Goal: Task Accomplishment & Management: Manage account settings

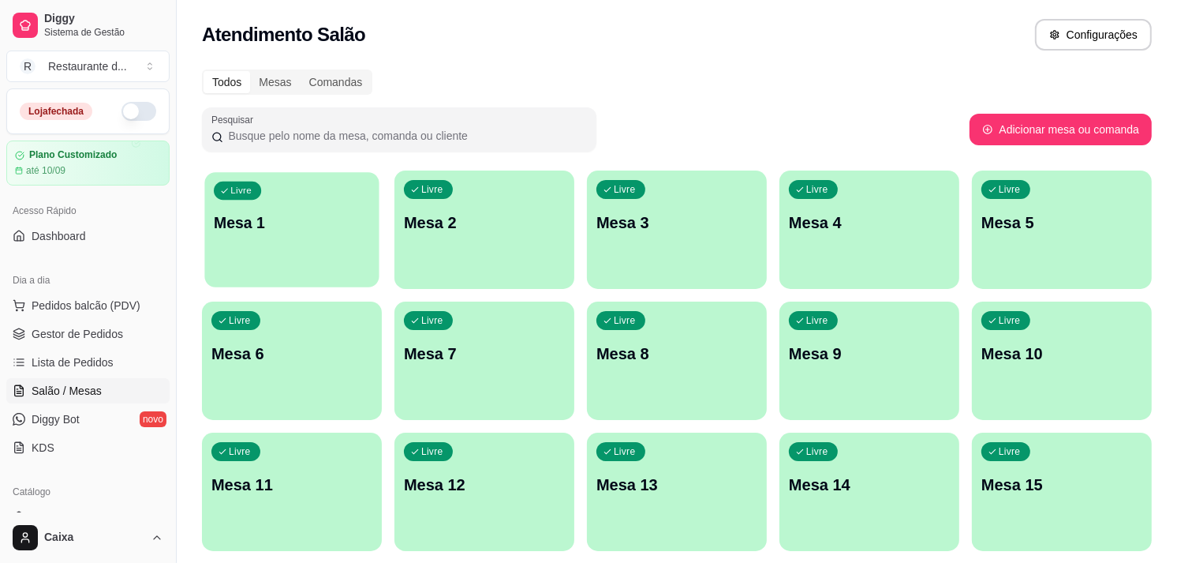
click at [297, 224] on p "Mesa 1" at bounding box center [292, 222] width 156 height 21
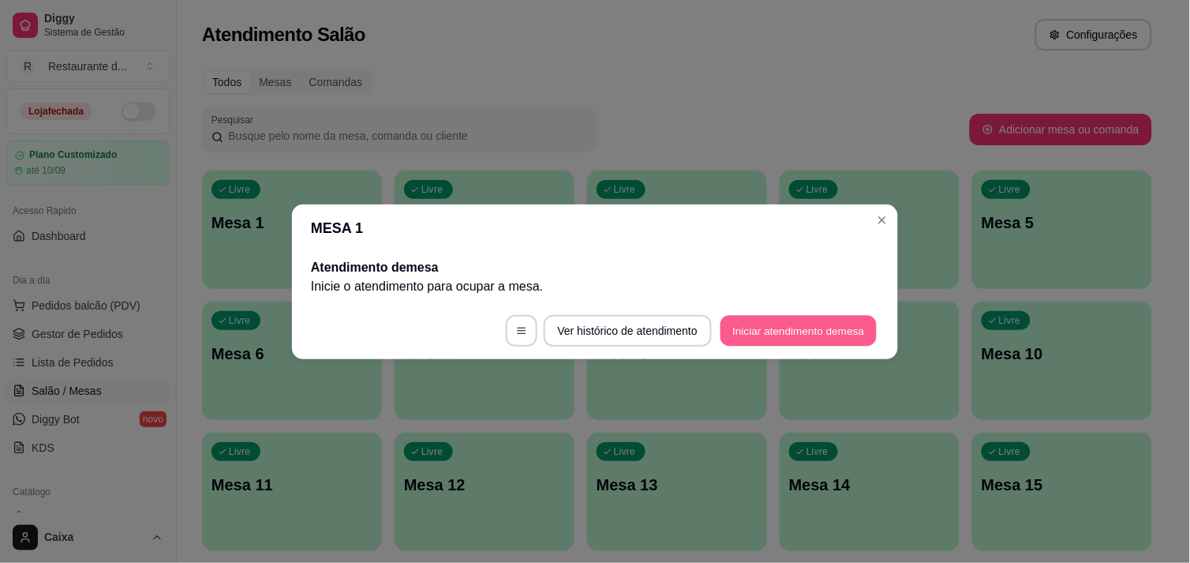
click at [764, 340] on button "Iniciar atendimento de mesa" at bounding box center [798, 330] width 156 height 31
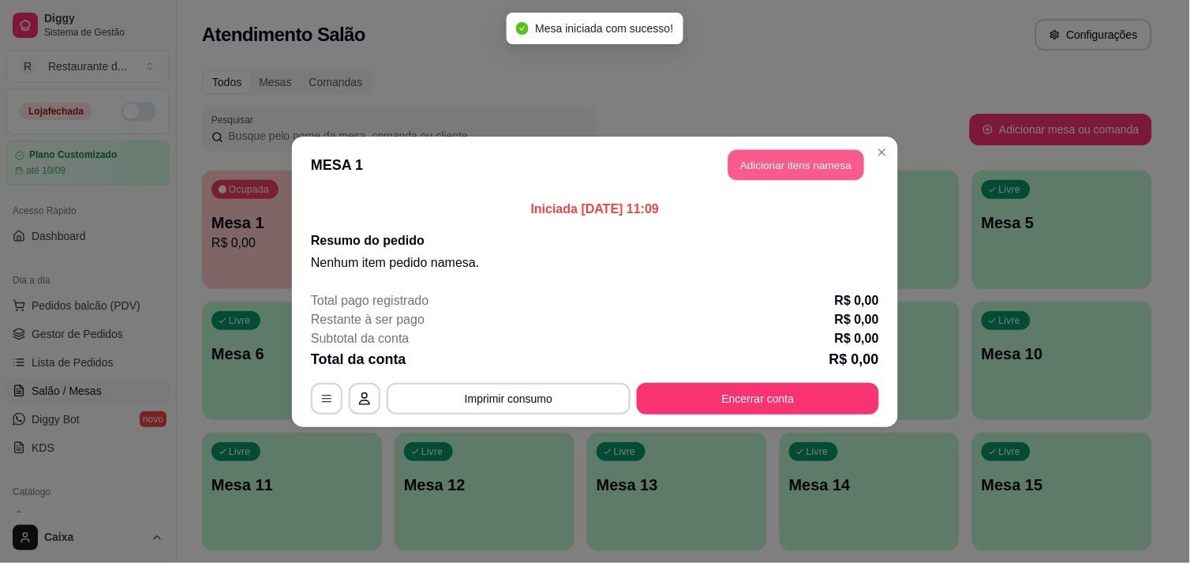
click at [837, 159] on button "Adicionar itens na mesa" at bounding box center [796, 164] width 136 height 31
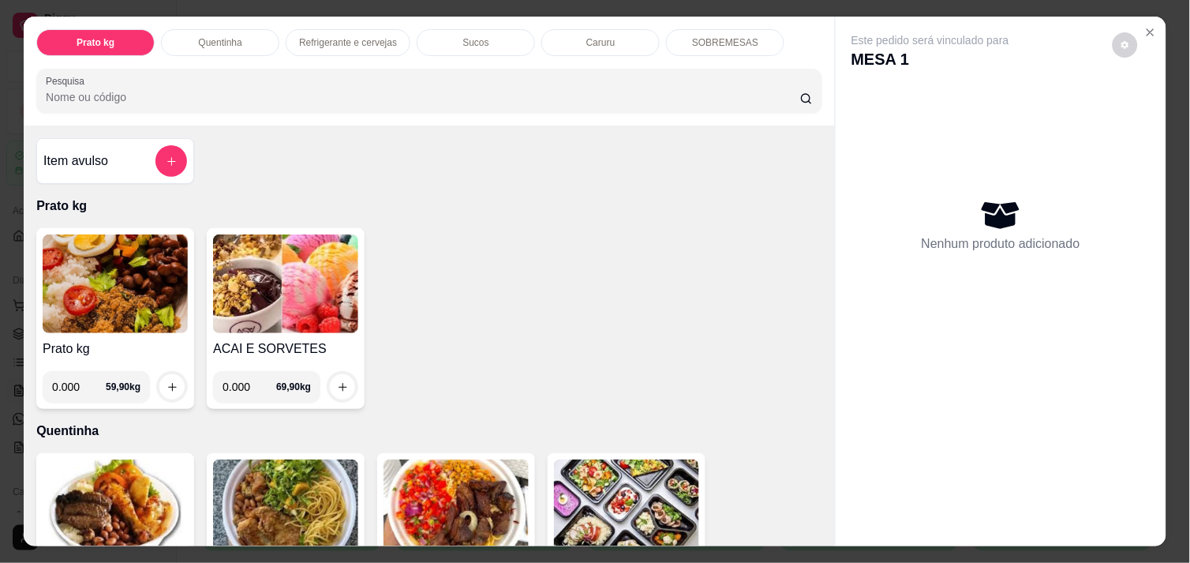
click at [77, 379] on input "0.000" at bounding box center [79, 387] width 54 height 32
type input "0.514"
click at [166, 381] on icon "increase-product-quantity" at bounding box center [172, 387] width 12 height 12
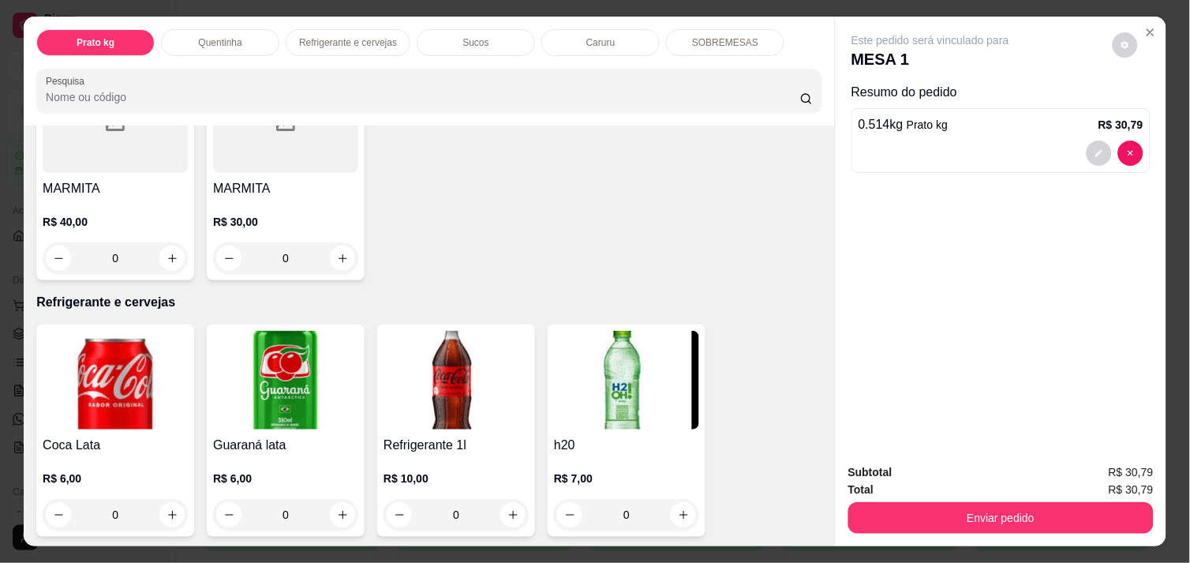
scroll to position [631, 0]
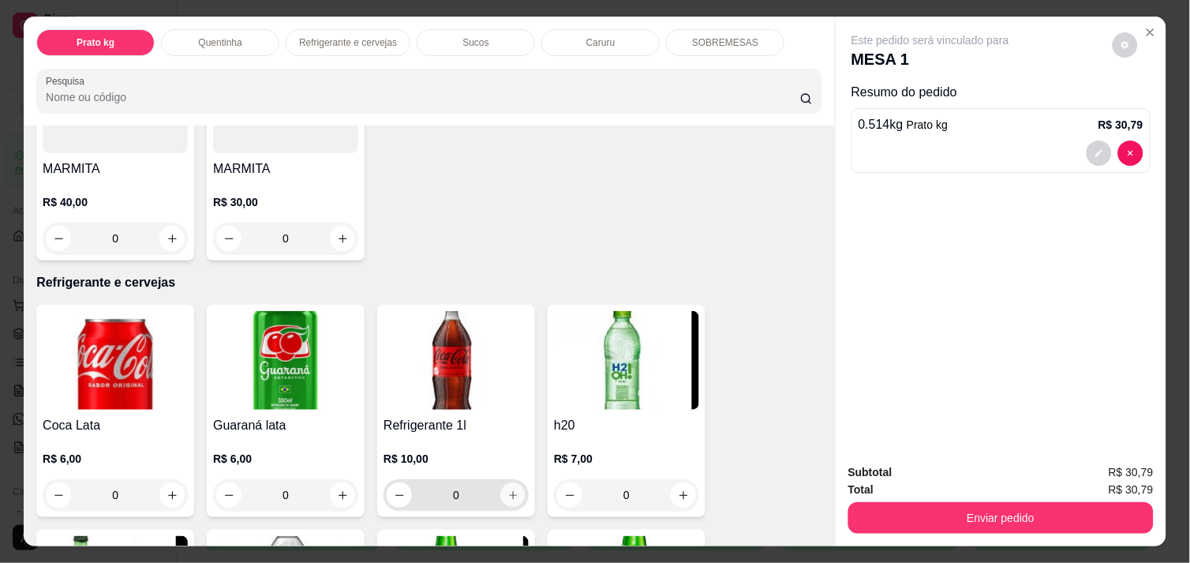
click at [507, 495] on button "increase-product-quantity" at bounding box center [513, 495] width 24 height 24
type input "1"
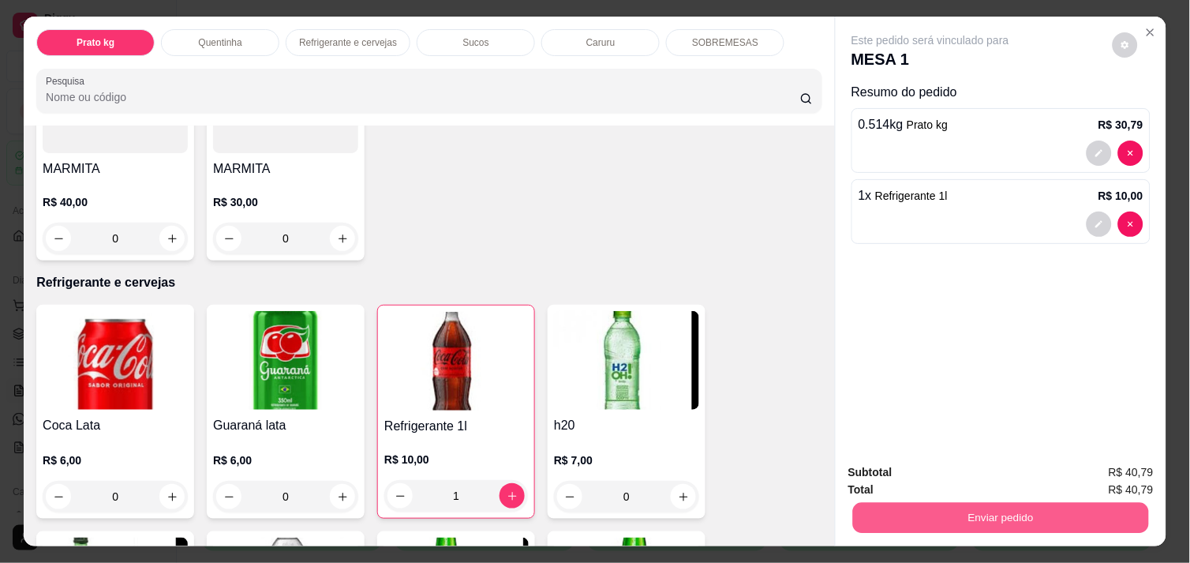
click at [971, 510] on button "Enviar pedido" at bounding box center [1001, 517] width 296 height 31
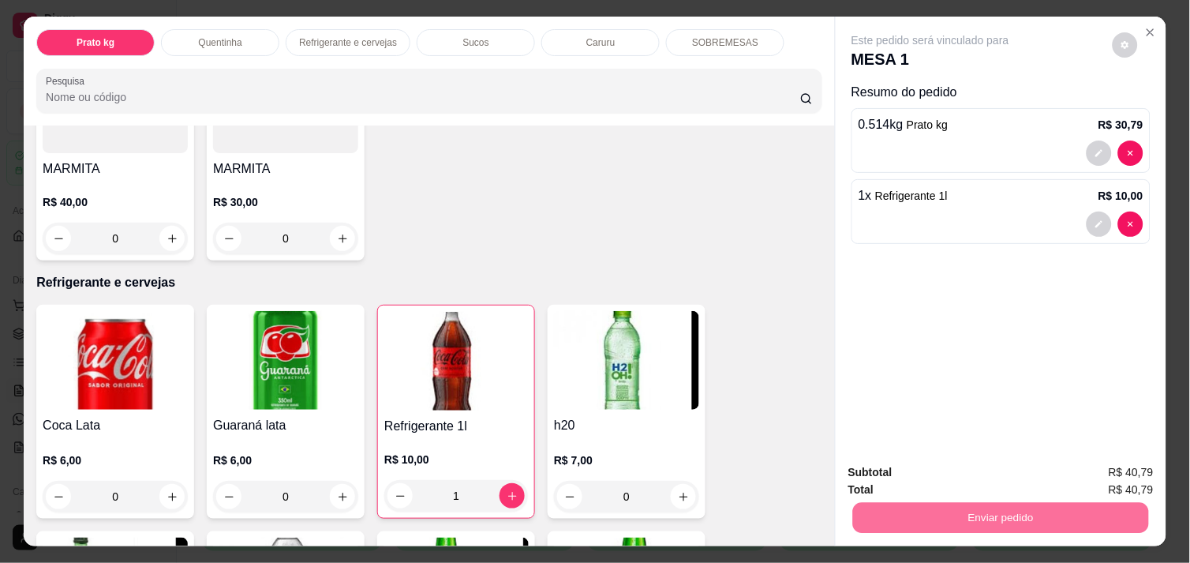
click at [959, 469] on button "Não registrar e enviar pedido" at bounding box center [948, 472] width 159 height 29
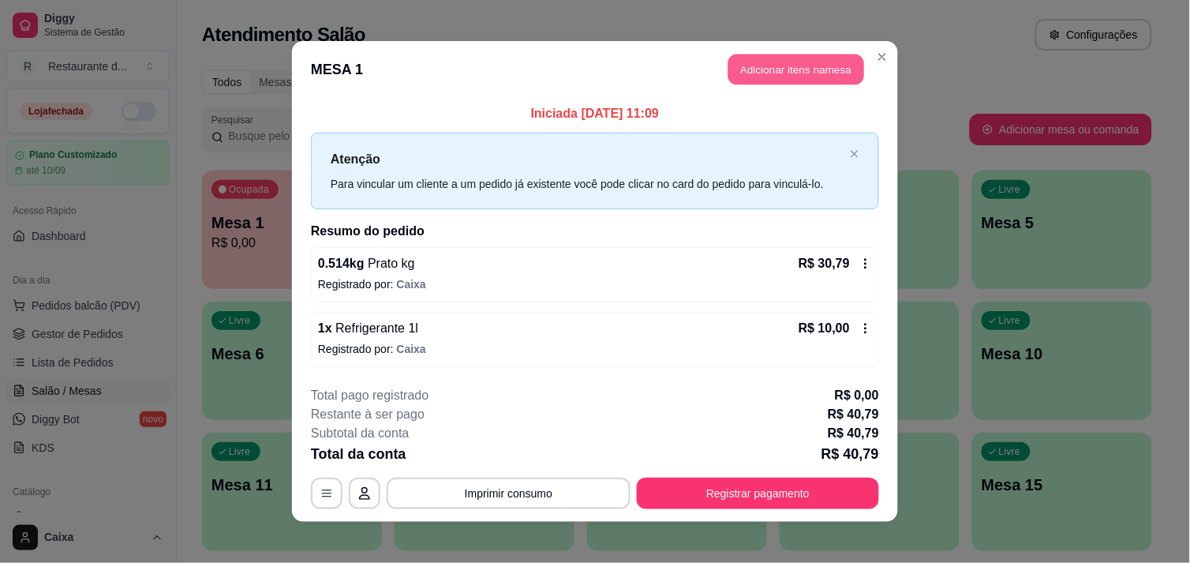
click at [765, 74] on button "Adicionar itens na mesa" at bounding box center [796, 69] width 136 height 31
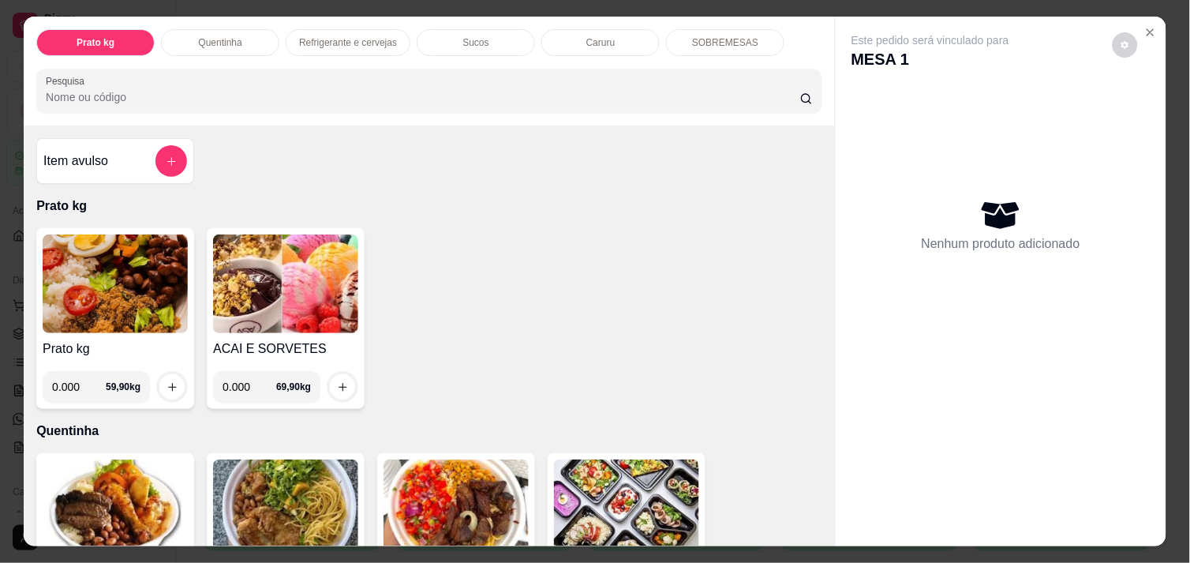
click at [80, 383] on input "0.000" at bounding box center [79, 387] width 54 height 32
type input "0.444"
click at [166, 381] on icon "increase-product-quantity" at bounding box center [172, 387] width 12 height 12
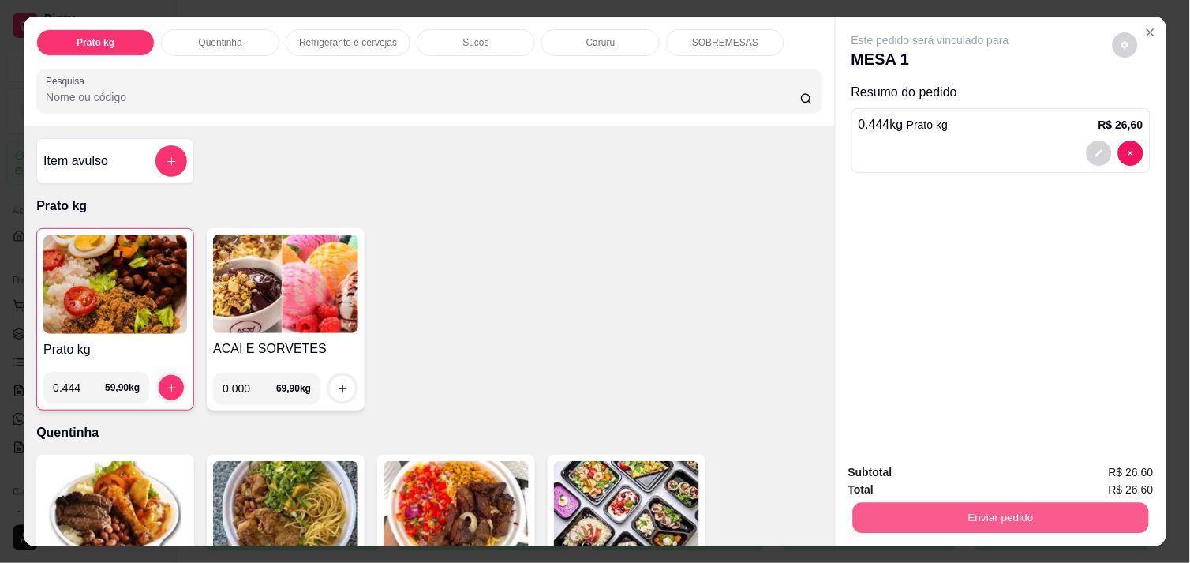
click at [934, 507] on button "Enviar pedido" at bounding box center [1001, 517] width 296 height 31
click at [1000, 503] on button "Enviar pedido" at bounding box center [1001, 517] width 296 height 31
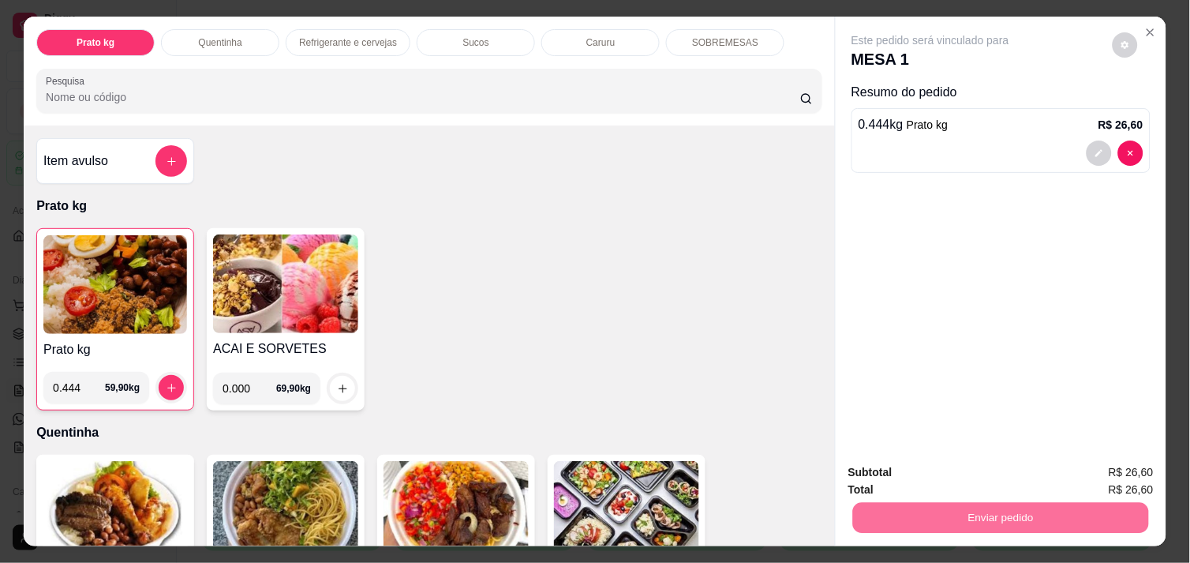
click at [971, 471] on button "Não registrar e enviar pedido" at bounding box center [948, 472] width 159 height 29
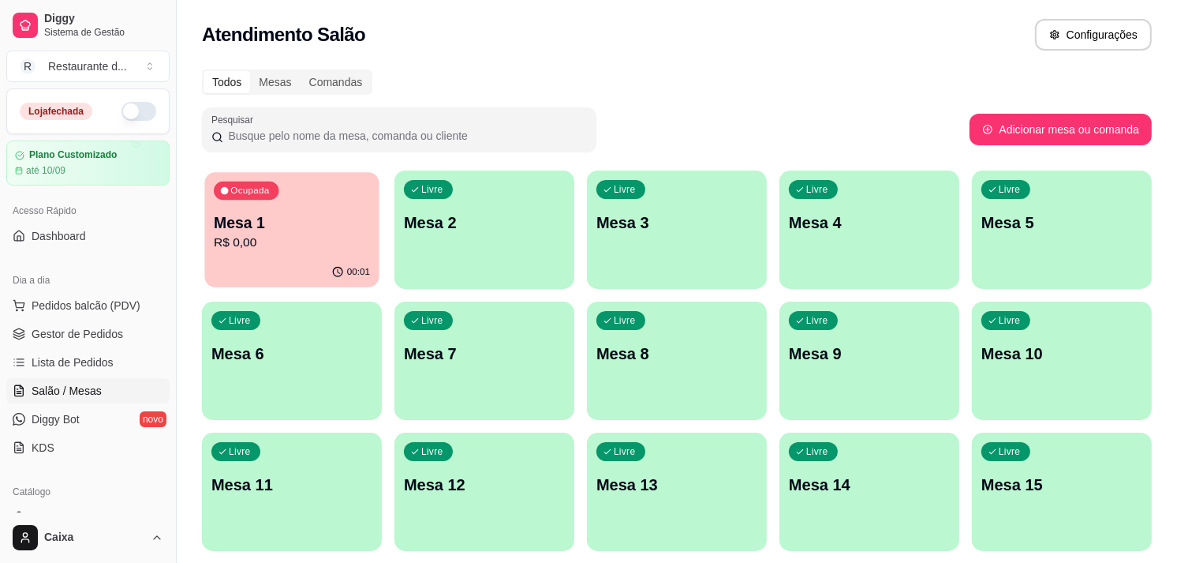
click at [357, 219] on p "Mesa 1" at bounding box center [292, 222] width 156 height 21
click at [480, 216] on p "Mesa 2" at bounding box center [484, 222] width 156 height 21
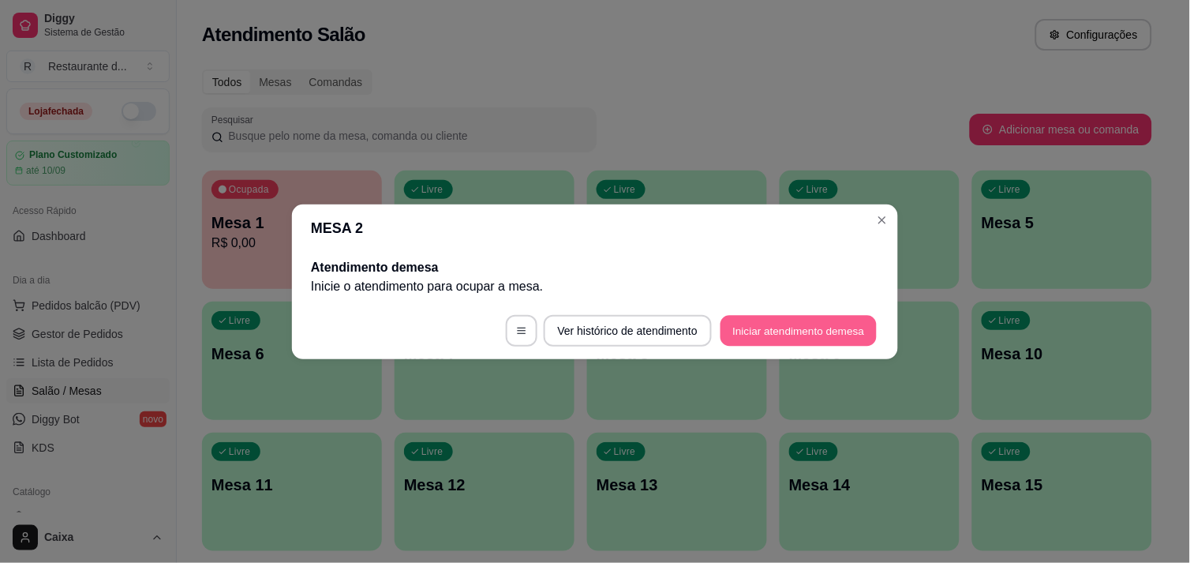
click at [742, 329] on button "Iniciar atendimento de mesa" at bounding box center [798, 330] width 156 height 31
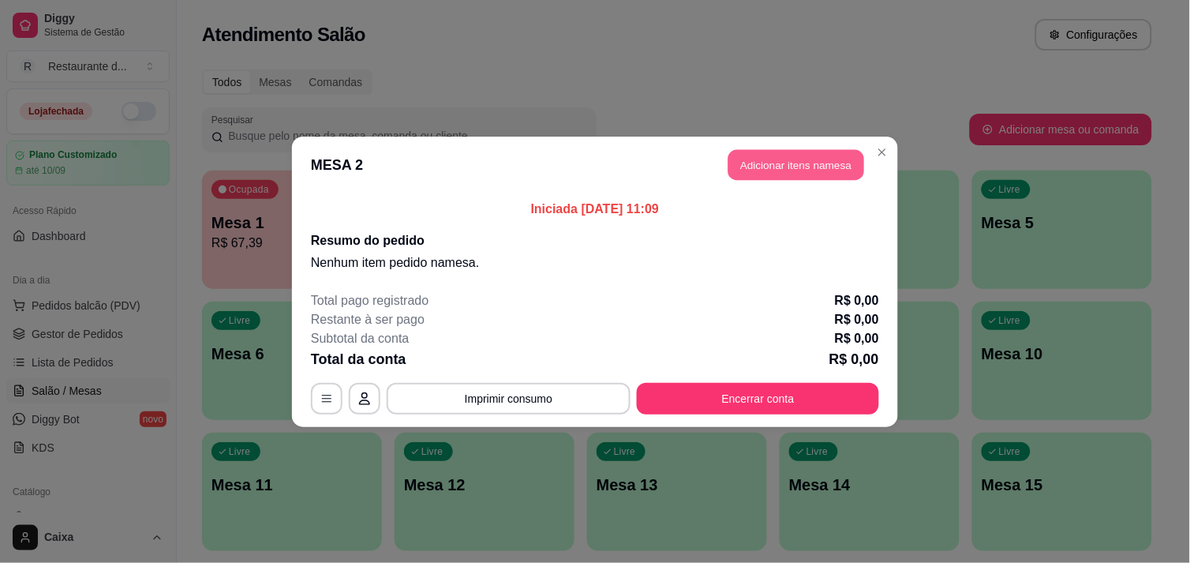
click at [828, 162] on button "Adicionar itens na mesa" at bounding box center [796, 164] width 136 height 31
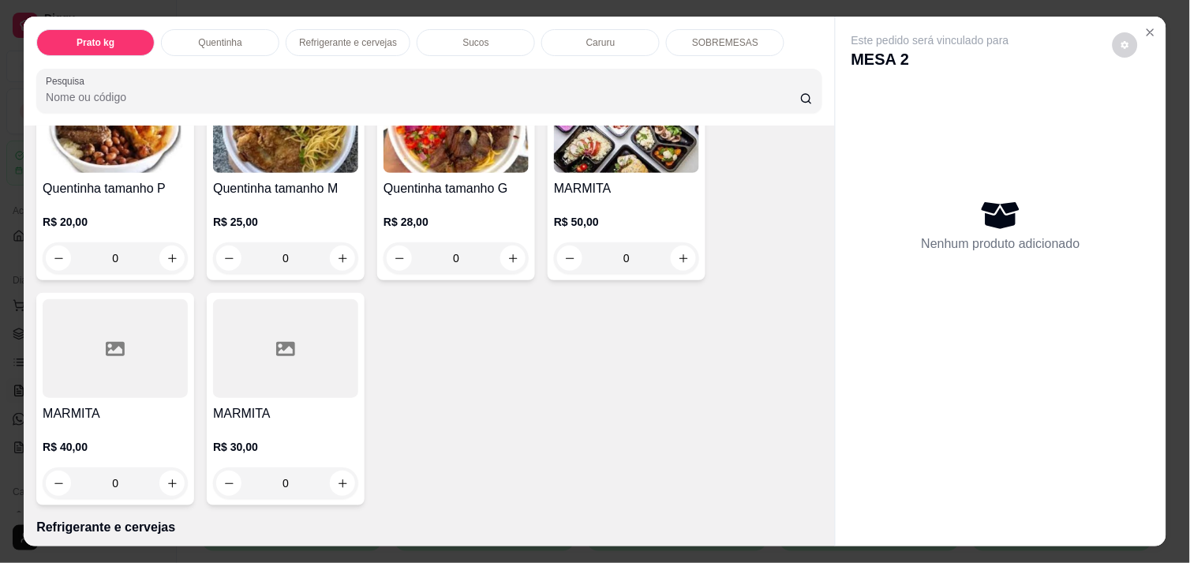
scroll to position [421, 0]
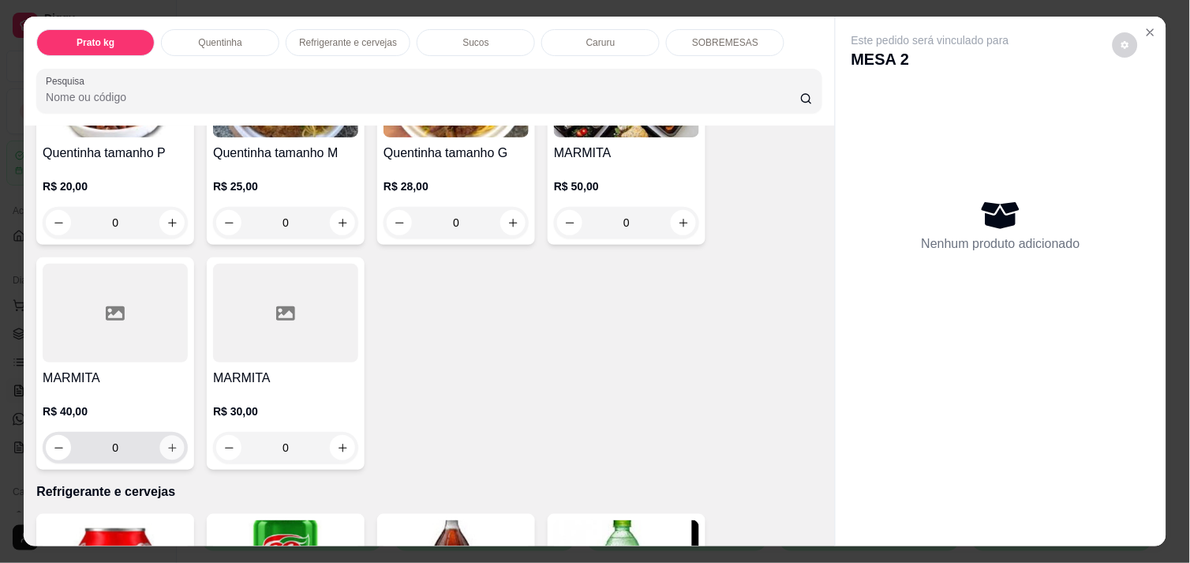
click at [168, 442] on icon "increase-product-quantity" at bounding box center [172, 448] width 12 height 12
type input "1"
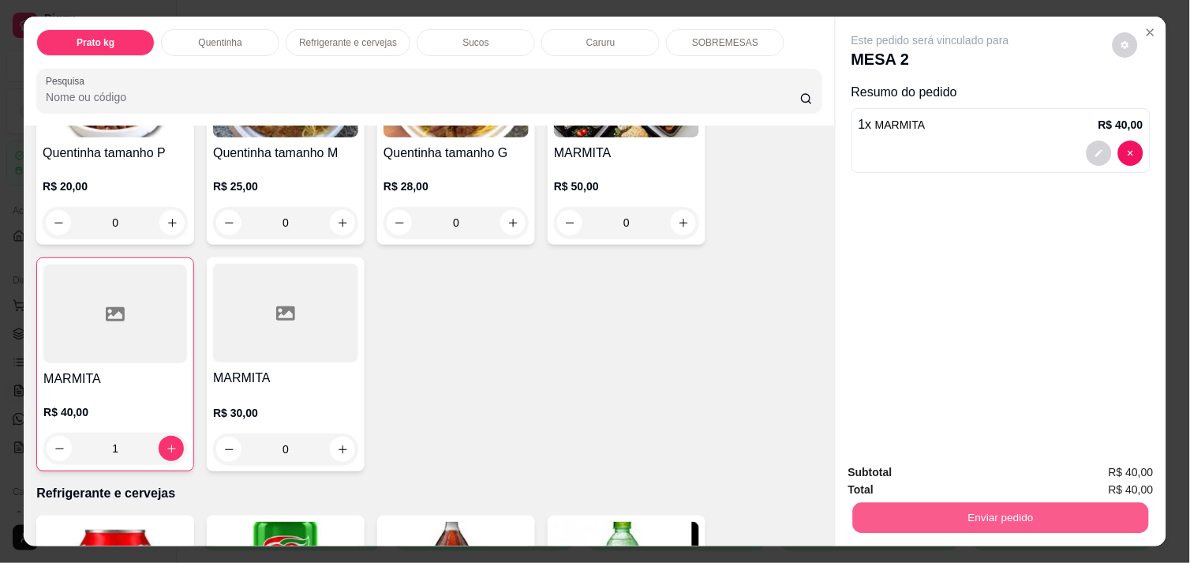
click at [985, 503] on button "Enviar pedido" at bounding box center [1001, 517] width 296 height 31
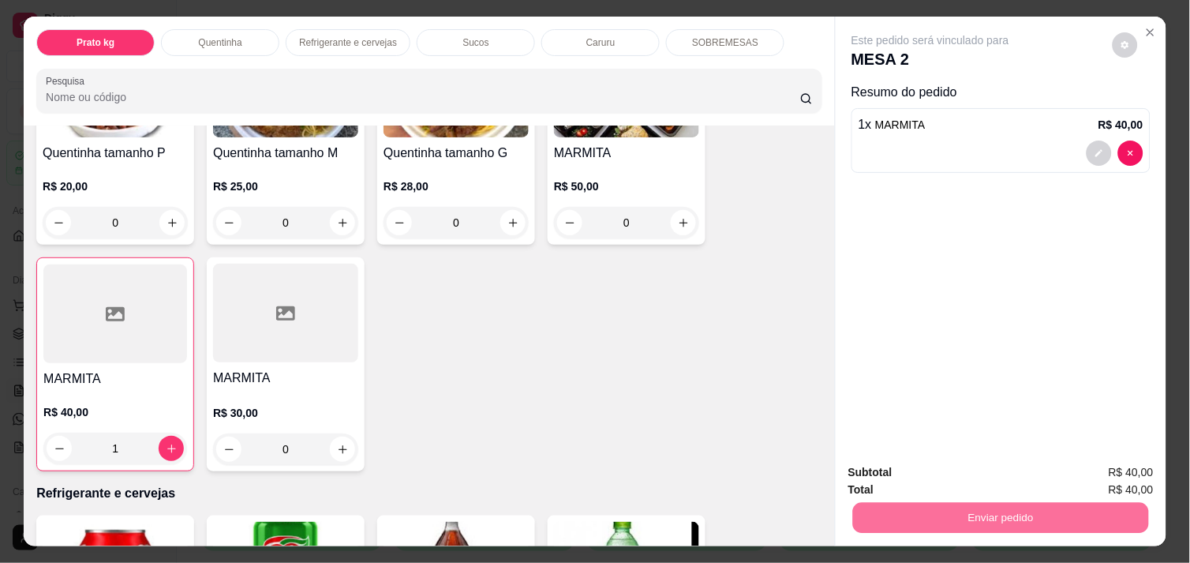
click at [966, 479] on button "Não registrar e enviar pedido" at bounding box center [948, 472] width 159 height 29
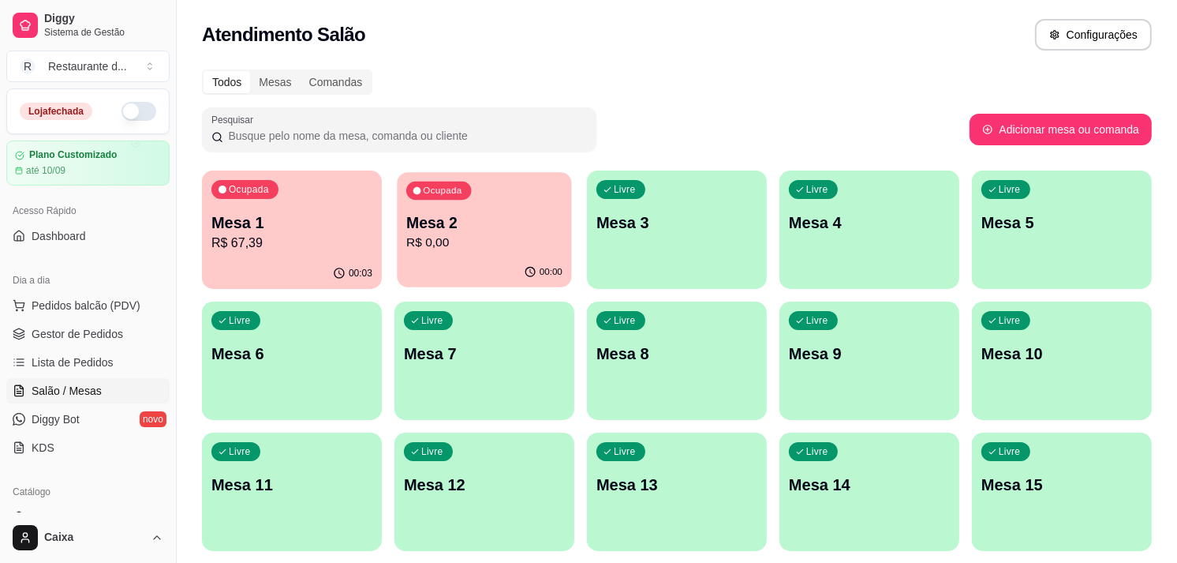
click at [472, 224] on p "Mesa 2" at bounding box center [484, 222] width 156 height 21
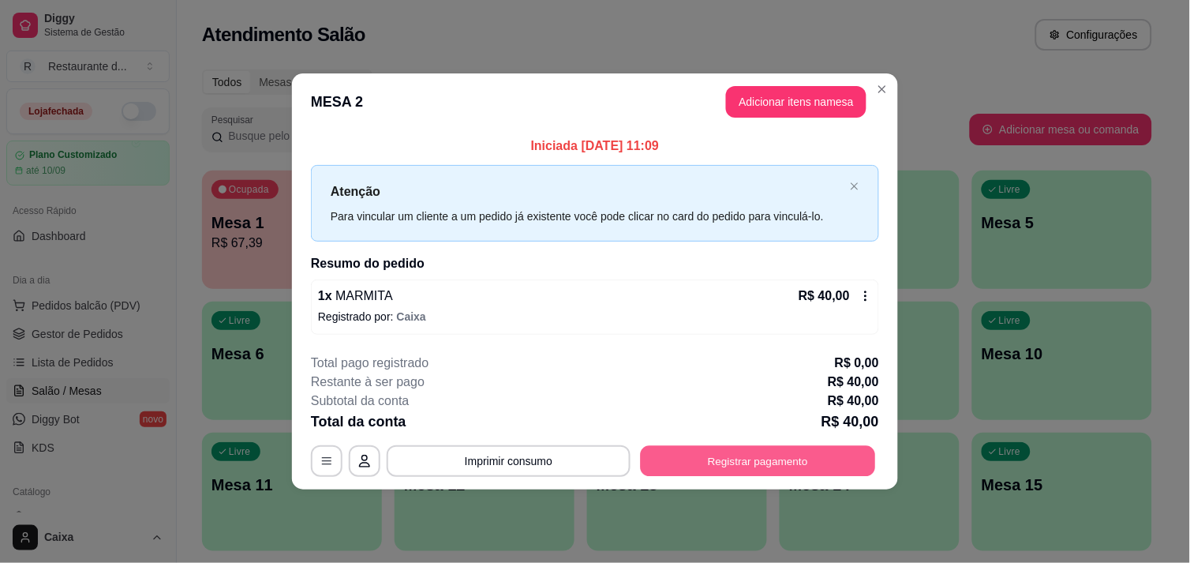
click at [758, 469] on button "Registrar pagamento" at bounding box center [758, 461] width 235 height 31
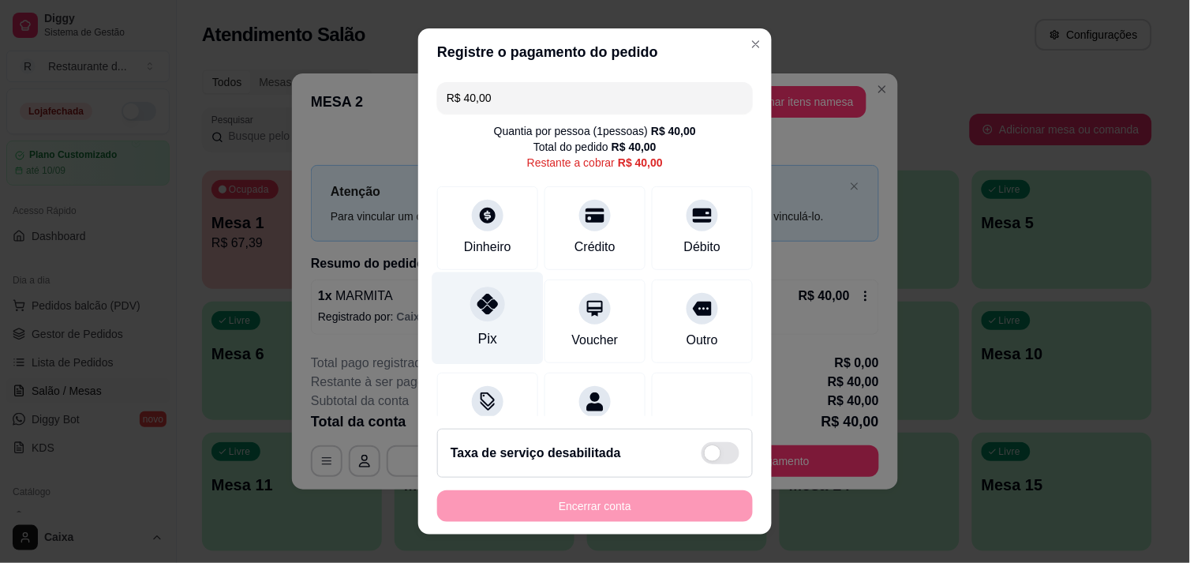
click at [493, 308] on div at bounding box center [487, 303] width 35 height 35
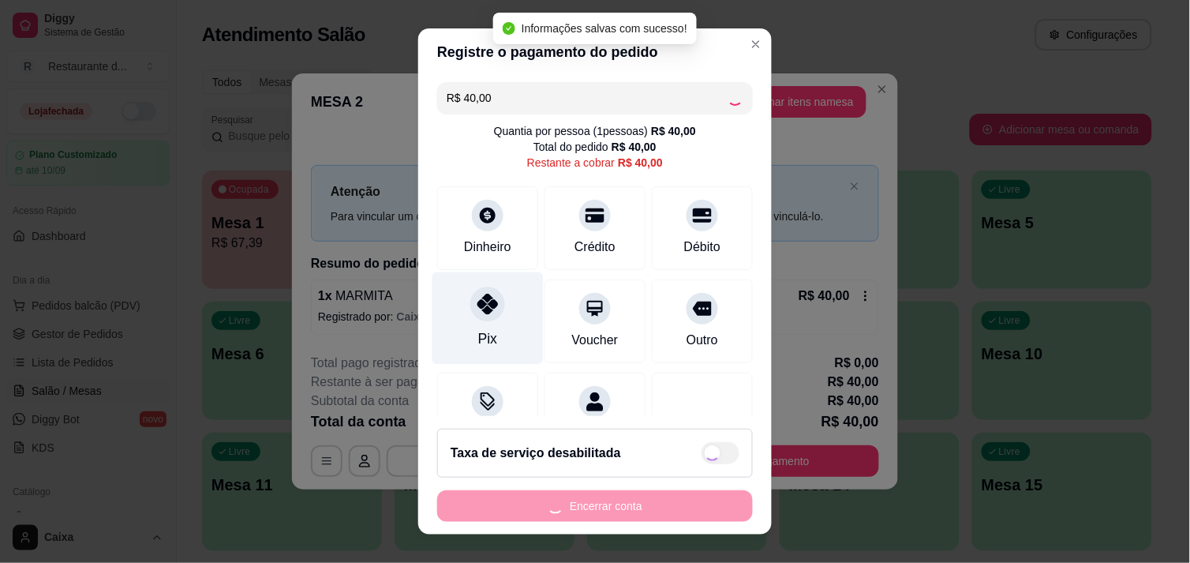
type input "R$ 0,00"
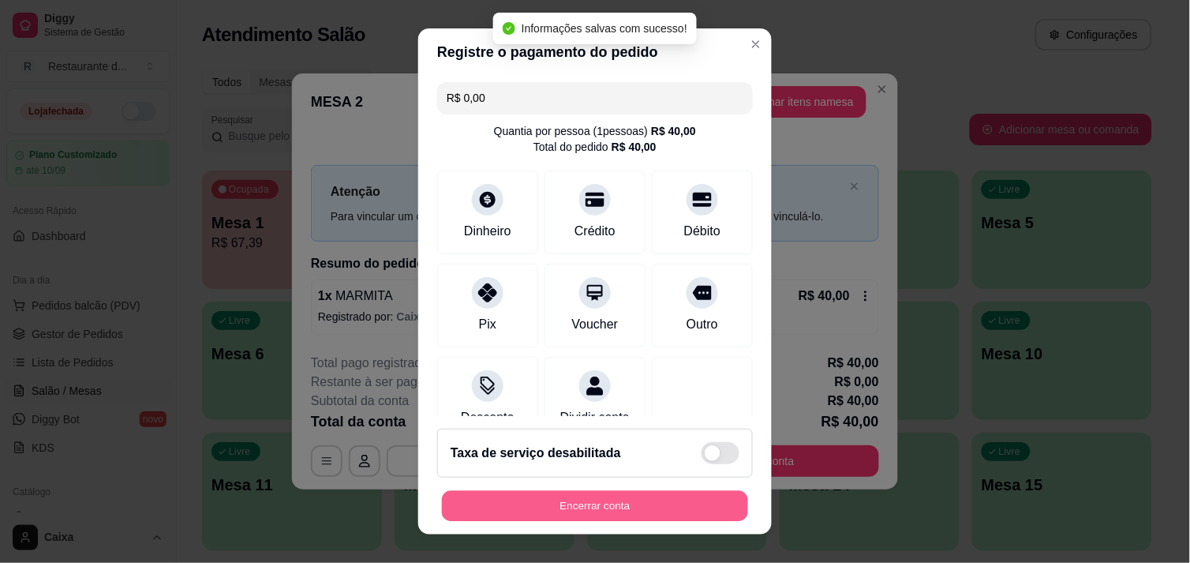
click at [585, 506] on button "Encerrar conta" at bounding box center [595, 506] width 306 height 31
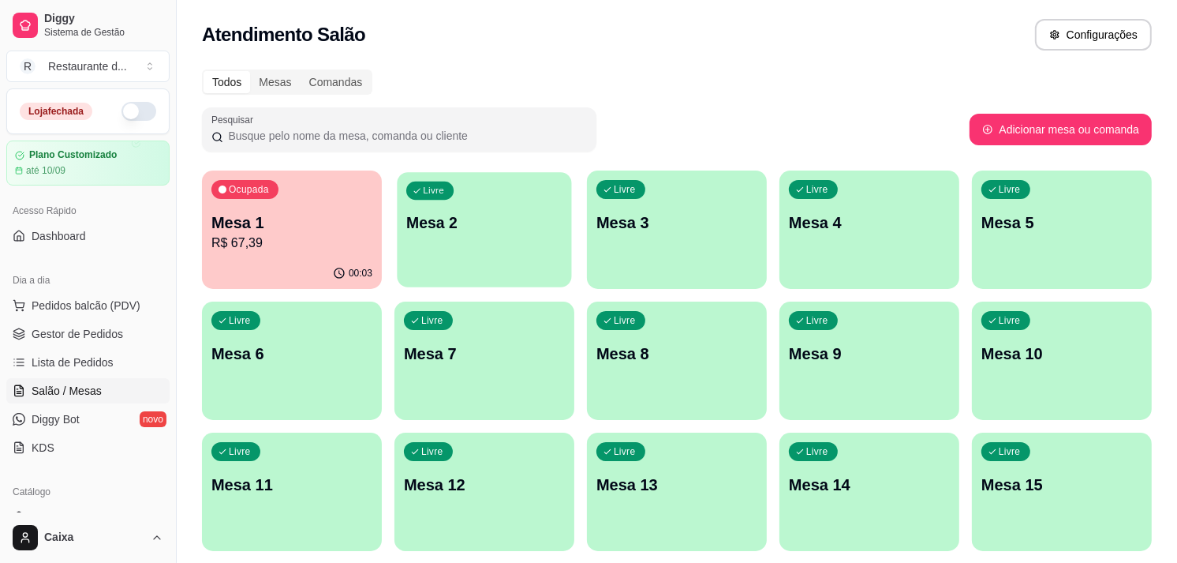
click at [510, 258] on div "Livre Mesa 2" at bounding box center [484, 220] width 174 height 96
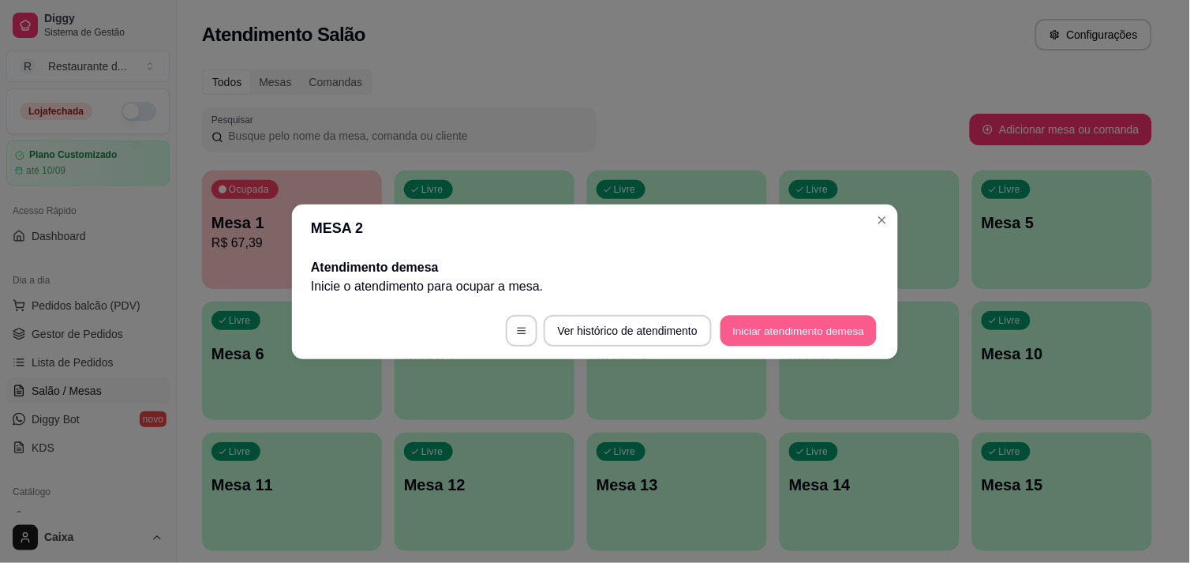
click at [766, 322] on button "Iniciar atendimento de mesa" at bounding box center [798, 330] width 156 height 31
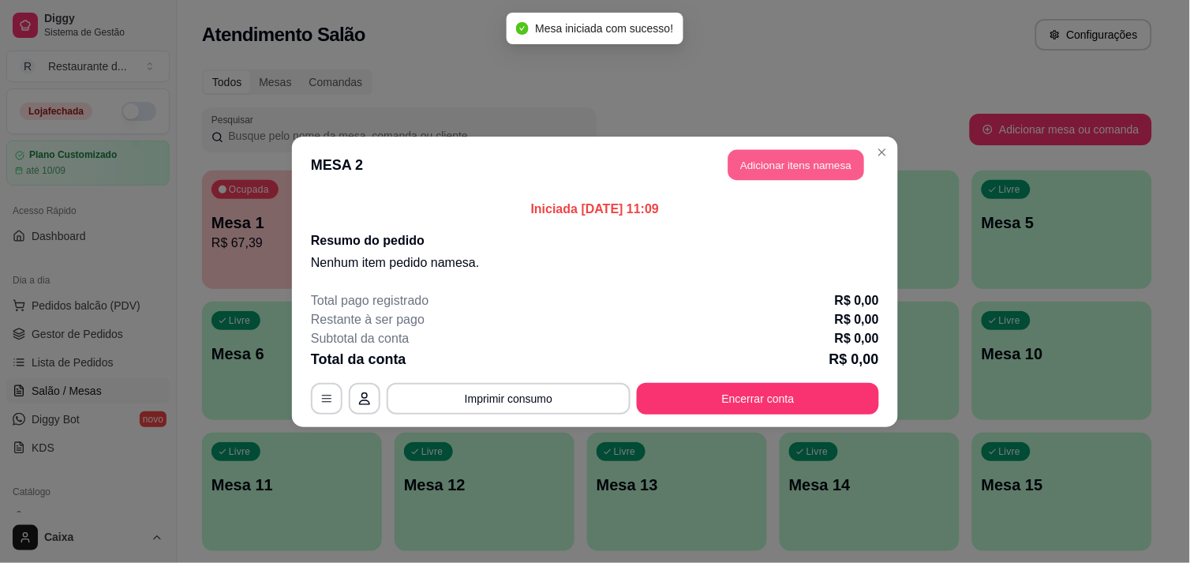
click at [776, 164] on button "Adicionar itens na mesa" at bounding box center [796, 164] width 136 height 31
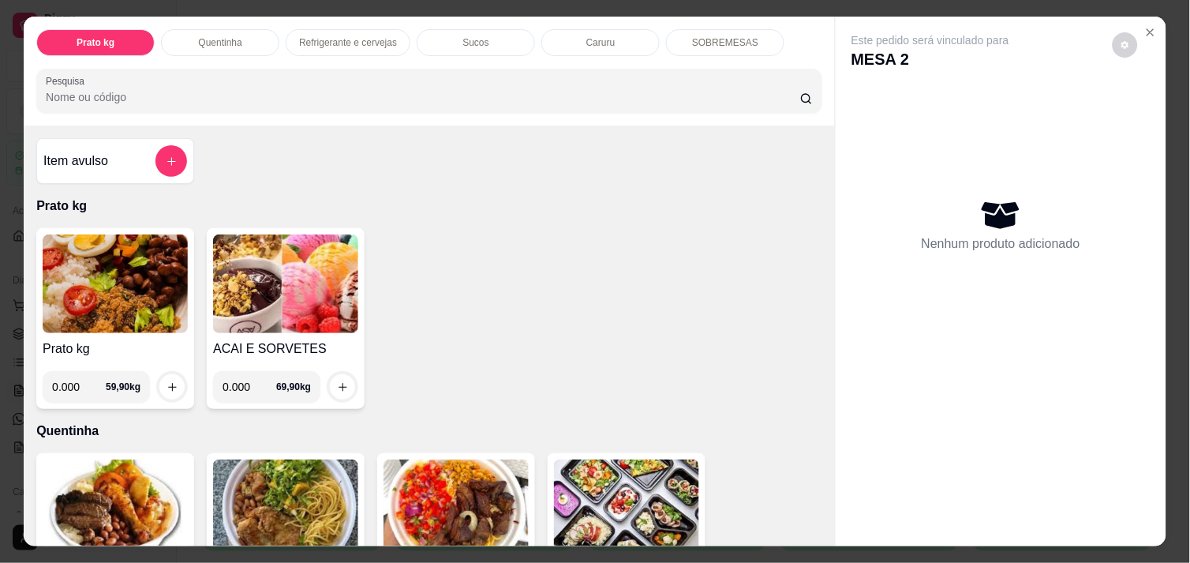
click at [77, 376] on input "0.000" at bounding box center [79, 387] width 54 height 32
type input "0.144"
click at [166, 381] on icon "increase-product-quantity" at bounding box center [172, 387] width 12 height 12
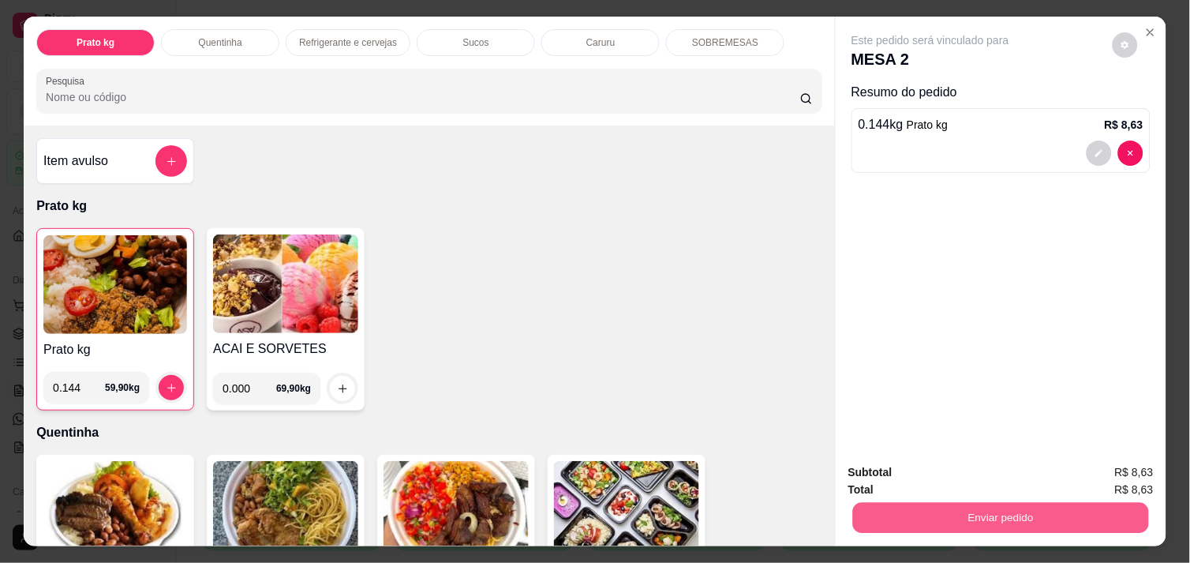
click at [955, 505] on button "Enviar pedido" at bounding box center [1001, 517] width 296 height 31
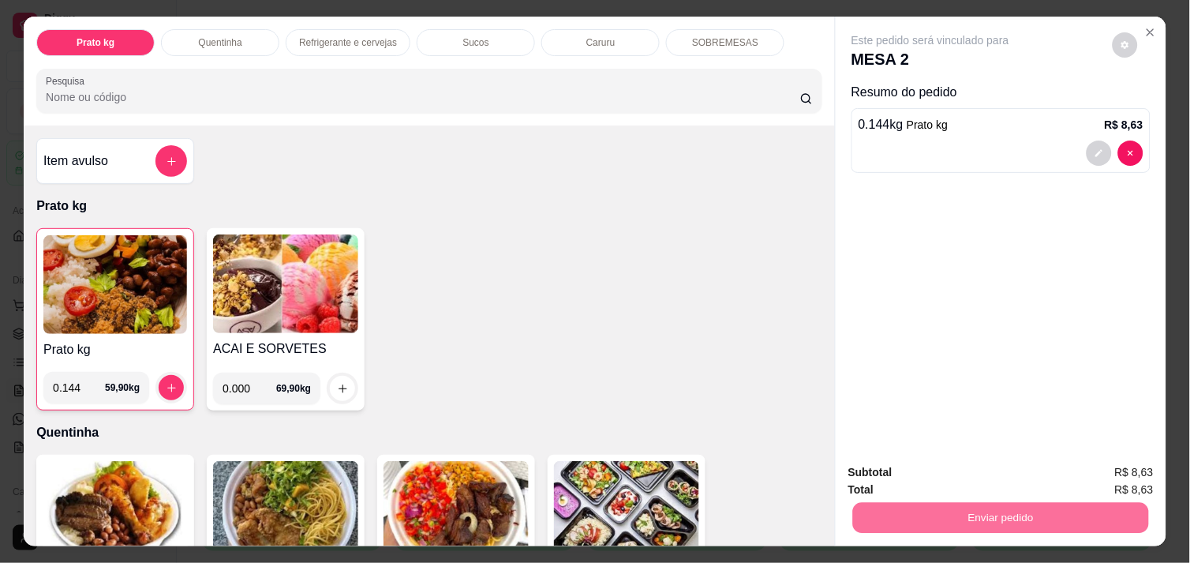
click at [925, 473] on button "Não registrar e enviar pedido" at bounding box center [948, 472] width 159 height 29
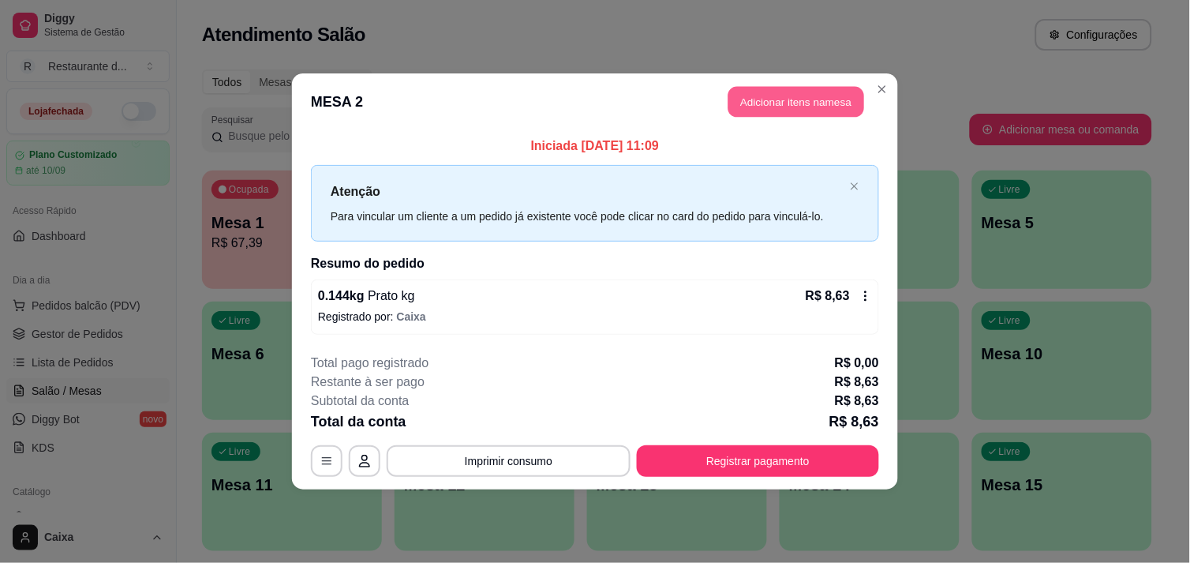
click at [802, 104] on button "Adicionar itens na mesa" at bounding box center [796, 102] width 136 height 31
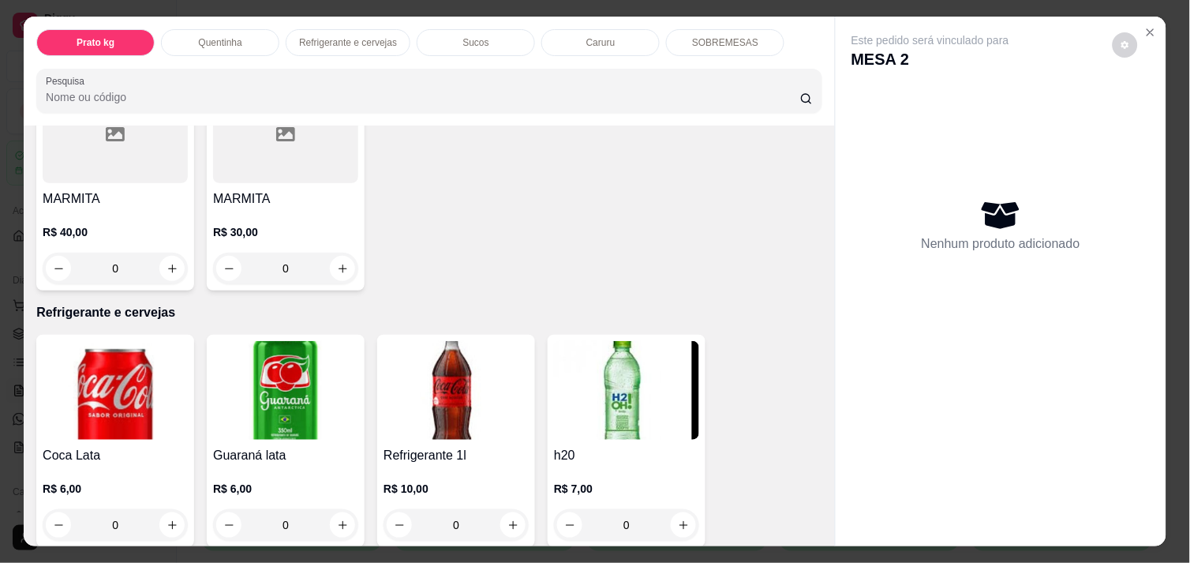
scroll to position [631, 0]
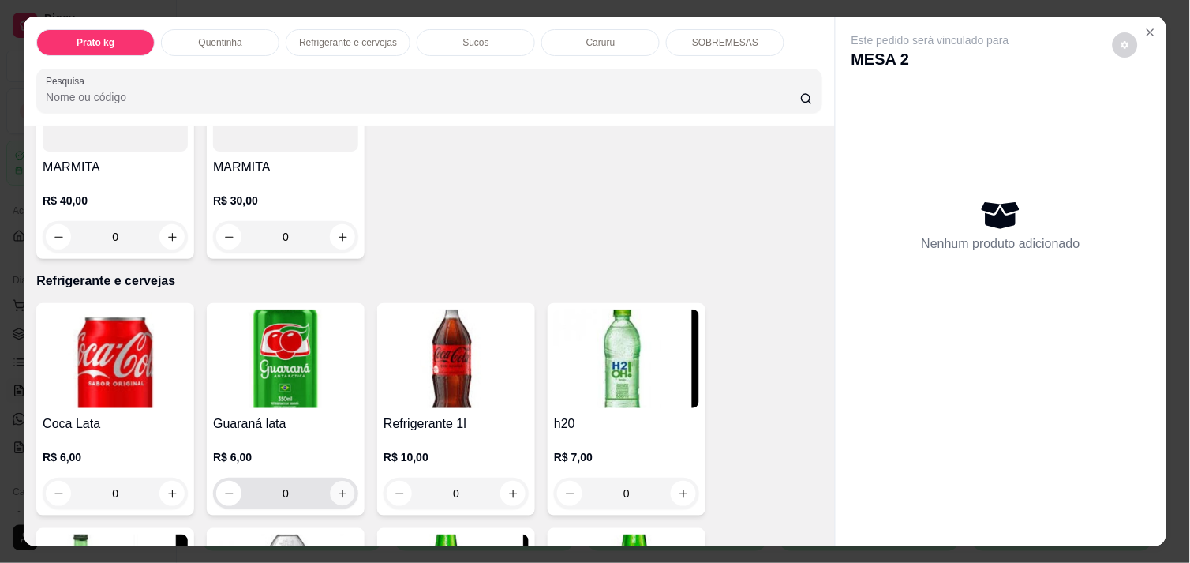
click at [341, 488] on icon "increase-product-quantity" at bounding box center [343, 494] width 12 height 12
type input "1"
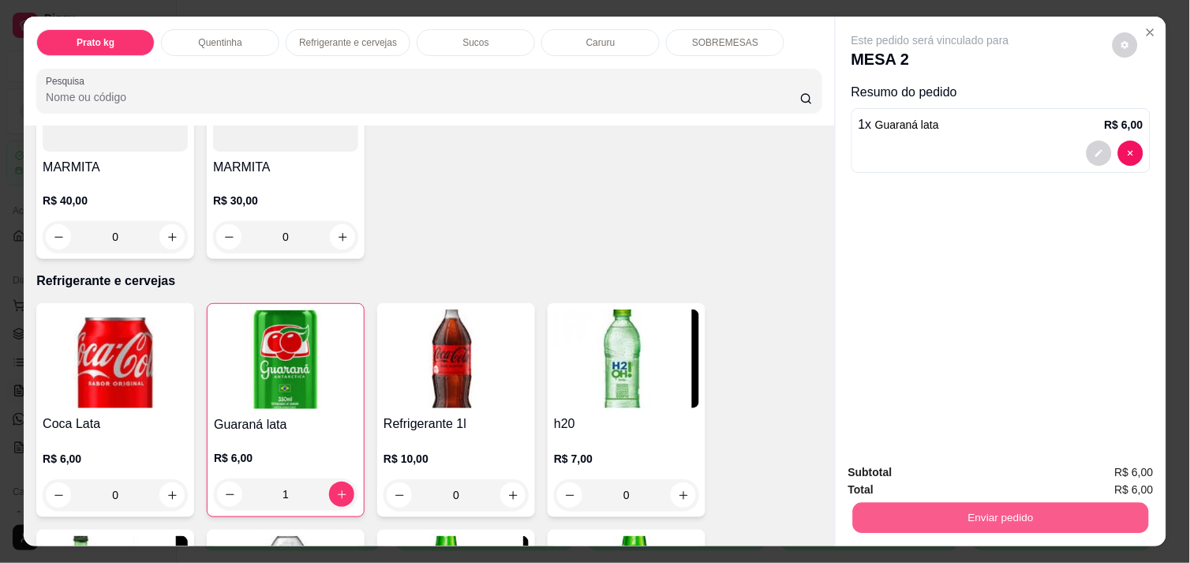
click at [988, 509] on button "Enviar pedido" at bounding box center [1001, 517] width 296 height 31
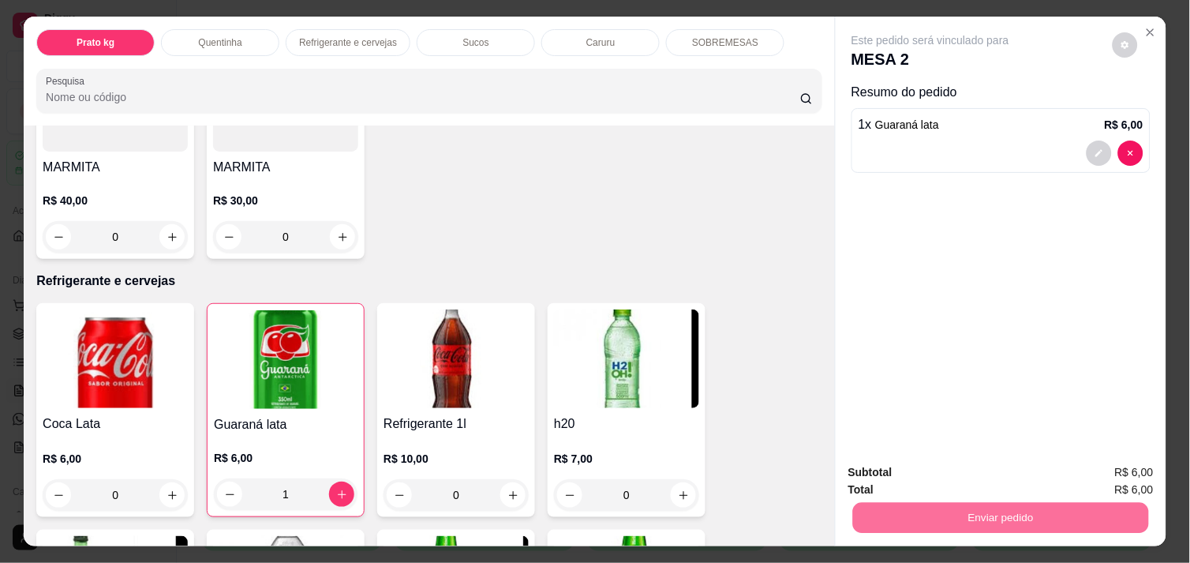
click at [978, 477] on button "Não registrar e enviar pedido" at bounding box center [948, 473] width 164 height 30
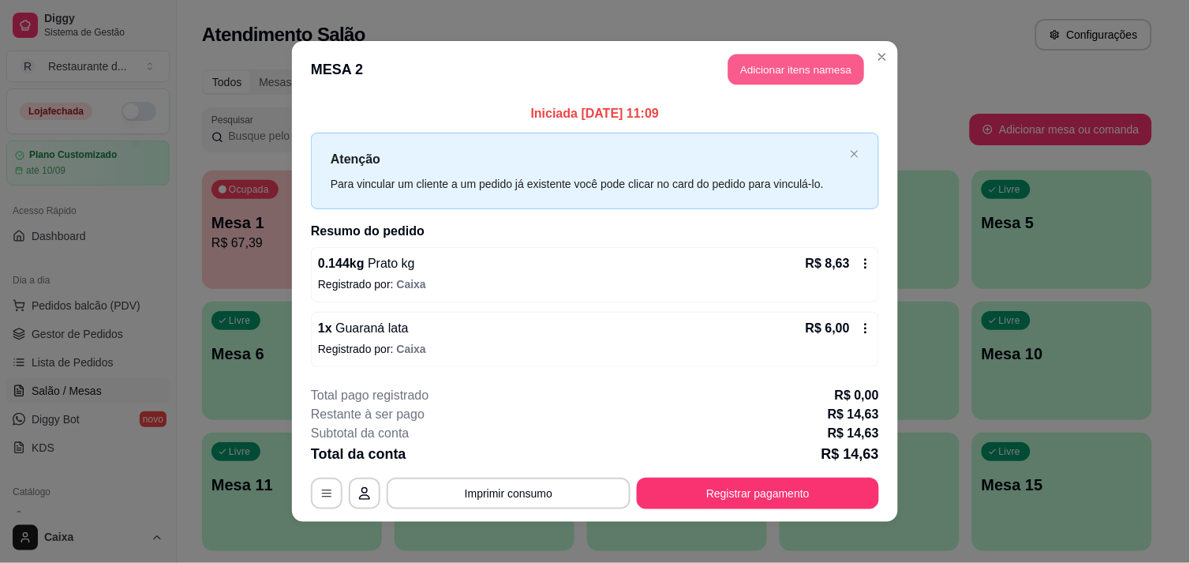
click at [787, 75] on button "Adicionar itens na mesa" at bounding box center [796, 69] width 136 height 31
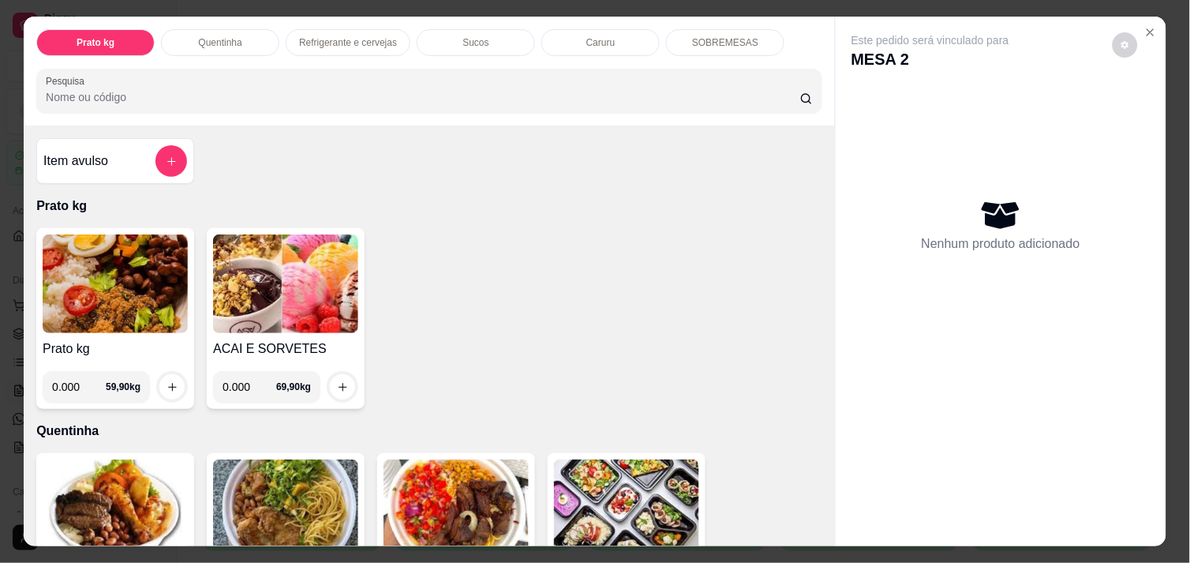
click at [77, 375] on input "0.000" at bounding box center [79, 387] width 54 height 32
type input "0.288"
click at [167, 381] on icon "increase-product-quantity" at bounding box center [172, 387] width 12 height 12
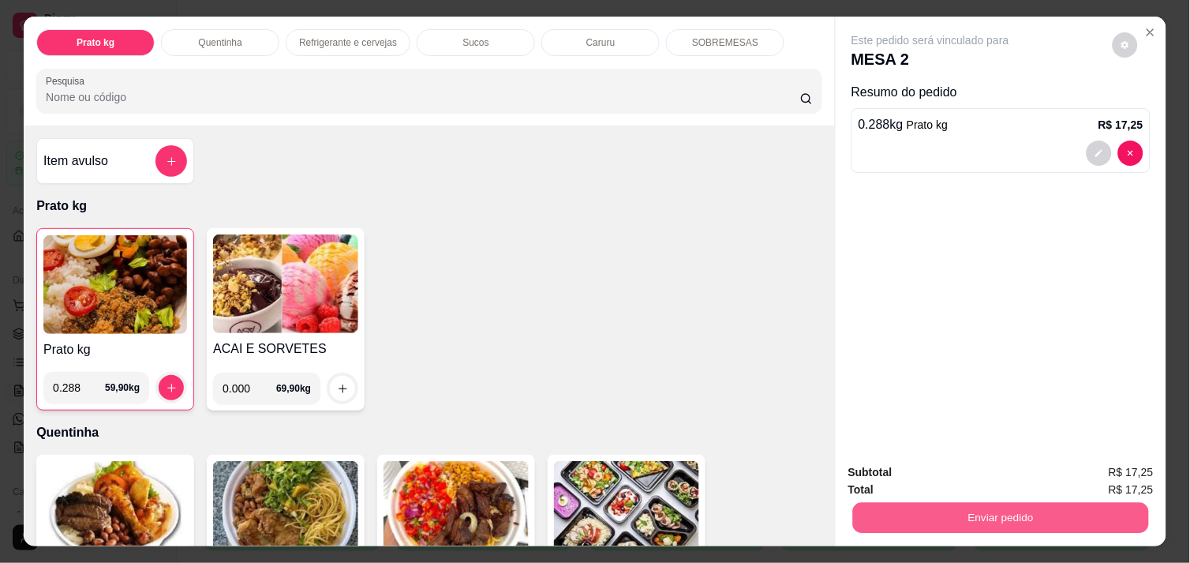
click at [963, 514] on button "Enviar pedido" at bounding box center [1001, 517] width 296 height 31
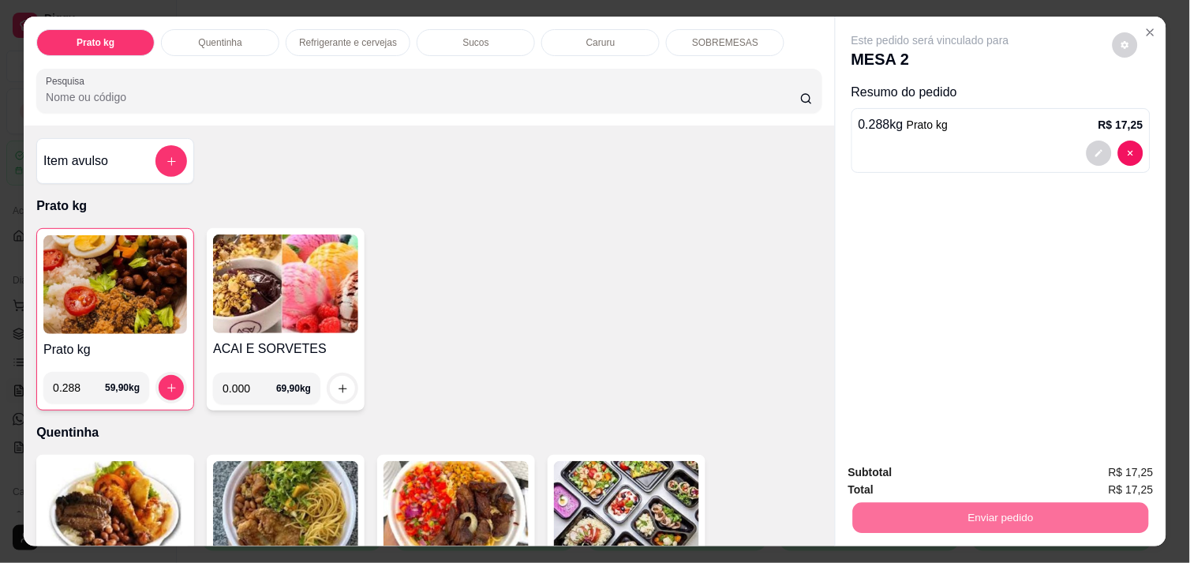
click at [931, 473] on button "Não registrar e enviar pedido" at bounding box center [948, 473] width 164 height 30
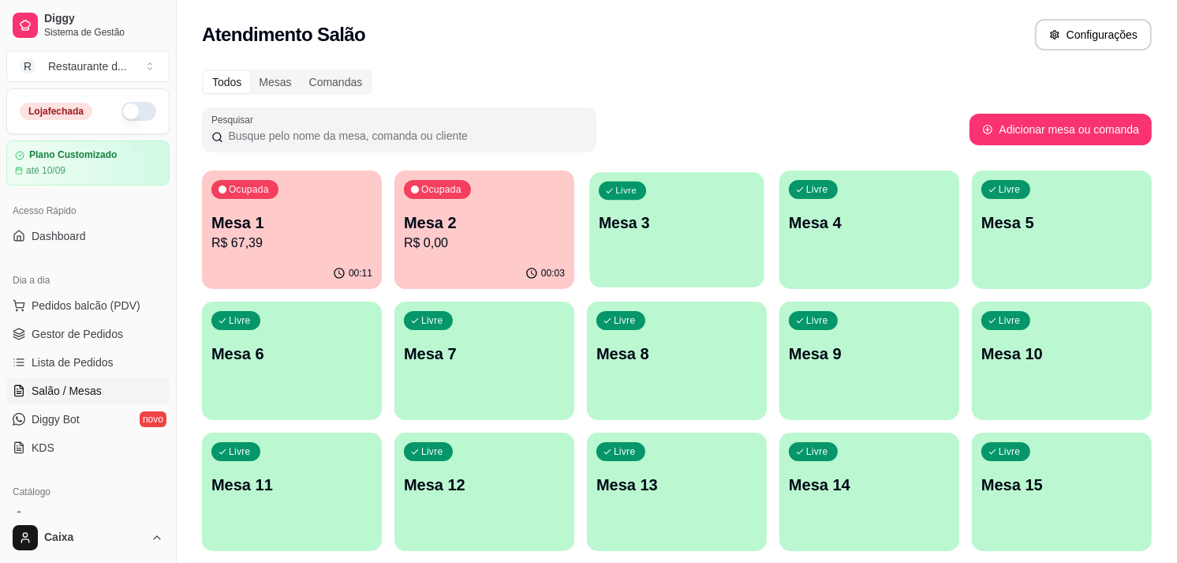
click at [720, 234] on div "Livre Mesa 3" at bounding box center [676, 220] width 174 height 96
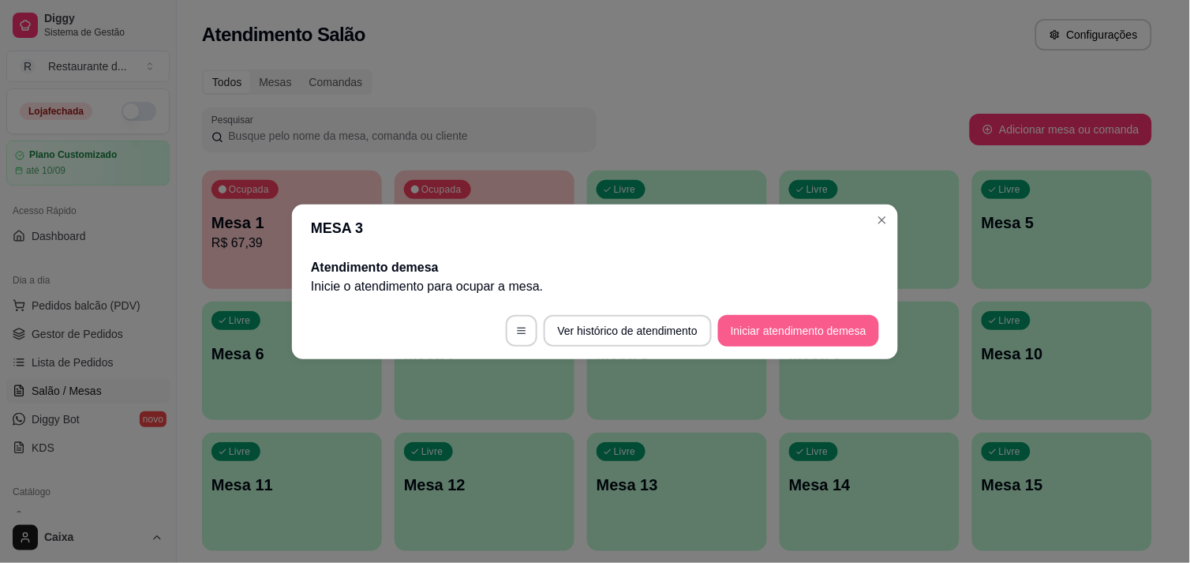
click at [751, 335] on button "Iniciar atendimento de mesa" at bounding box center [798, 331] width 161 height 32
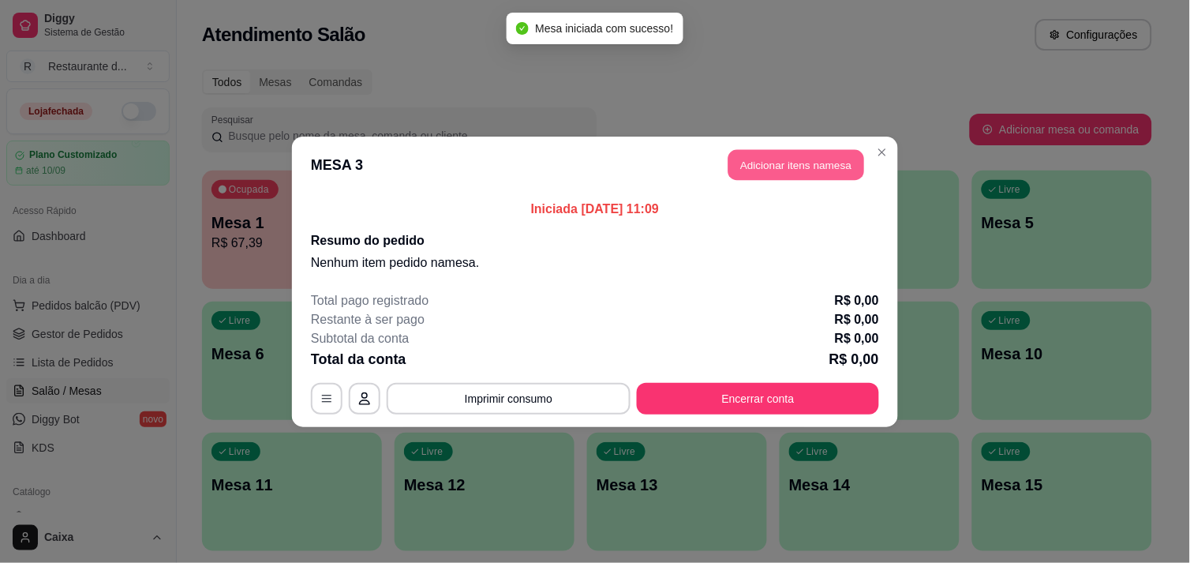
click at [791, 170] on button "Adicionar itens na mesa" at bounding box center [796, 164] width 136 height 31
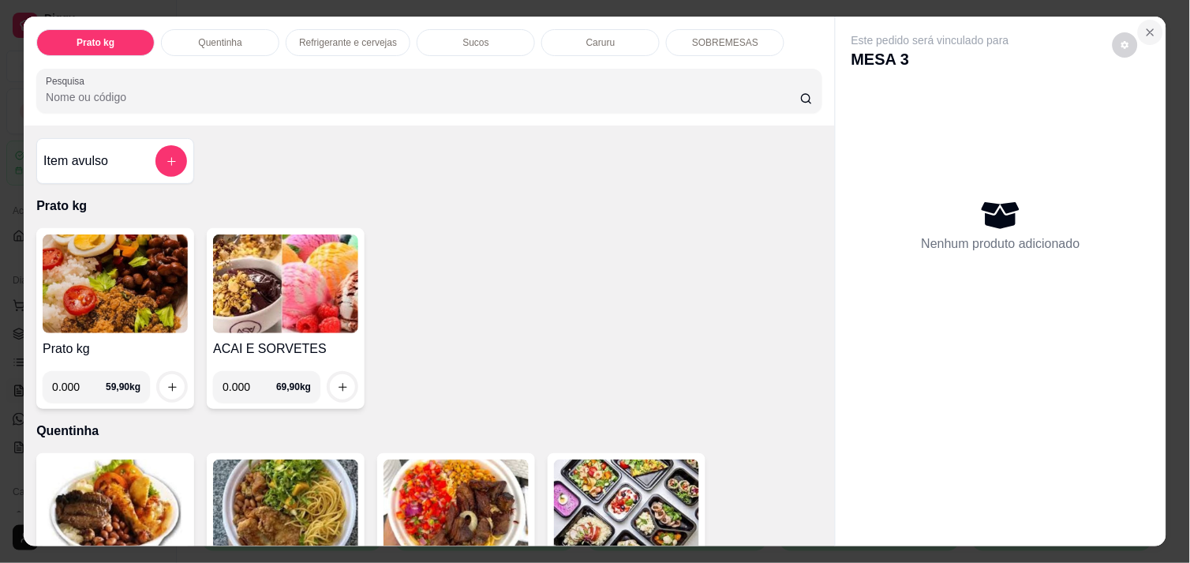
click at [1145, 26] on icon "Close" at bounding box center [1150, 32] width 13 height 13
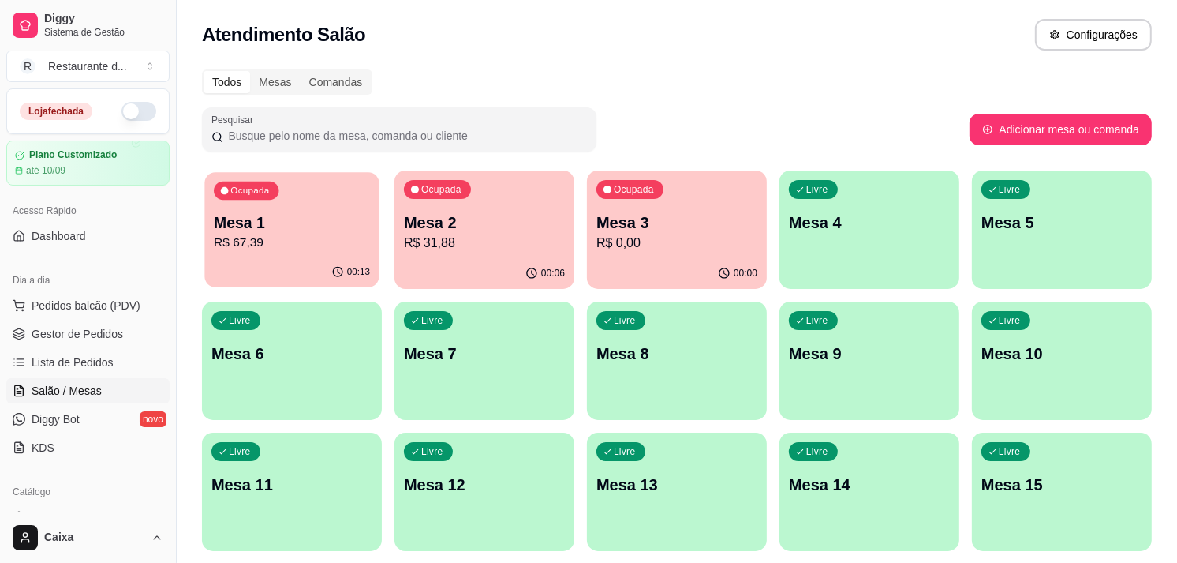
click at [270, 200] on div "Ocupada Mesa 1 R$ 67,39" at bounding box center [291, 214] width 174 height 85
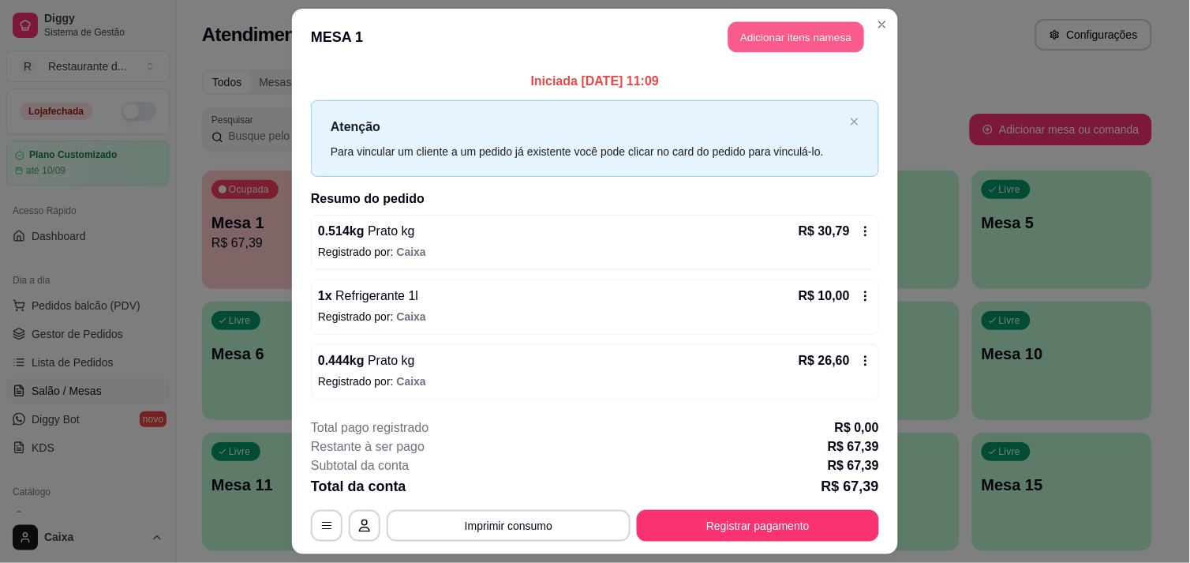
click at [806, 27] on button "Adicionar itens na mesa" at bounding box center [796, 37] width 136 height 31
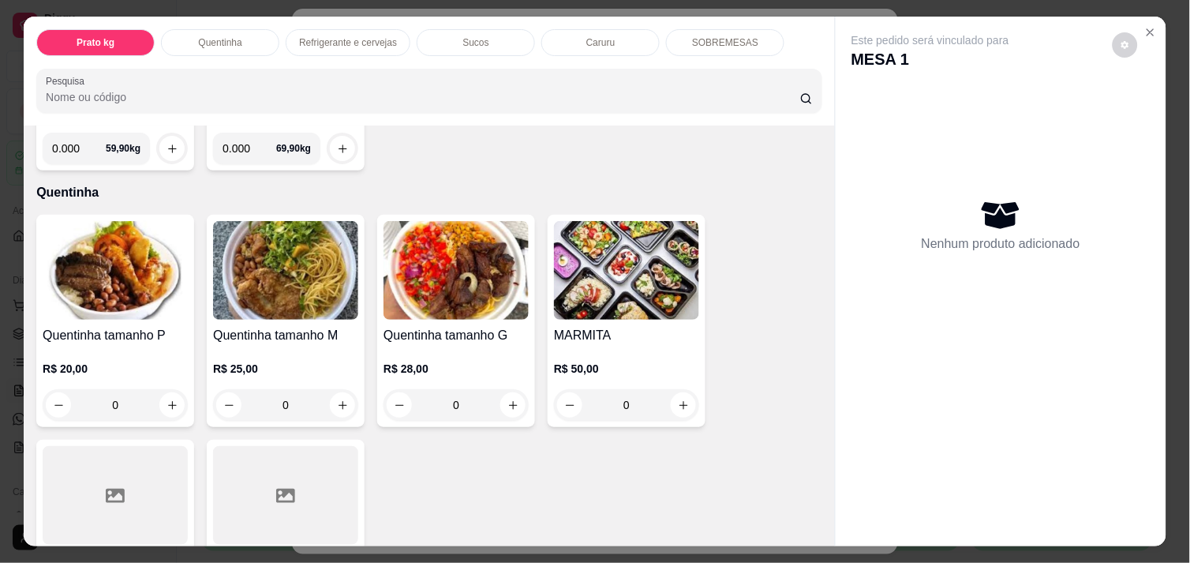
scroll to position [245, 0]
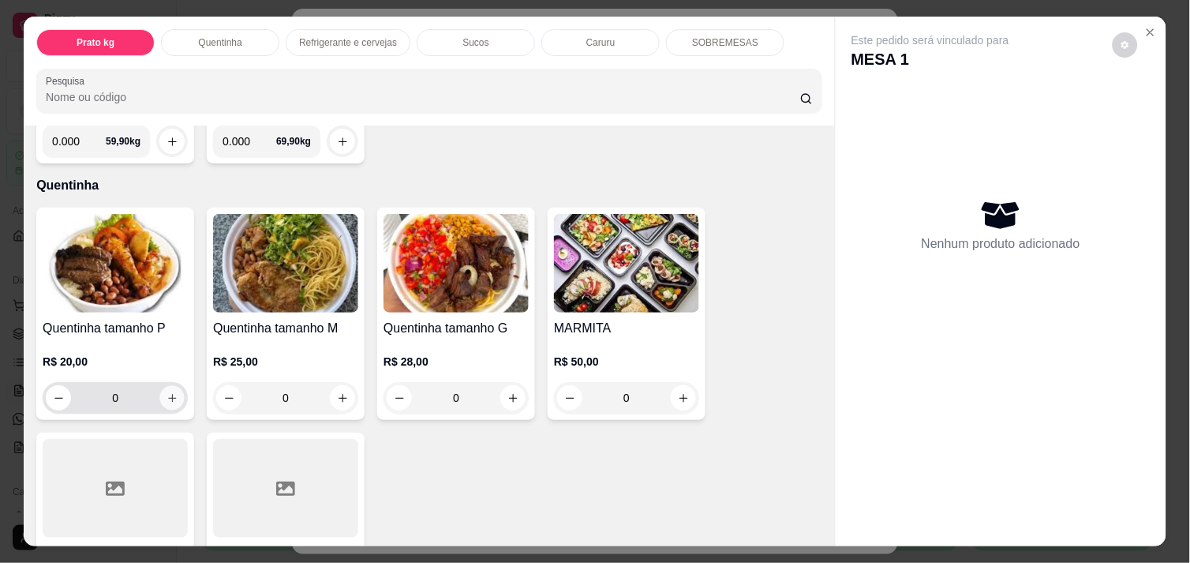
click at [170, 392] on icon "increase-product-quantity" at bounding box center [172, 398] width 12 height 12
type input "1"
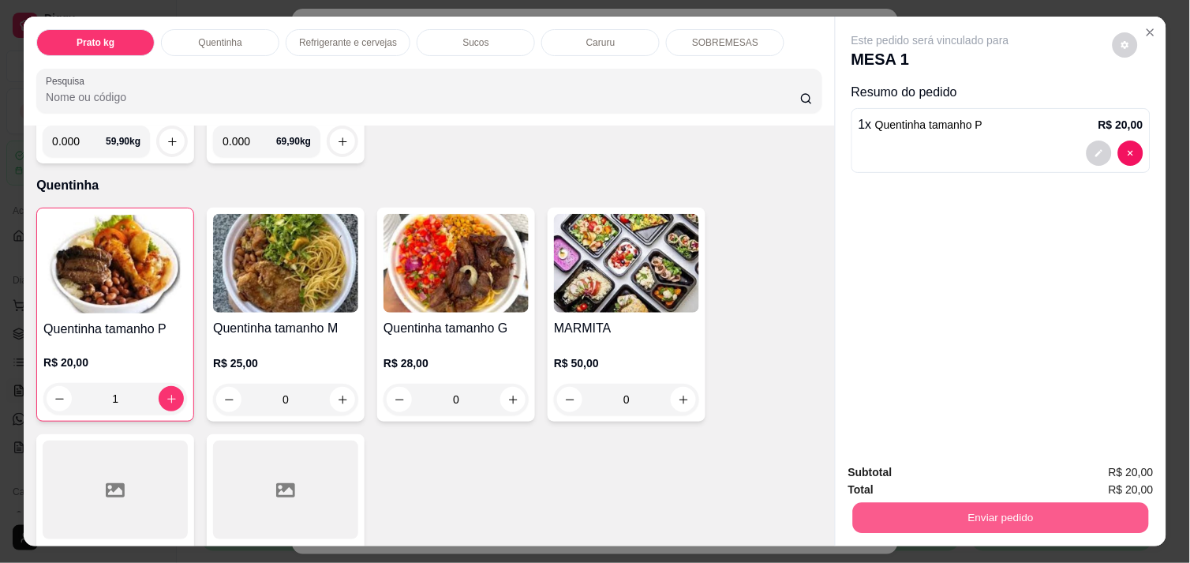
click at [941, 505] on button "Enviar pedido" at bounding box center [1001, 517] width 296 height 31
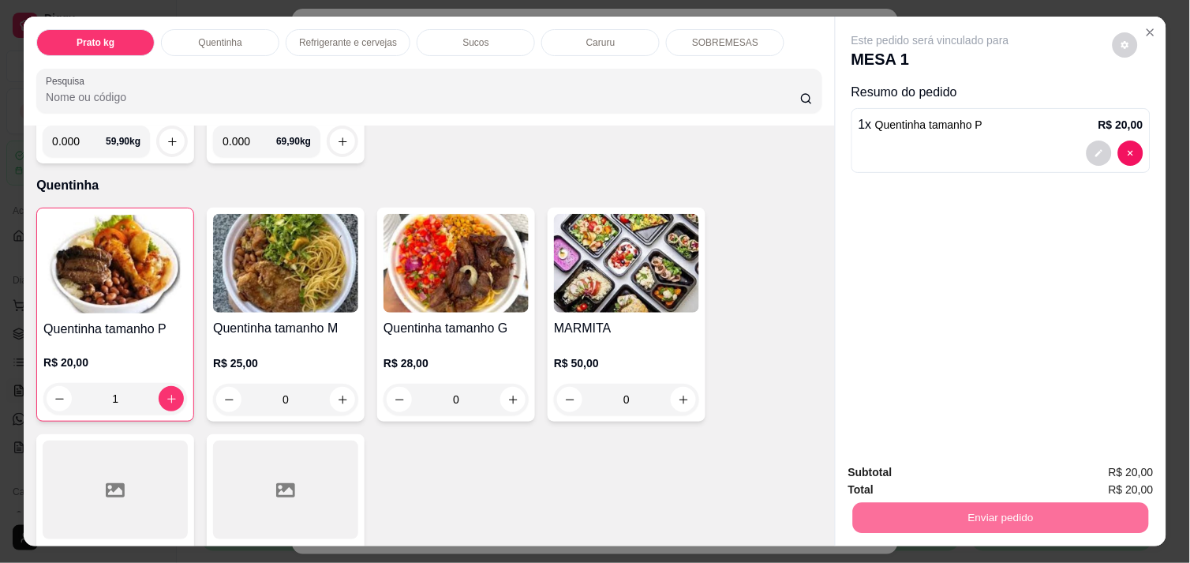
click at [935, 477] on button "Não registrar e enviar pedido" at bounding box center [948, 472] width 159 height 29
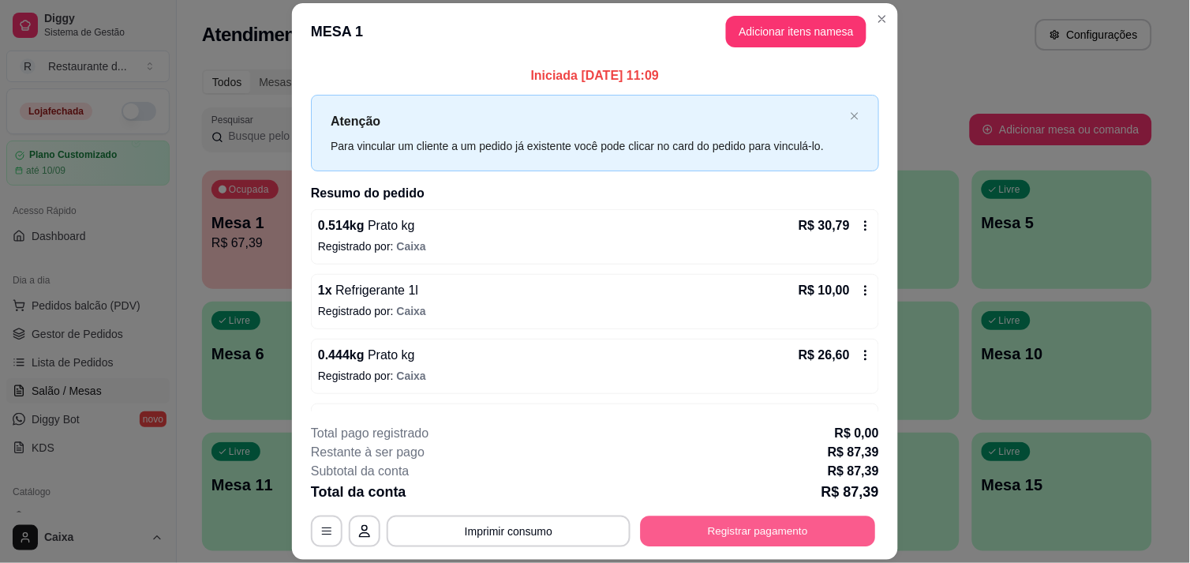
click at [763, 516] on button "Registrar pagamento" at bounding box center [758, 531] width 235 height 31
click at [753, 529] on button "Registrar pagamento" at bounding box center [758, 531] width 235 height 31
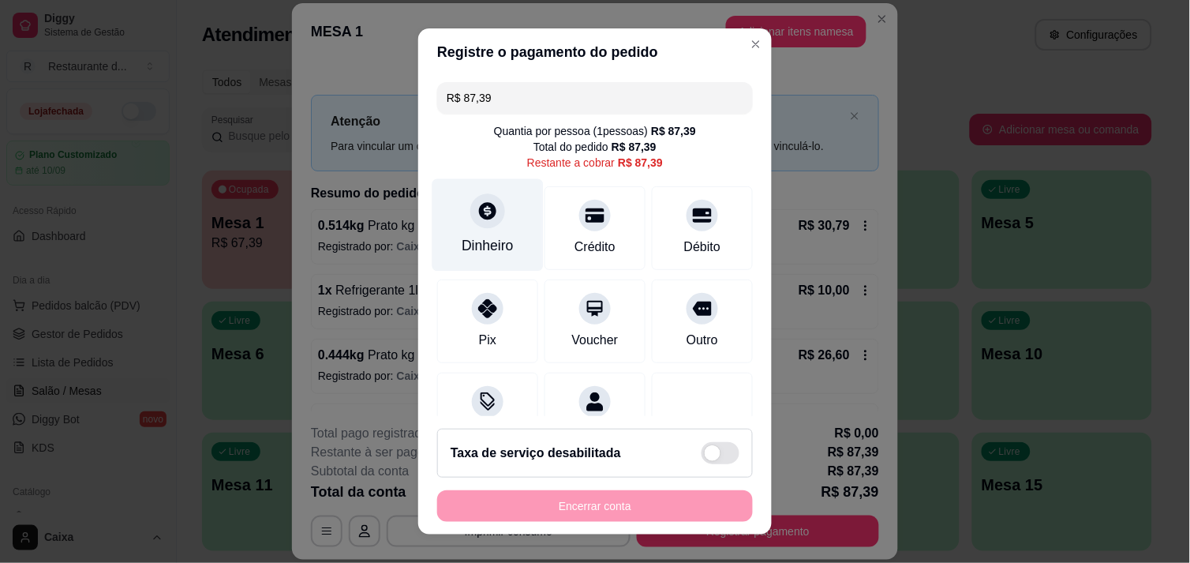
click at [479, 214] on icon at bounding box center [487, 210] width 21 height 21
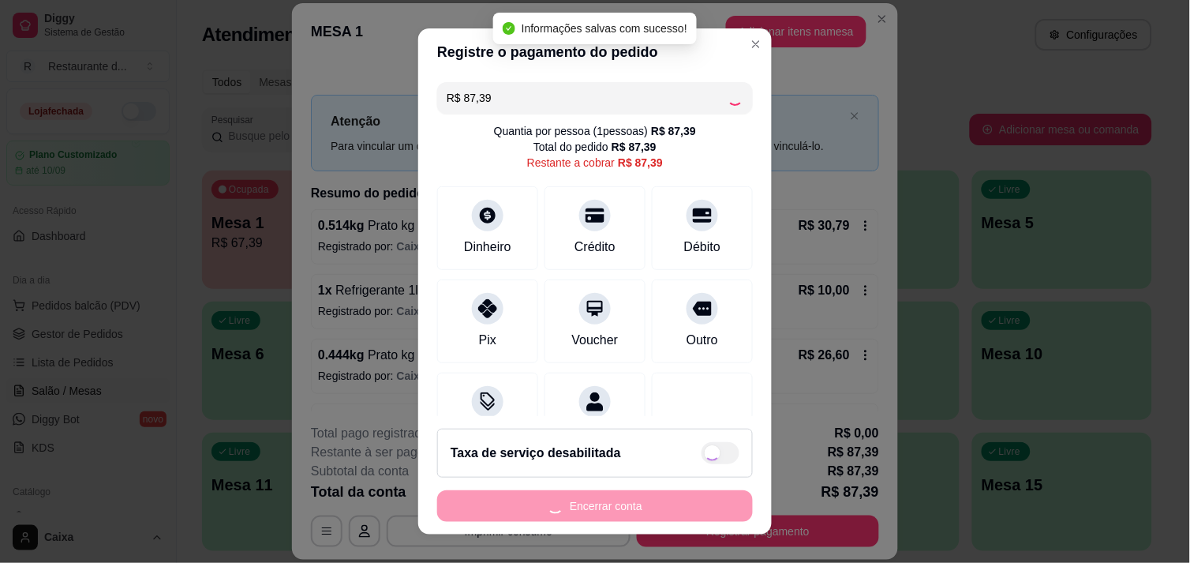
type input "R$ 0,00"
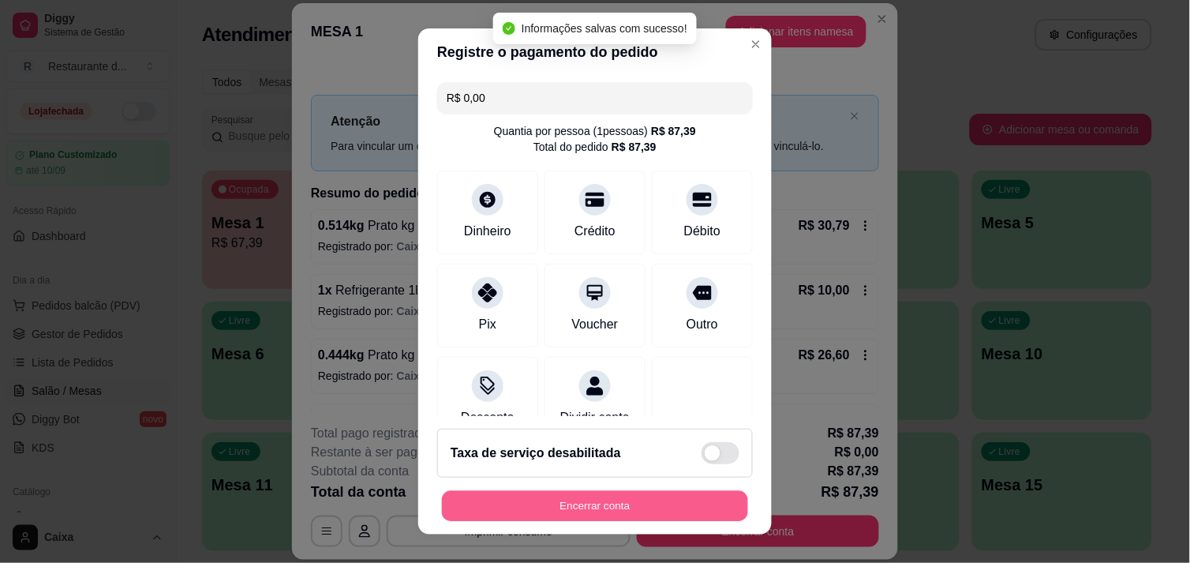
click at [605, 492] on button "Encerrar conta" at bounding box center [595, 506] width 306 height 31
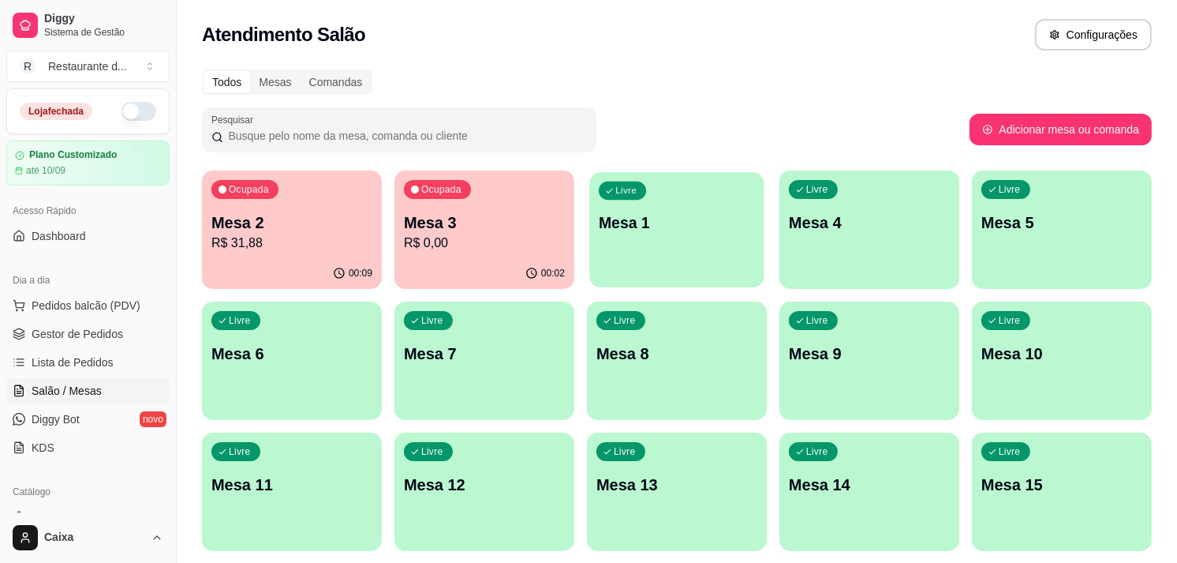
click at [697, 196] on div "Livre Mesa 1" at bounding box center [676, 220] width 174 height 96
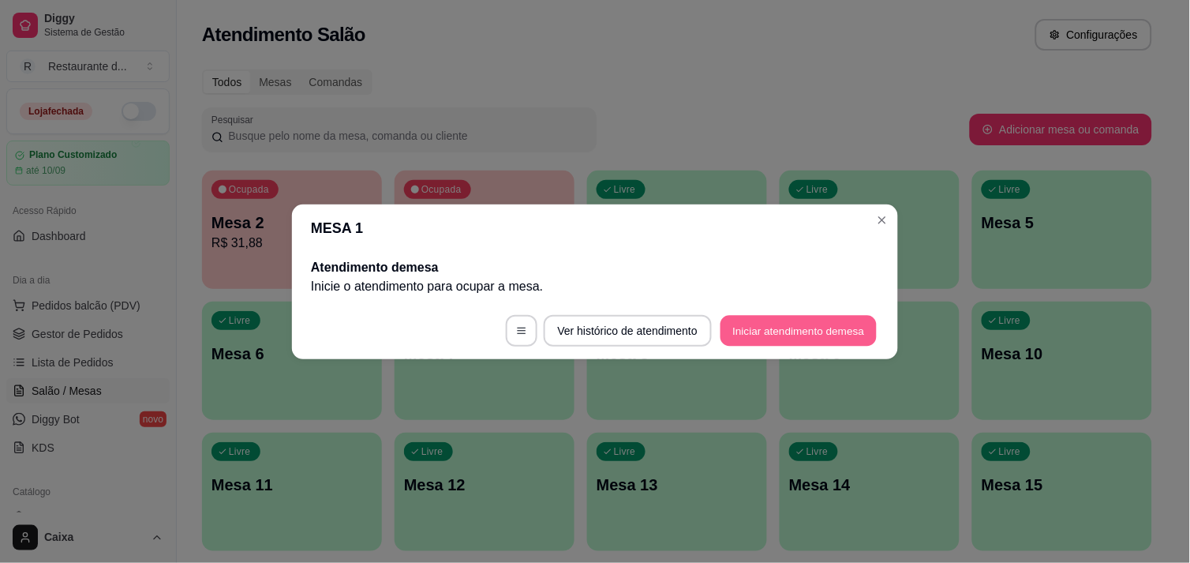
click at [748, 316] on button "Iniciar atendimento de mesa" at bounding box center [798, 330] width 156 height 31
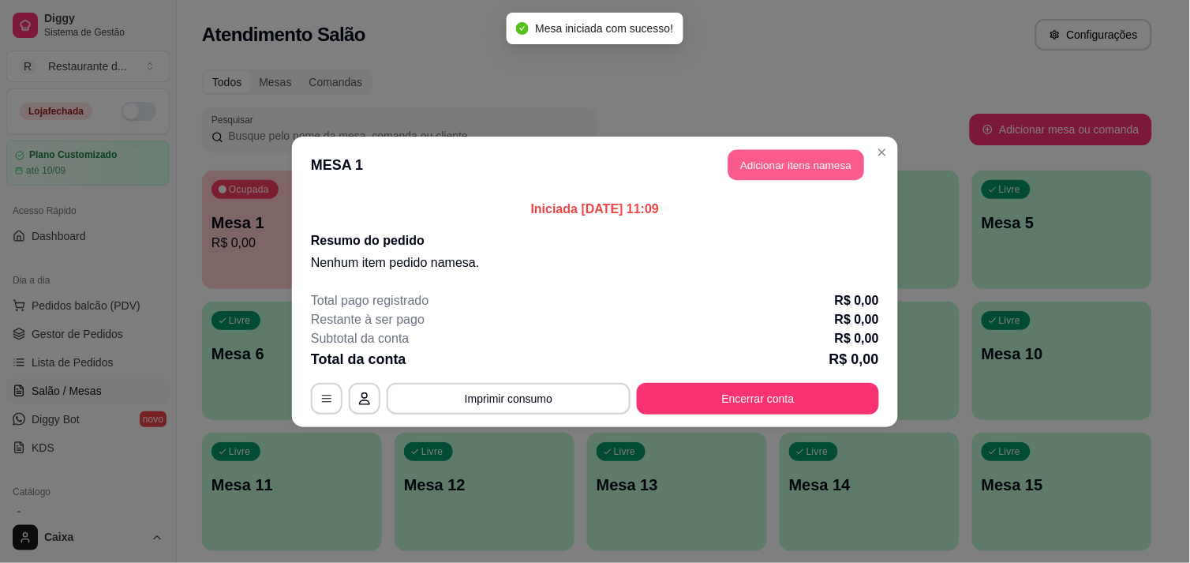
click at [793, 156] on button "Adicionar itens na mesa" at bounding box center [796, 164] width 136 height 31
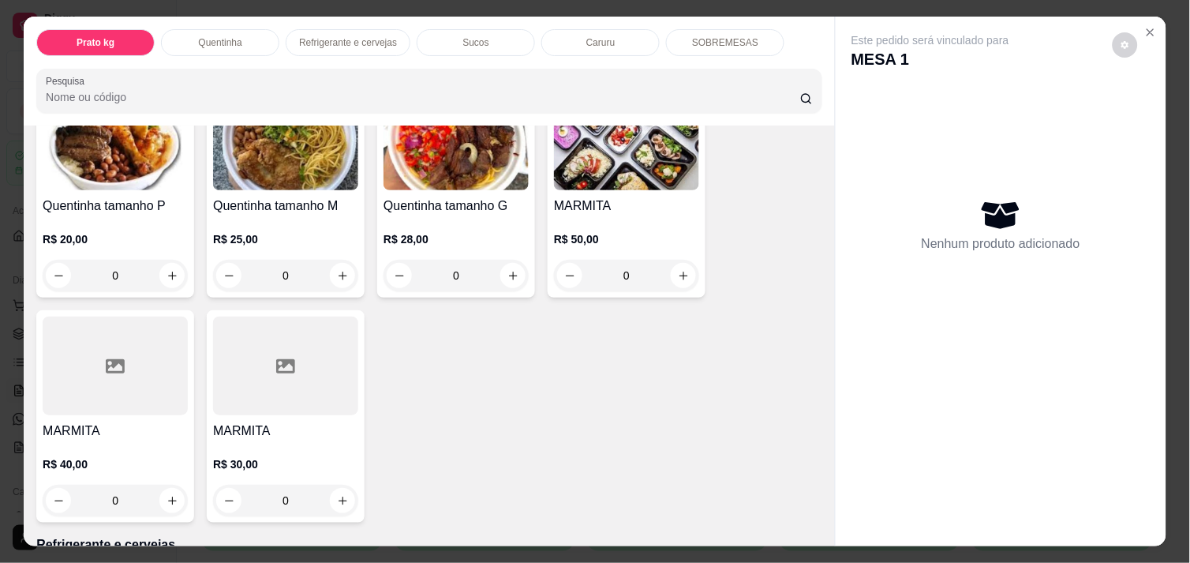
scroll to position [385, 0]
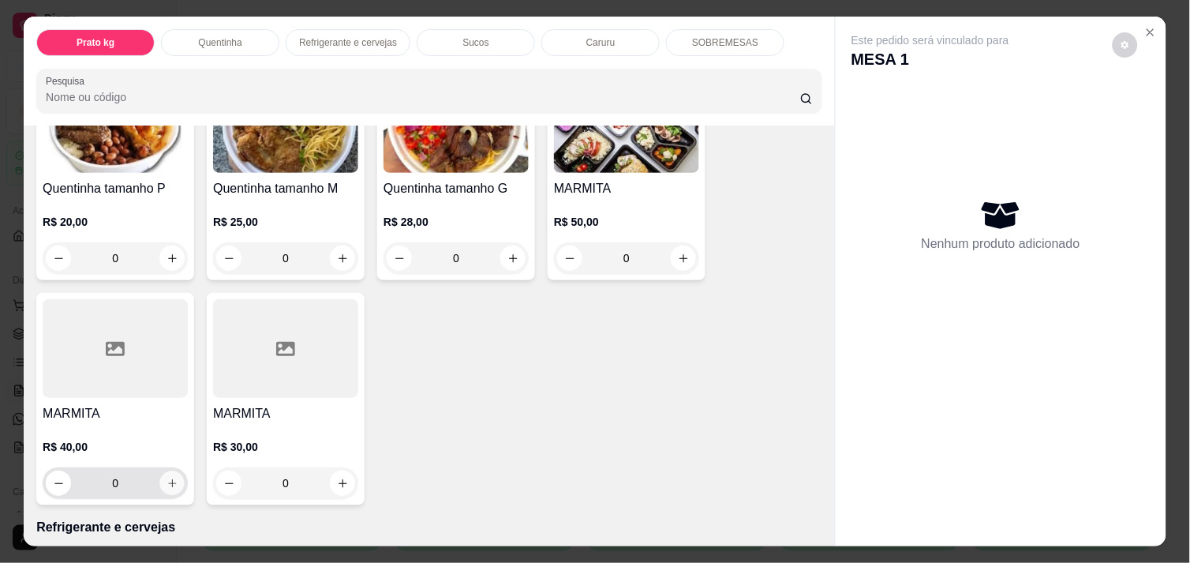
click at [166, 477] on icon "increase-product-quantity" at bounding box center [172, 483] width 12 height 12
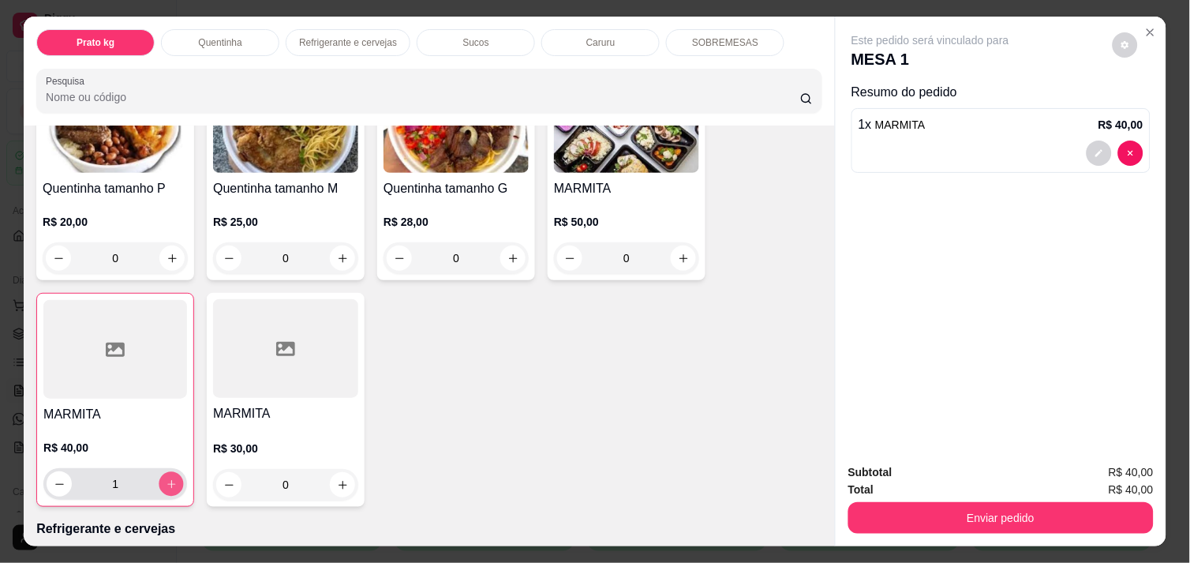
click at [166, 478] on icon "increase-product-quantity" at bounding box center [172, 484] width 12 height 12
type input "2"
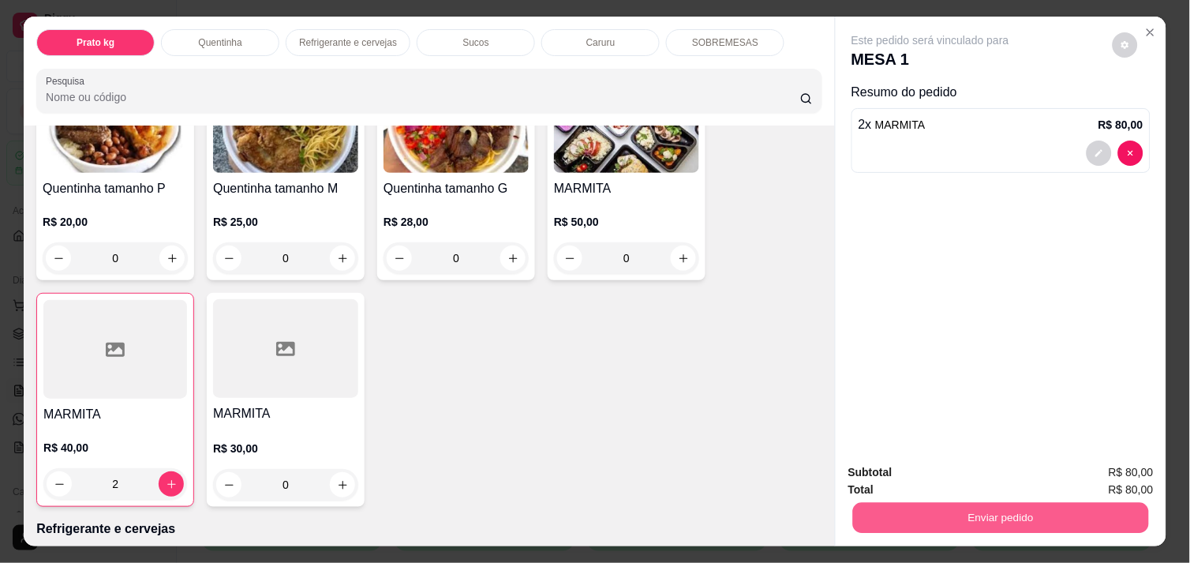
click at [926, 511] on button "Enviar pedido" at bounding box center [1001, 517] width 296 height 31
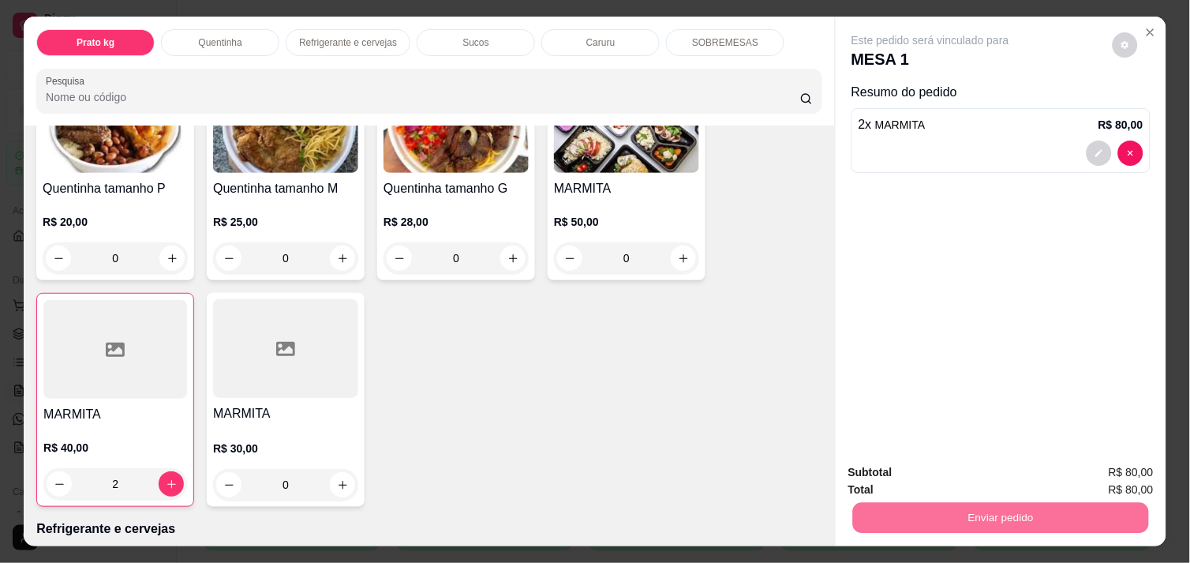
click at [917, 469] on button "Não registrar e enviar pedido" at bounding box center [948, 472] width 159 height 29
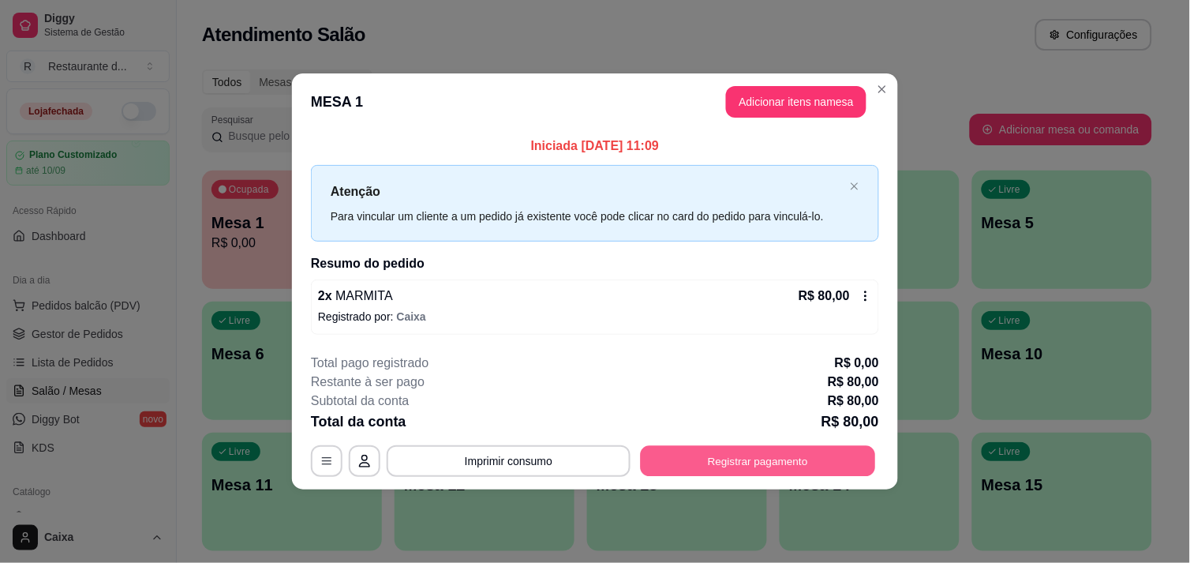
click at [797, 451] on button "Registrar pagamento" at bounding box center [758, 461] width 235 height 31
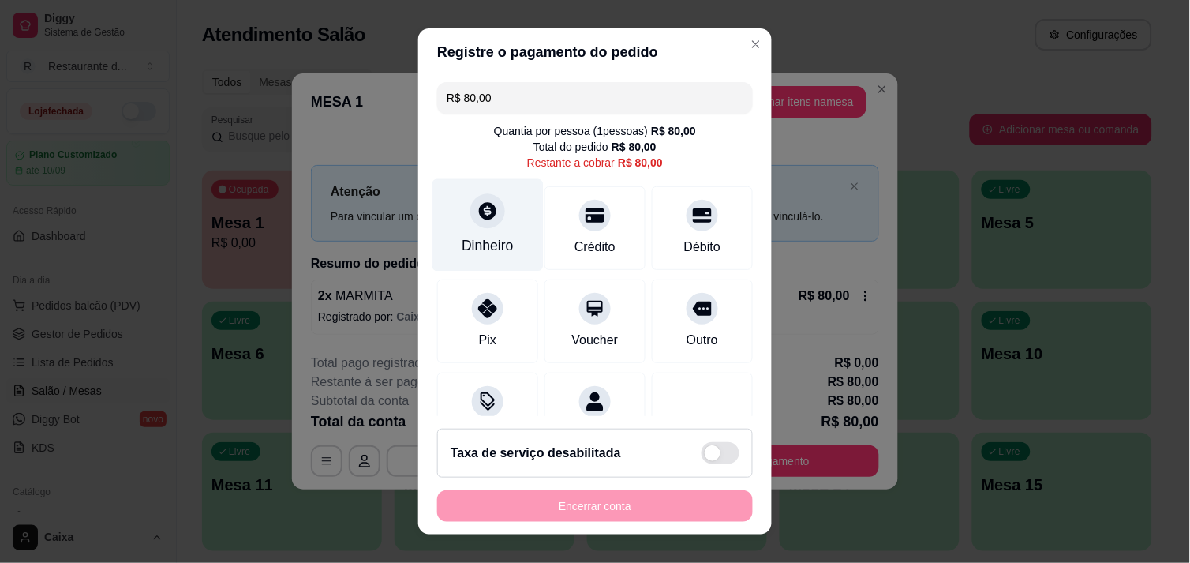
click at [477, 222] on div at bounding box center [487, 210] width 35 height 35
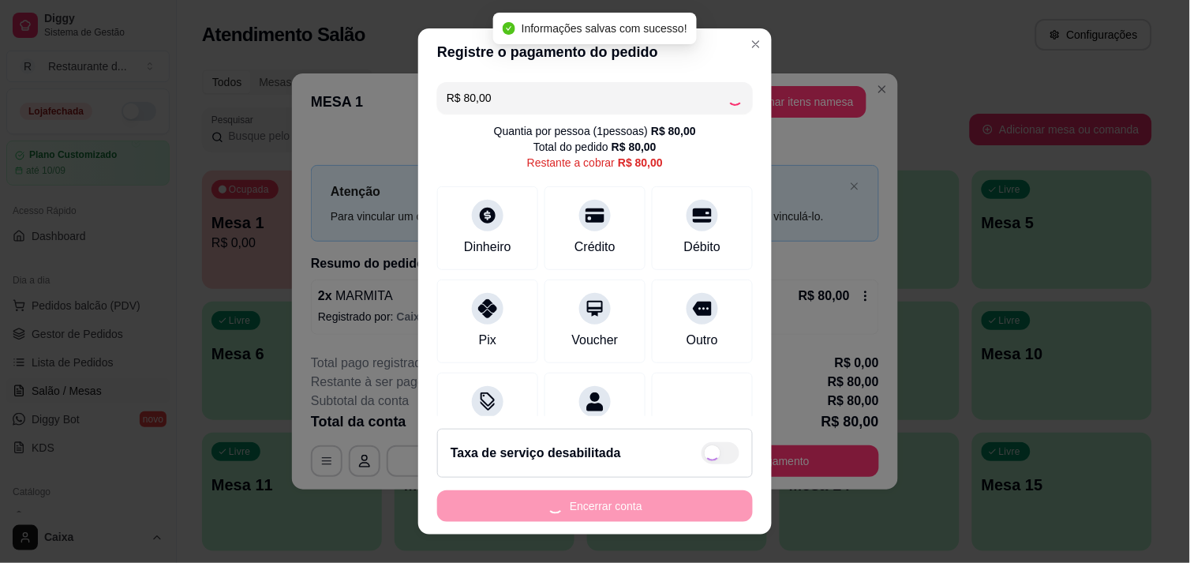
type input "R$ 0,00"
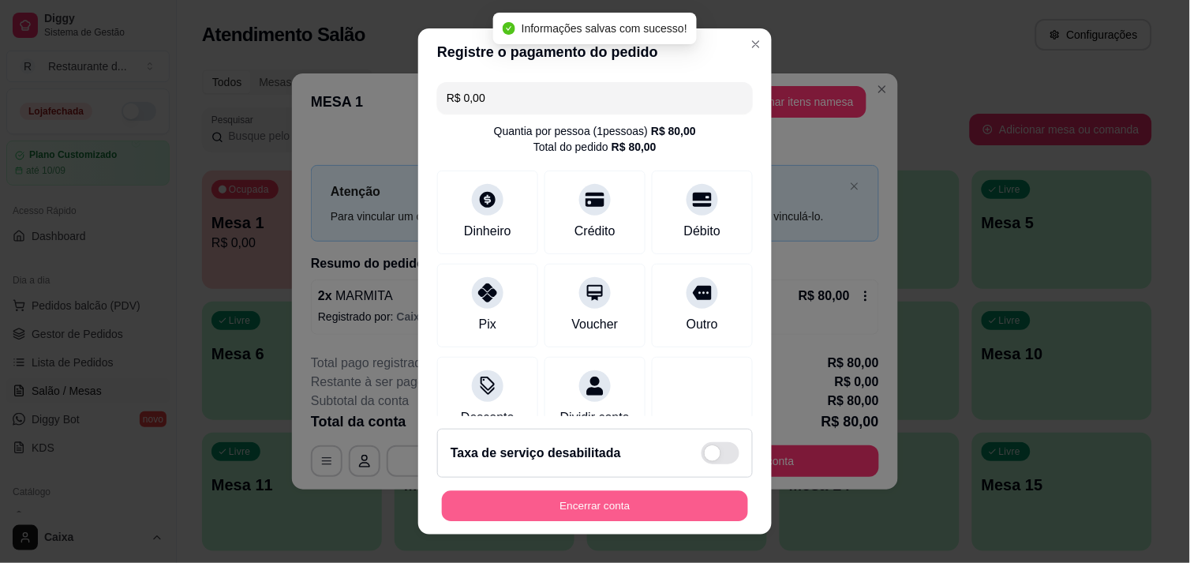
click at [604, 493] on button "Encerrar conta" at bounding box center [595, 506] width 306 height 31
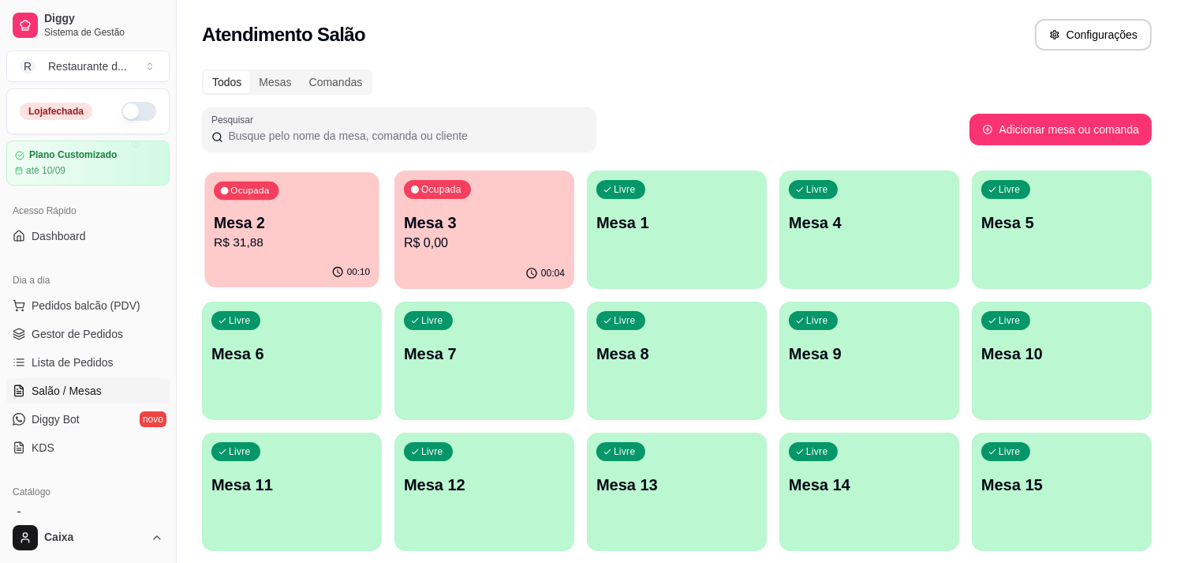
click at [320, 224] on p "Mesa 2" at bounding box center [292, 222] width 156 height 21
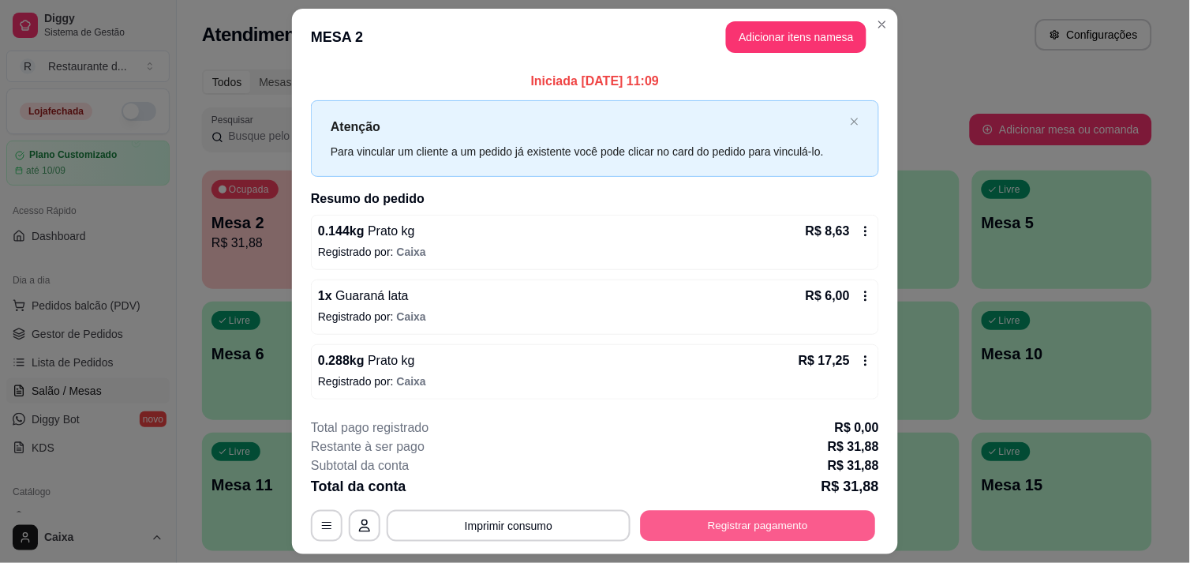
click at [690, 533] on button "Registrar pagamento" at bounding box center [758, 525] width 235 height 31
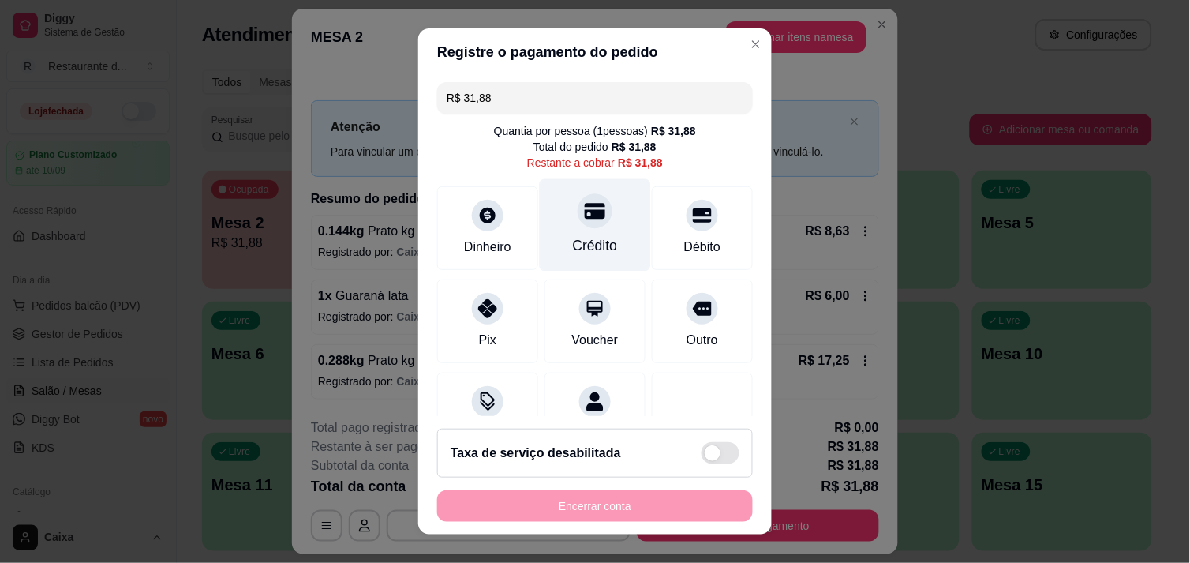
click at [581, 226] on div at bounding box center [595, 210] width 35 height 35
type input "R$ 0,00"
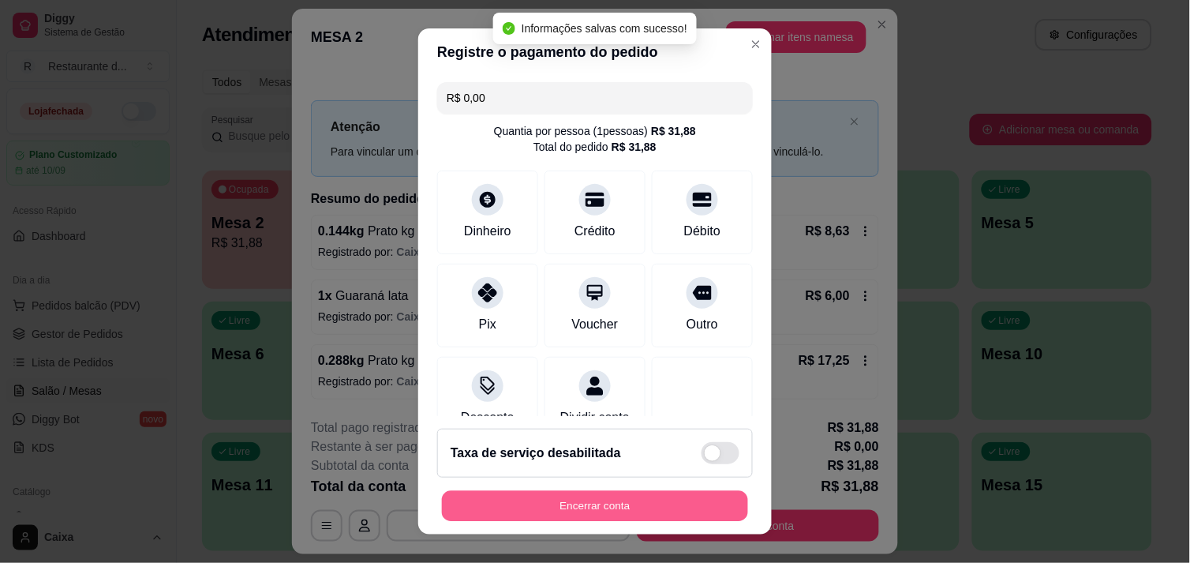
click at [586, 501] on button "Encerrar conta" at bounding box center [595, 506] width 306 height 31
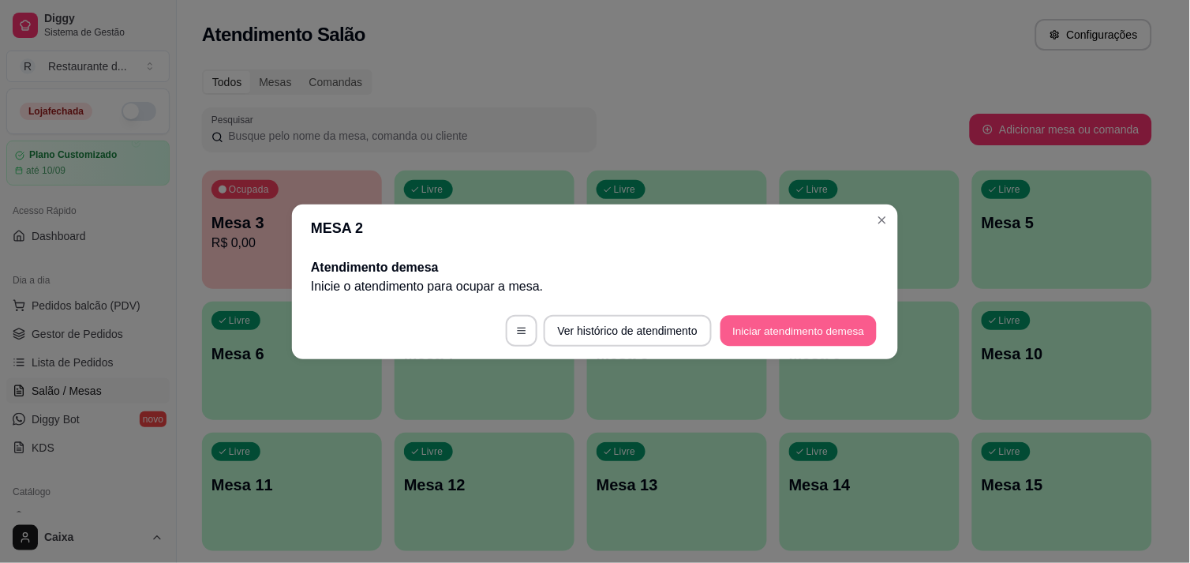
click at [803, 324] on button "Iniciar atendimento de mesa" at bounding box center [798, 330] width 156 height 31
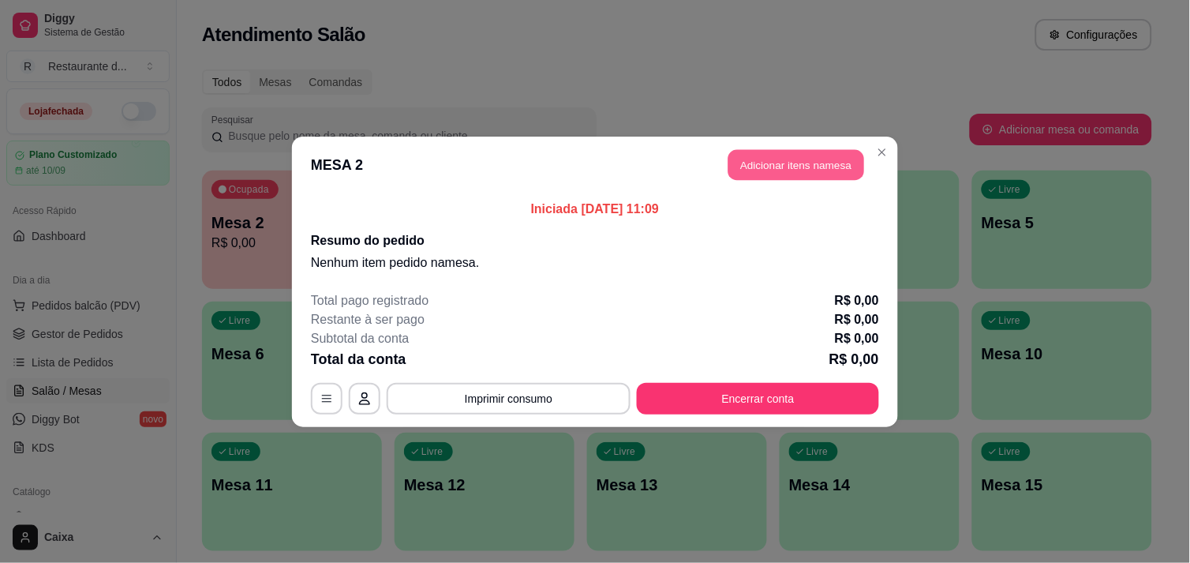
click at [816, 166] on button "Adicionar itens na mesa" at bounding box center [796, 164] width 136 height 31
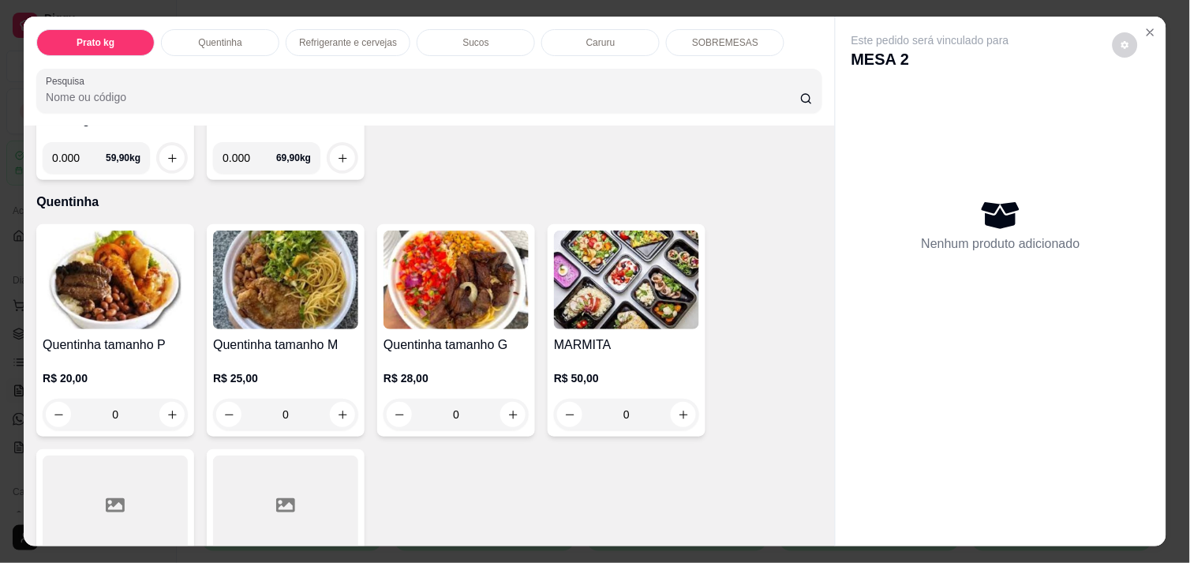
scroll to position [245, 0]
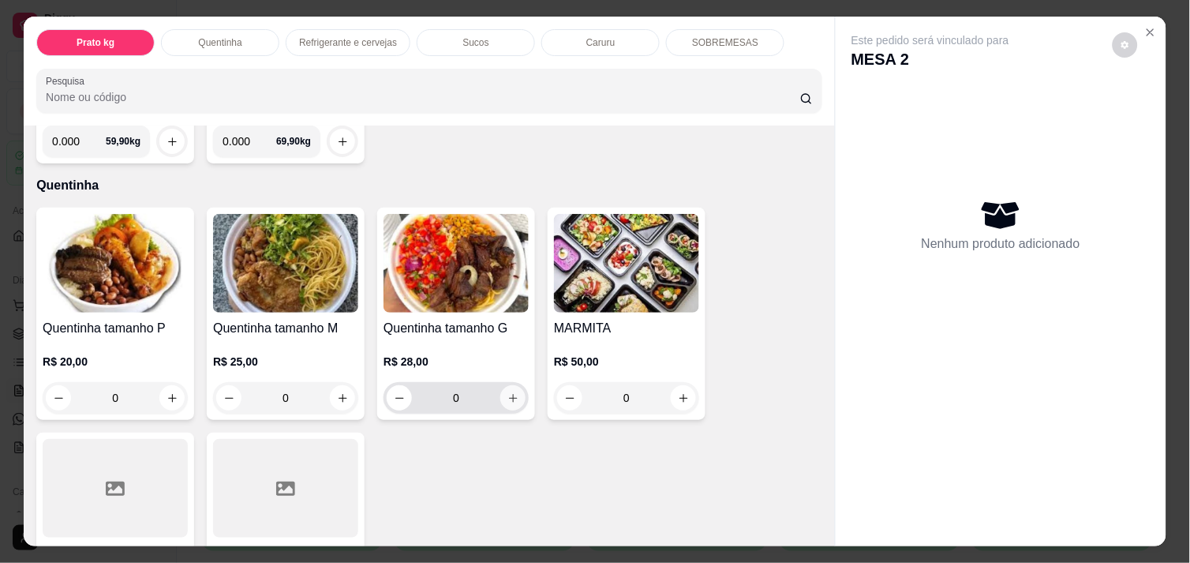
click at [507, 392] on icon "increase-product-quantity" at bounding box center [513, 398] width 12 height 12
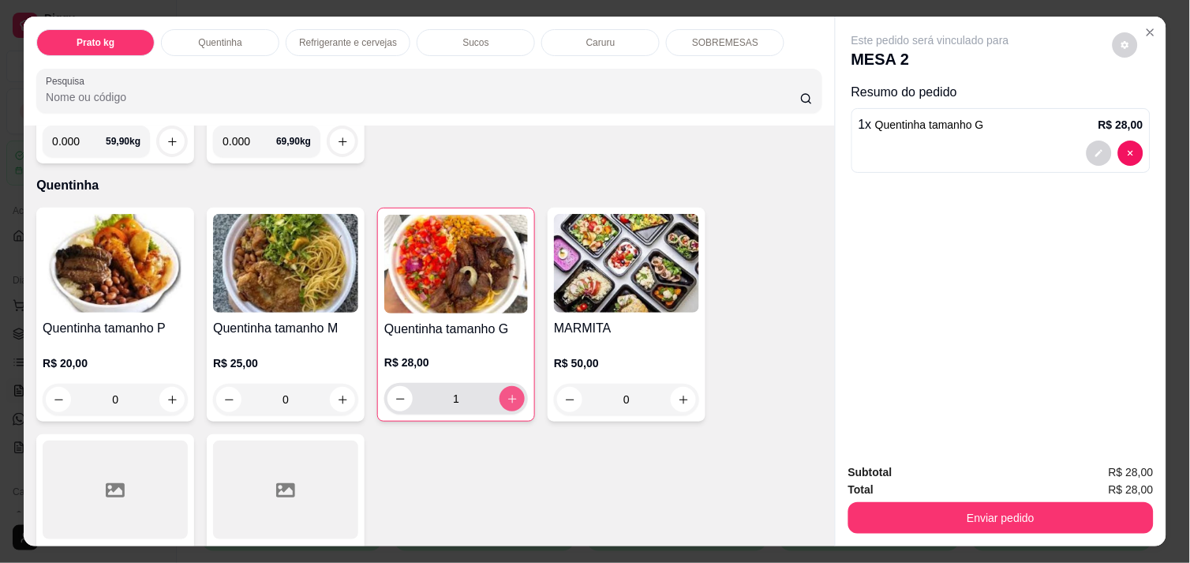
type input "1"
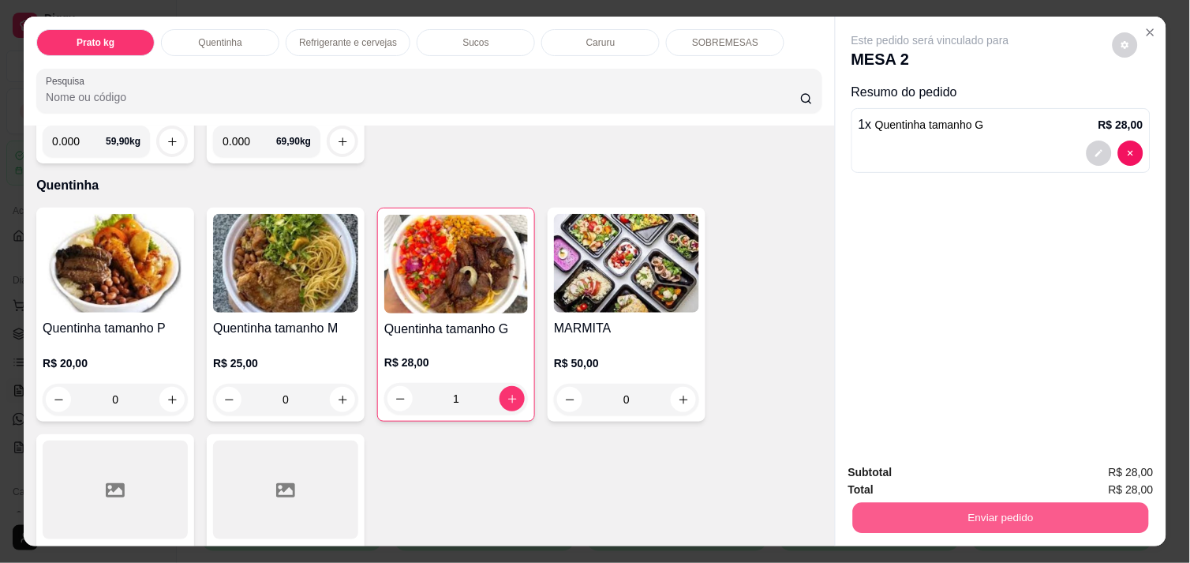
click at [959, 511] on button "Enviar pedido" at bounding box center [1001, 517] width 296 height 31
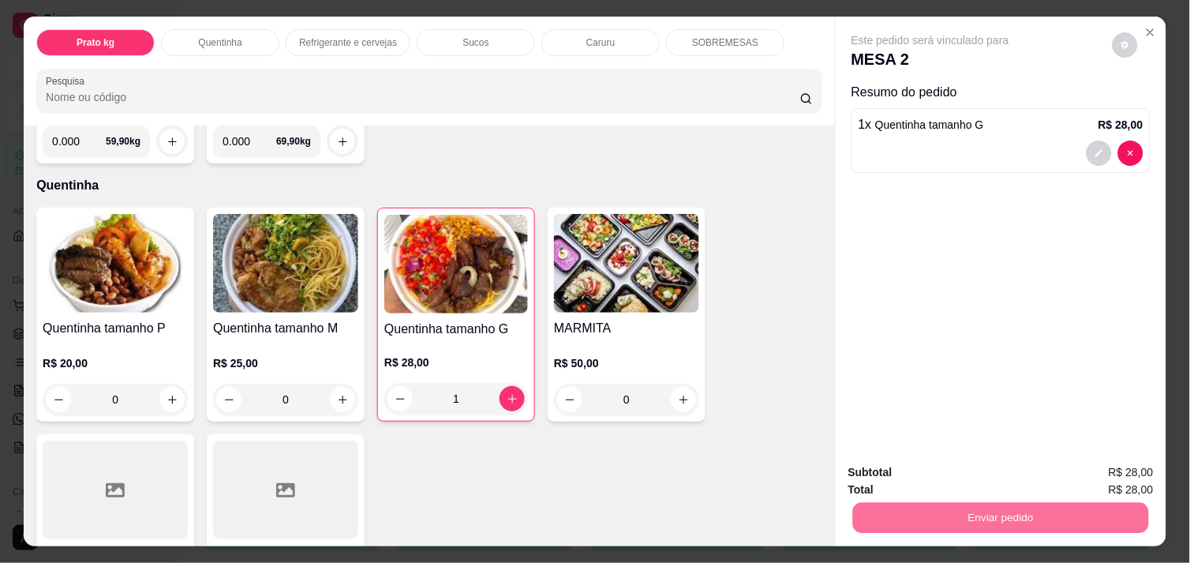
click at [934, 466] on button "Não registrar e enviar pedido" at bounding box center [948, 472] width 159 height 29
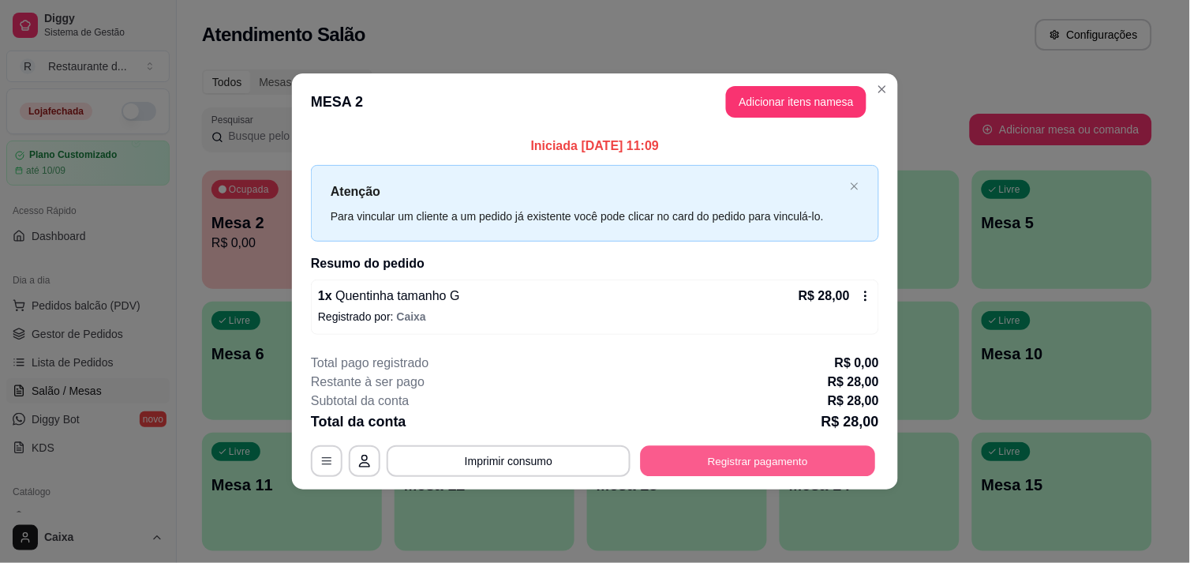
click at [802, 472] on button "Registrar pagamento" at bounding box center [758, 461] width 235 height 31
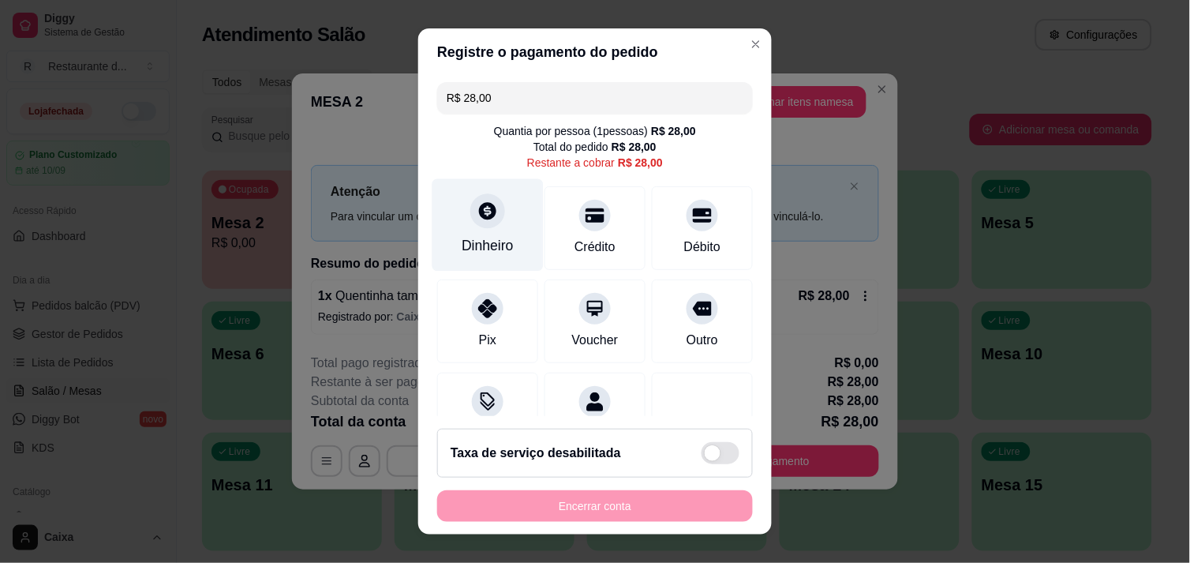
click at [484, 235] on div "Dinheiro" at bounding box center [488, 245] width 52 height 21
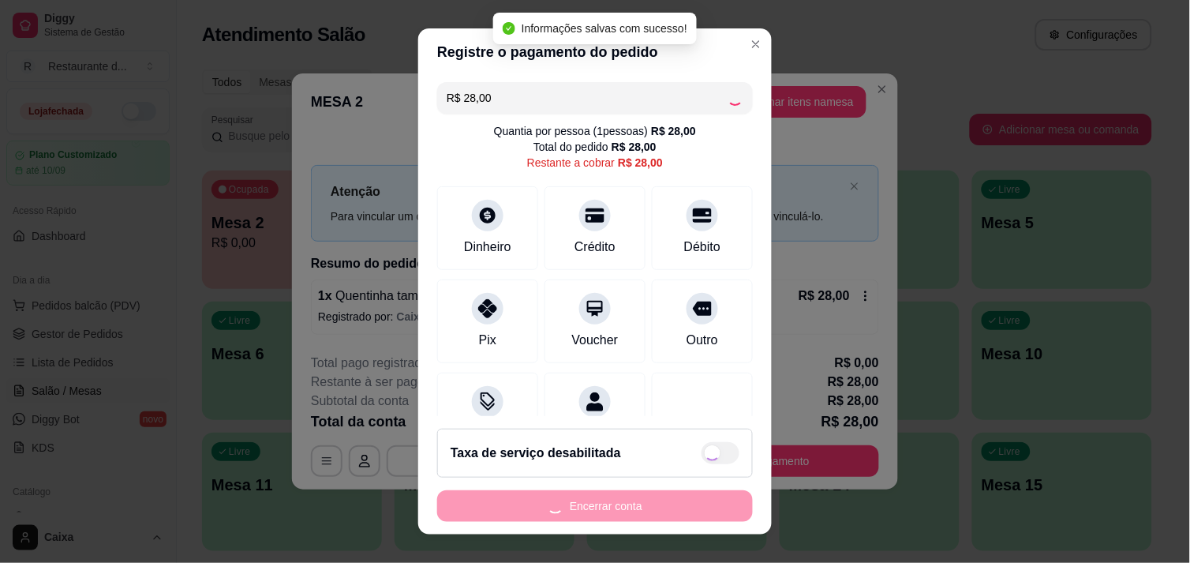
type input "R$ 0,00"
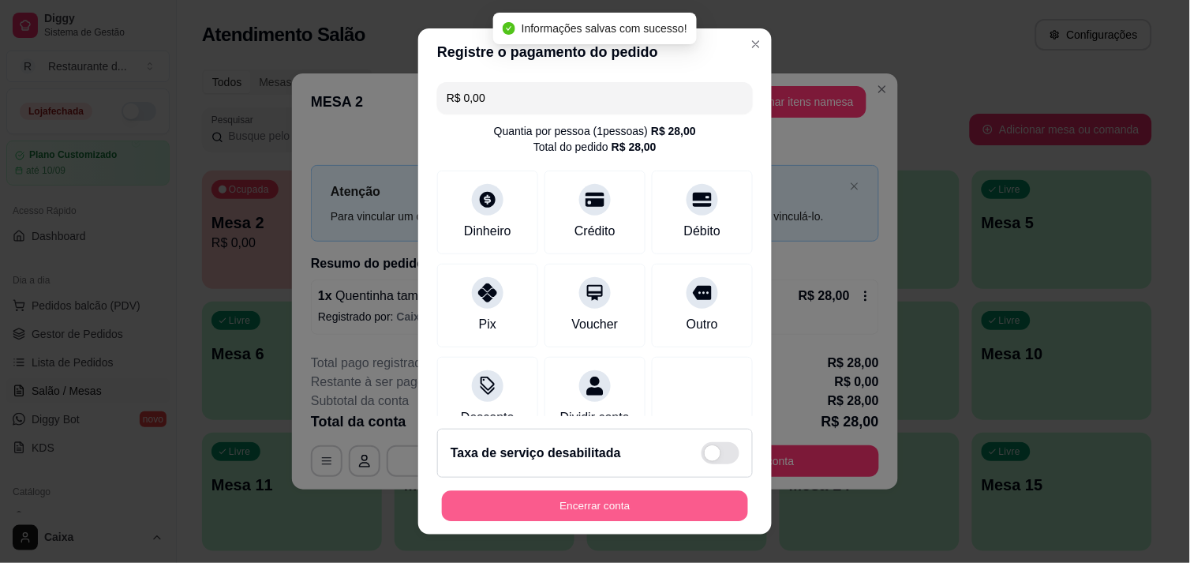
click at [581, 509] on button "Encerrar conta" at bounding box center [595, 506] width 306 height 31
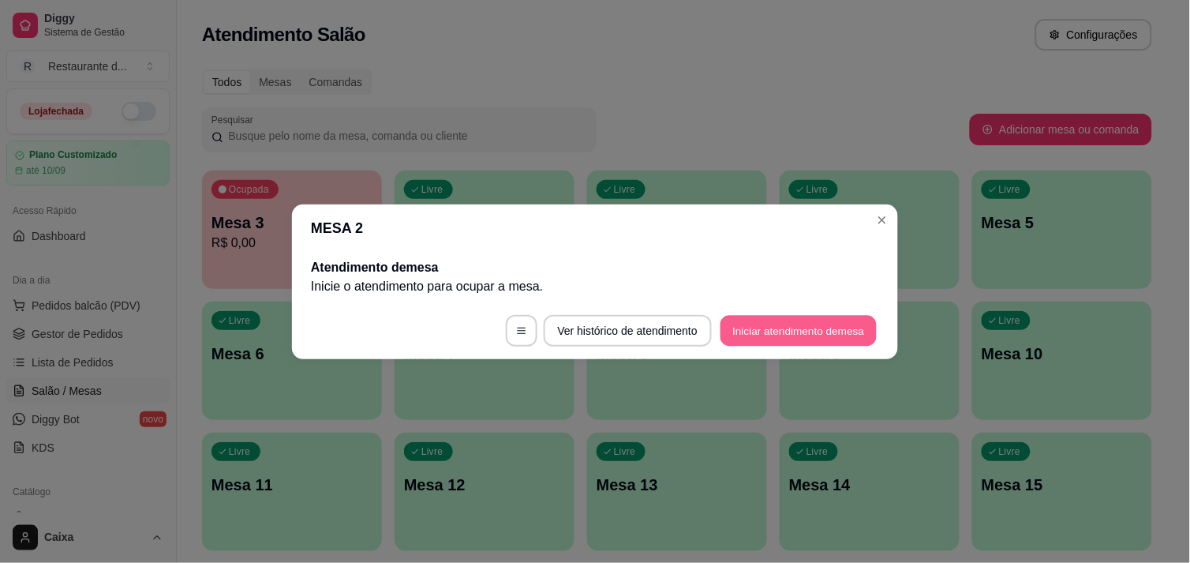
click at [807, 336] on button "Iniciar atendimento de mesa" at bounding box center [798, 330] width 156 height 31
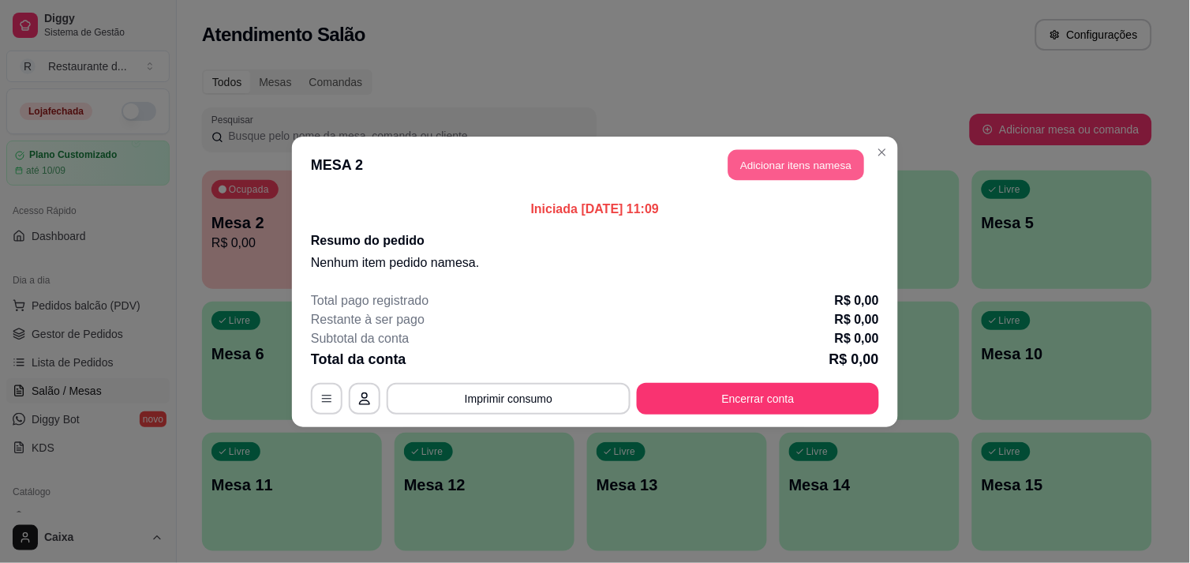
click at [817, 151] on button "Adicionar itens na mesa" at bounding box center [796, 164] width 136 height 31
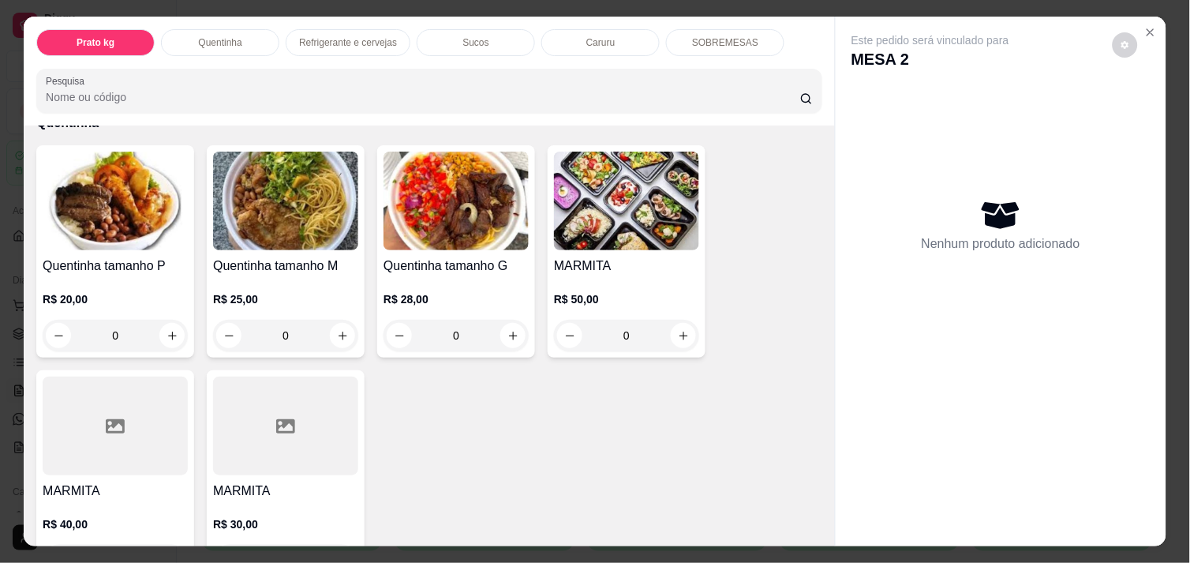
scroll to position [316, 0]
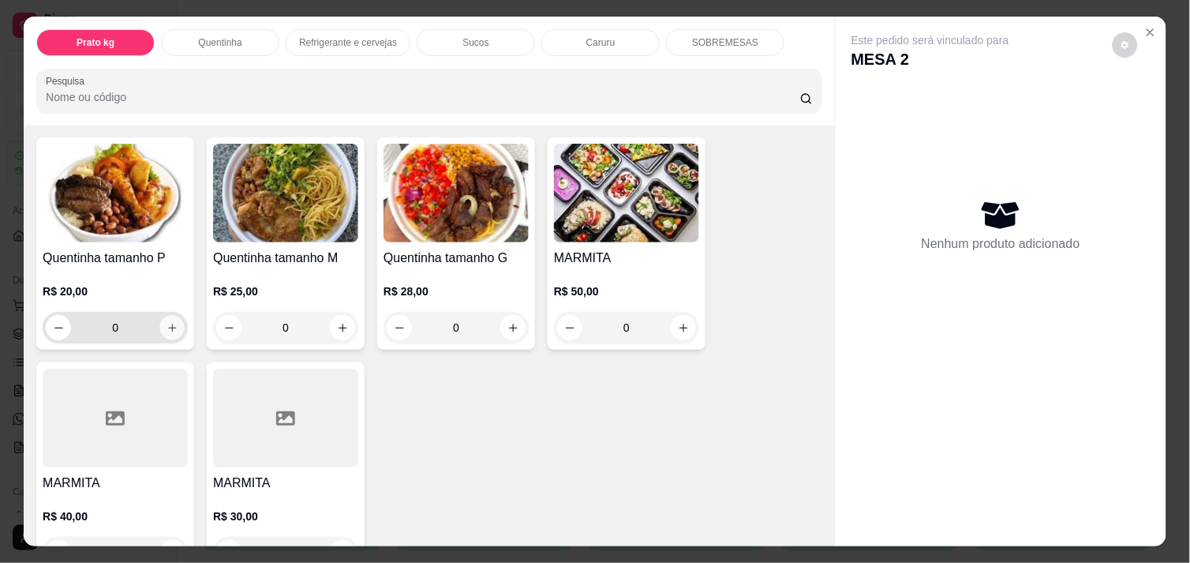
click at [172, 321] on button "increase-product-quantity" at bounding box center [172, 328] width 24 height 24
type input "1"
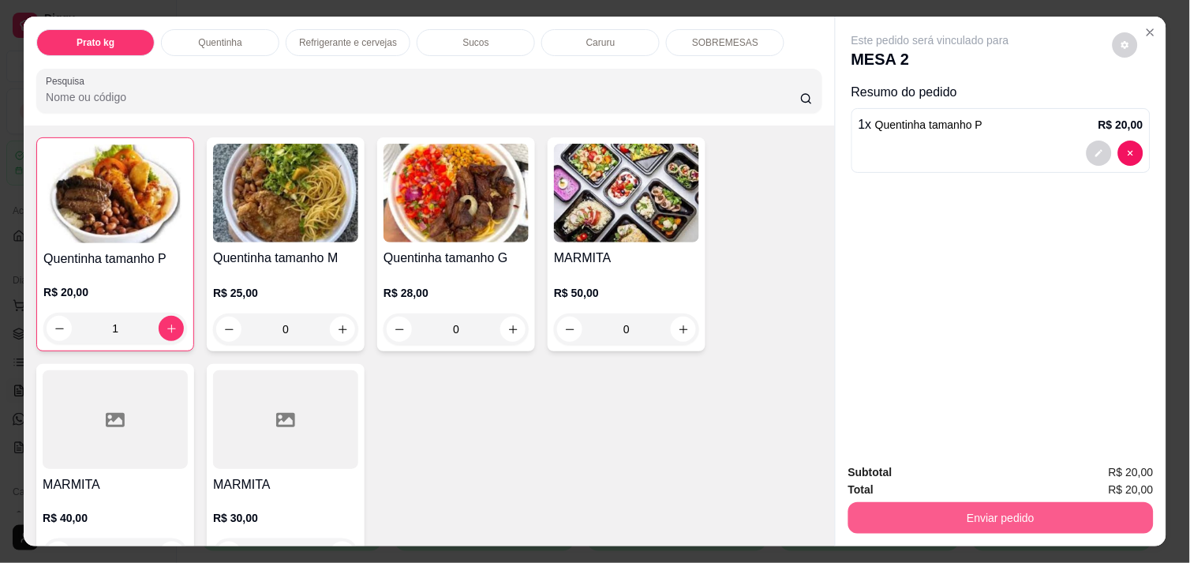
click at [969, 502] on button "Enviar pedido" at bounding box center [1000, 518] width 305 height 32
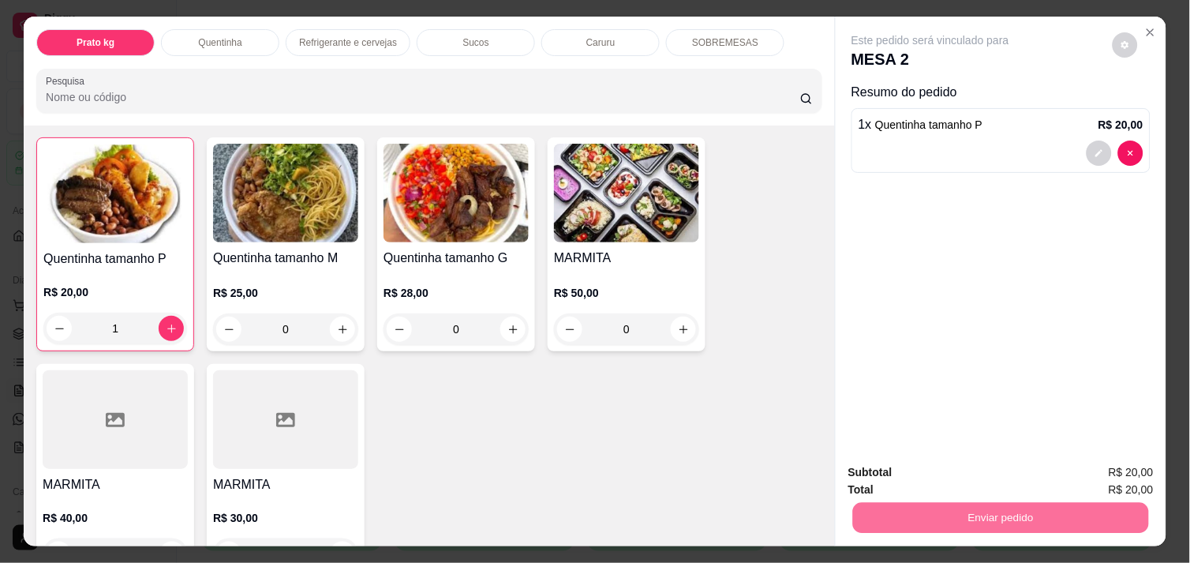
click at [940, 463] on button "Não registrar e enviar pedido" at bounding box center [948, 472] width 159 height 29
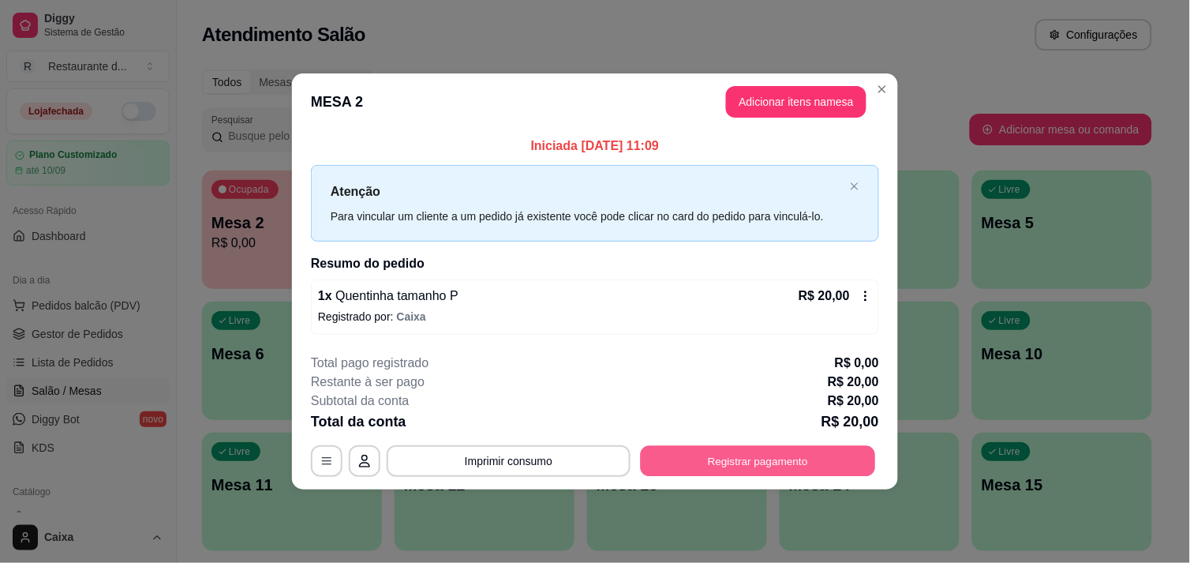
click at [784, 461] on button "Registrar pagamento" at bounding box center [758, 461] width 235 height 31
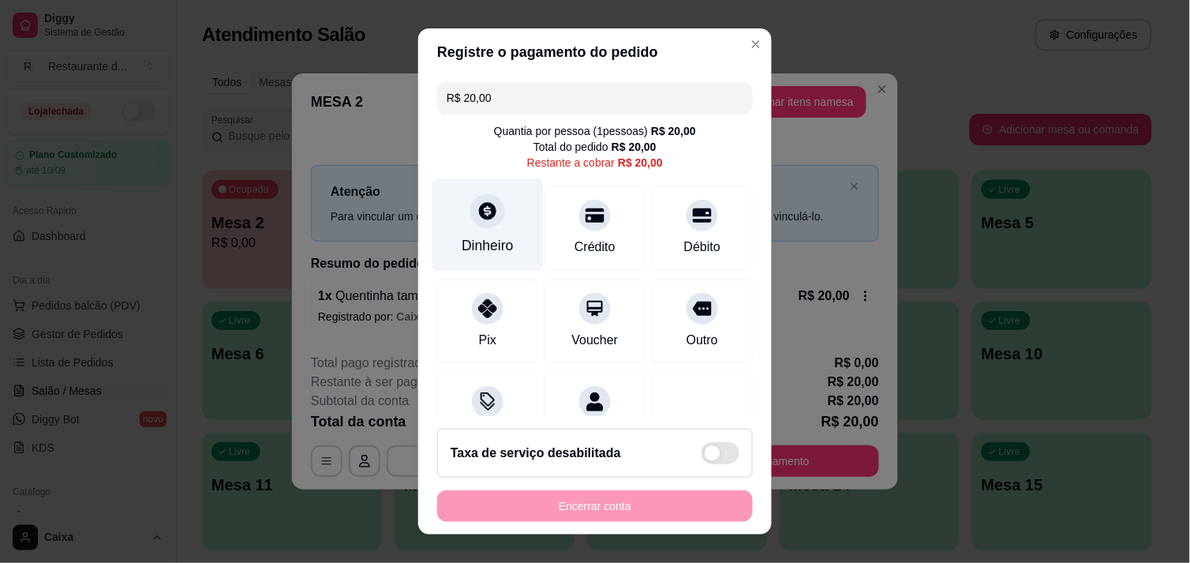
click at [479, 211] on icon at bounding box center [487, 210] width 17 height 17
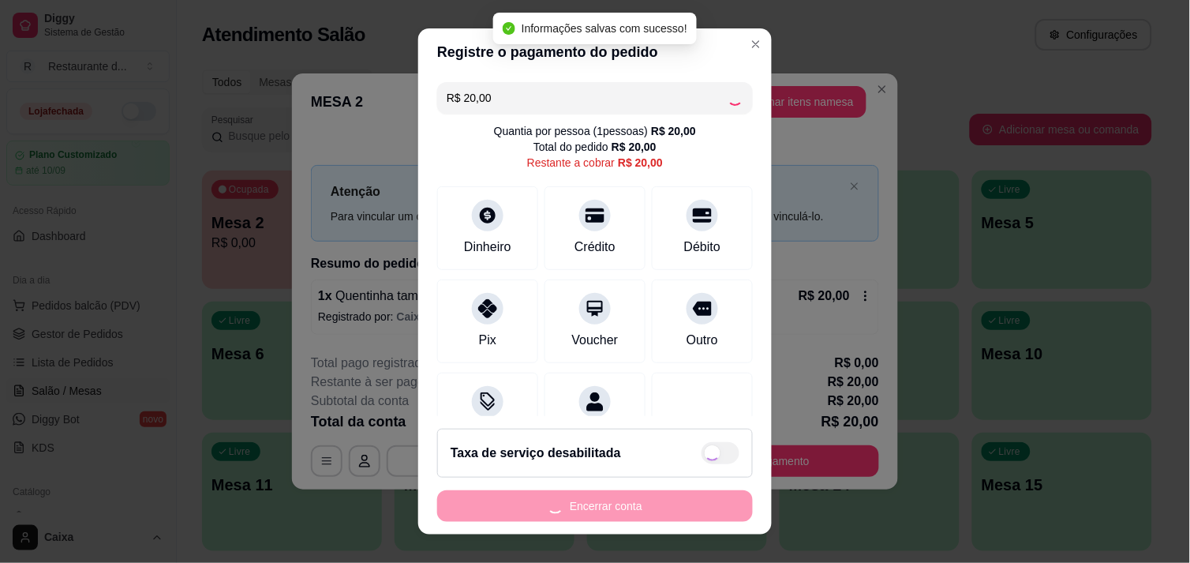
type input "R$ 0,00"
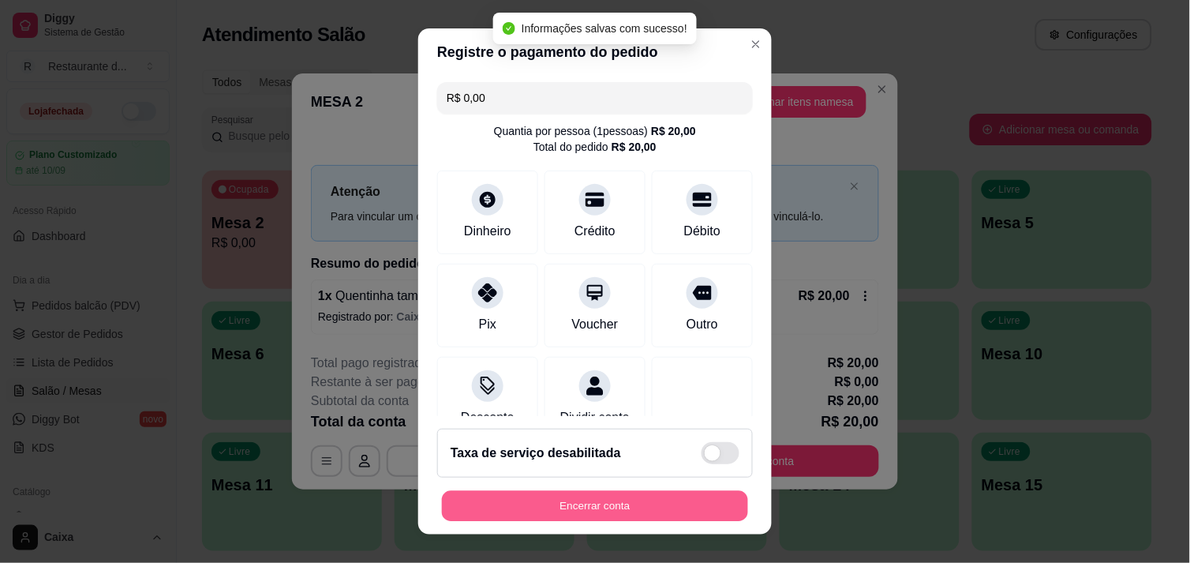
click at [600, 510] on button "Encerrar conta" at bounding box center [595, 506] width 306 height 31
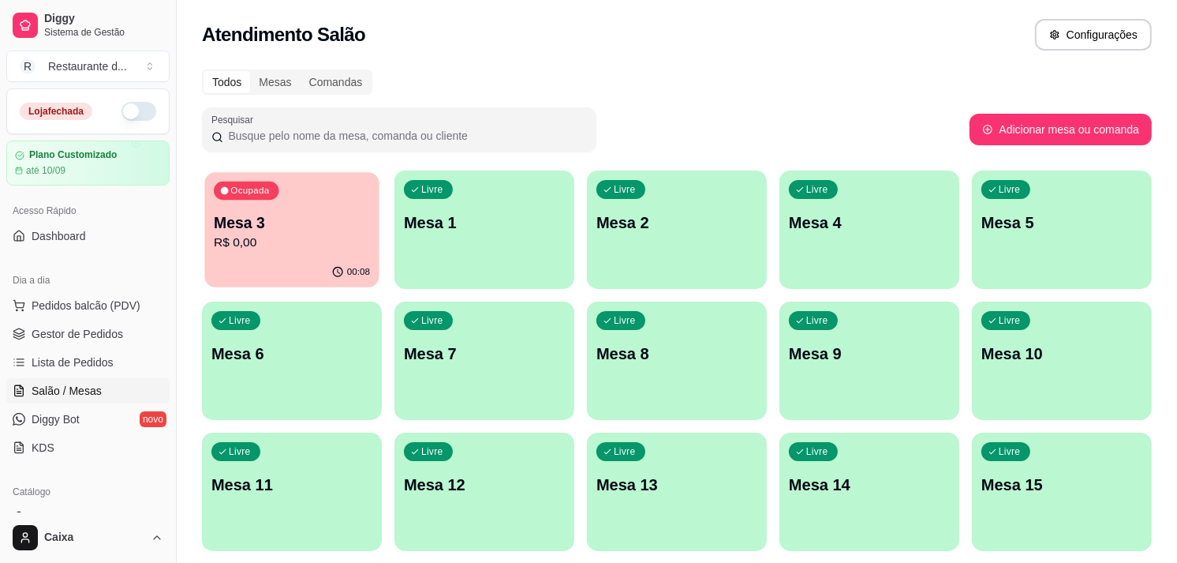
click at [335, 197] on div "Ocupada Mesa 3 R$ 0,00" at bounding box center [291, 214] width 174 height 85
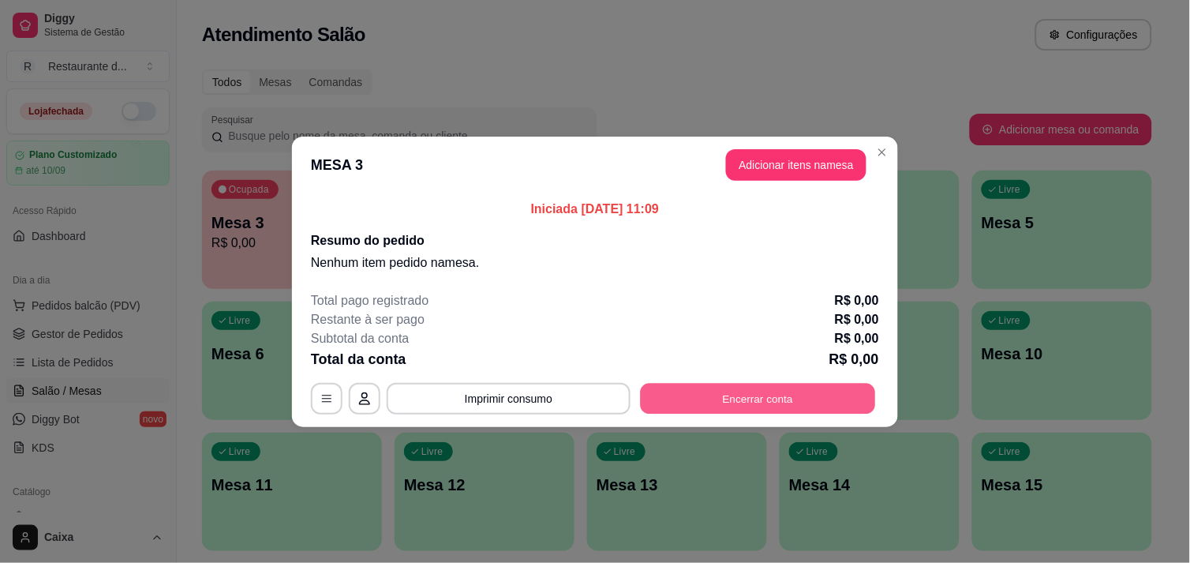
click at [730, 396] on button "Encerrar conta" at bounding box center [758, 398] width 235 height 31
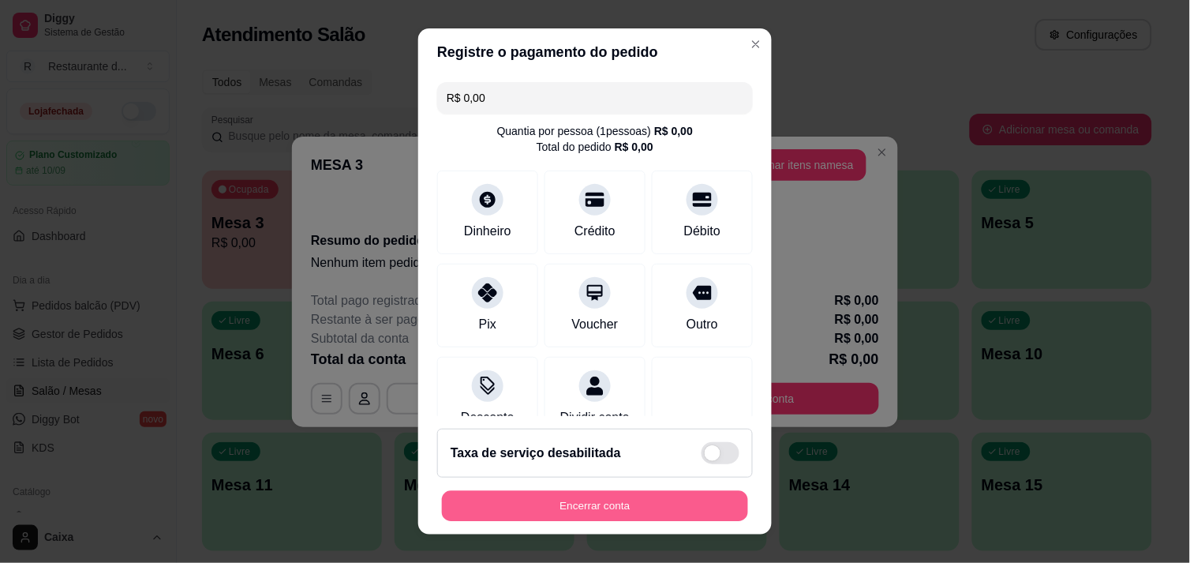
click at [563, 495] on button "Encerrar conta" at bounding box center [595, 506] width 306 height 31
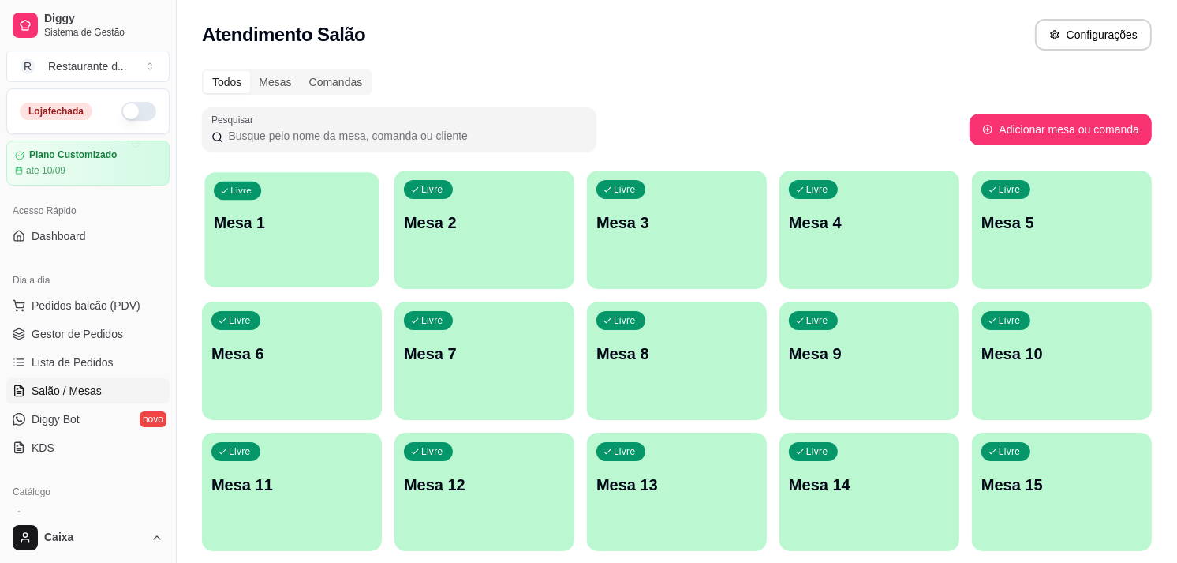
click at [310, 205] on div "Livre Mesa 1" at bounding box center [291, 220] width 174 height 96
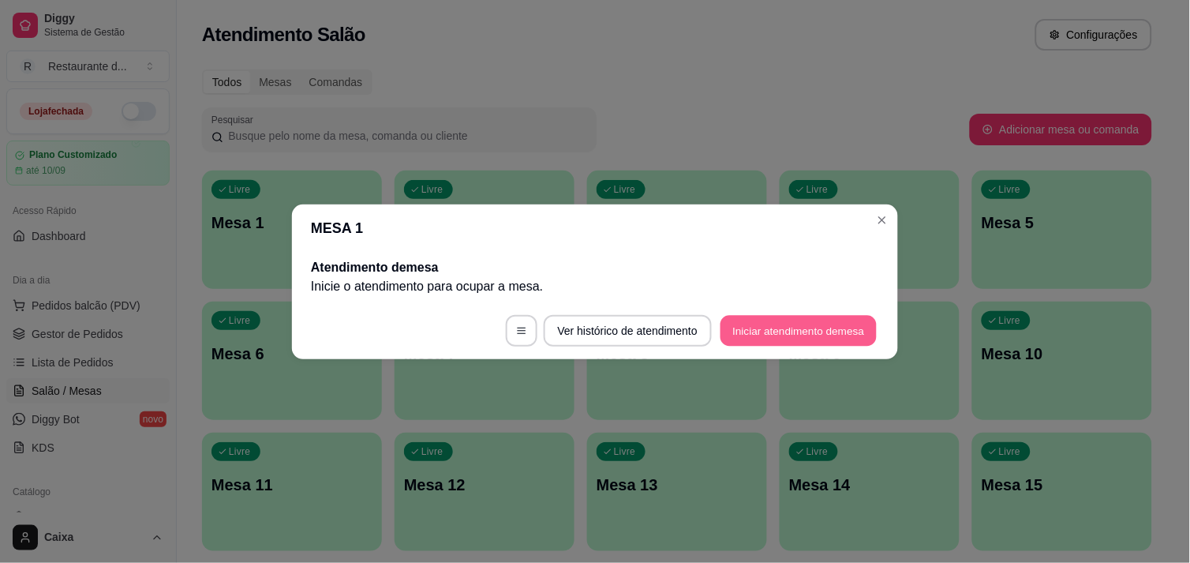
click at [758, 320] on button "Iniciar atendimento de mesa" at bounding box center [798, 330] width 156 height 31
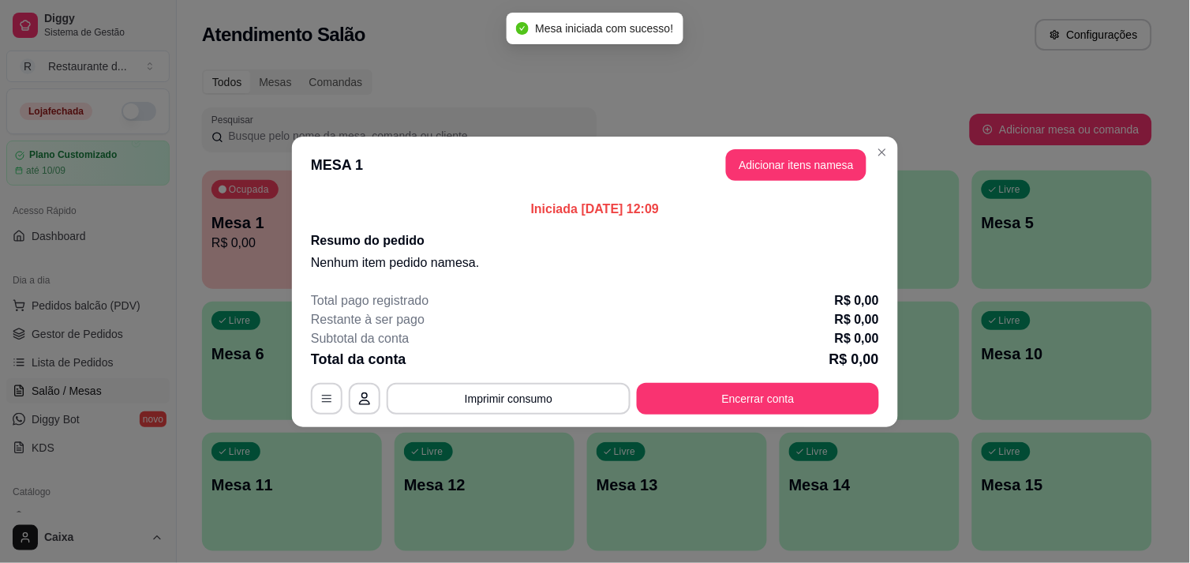
click at [798, 186] on header "MESA 1 Adicionar itens na mesa" at bounding box center [595, 164] width 606 height 57
click at [791, 169] on button "Adicionar itens na mesa" at bounding box center [796, 164] width 136 height 31
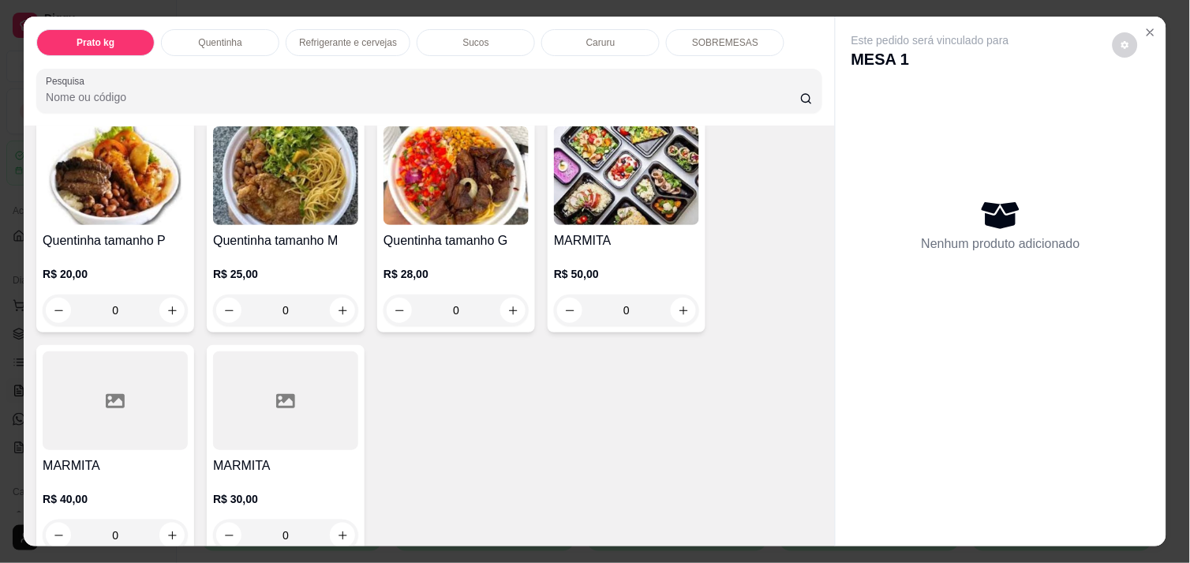
scroll to position [350, 0]
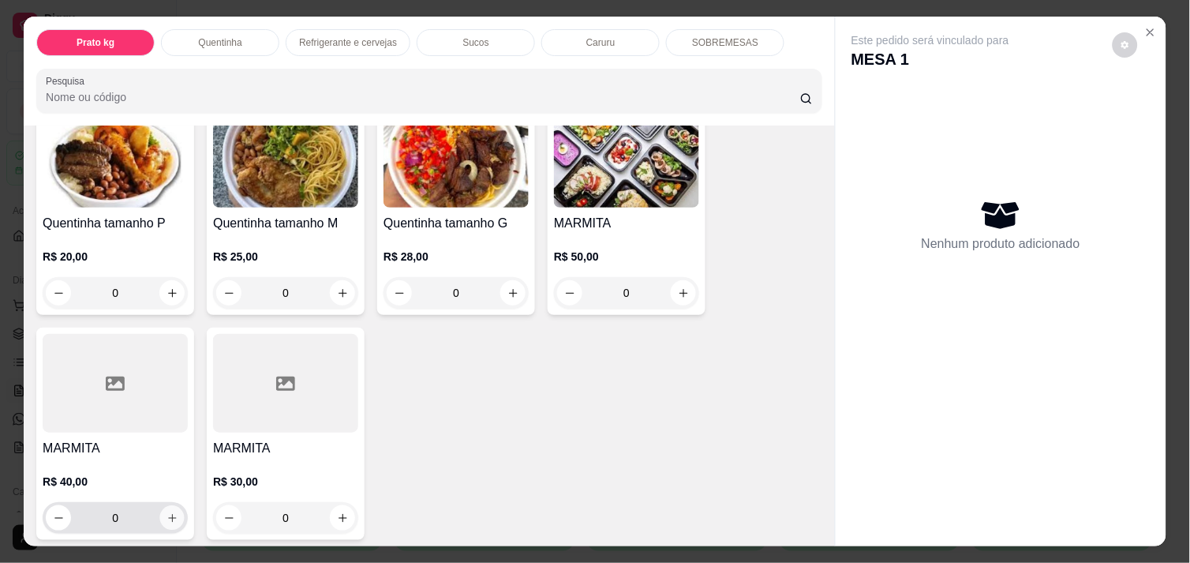
click at [166, 512] on icon "increase-product-quantity" at bounding box center [172, 518] width 12 height 12
type input "1"
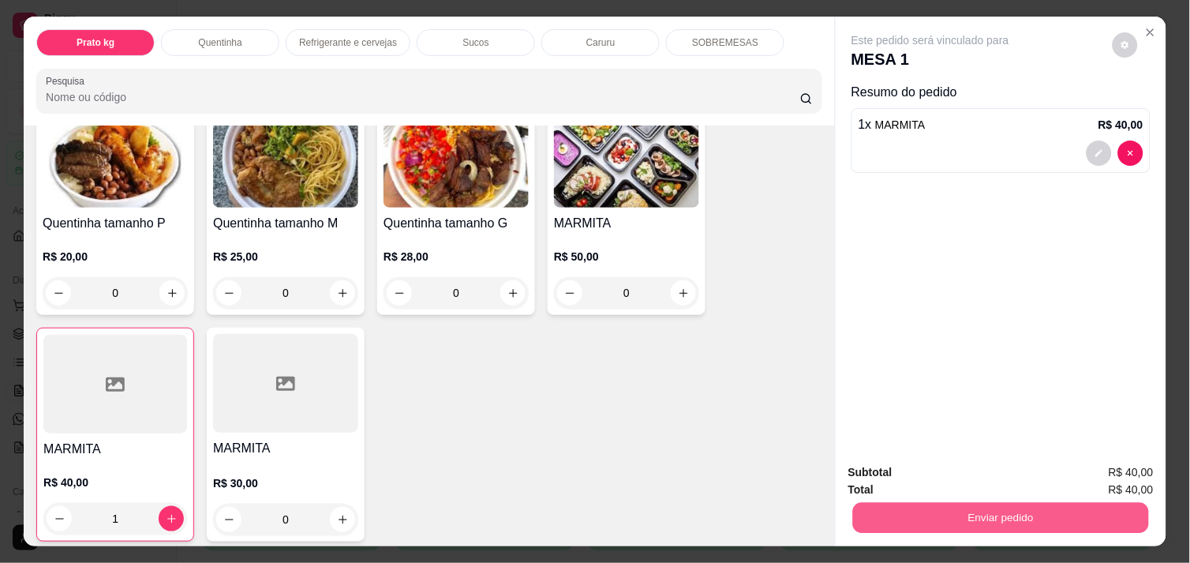
click at [1022, 511] on button "Enviar pedido" at bounding box center [1001, 517] width 296 height 31
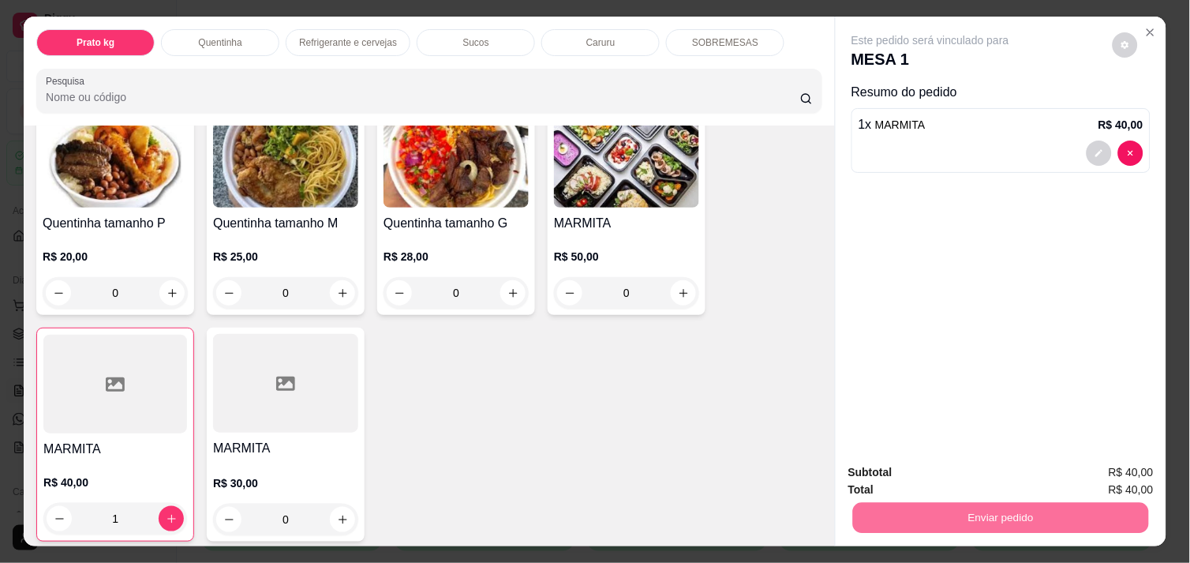
click at [989, 481] on button "Não registrar e enviar pedido" at bounding box center [948, 472] width 159 height 29
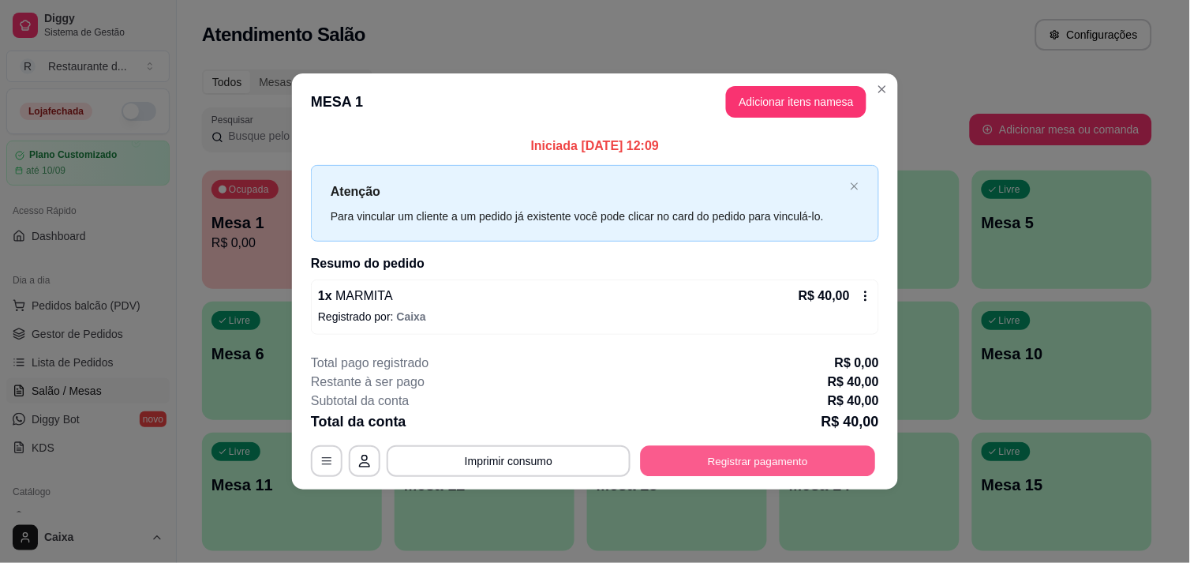
click at [760, 452] on button "Registrar pagamento" at bounding box center [758, 461] width 235 height 31
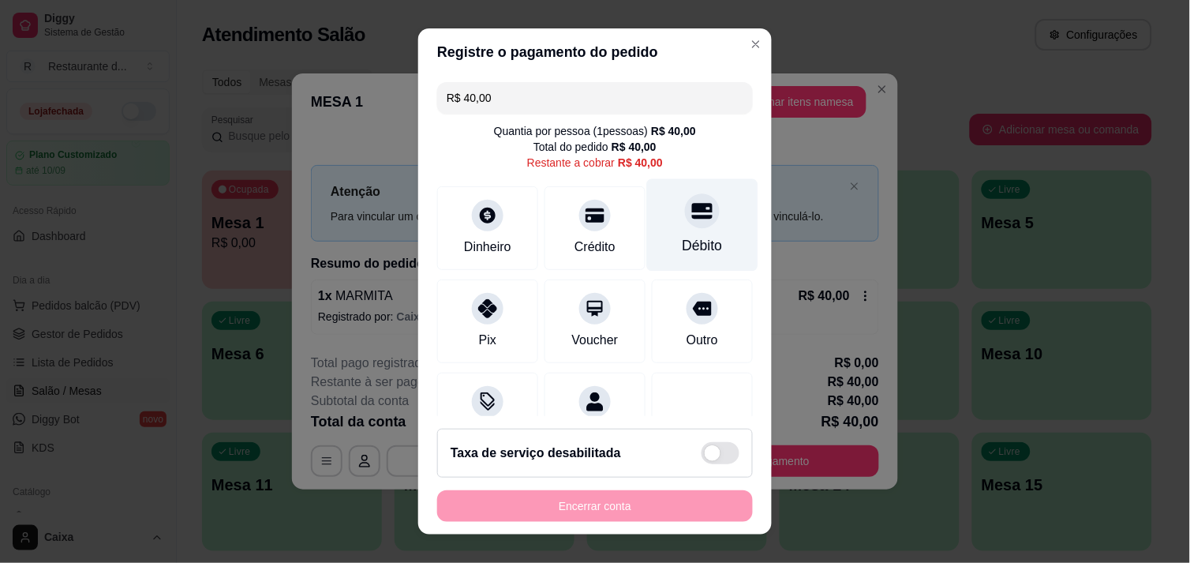
click at [692, 221] on icon at bounding box center [702, 210] width 21 height 21
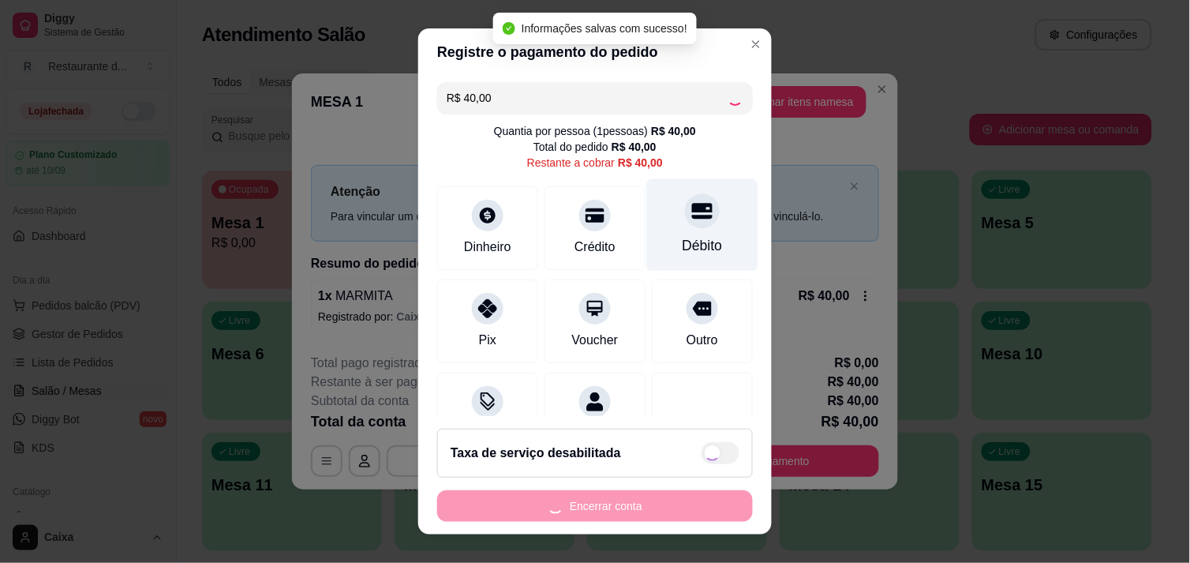
type input "R$ 0,00"
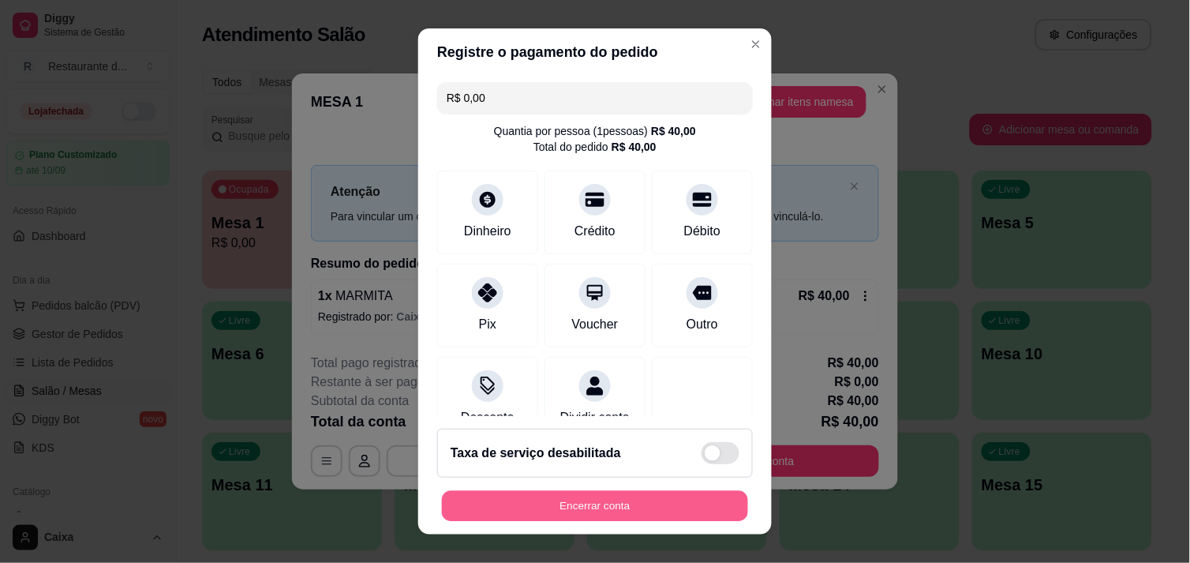
click at [589, 503] on button "Encerrar conta" at bounding box center [595, 506] width 306 height 31
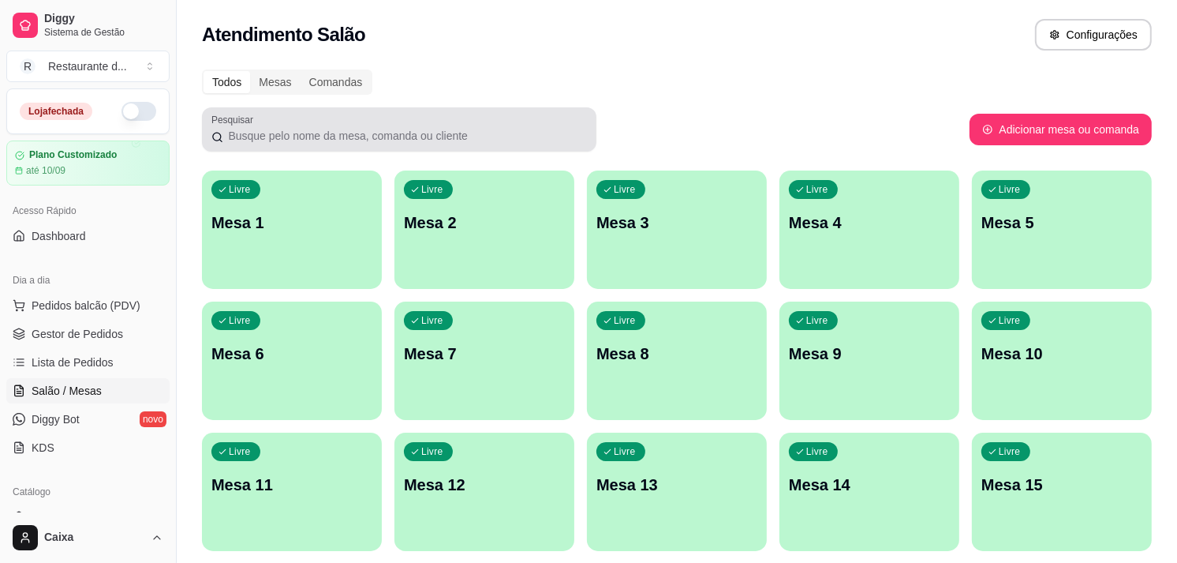
drag, startPoint x: 768, startPoint y: 58, endPoint x: 502, endPoint y: 128, distance: 275.8
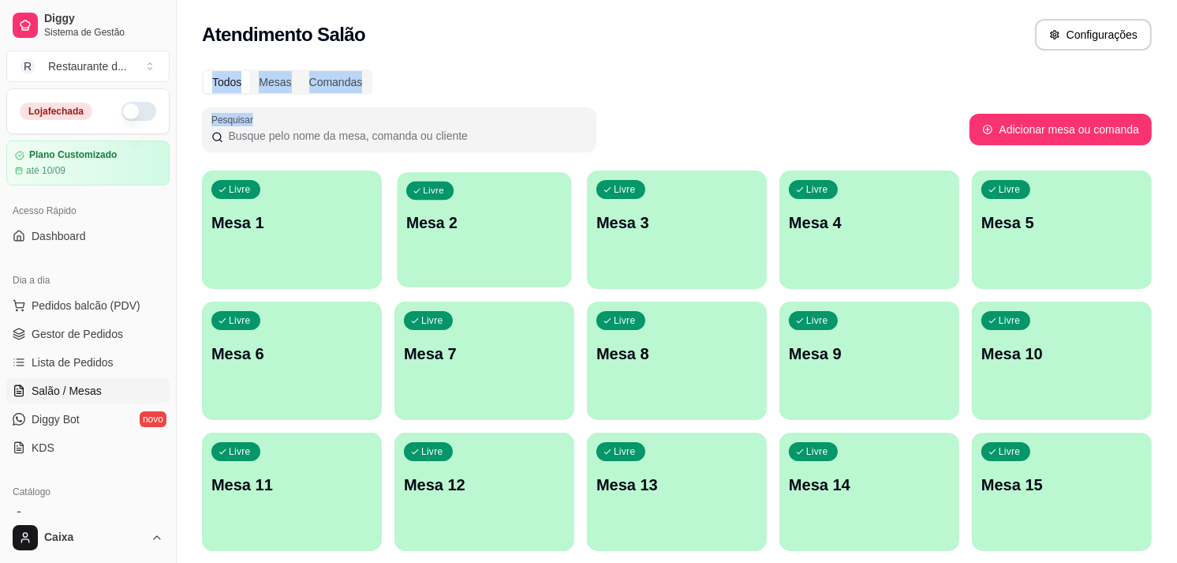
click at [499, 202] on div "Livre Mesa 2" at bounding box center [484, 220] width 174 height 96
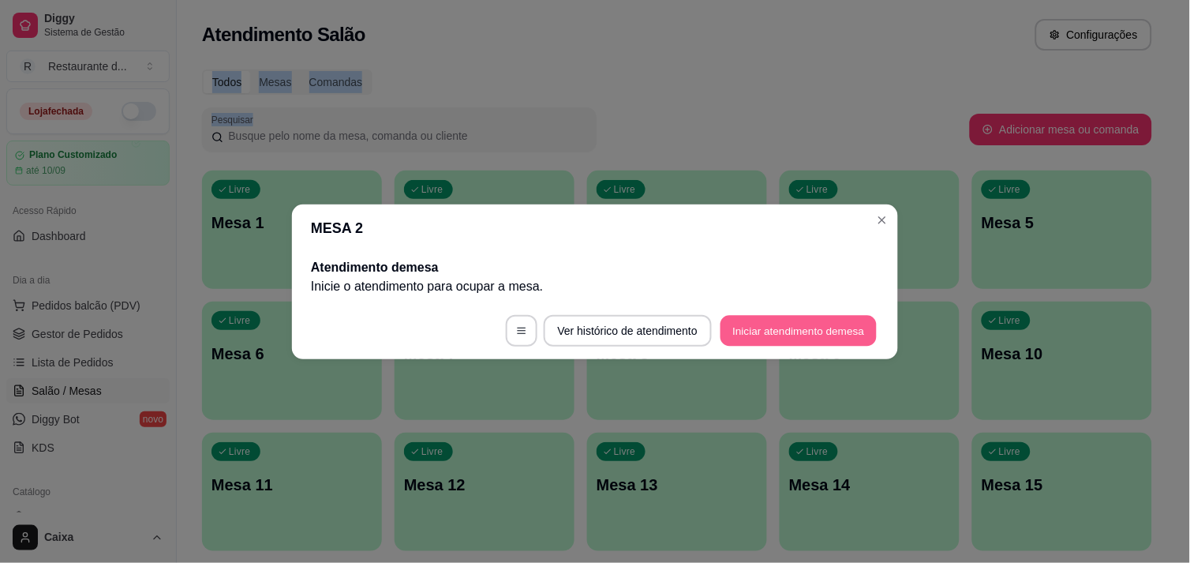
click at [808, 320] on button "Iniciar atendimento de mesa" at bounding box center [798, 330] width 156 height 31
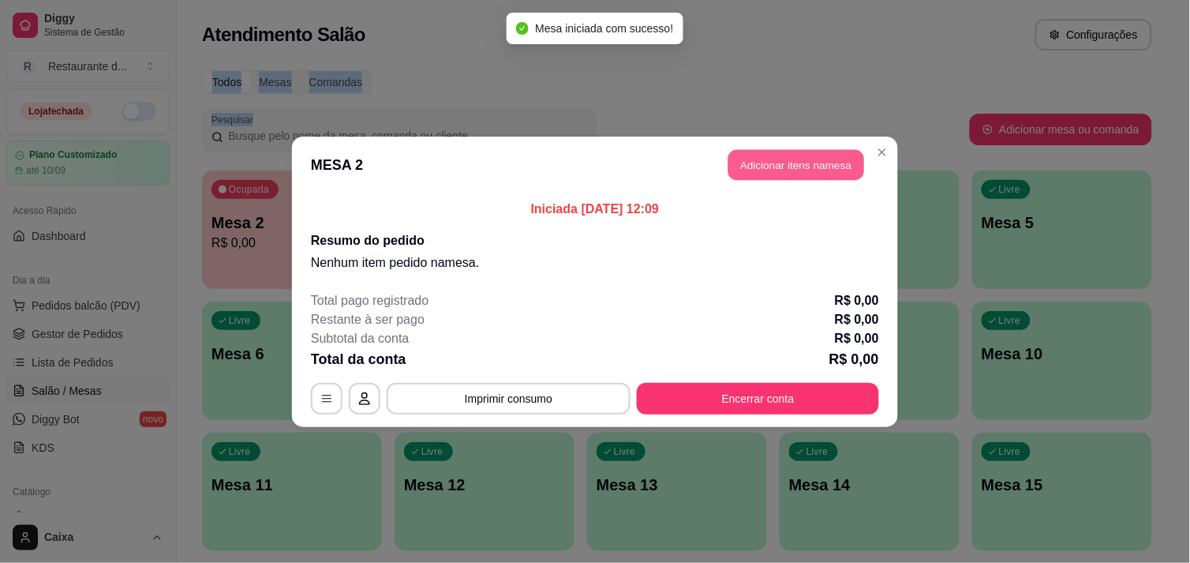
click at [787, 163] on button "Adicionar itens na mesa" at bounding box center [796, 164] width 136 height 31
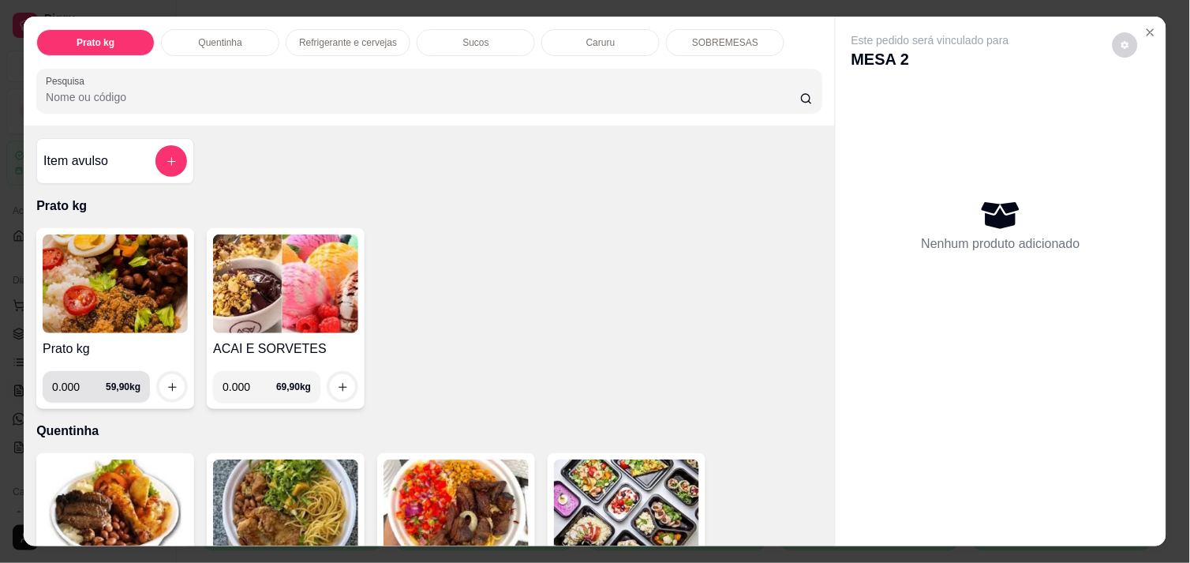
click at [72, 380] on input "0.000" at bounding box center [79, 387] width 54 height 32
type input "0.494"
click at [166, 382] on icon "increase-product-quantity" at bounding box center [172, 387] width 12 height 12
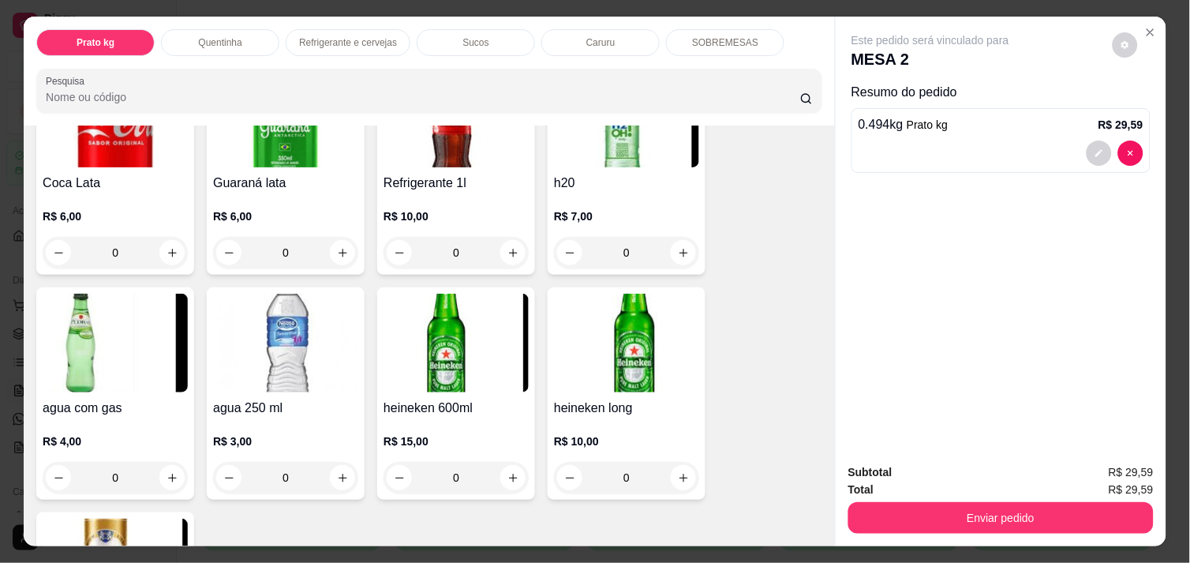
scroll to position [877, 0]
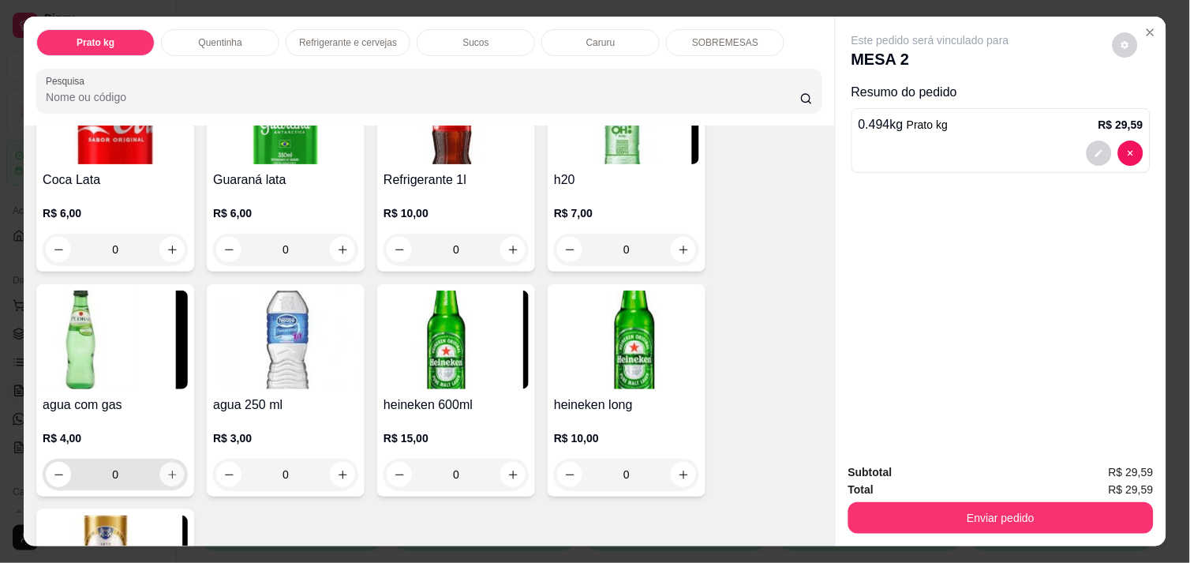
click at [168, 470] on icon "increase-product-quantity" at bounding box center [172, 474] width 8 height 8
type input "1"
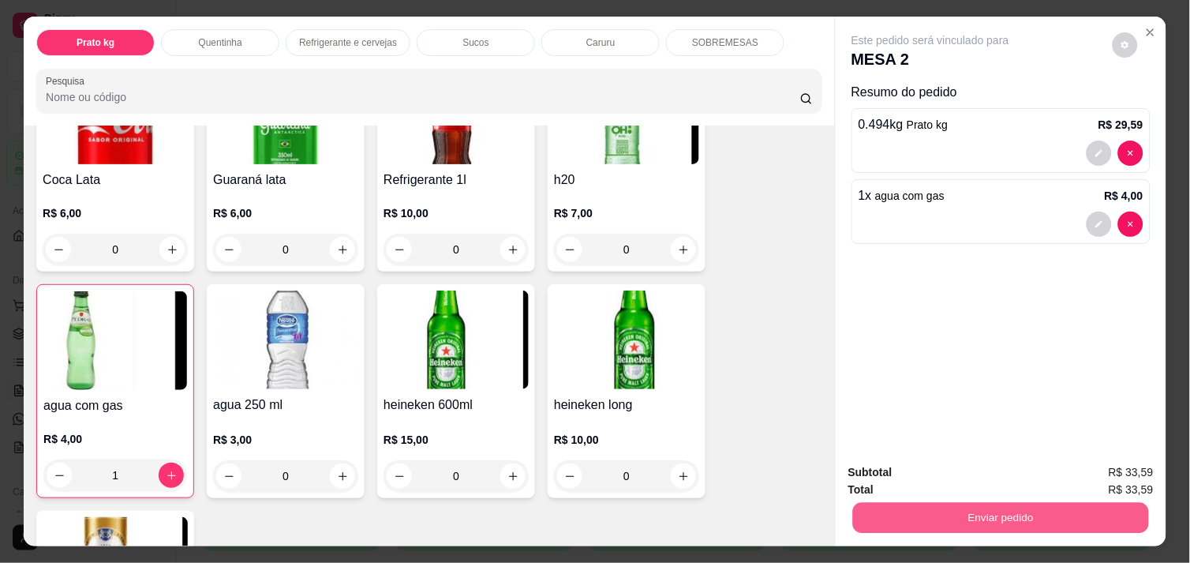
click at [925, 514] on button "Enviar pedido" at bounding box center [1001, 517] width 296 height 31
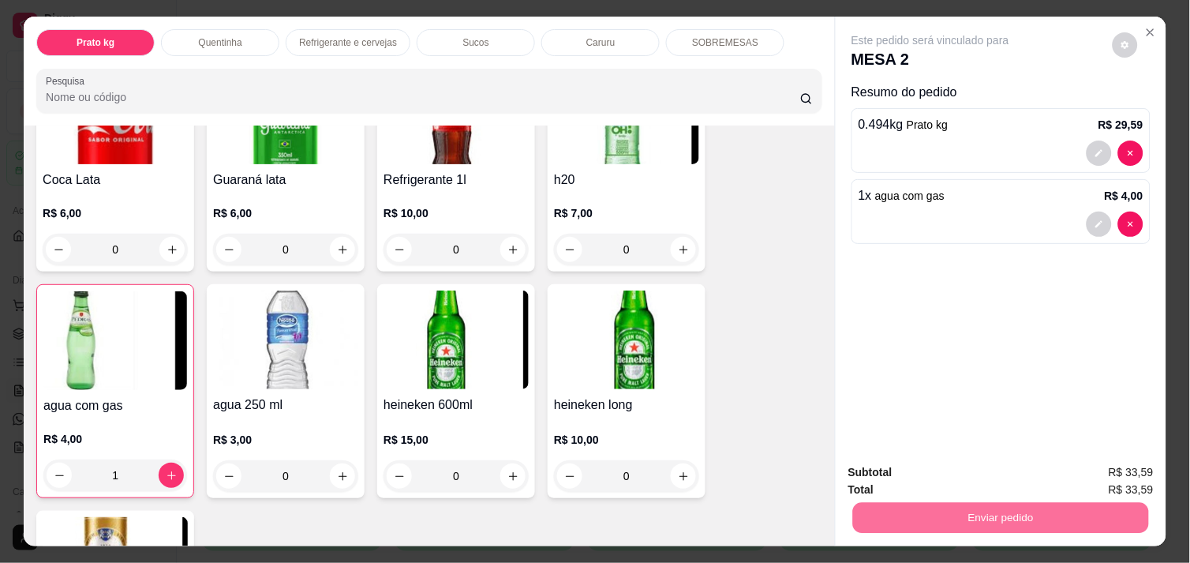
click at [972, 477] on button "Não registrar e enviar pedido" at bounding box center [948, 472] width 159 height 29
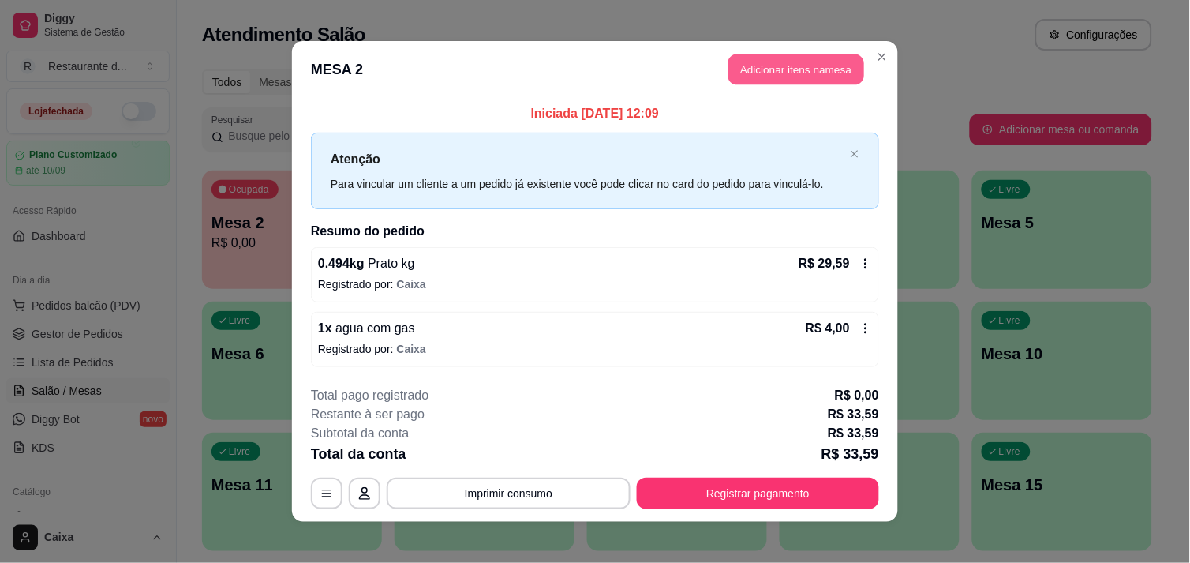
click at [809, 67] on button "Adicionar itens na mesa" at bounding box center [796, 69] width 136 height 31
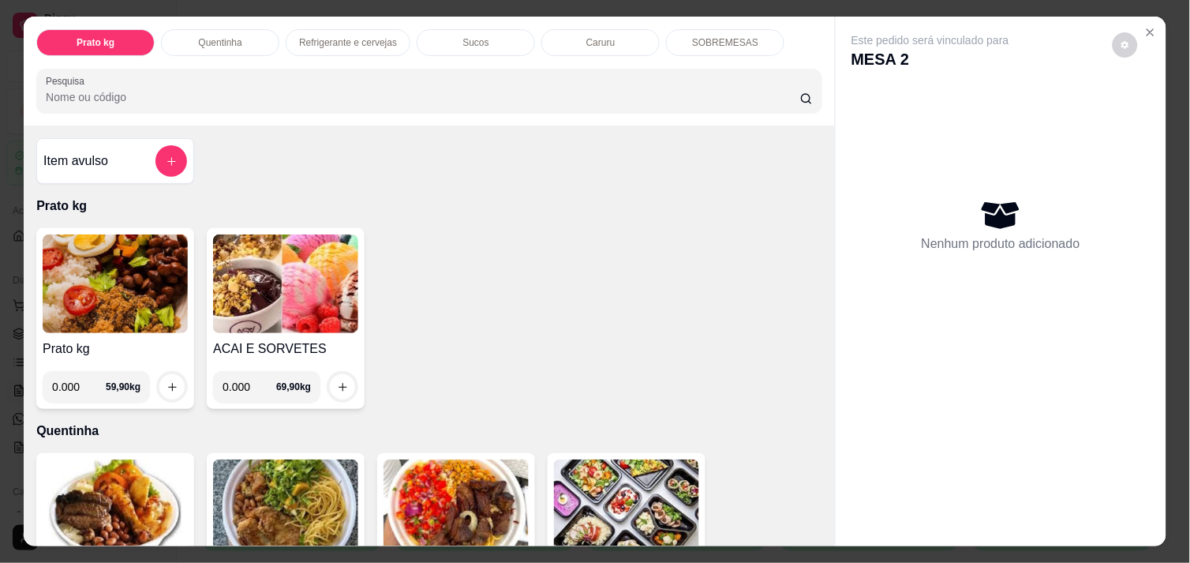
click at [80, 374] on input "0.000" at bounding box center [79, 387] width 54 height 32
type input "0.356"
click at [166, 381] on icon "increase-product-quantity" at bounding box center [172, 387] width 12 height 12
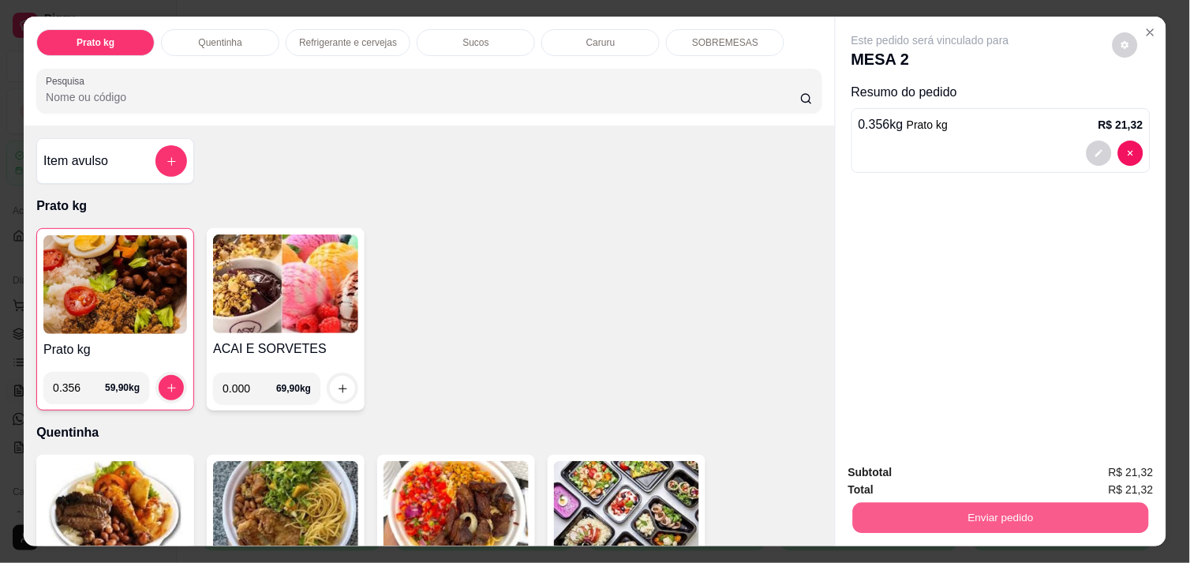
click at [1002, 514] on button "Enviar pedido" at bounding box center [1001, 517] width 296 height 31
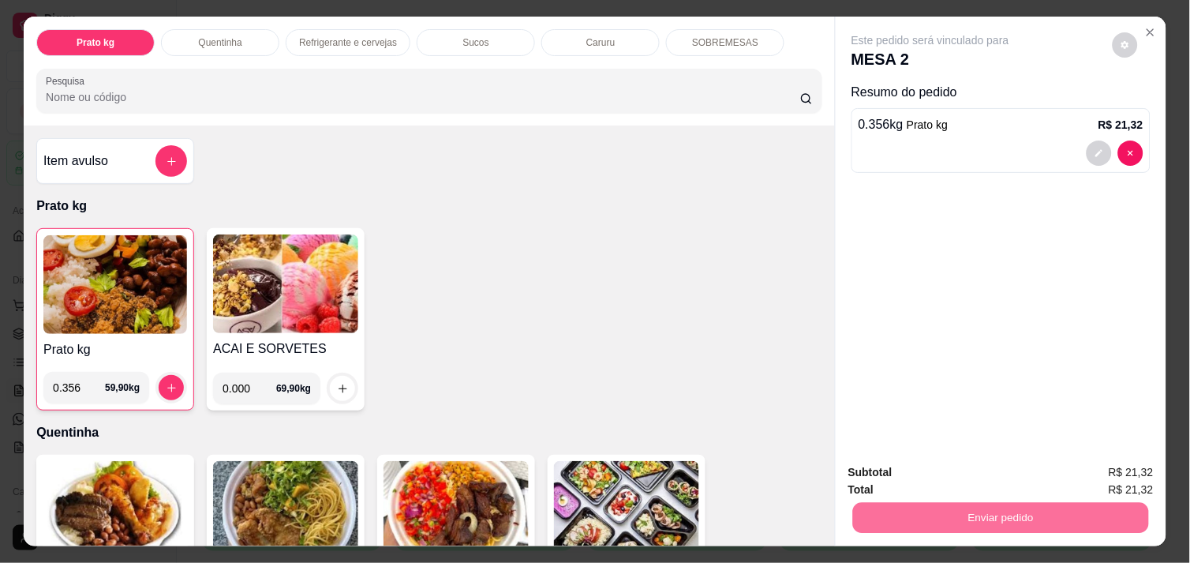
click at [974, 470] on button "Não registrar e enviar pedido" at bounding box center [948, 472] width 159 height 29
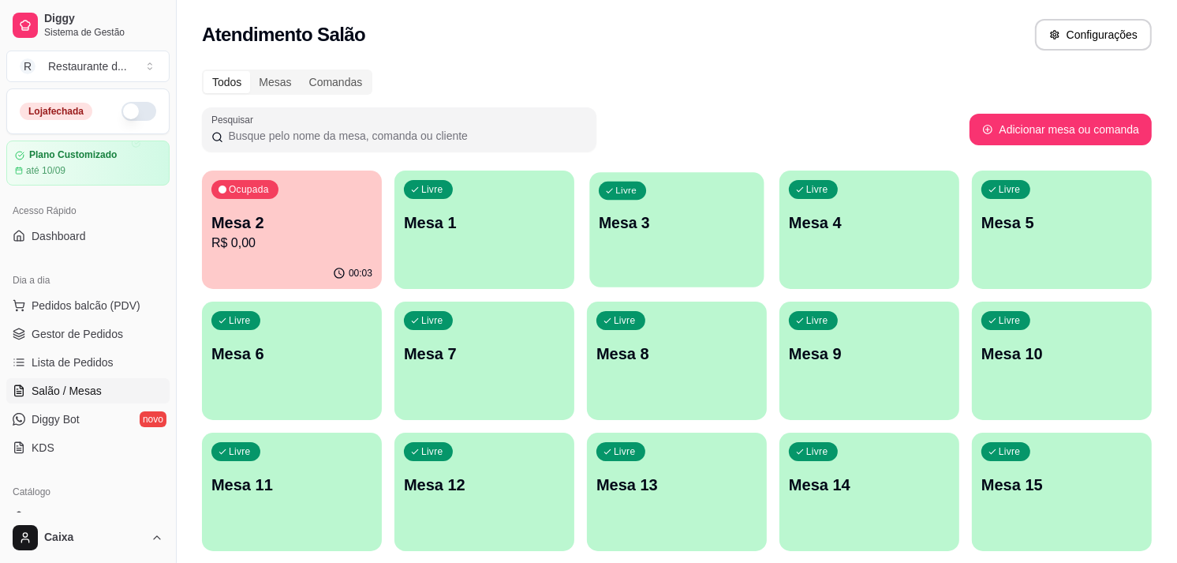
click at [687, 201] on div "Livre Mesa 3" at bounding box center [676, 220] width 174 height 96
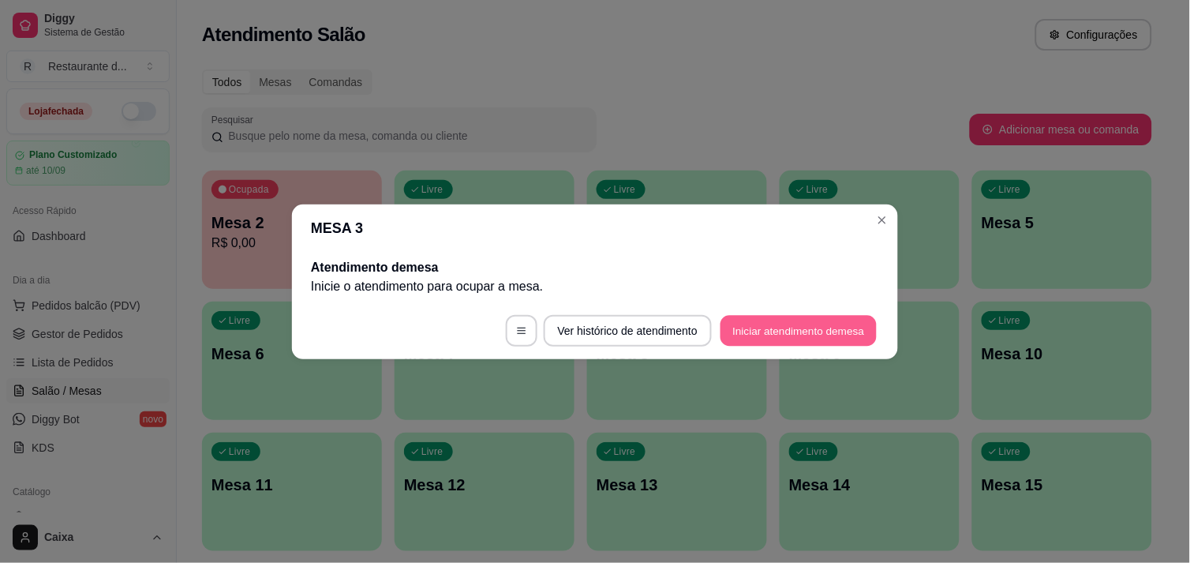
click at [806, 320] on button "Iniciar atendimento de mesa" at bounding box center [798, 330] width 156 height 31
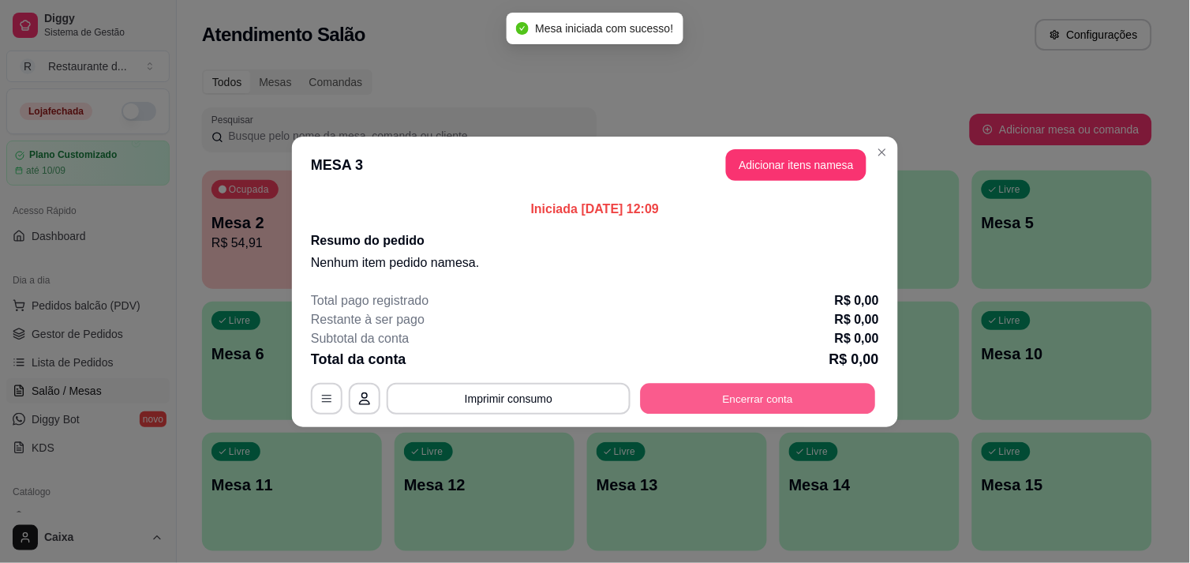
click at [787, 390] on button "Encerrar conta" at bounding box center [758, 398] width 235 height 31
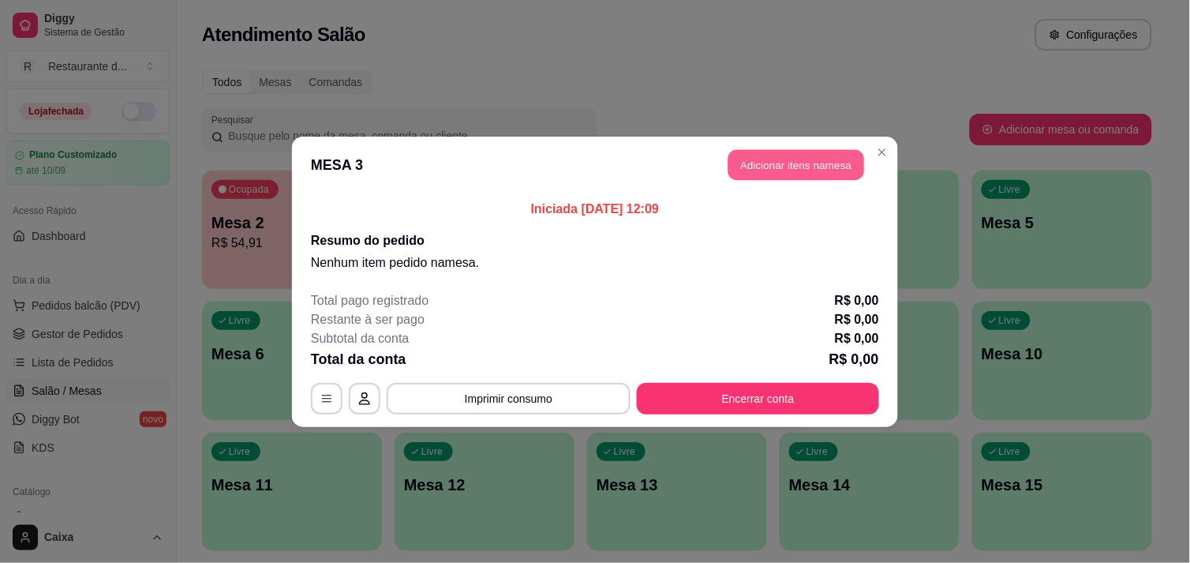
click at [844, 159] on button "Adicionar itens na mesa" at bounding box center [796, 164] width 136 height 31
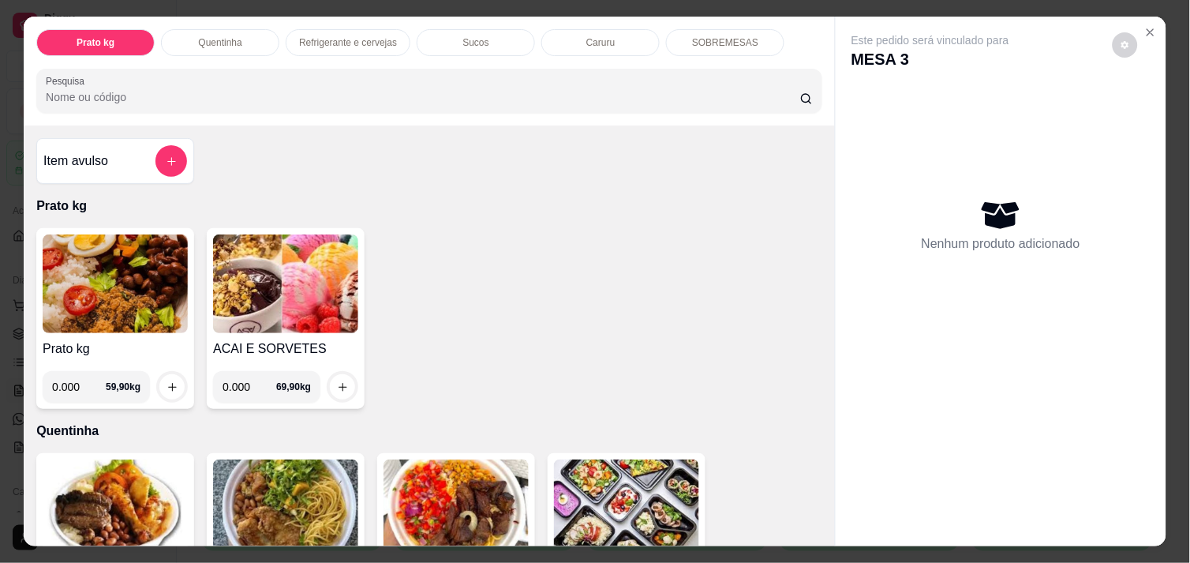
click at [71, 389] on input "0.000" at bounding box center [79, 387] width 54 height 32
type input "0.494"
click at [166, 381] on icon "increase-product-quantity" at bounding box center [172, 387] width 12 height 12
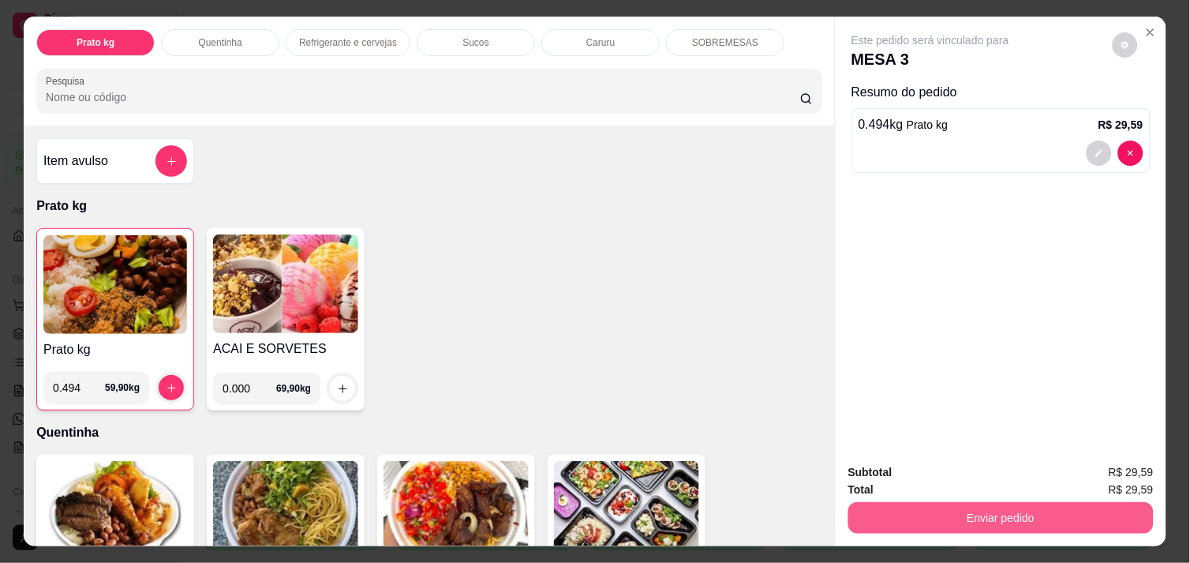
click at [1036, 505] on button "Enviar pedido" at bounding box center [1000, 518] width 305 height 32
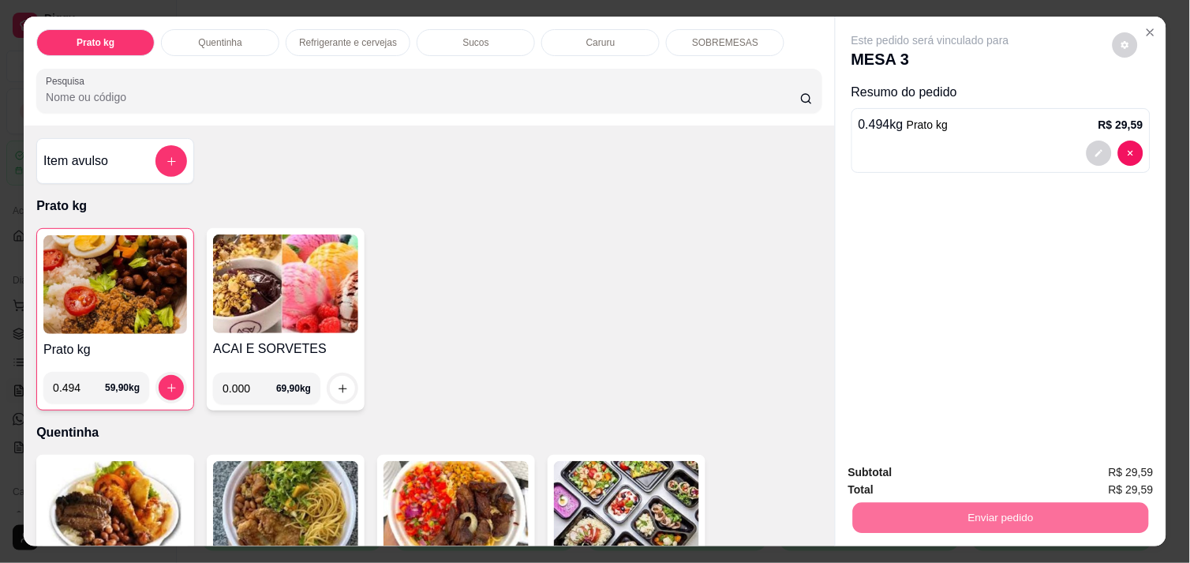
click at [762, 353] on div "Prato kg 0.494 59,90 kg ACAI E SORVETES 0.000 69,90 kg" at bounding box center [429, 319] width 786 height 182
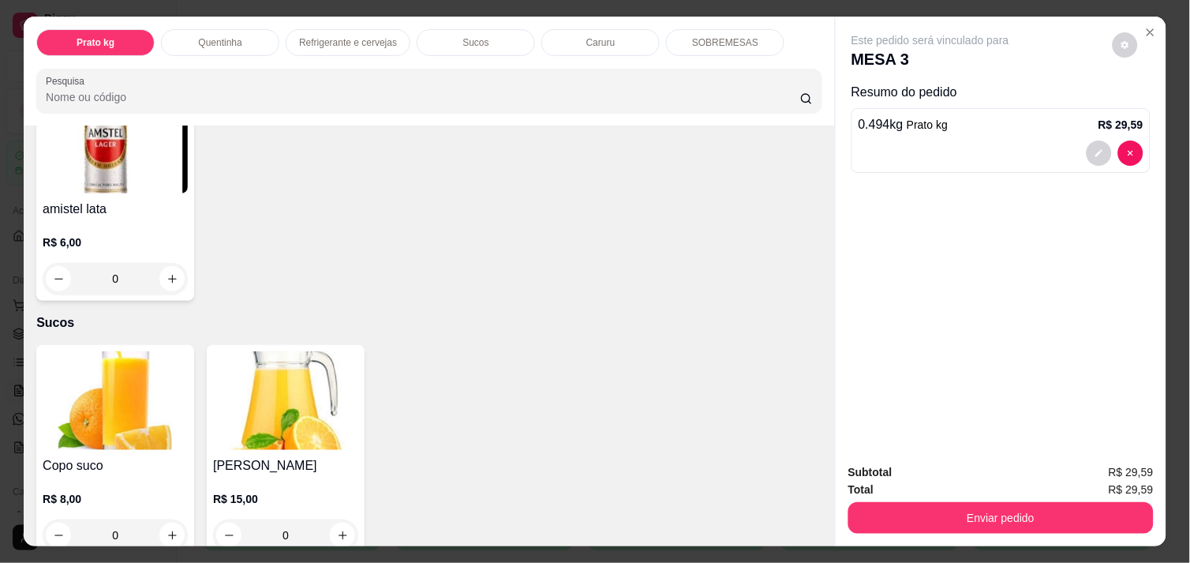
scroll to position [1332, 0]
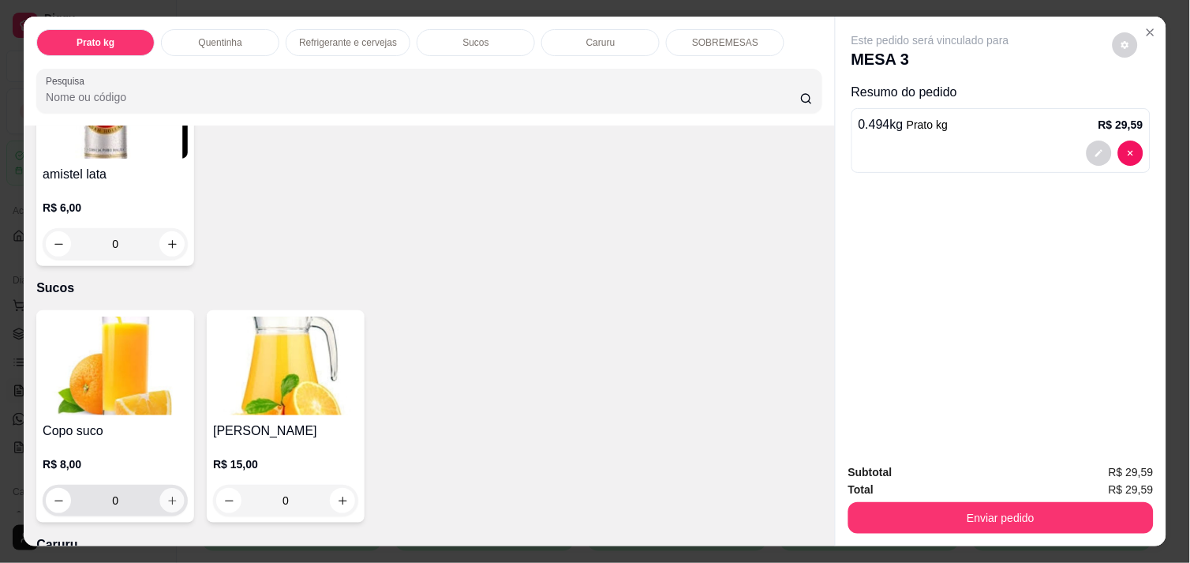
click at [169, 495] on icon "increase-product-quantity" at bounding box center [172, 501] width 12 height 12
type input "1"
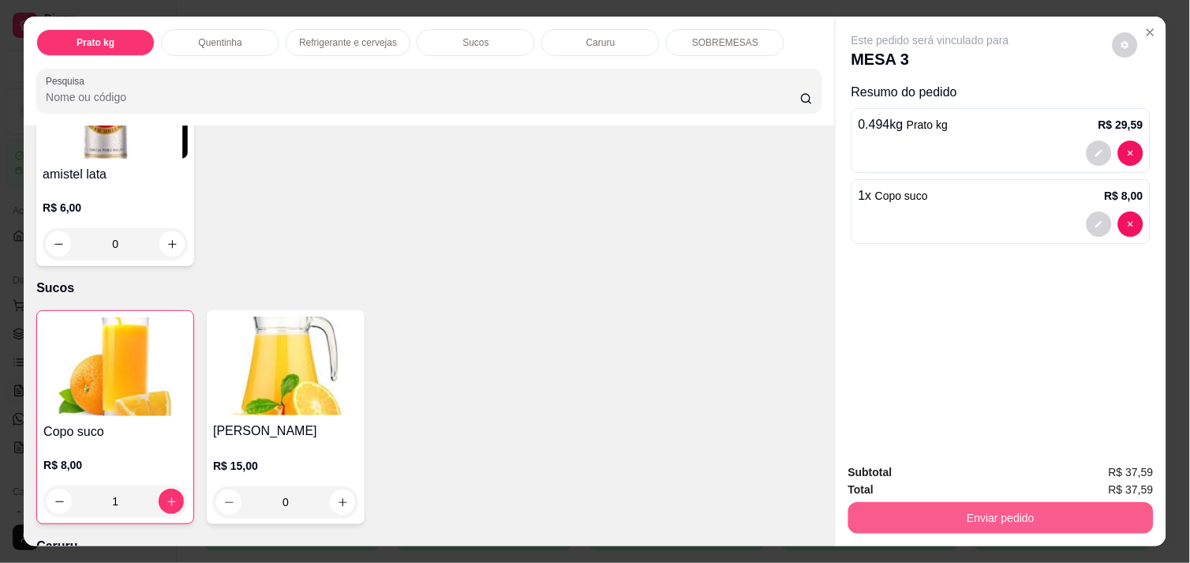
click at [997, 507] on button "Enviar pedido" at bounding box center [1000, 518] width 305 height 32
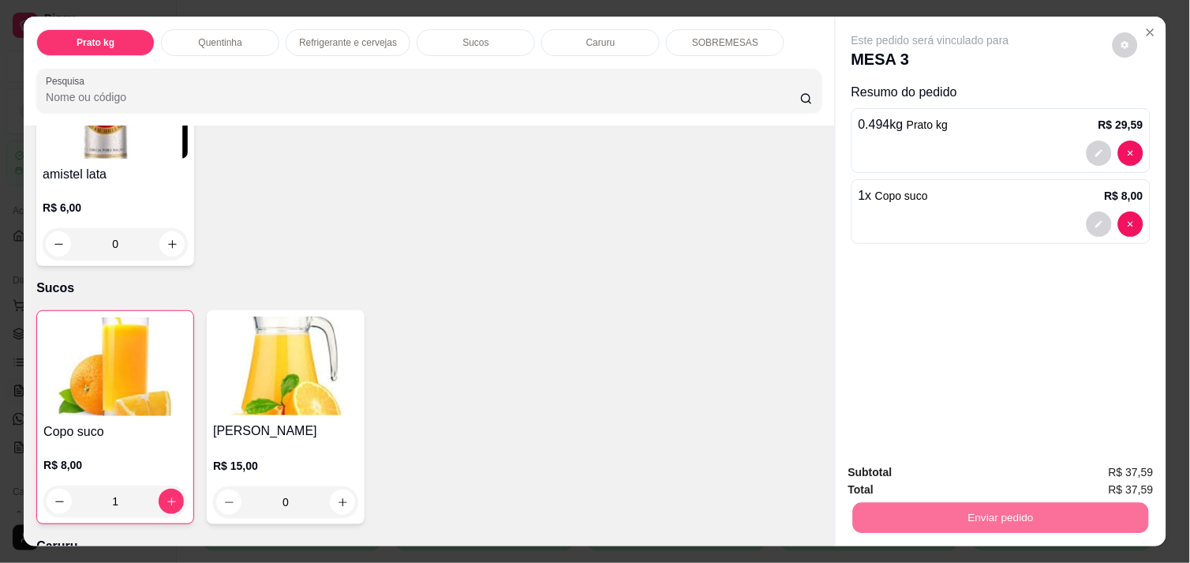
click at [955, 476] on button "Não registrar e enviar pedido" at bounding box center [948, 472] width 159 height 29
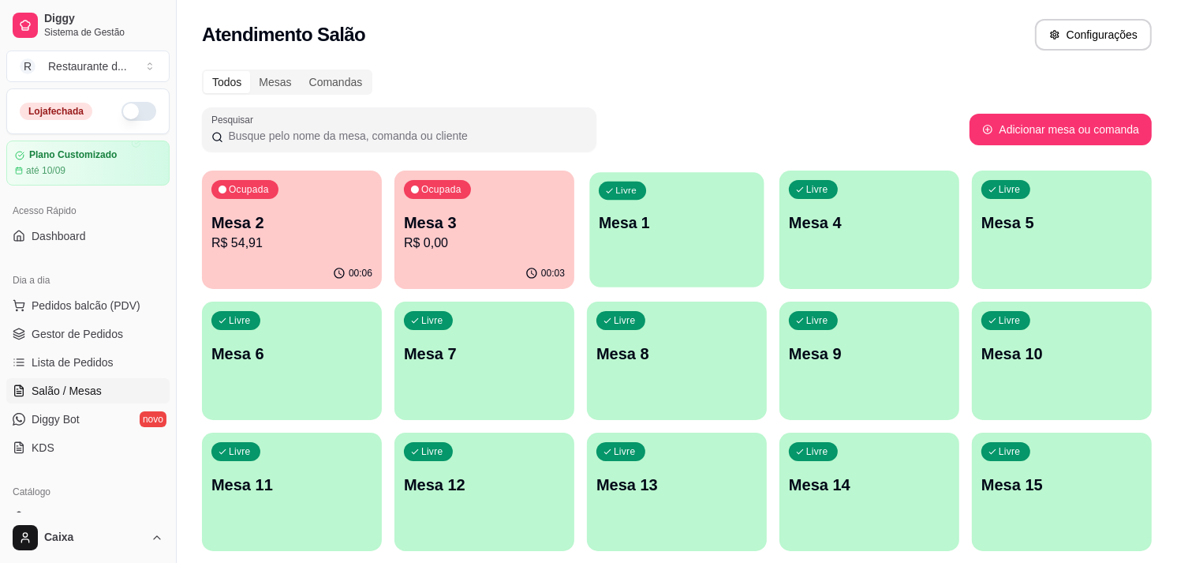
click at [711, 200] on div "Livre Mesa 1" at bounding box center [676, 220] width 174 height 96
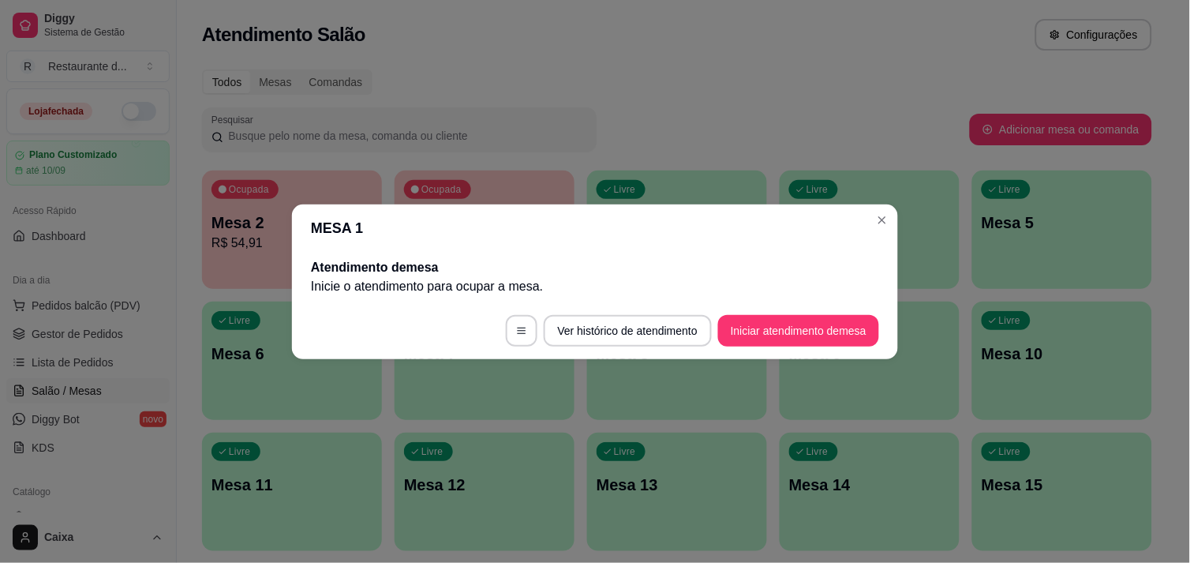
click at [761, 312] on footer "Ver histórico de atendimento Iniciar atendimento de mesa" at bounding box center [595, 330] width 606 height 57
click at [761, 317] on button "Iniciar atendimento de mesa" at bounding box center [798, 330] width 156 height 31
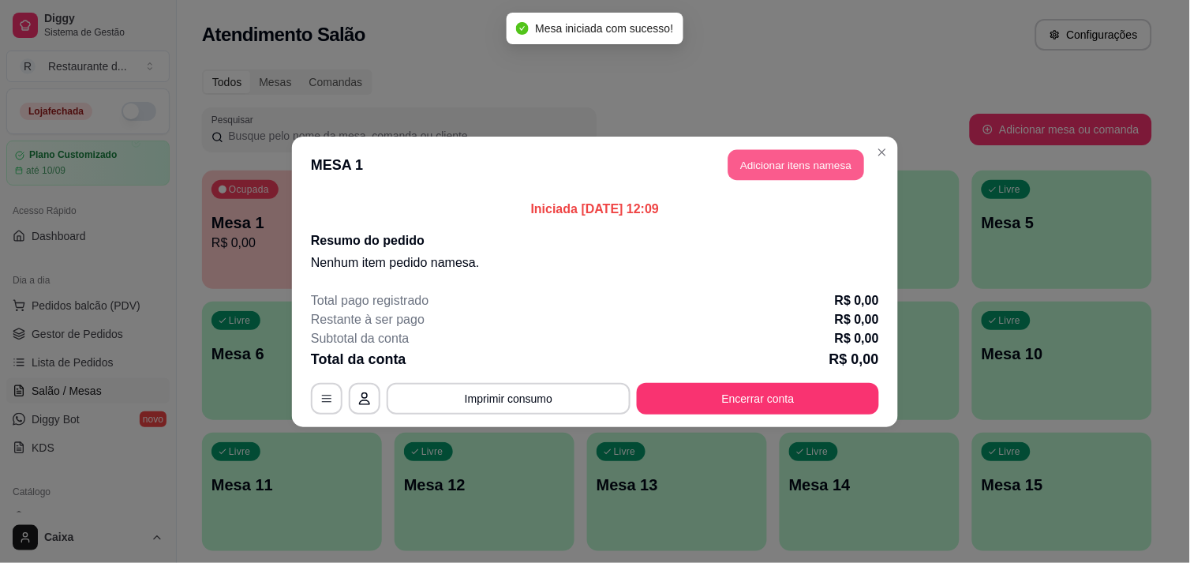
click at [794, 158] on button "Adicionar itens na mesa" at bounding box center [796, 164] width 136 height 31
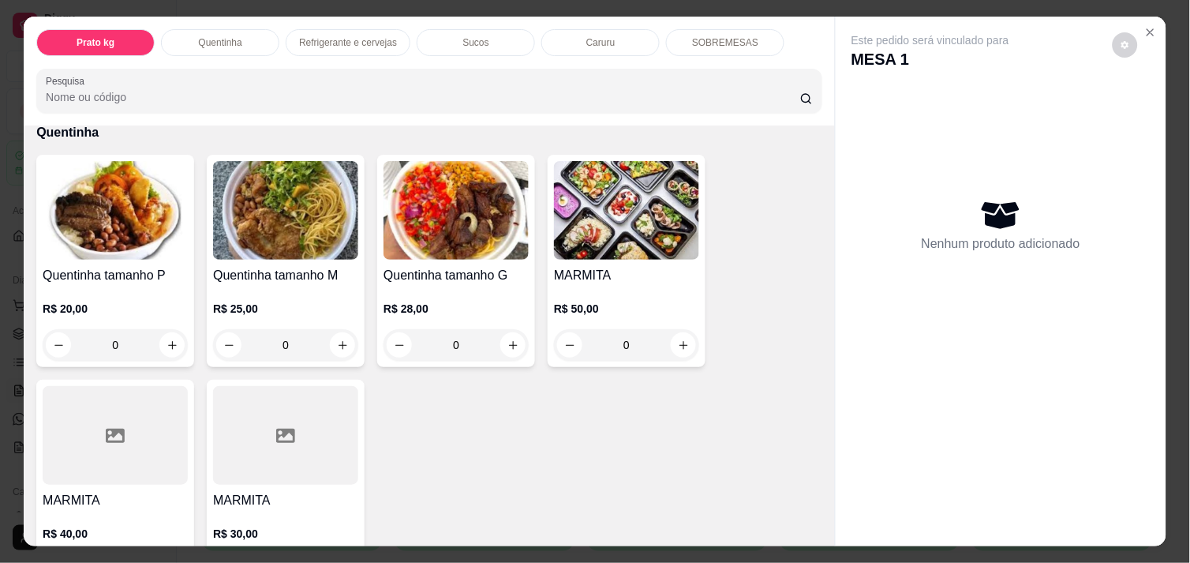
scroll to position [316, 0]
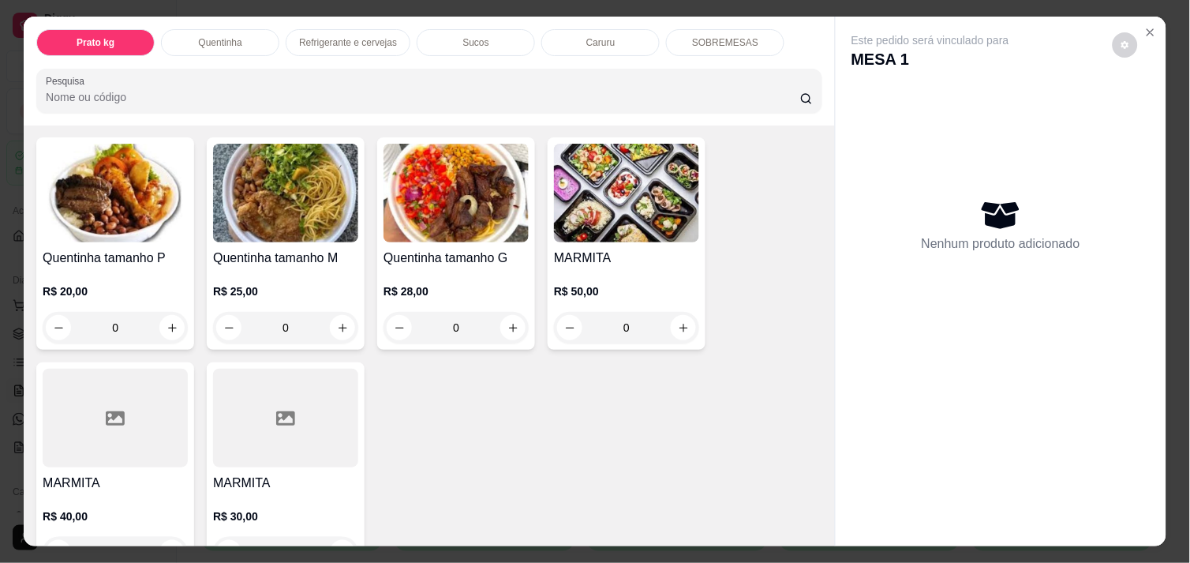
click at [254, 304] on div "R$ 25,00 0" at bounding box center [285, 313] width 145 height 60
click at [166, 322] on icon "increase-product-quantity" at bounding box center [172, 328] width 12 height 12
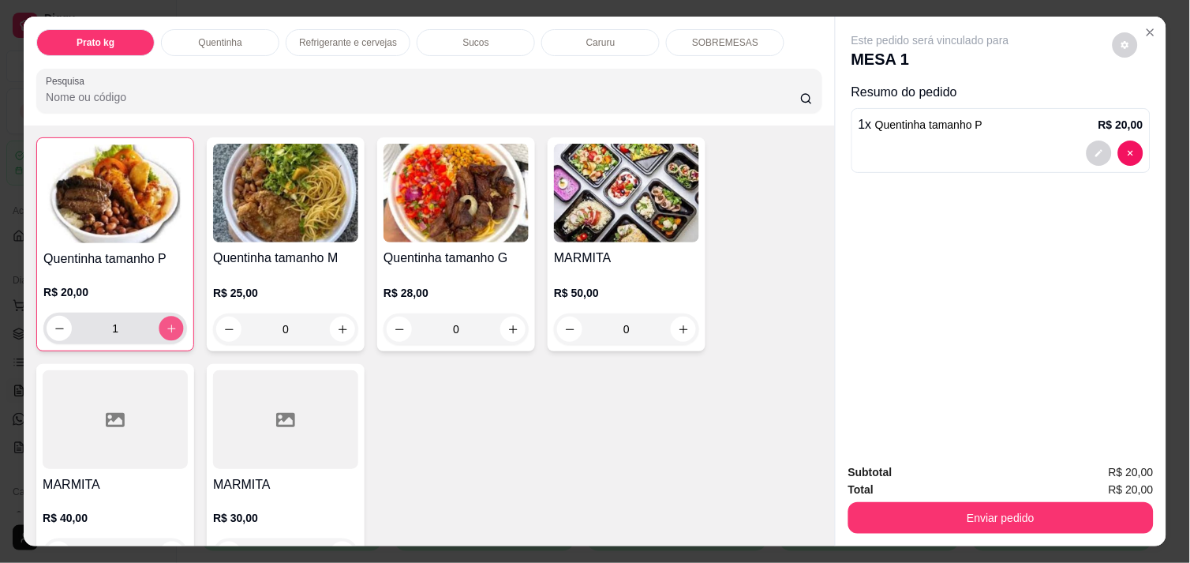
click at [166, 323] on icon "increase-product-quantity" at bounding box center [172, 329] width 12 height 12
type input "2"
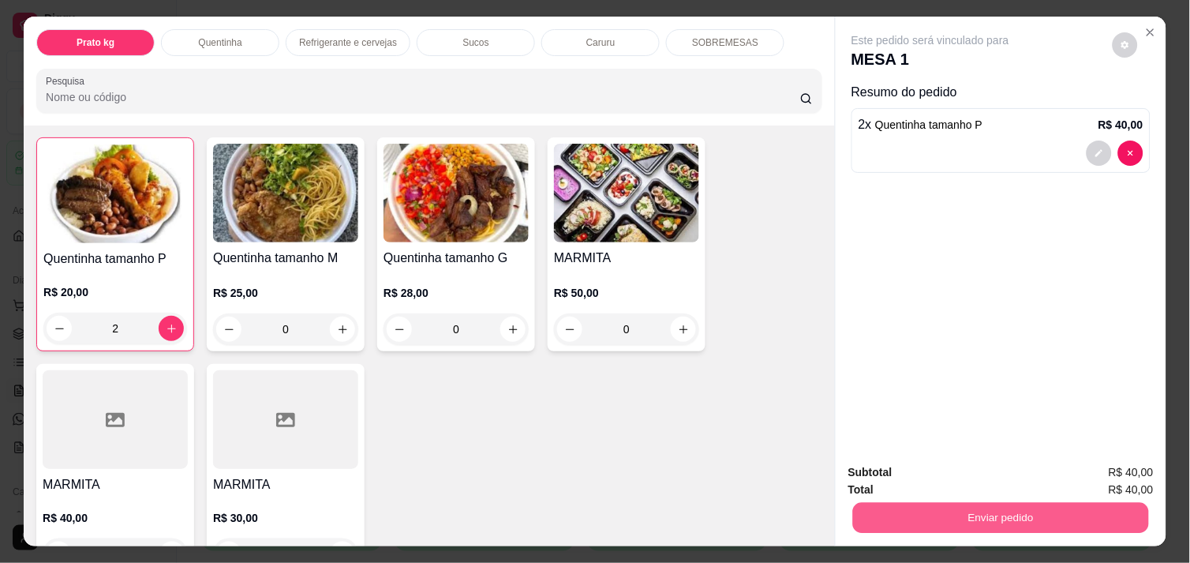
click at [940, 507] on button "Enviar pedido" at bounding box center [1001, 517] width 296 height 31
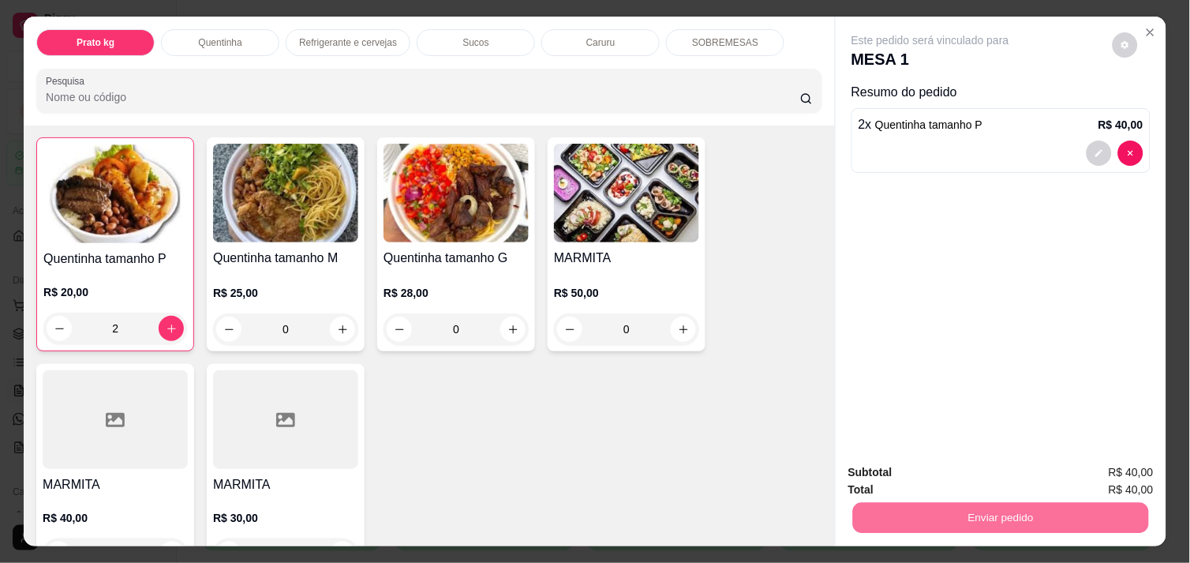
click at [934, 476] on button "Não registrar e enviar pedido" at bounding box center [948, 472] width 159 height 29
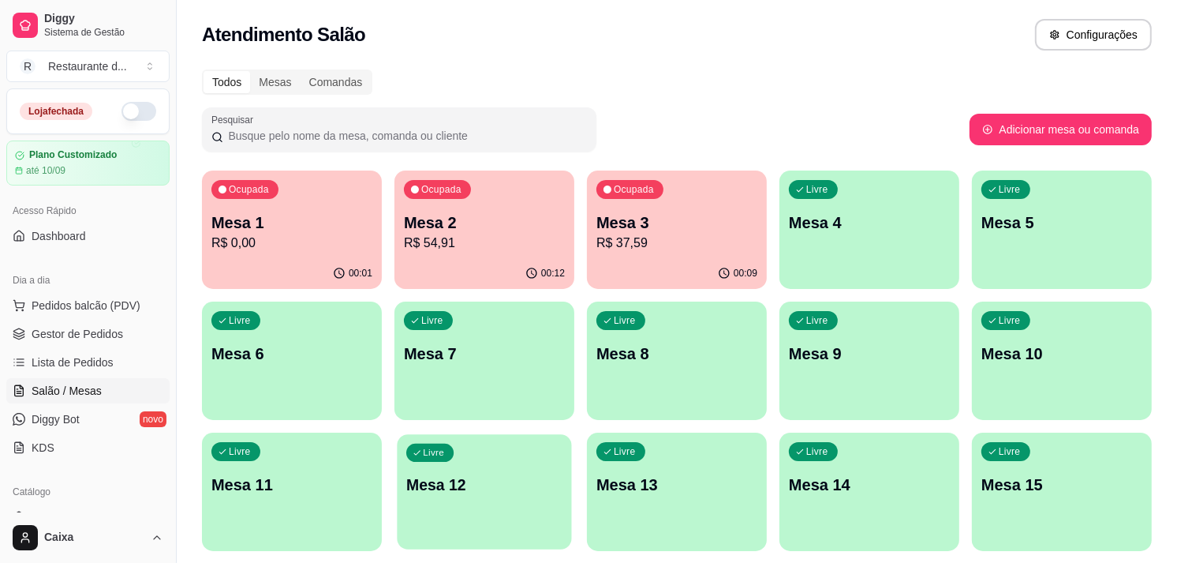
click at [514, 484] on p "Mesa 12" at bounding box center [484, 484] width 156 height 21
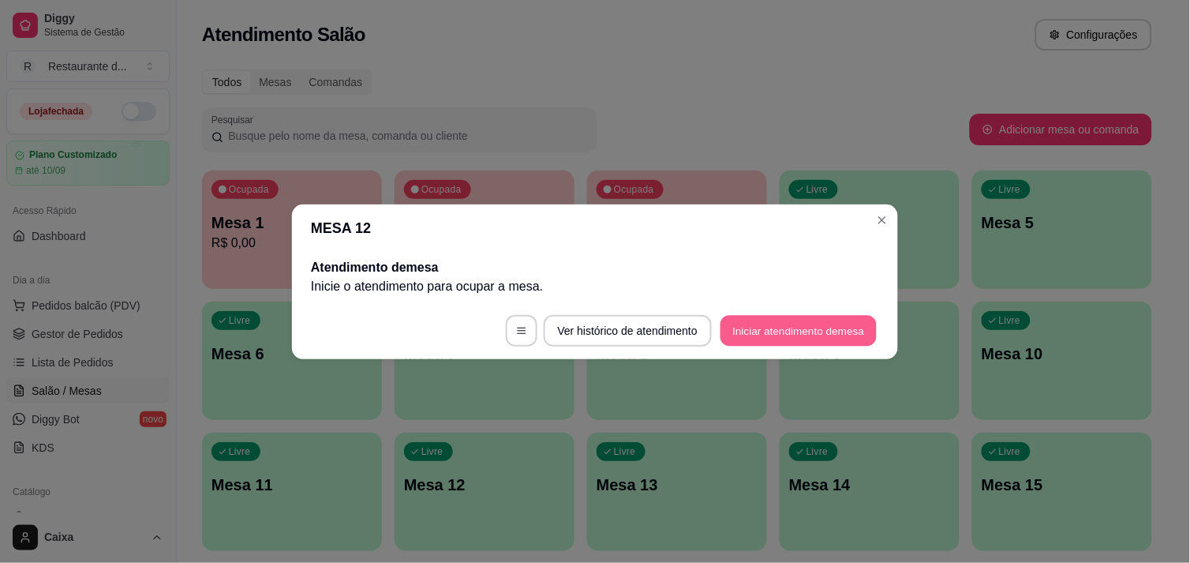
click at [772, 335] on button "Iniciar atendimento de mesa" at bounding box center [798, 330] width 156 height 31
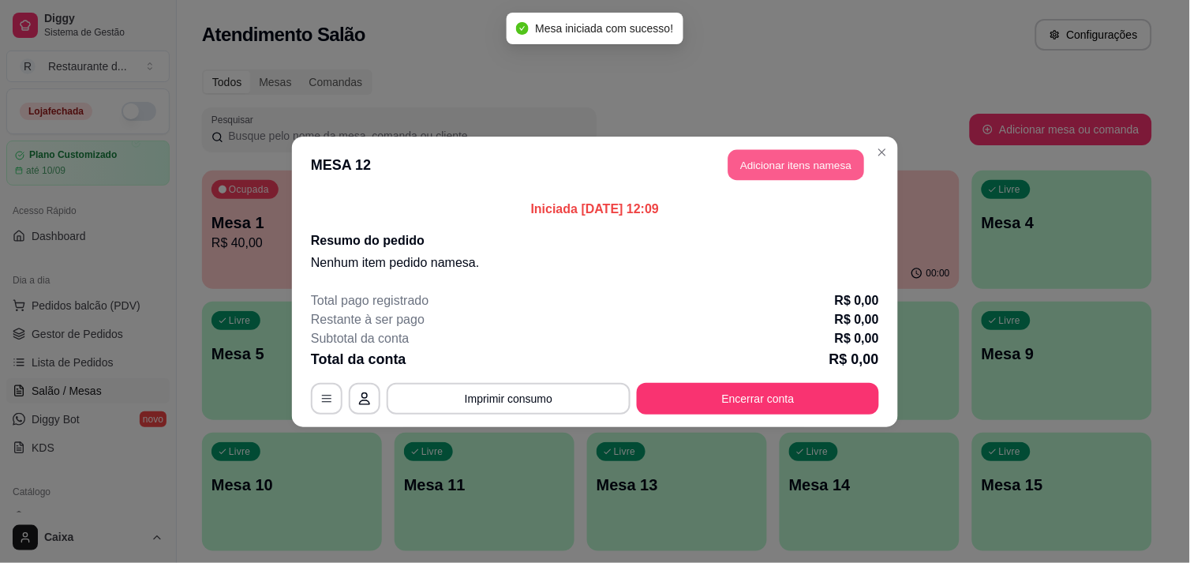
click at [813, 154] on button "Adicionar itens na mesa" at bounding box center [796, 164] width 136 height 31
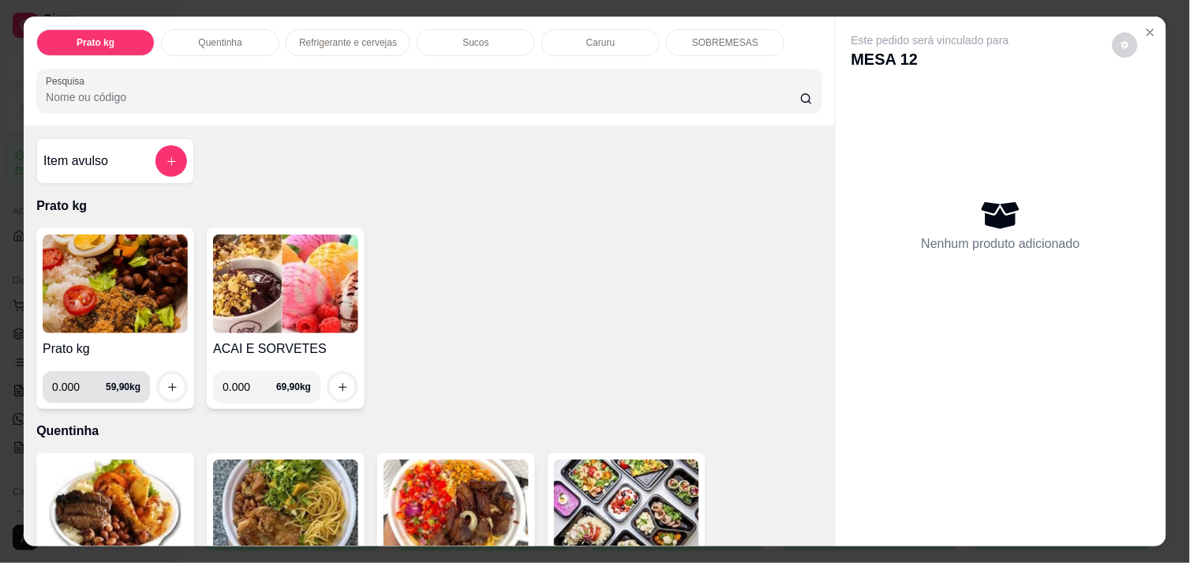
click at [77, 379] on input "0.000" at bounding box center [79, 387] width 54 height 32
type input "0.450"
click at [166, 381] on icon "increase-product-quantity" at bounding box center [172, 387] width 12 height 12
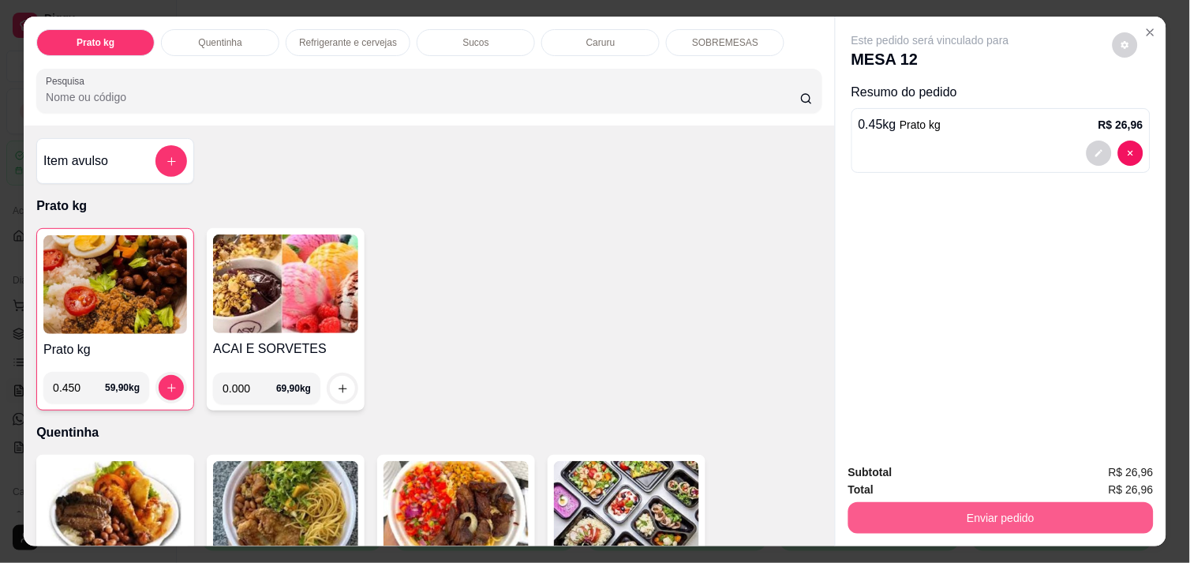
click at [931, 510] on button "Enviar pedido" at bounding box center [1000, 518] width 305 height 32
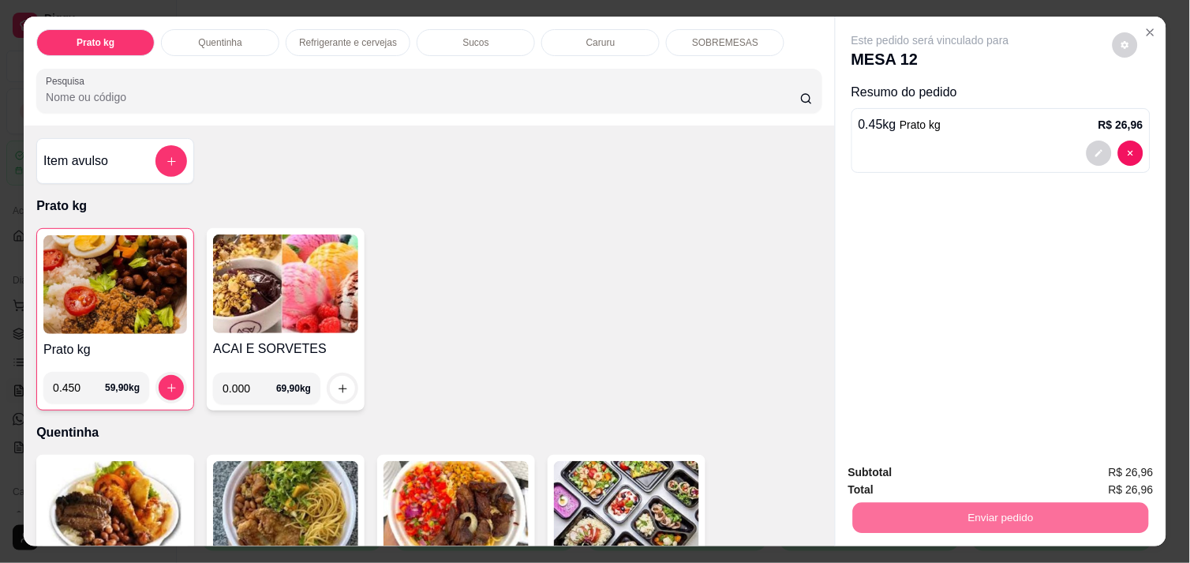
click at [936, 469] on button "Não registrar e enviar pedido" at bounding box center [948, 472] width 159 height 29
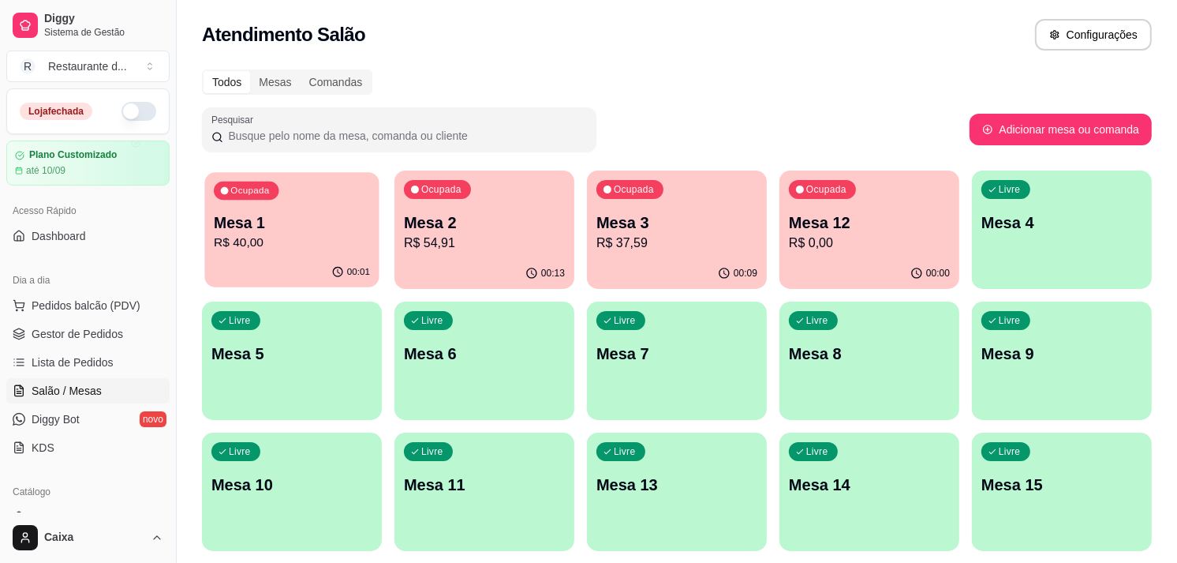
click at [263, 230] on p "Mesa 1" at bounding box center [292, 222] width 156 height 21
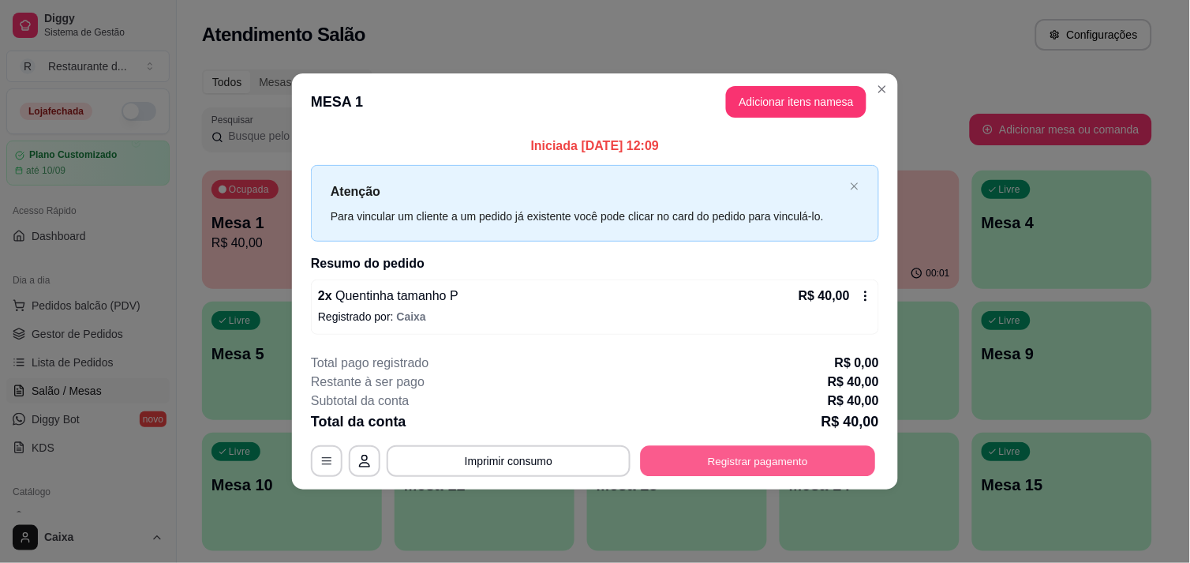
click at [746, 463] on button "Registrar pagamento" at bounding box center [758, 461] width 235 height 31
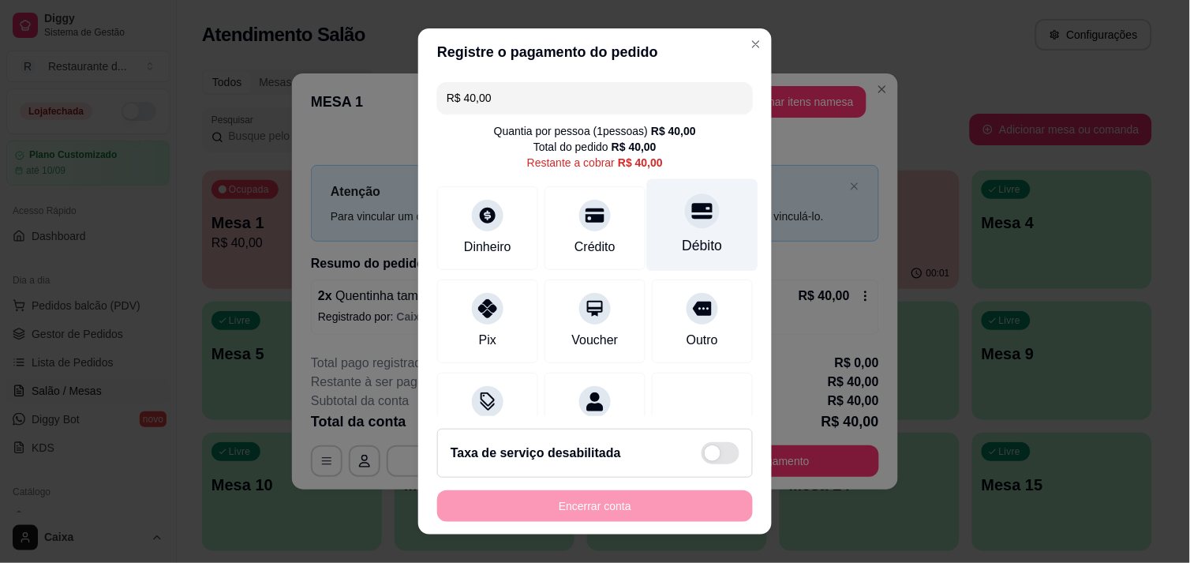
click at [692, 219] on icon at bounding box center [702, 210] width 21 height 21
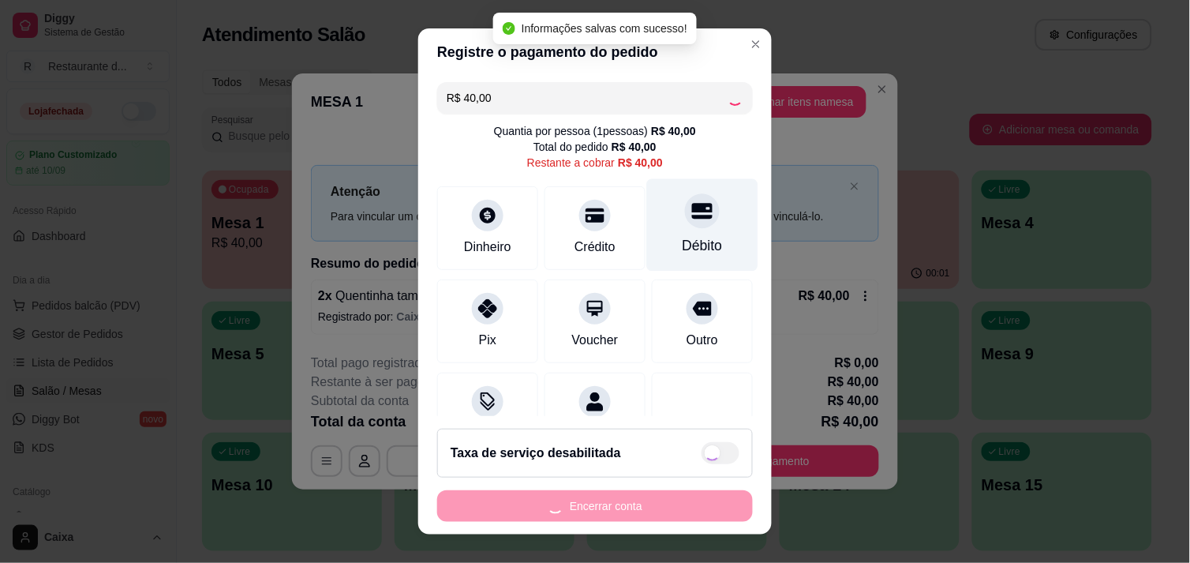
type input "R$ 0,00"
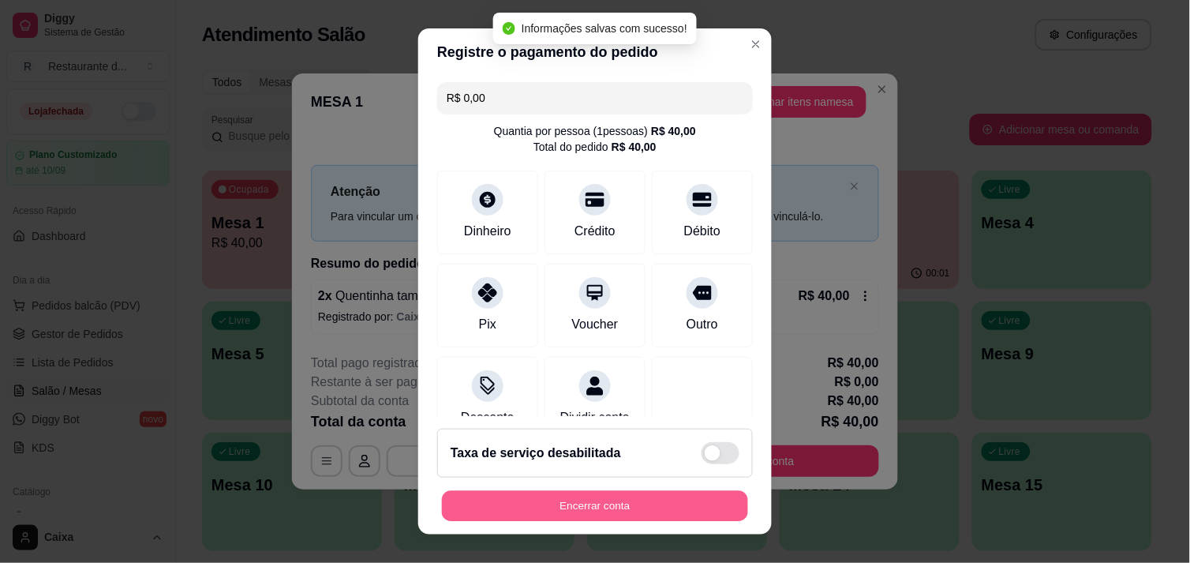
click at [598, 497] on button "Encerrar conta" at bounding box center [595, 506] width 306 height 31
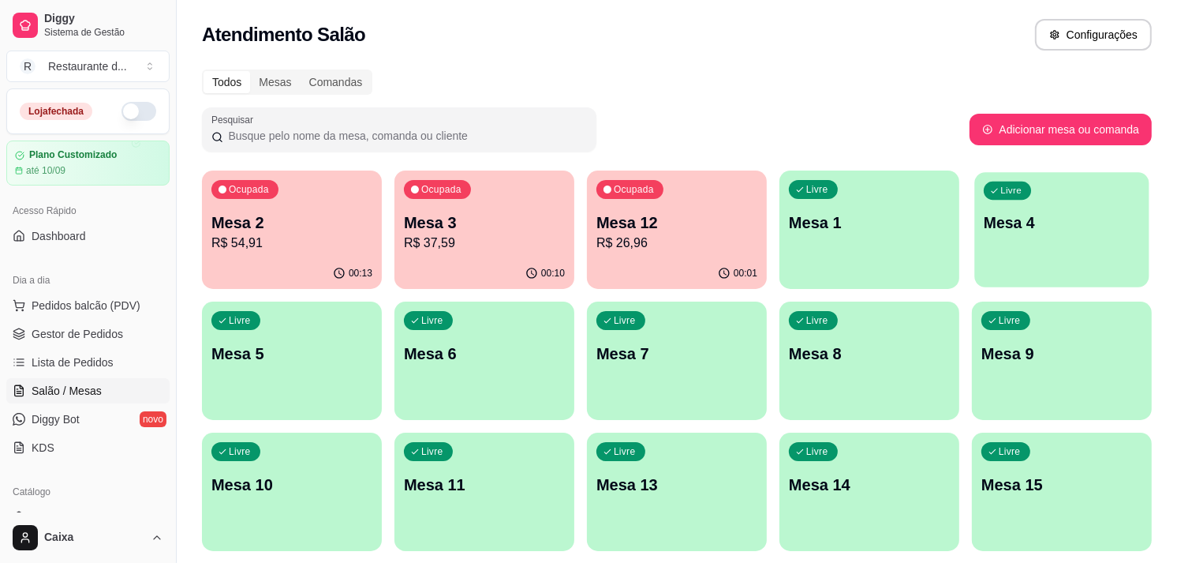
click at [1021, 221] on p "Mesa 4" at bounding box center [1062, 222] width 156 height 21
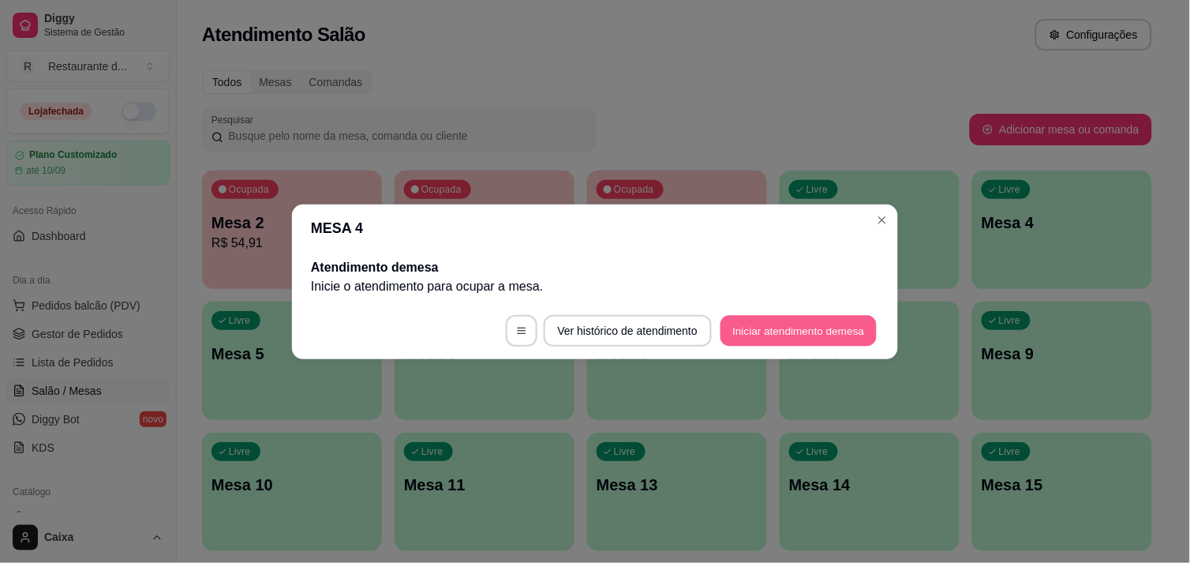
click at [789, 319] on button "Iniciar atendimento de mesa" at bounding box center [798, 330] width 156 height 31
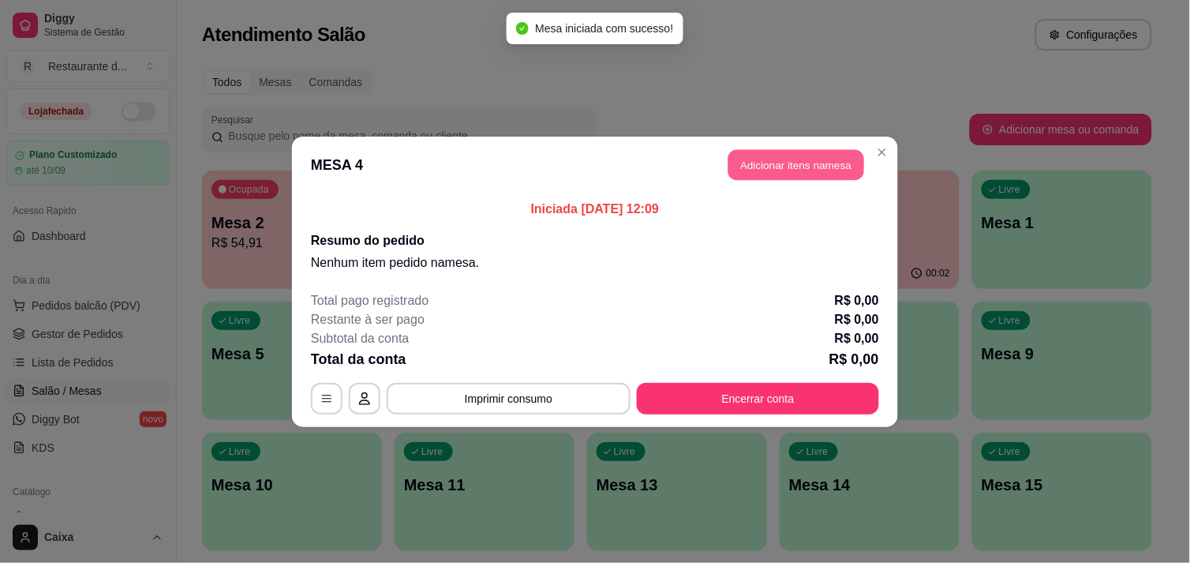
click at [794, 150] on button "Adicionar itens na mesa" at bounding box center [796, 164] width 136 height 31
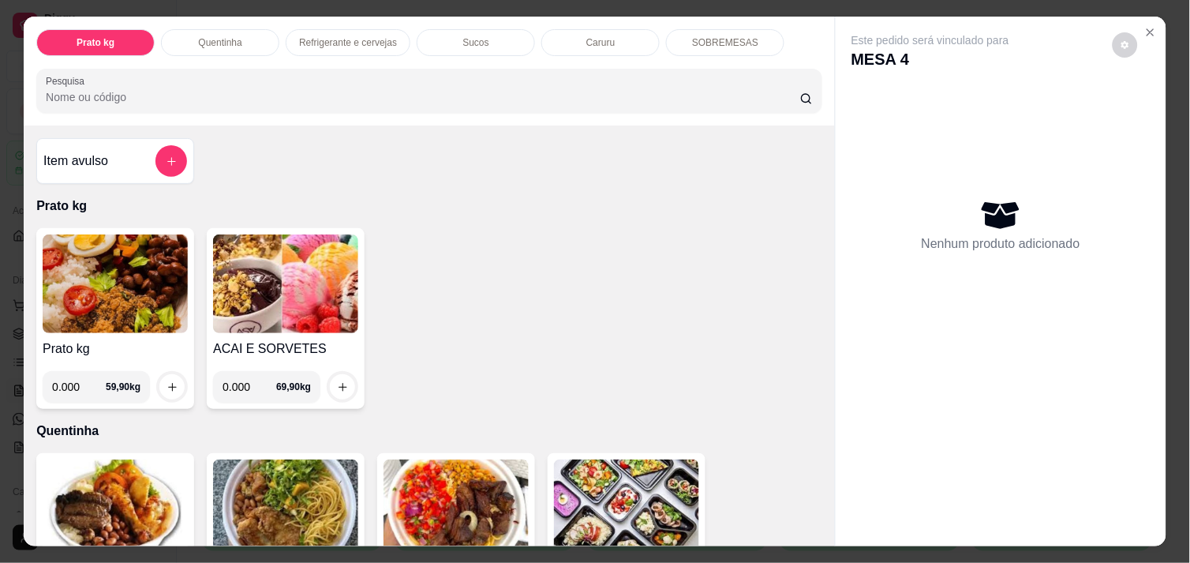
click at [75, 377] on input "0.000" at bounding box center [79, 387] width 54 height 32
type input "0.560"
click at [168, 383] on icon "increase-product-quantity" at bounding box center [172, 387] width 8 height 8
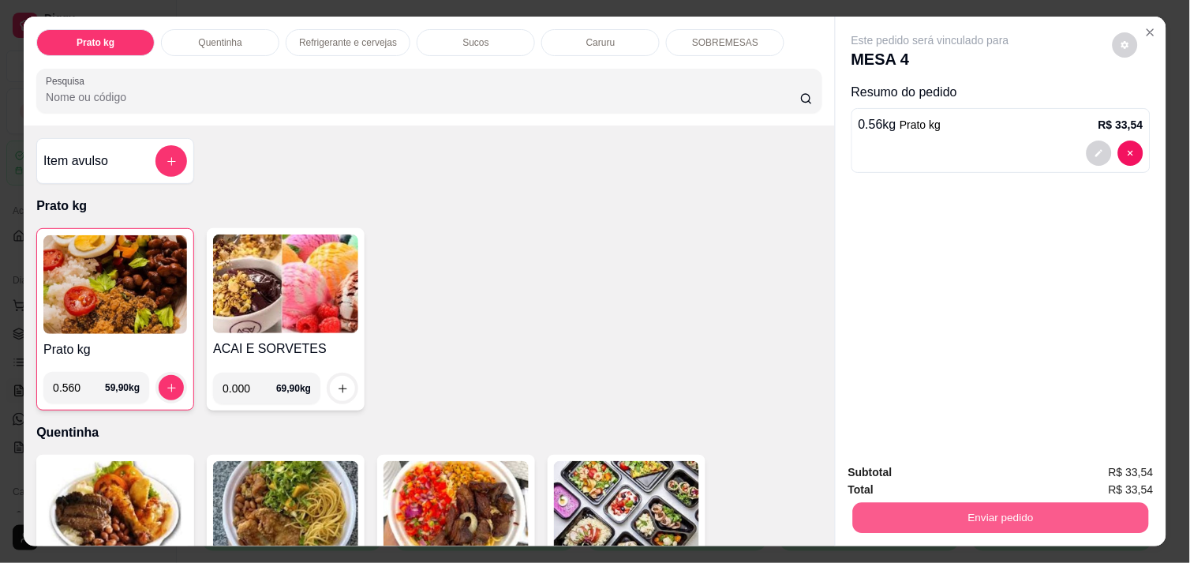
click at [1003, 508] on button "Enviar pedido" at bounding box center [1001, 517] width 296 height 31
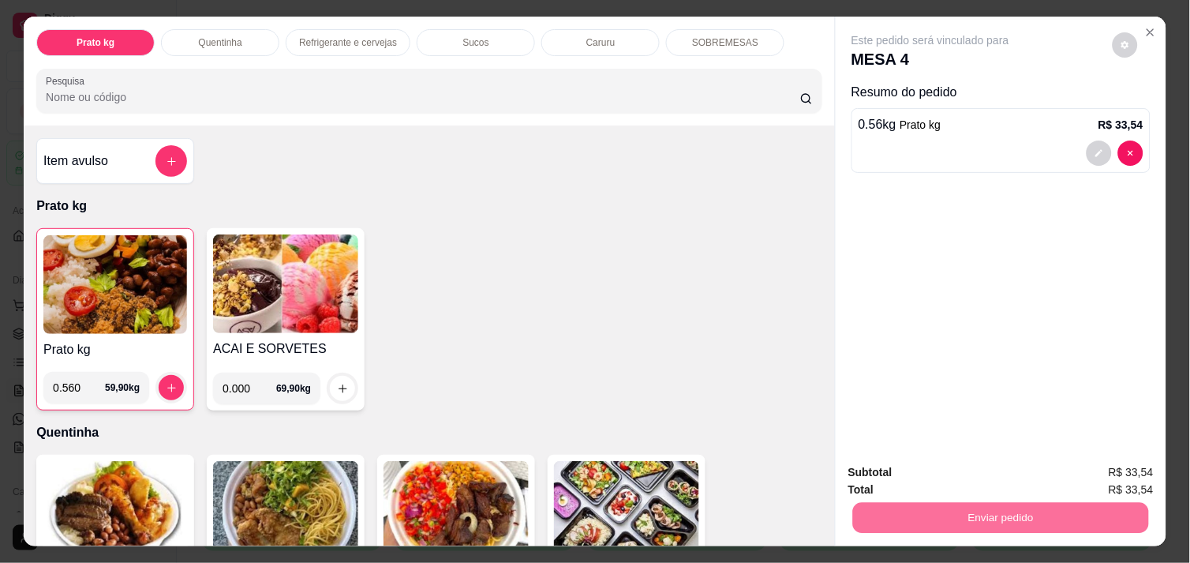
click at [964, 462] on button "Não registrar e enviar pedido" at bounding box center [948, 472] width 159 height 29
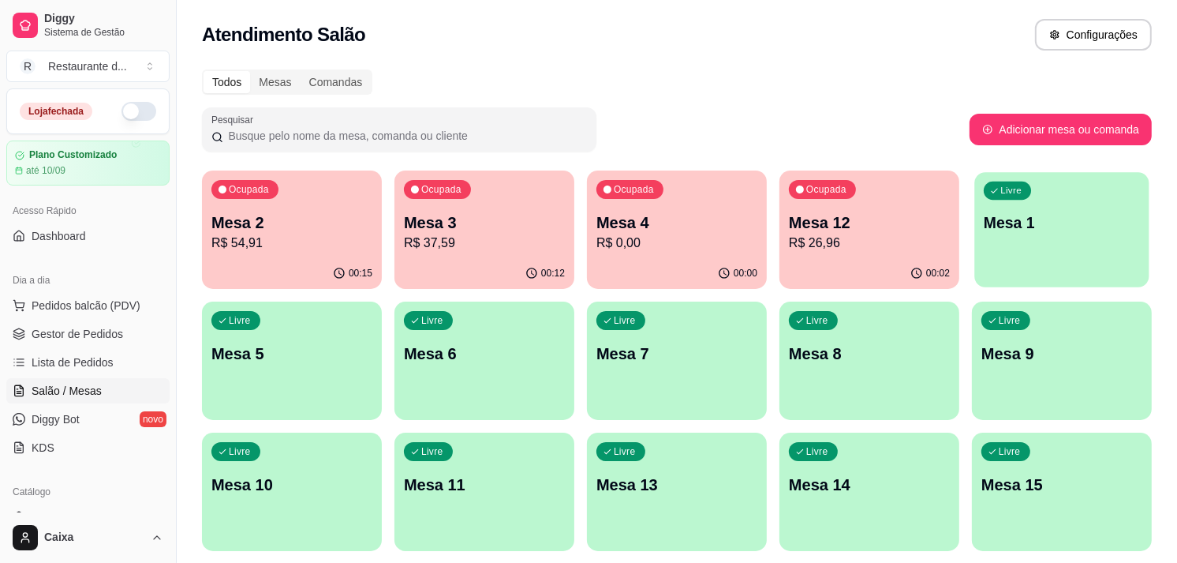
click at [1067, 237] on div "Livre Mesa 1" at bounding box center [1061, 220] width 174 height 96
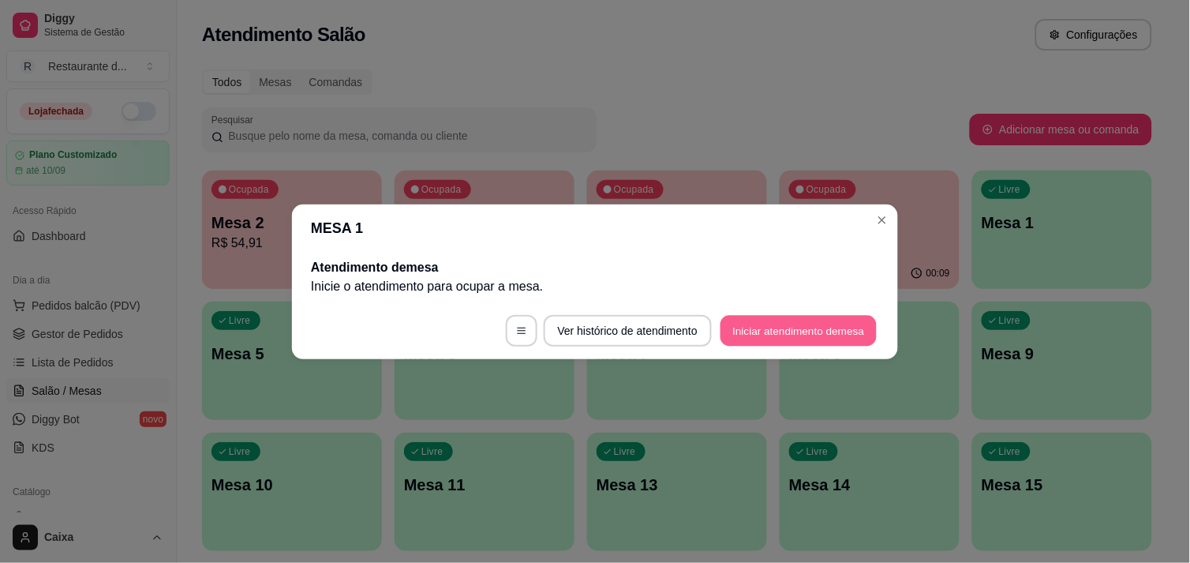
click at [795, 328] on button "Iniciar atendimento de mesa" at bounding box center [798, 330] width 156 height 31
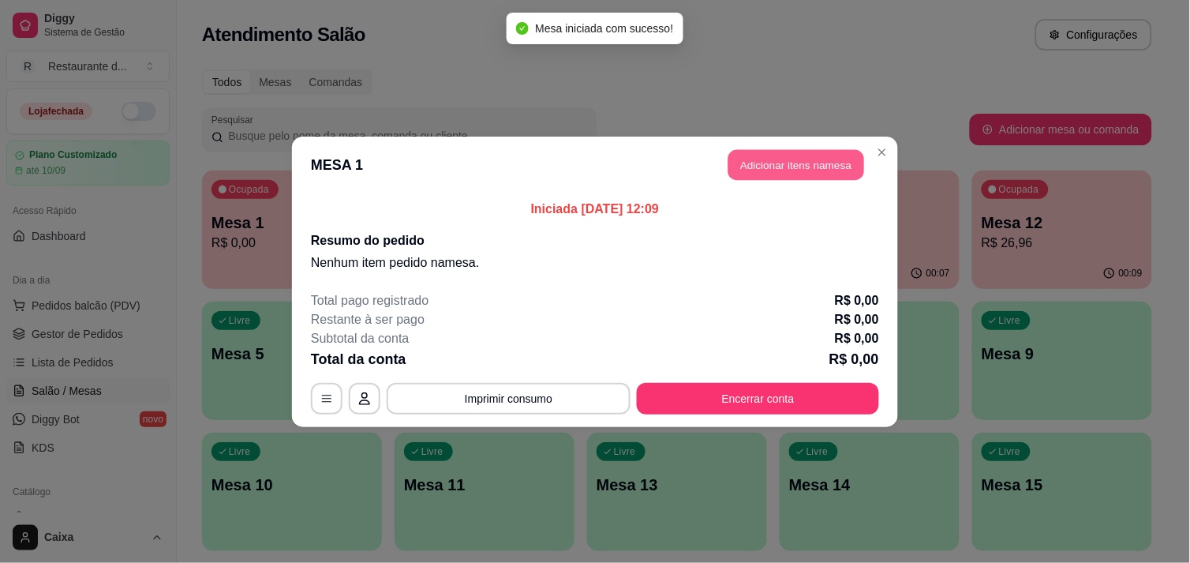
click at [768, 163] on button "Adicionar itens na mesa" at bounding box center [796, 164] width 136 height 31
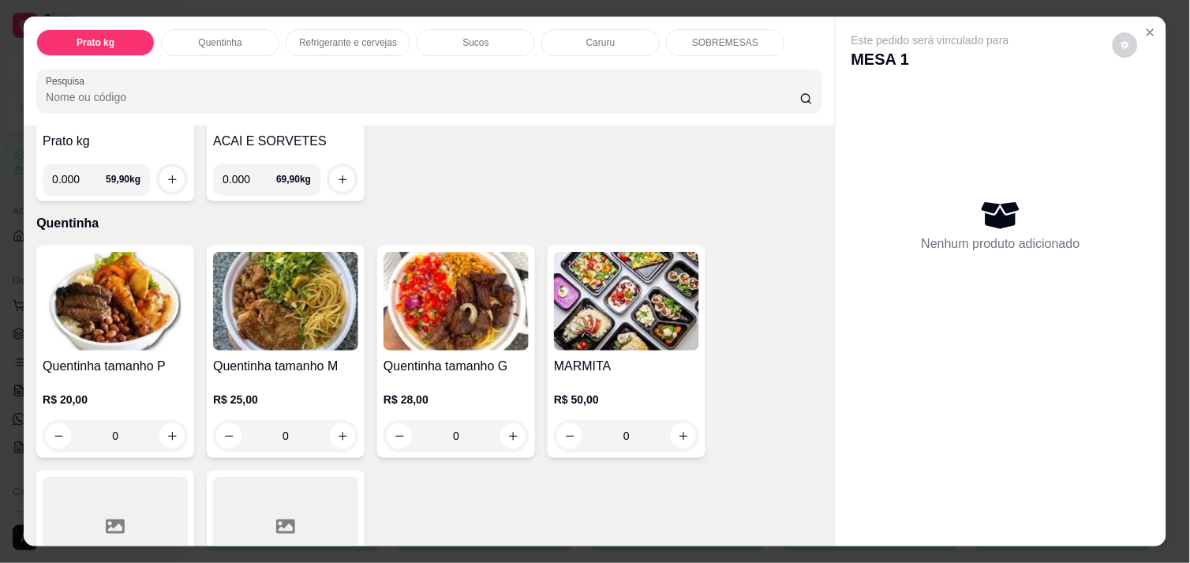
scroll to position [245, 0]
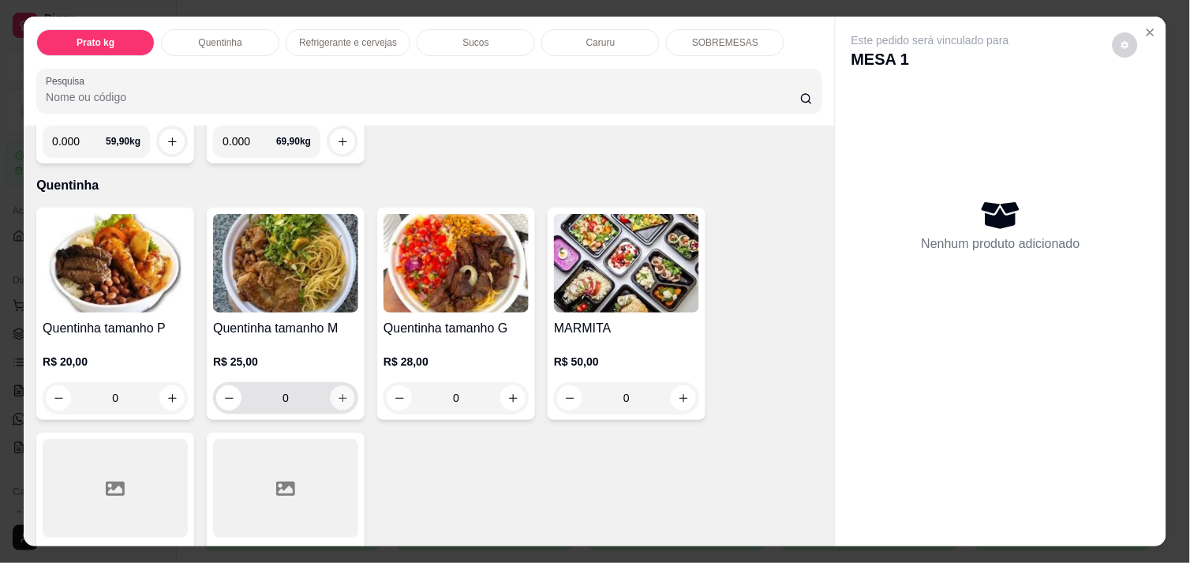
click at [338, 397] on button "increase-product-quantity" at bounding box center [343, 398] width 24 height 24
type input "1"
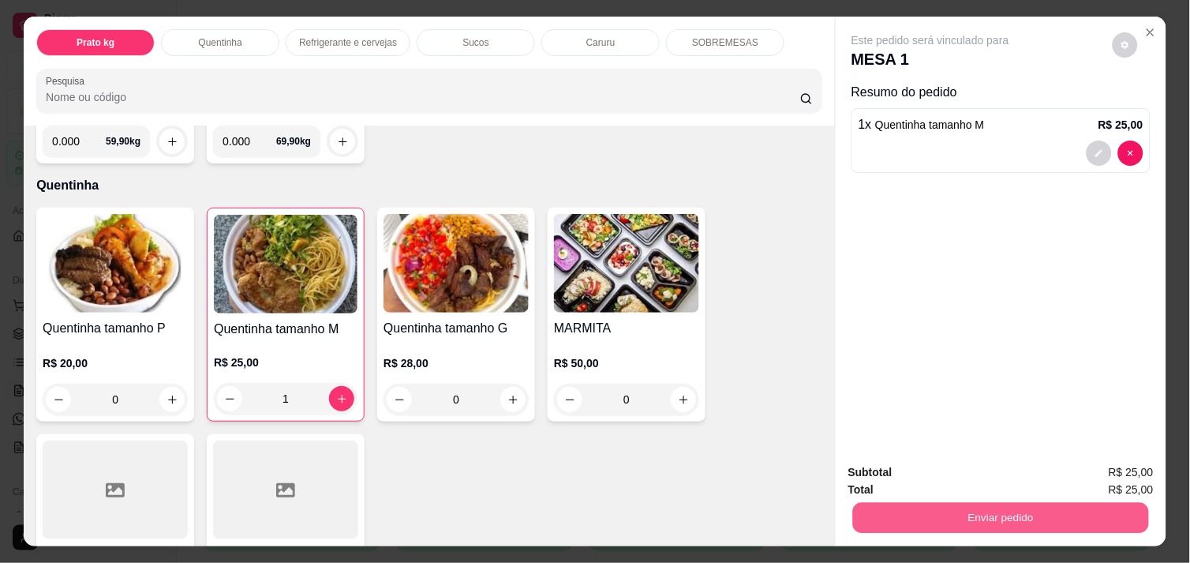
click at [1014, 507] on button "Enviar pedido" at bounding box center [1001, 517] width 296 height 31
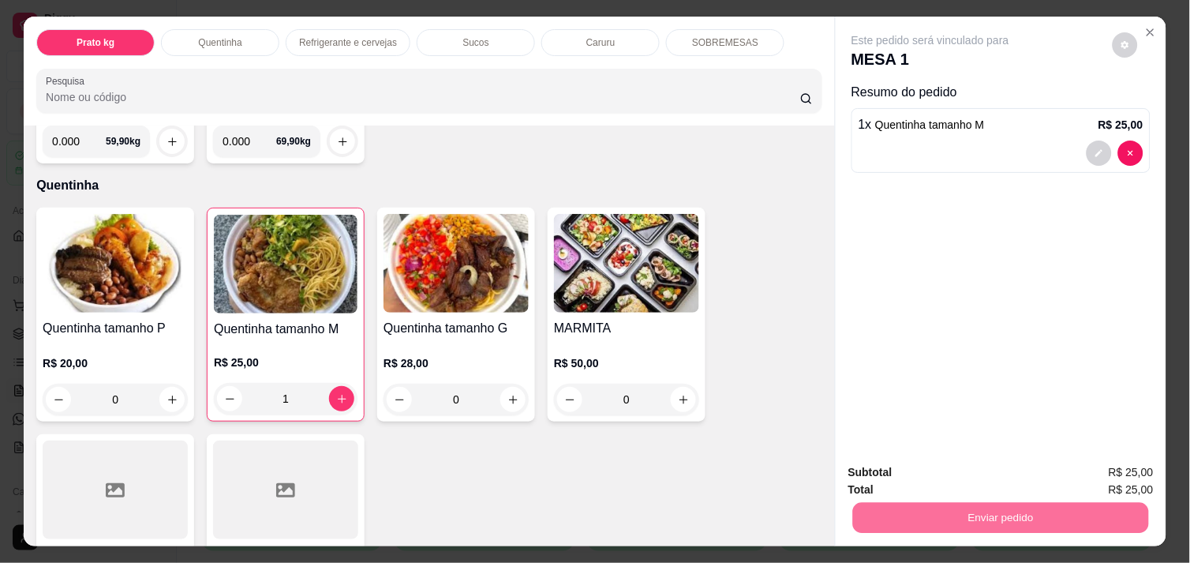
click at [956, 471] on button "Não registrar e enviar pedido" at bounding box center [948, 472] width 159 height 29
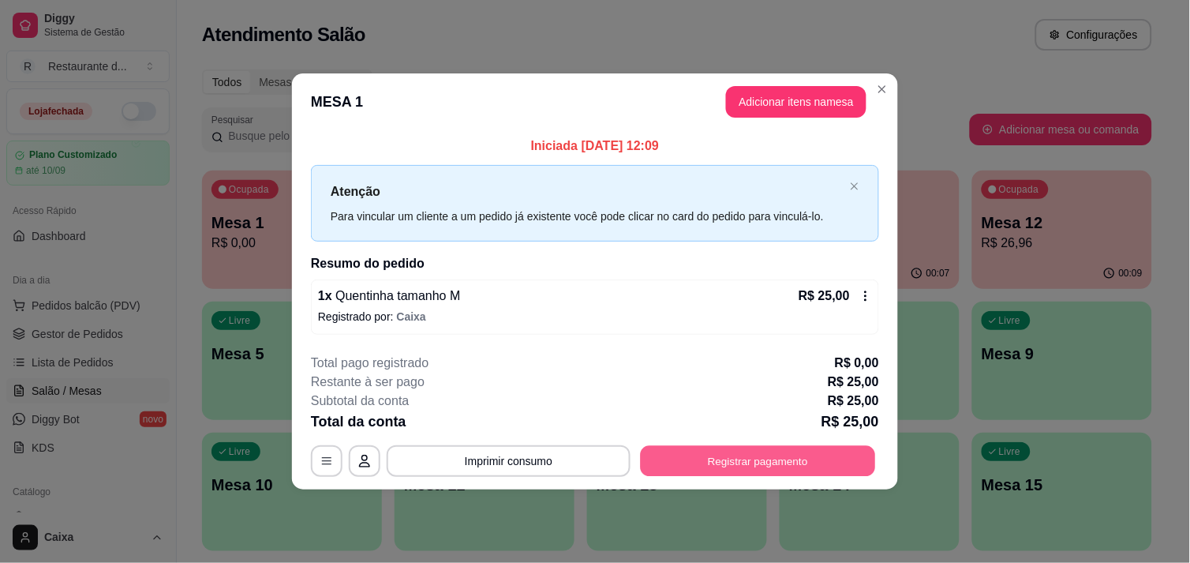
click at [768, 464] on button "Registrar pagamento" at bounding box center [758, 461] width 235 height 31
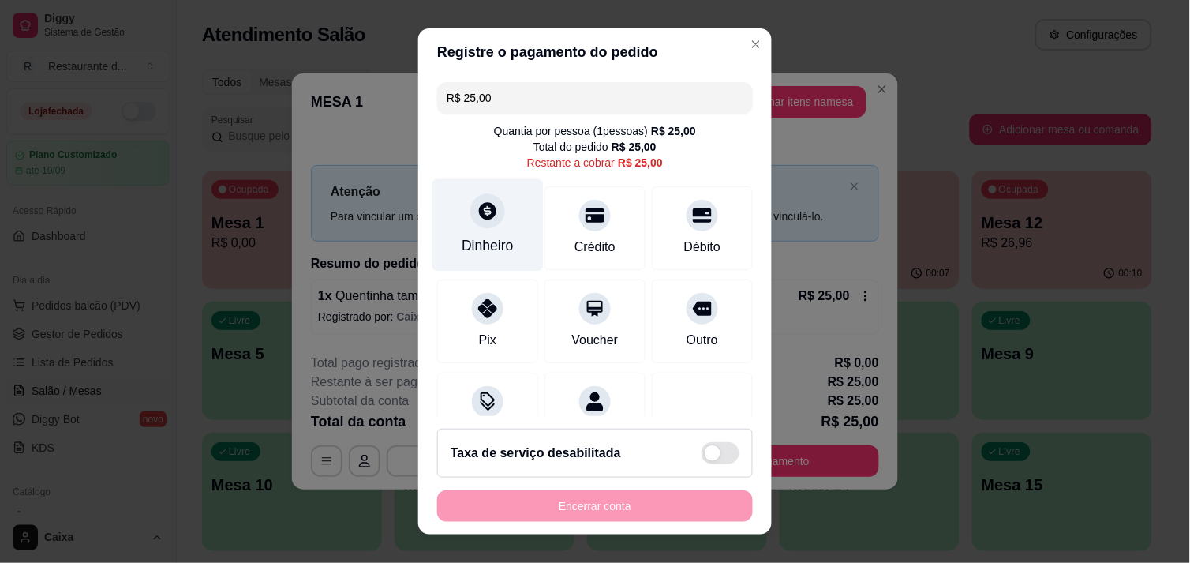
click at [489, 210] on div at bounding box center [487, 210] width 35 height 35
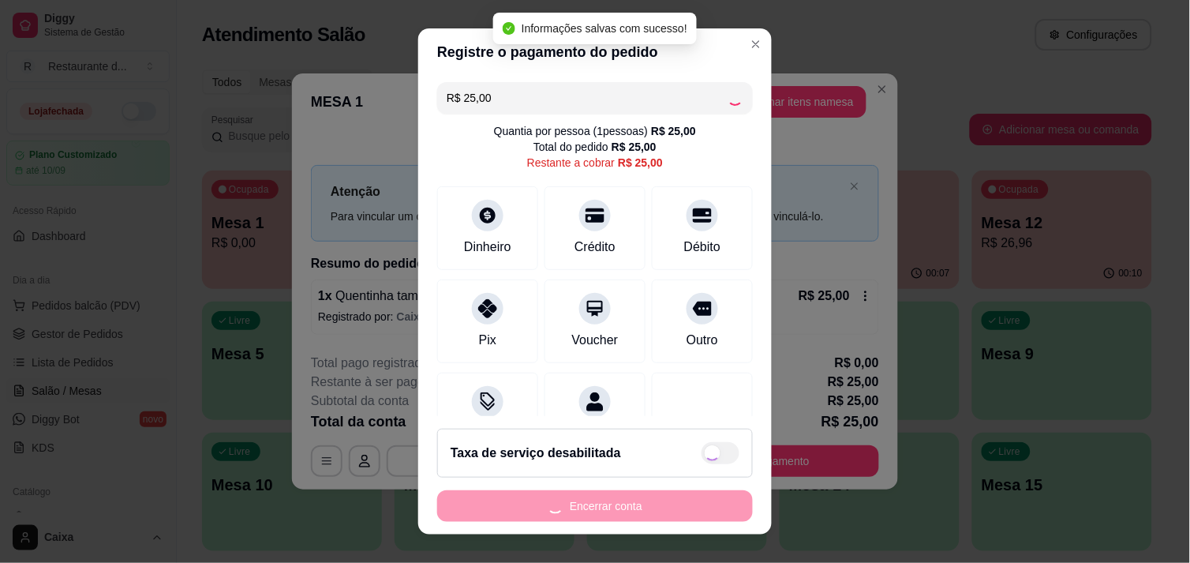
type input "R$ 0,00"
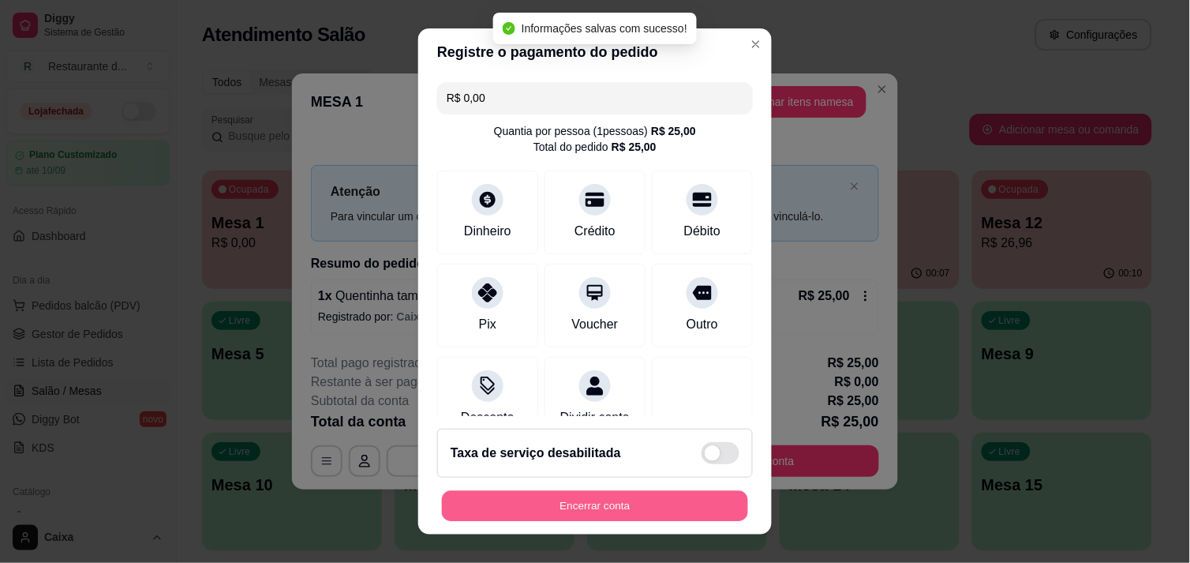
click at [564, 491] on button "Encerrar conta" at bounding box center [595, 506] width 306 height 31
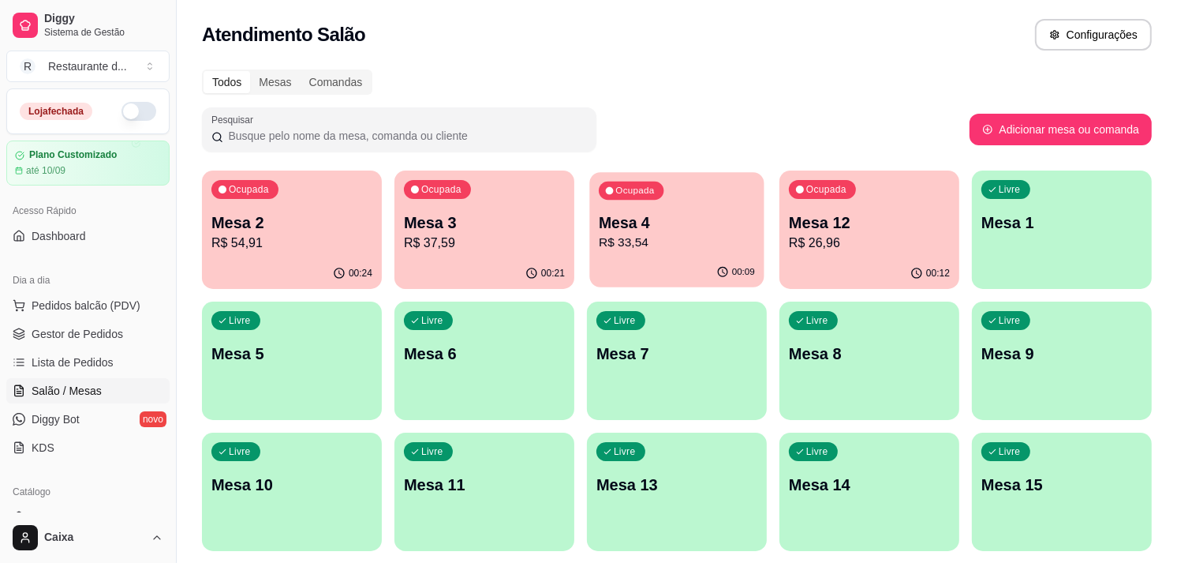
click at [651, 245] on p "R$ 33,54" at bounding box center [677, 243] width 156 height 18
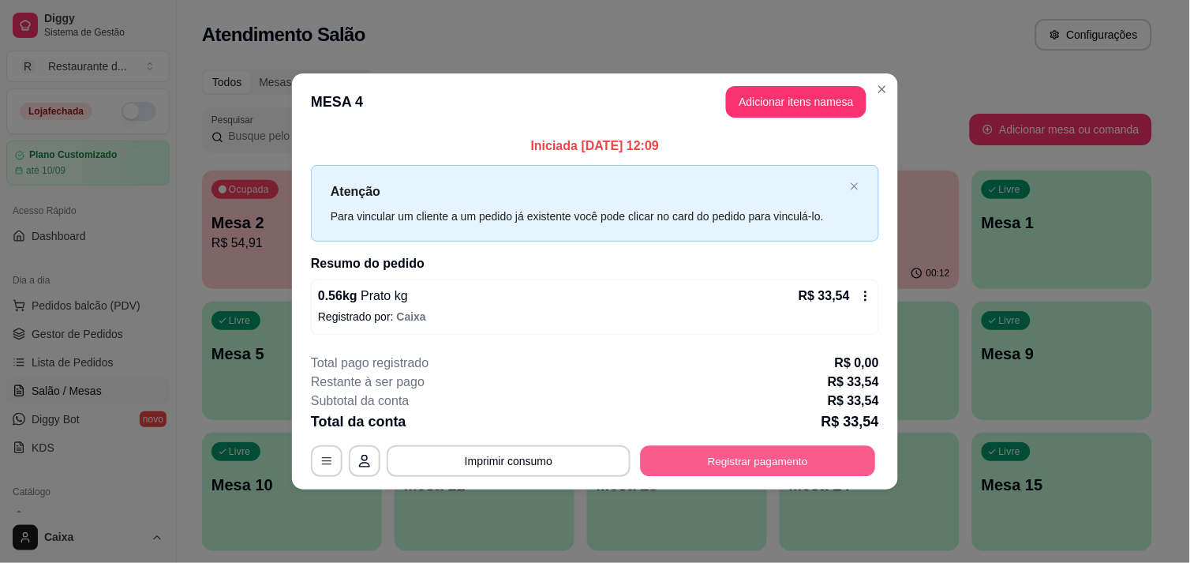
click at [769, 454] on button "Registrar pagamento" at bounding box center [758, 461] width 235 height 31
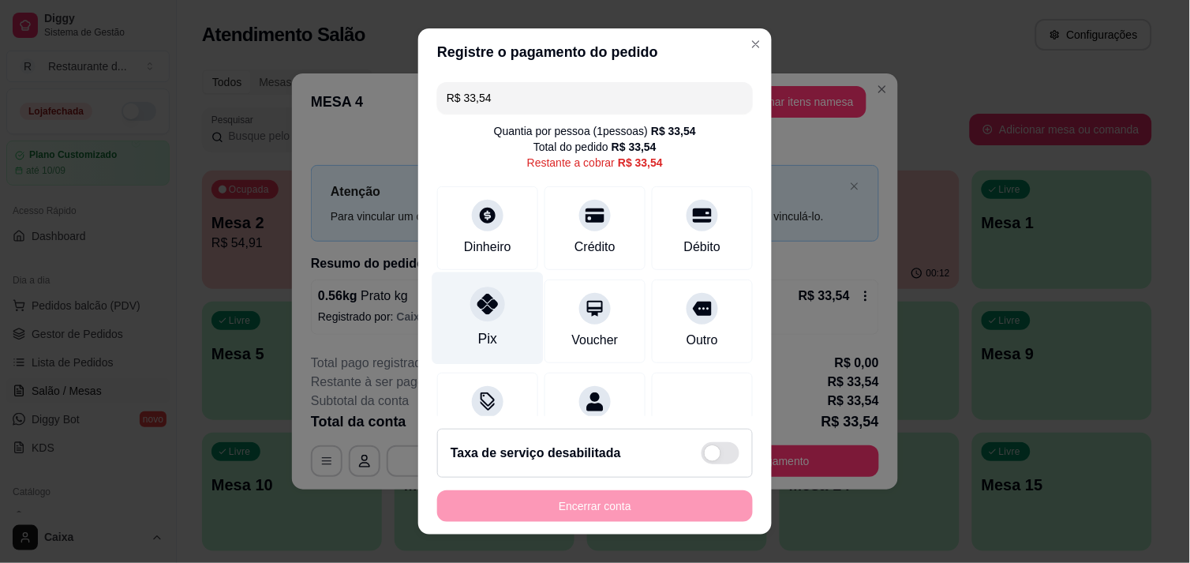
click at [480, 312] on icon at bounding box center [487, 303] width 21 height 21
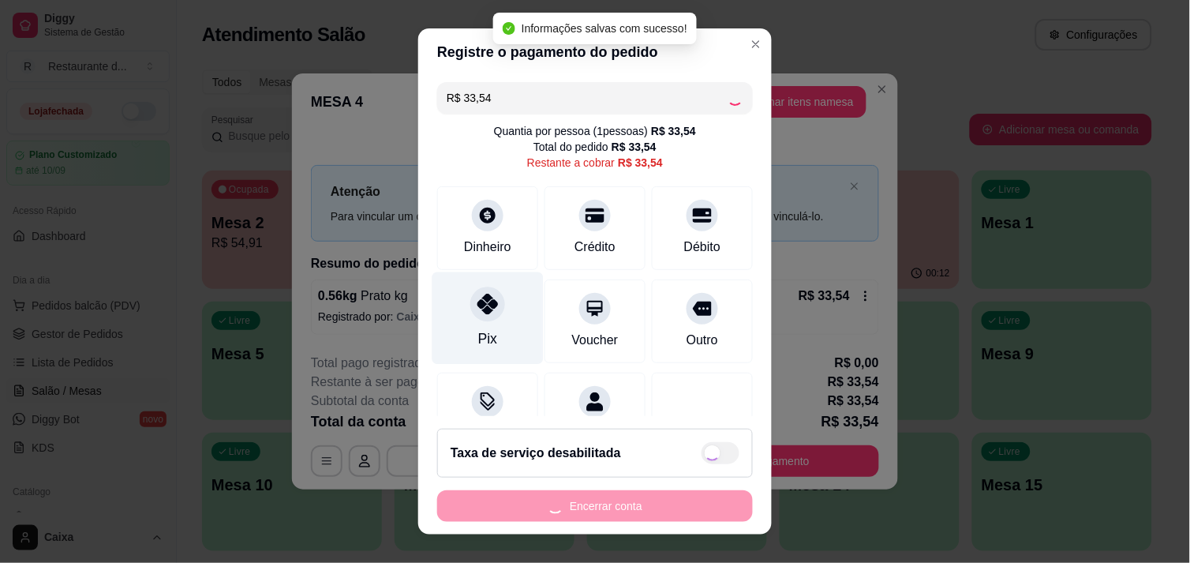
type input "R$ 0,00"
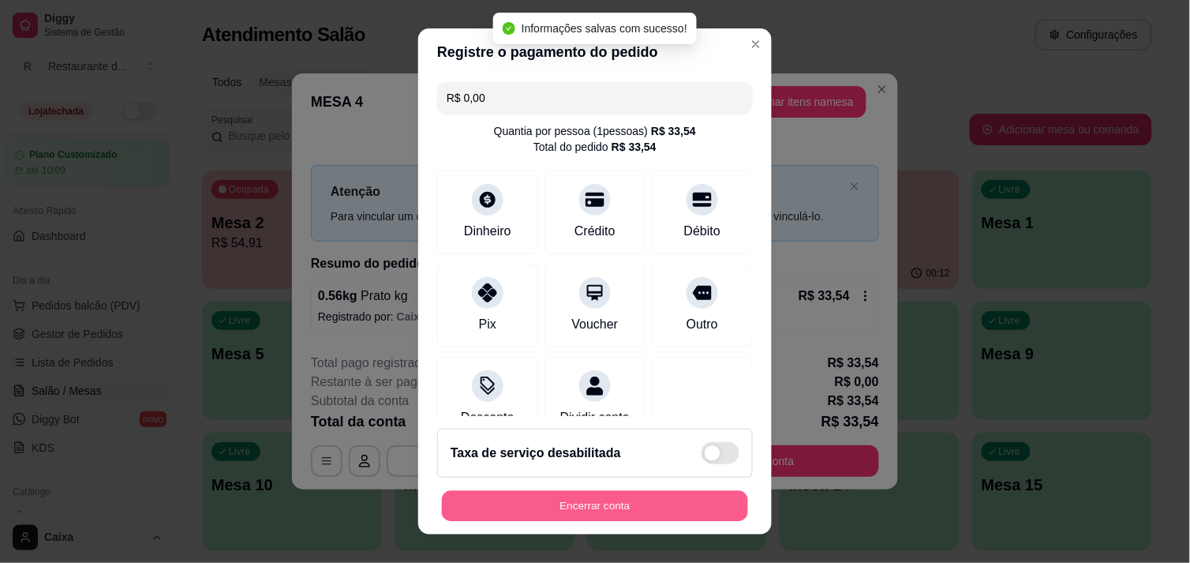
click at [639, 513] on button "Encerrar conta" at bounding box center [595, 506] width 306 height 31
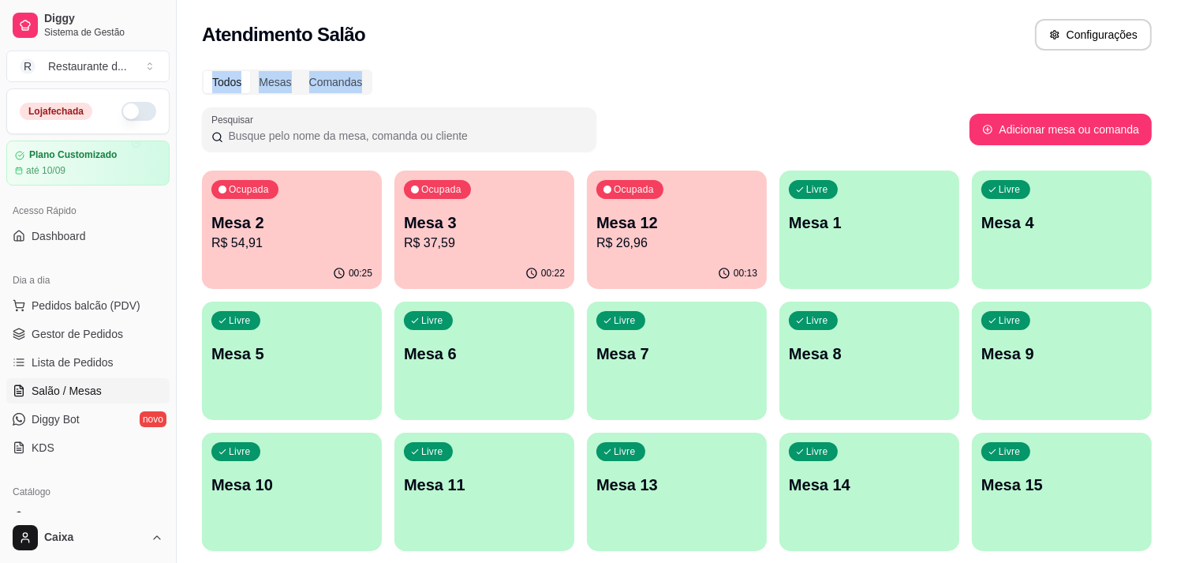
drag, startPoint x: 860, startPoint y: 55, endPoint x: 722, endPoint y: 144, distance: 164.3
click at [313, 232] on div "Mesa 2 R$ 54,91" at bounding box center [292, 231] width 156 height 39
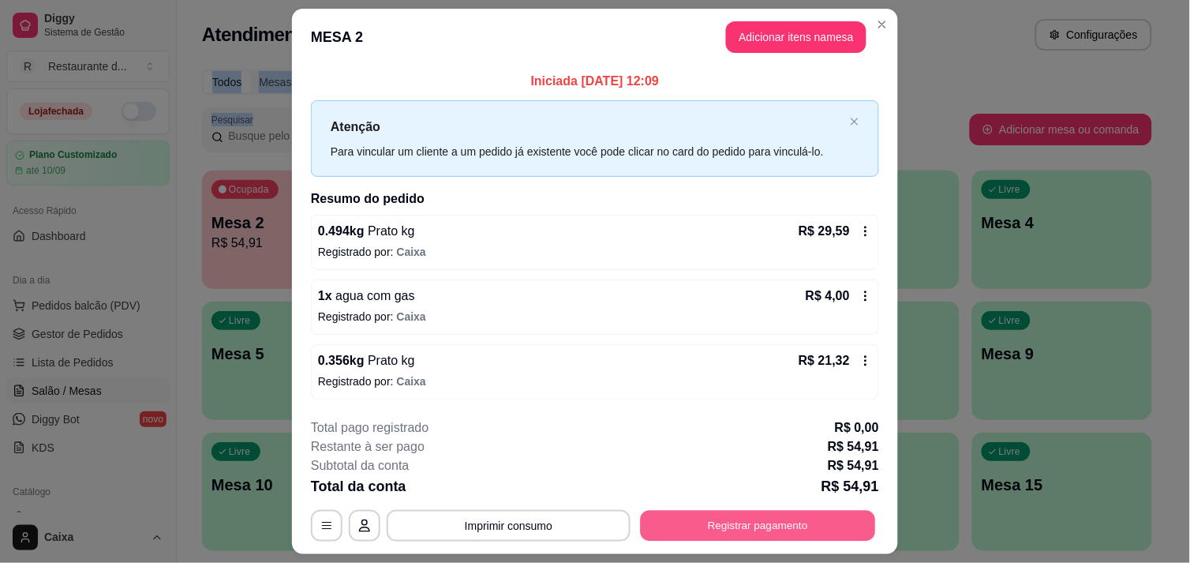
click at [795, 524] on button "Registrar pagamento" at bounding box center [758, 525] width 235 height 31
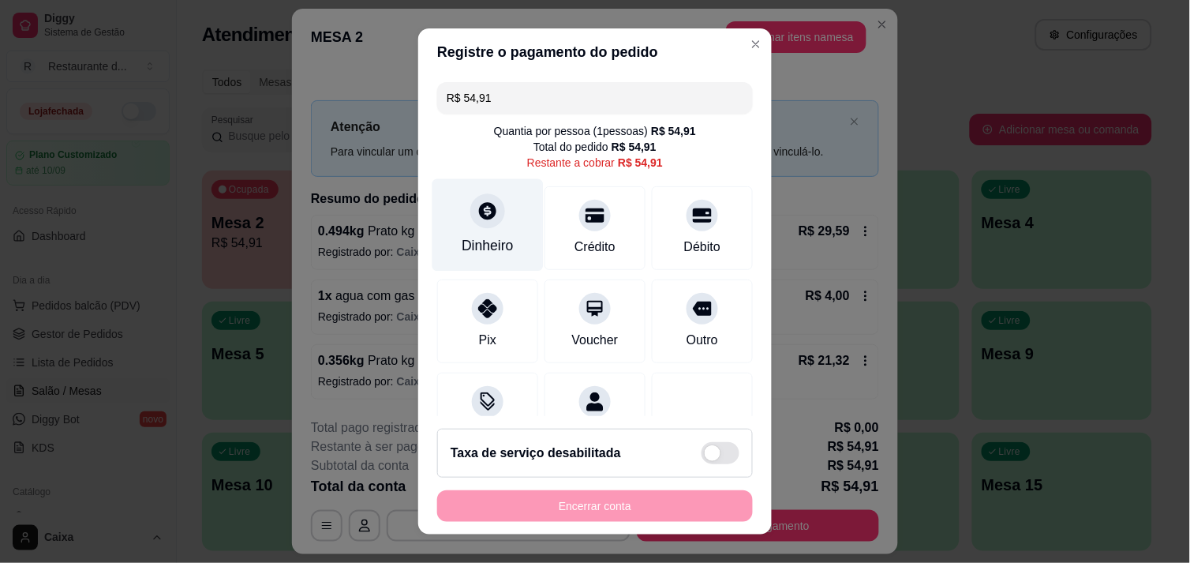
click at [486, 233] on div "Dinheiro" at bounding box center [487, 224] width 111 height 92
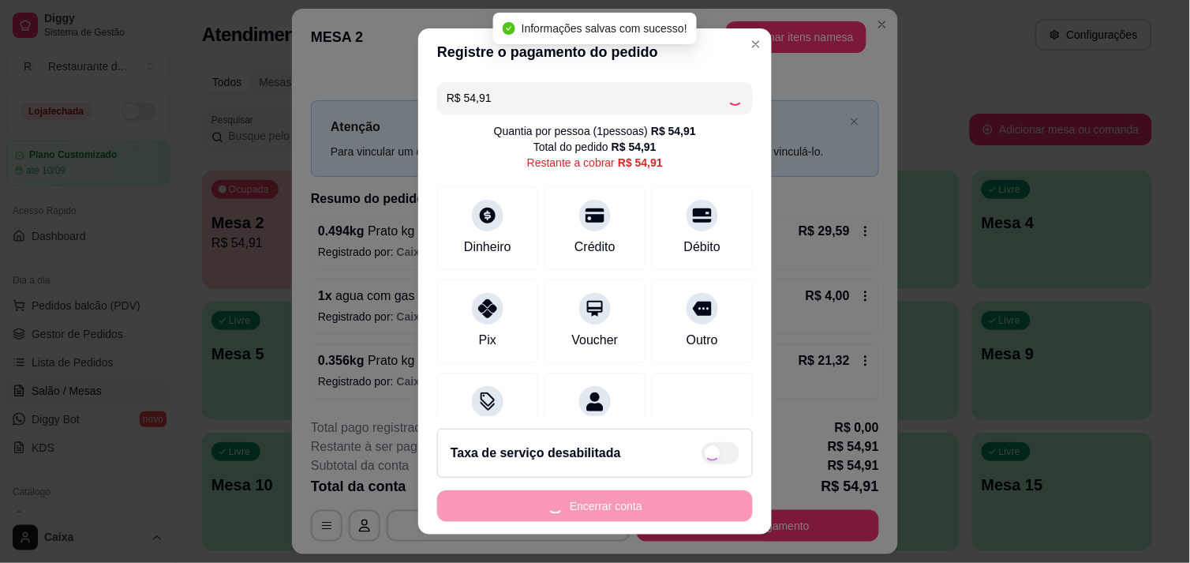
type input "R$ 0,00"
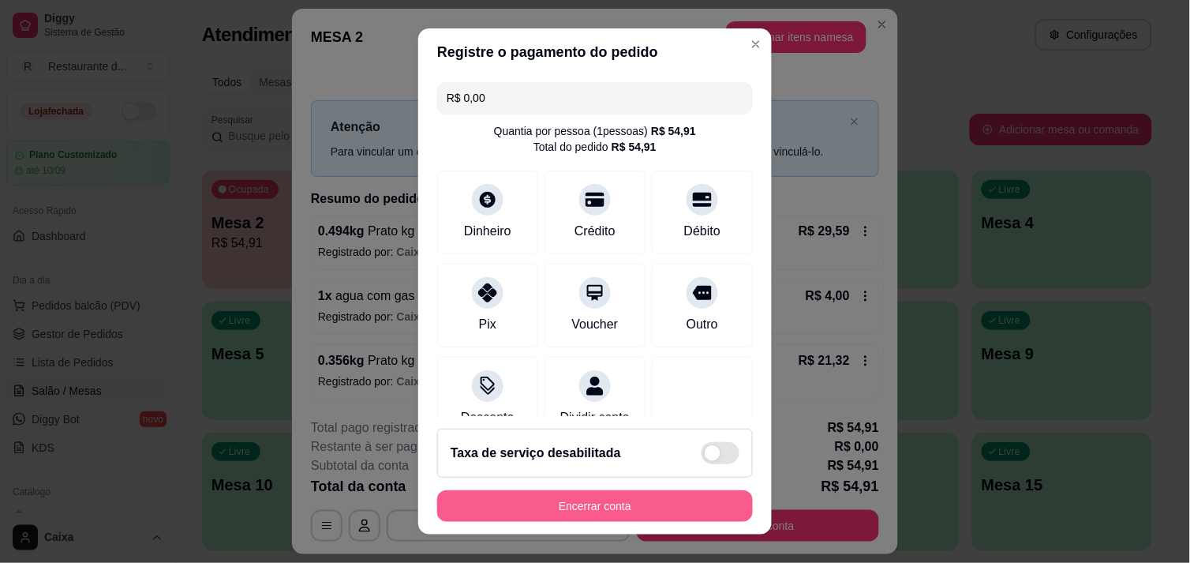
click at [602, 509] on button "Encerrar conta" at bounding box center [595, 506] width 316 height 32
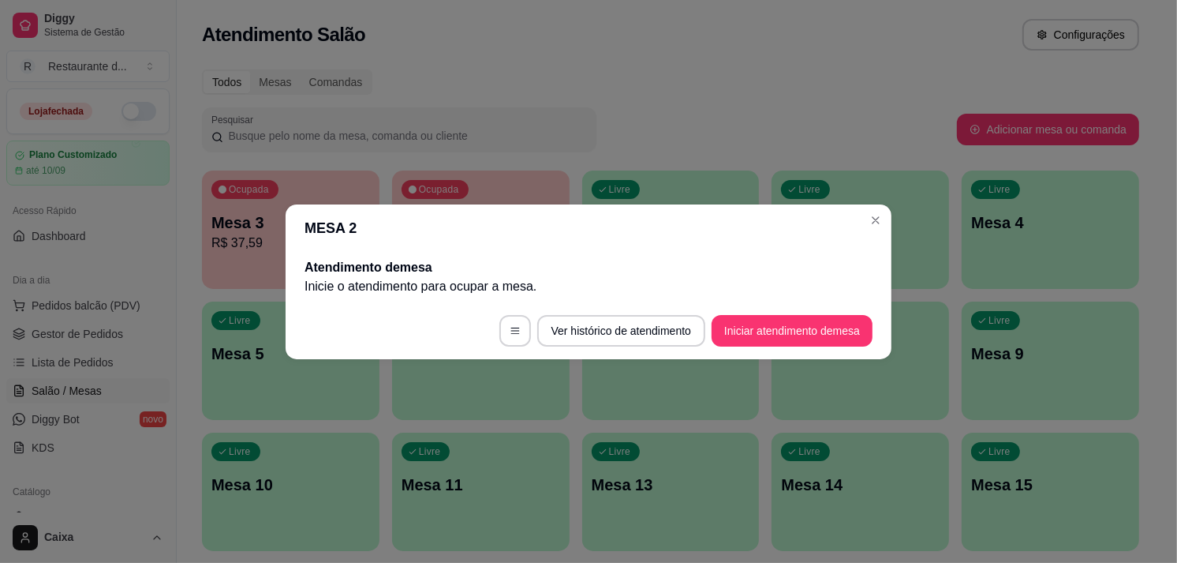
click at [700, 122] on div "Pesquisar" at bounding box center [579, 129] width 755 height 44
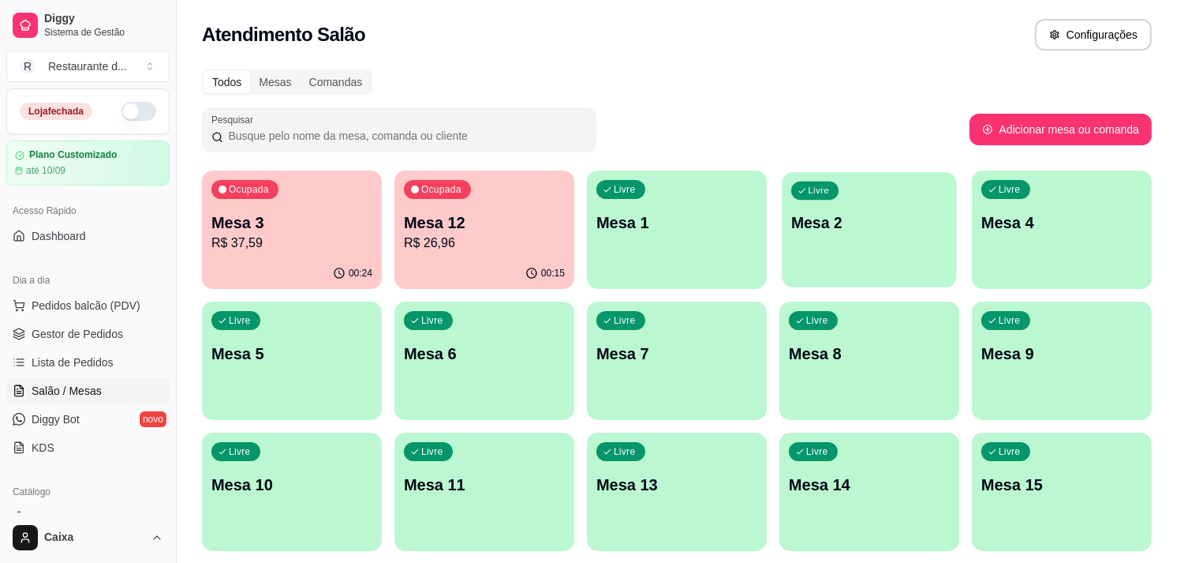
click at [831, 253] on div "Livre Mesa 2" at bounding box center [869, 220] width 174 height 96
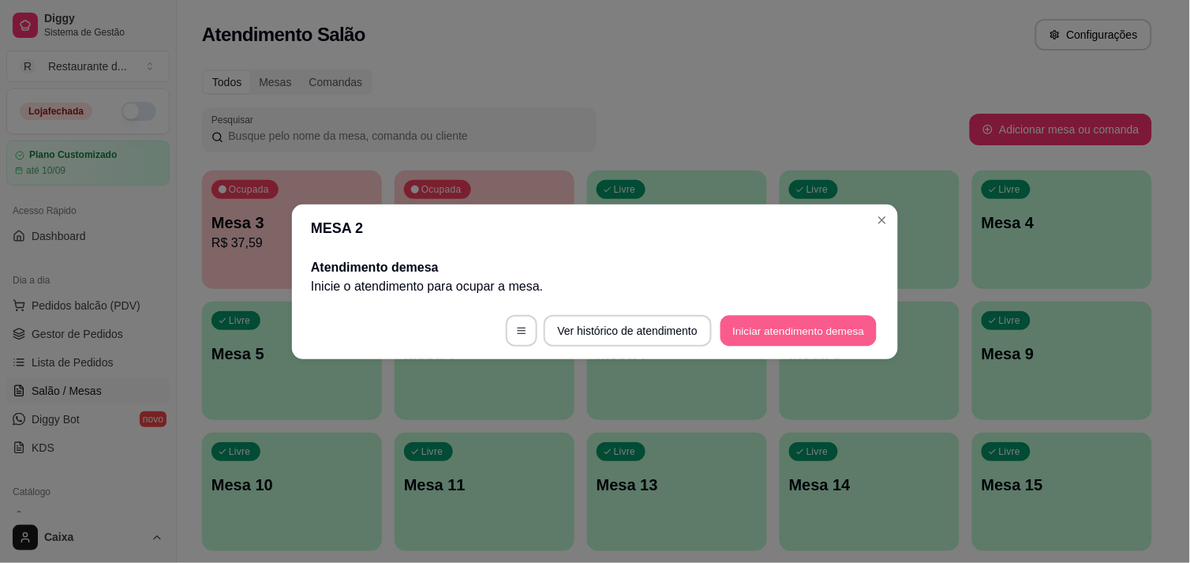
click at [800, 328] on button "Iniciar atendimento de mesa" at bounding box center [798, 330] width 156 height 31
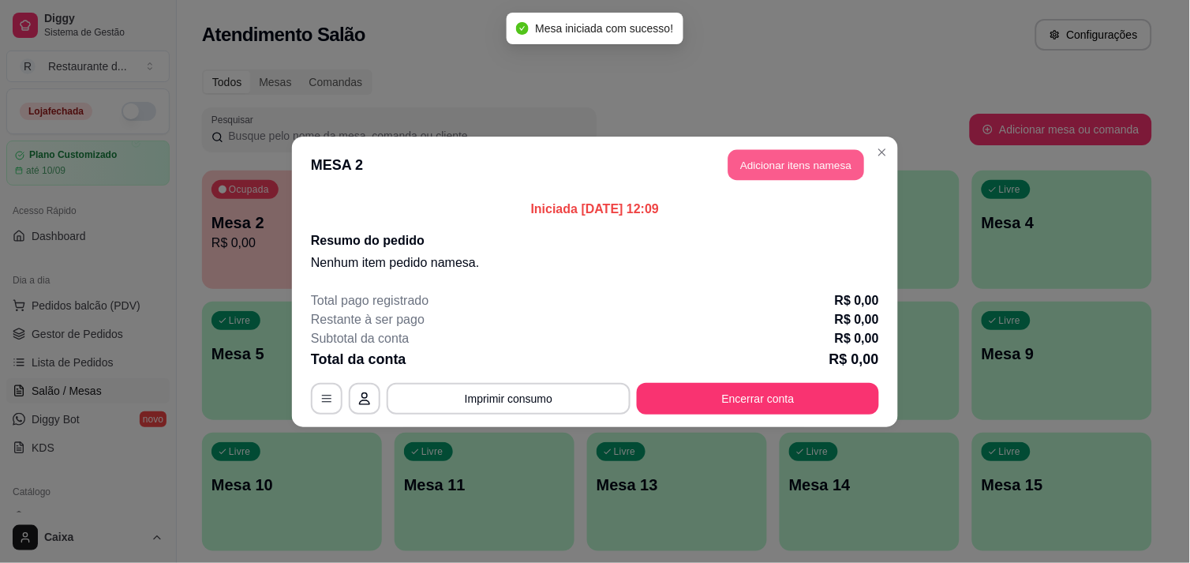
click at [814, 166] on button "Adicionar itens na mesa" at bounding box center [796, 164] width 136 height 31
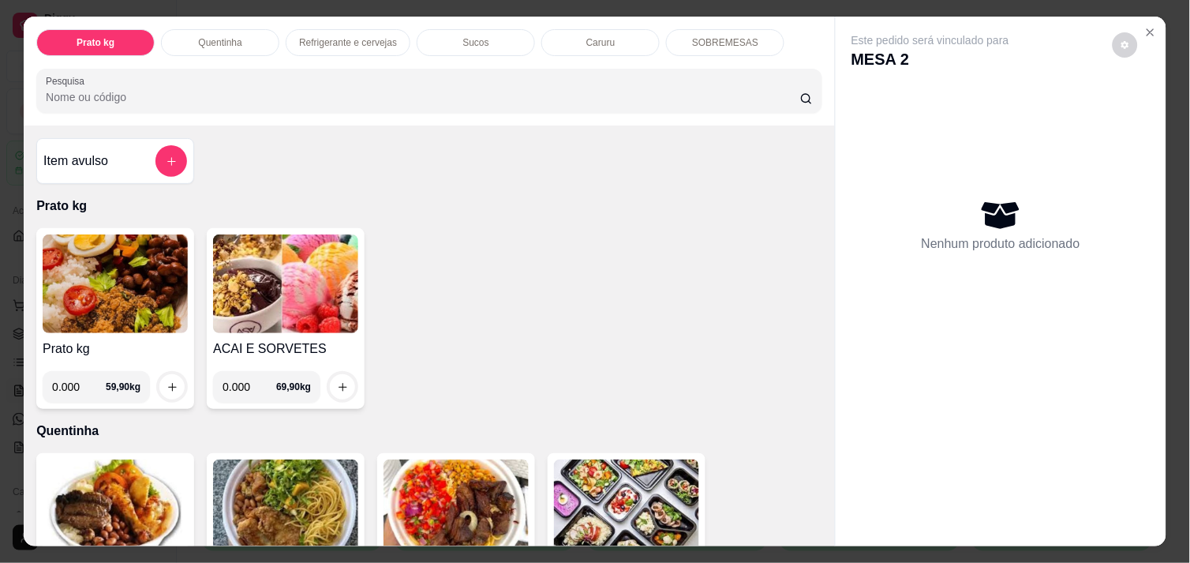
click at [80, 379] on input "0.000" at bounding box center [79, 387] width 54 height 32
type input "0.310"
click at [166, 381] on icon "increase-product-quantity" at bounding box center [172, 387] width 12 height 12
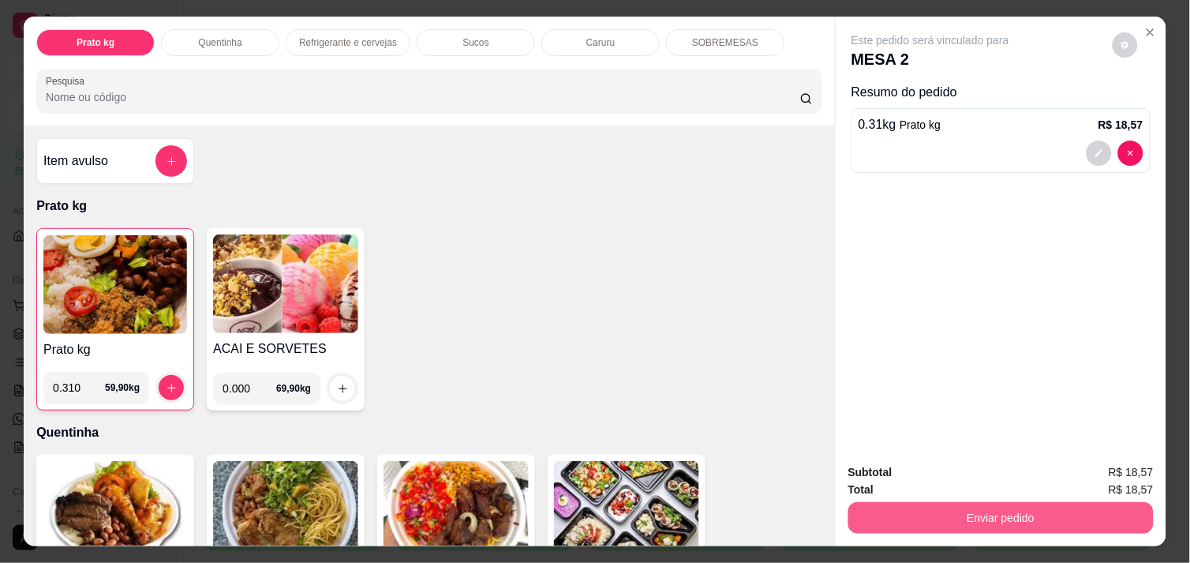
click at [897, 511] on button "Enviar pedido" at bounding box center [1000, 518] width 305 height 32
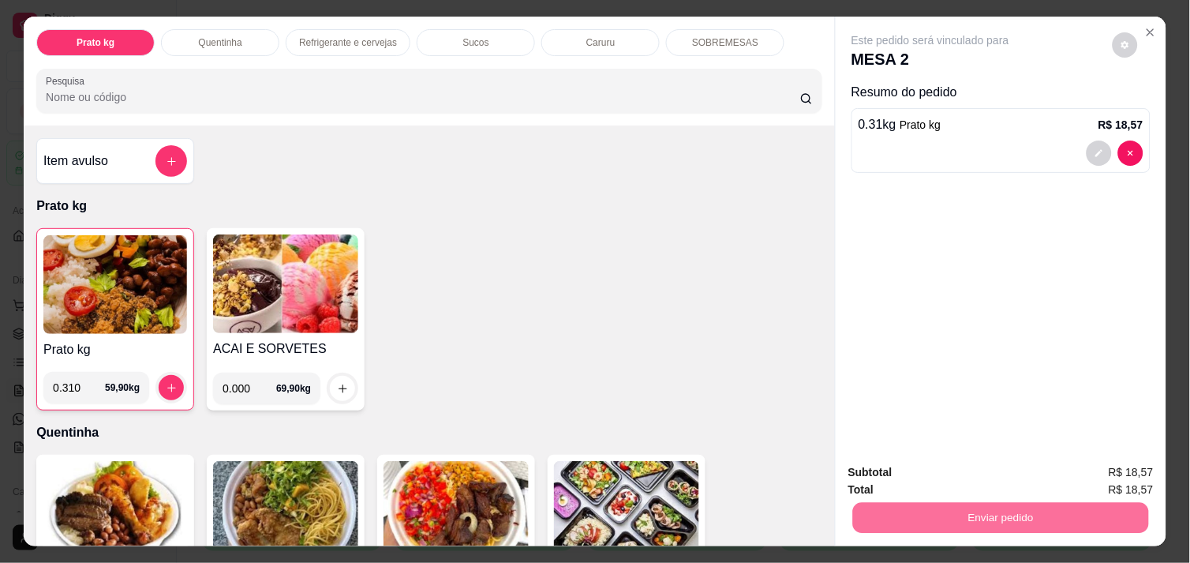
click at [902, 472] on button "Não registrar e enviar pedido" at bounding box center [948, 473] width 164 height 30
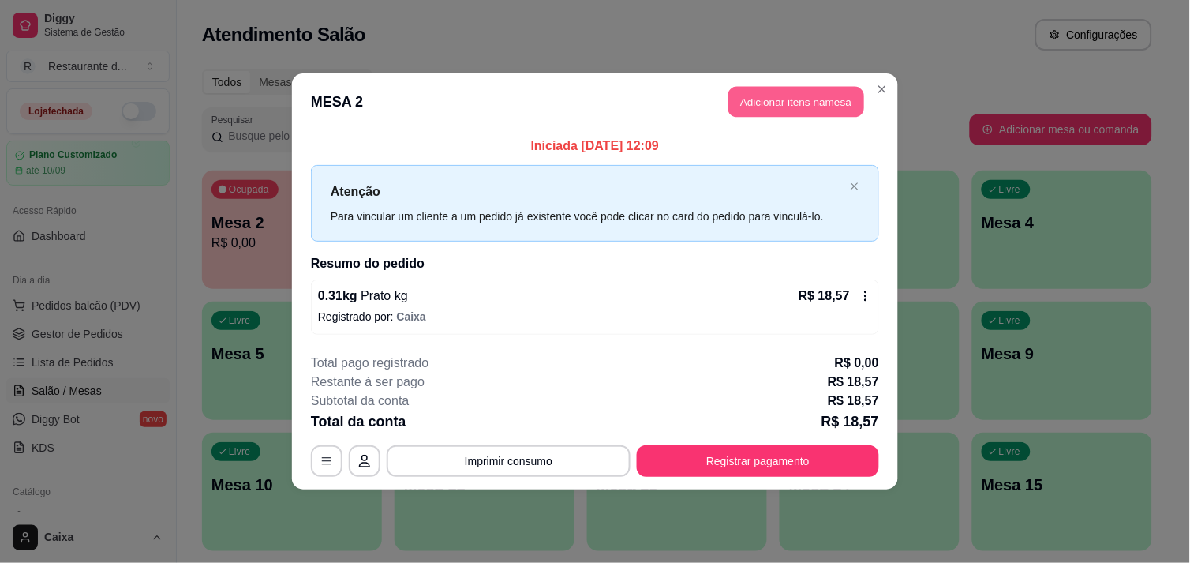
click at [777, 98] on button "Adicionar itens na mesa" at bounding box center [796, 102] width 136 height 31
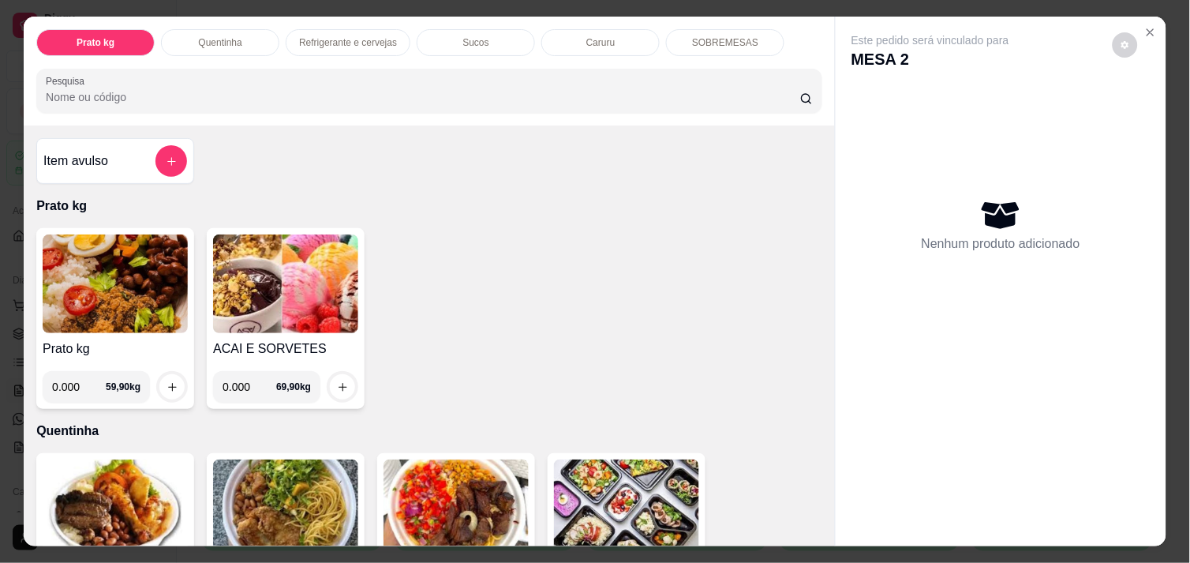
drag, startPoint x: 281, startPoint y: 224, endPoint x: 232, endPoint y: 275, distance: 70.3
click at [232, 275] on div "ACAI E SORVETES 0.000 69,90 kg" at bounding box center [286, 318] width 158 height 181
click at [77, 382] on input "0.000" at bounding box center [79, 387] width 54 height 32
type input "0.330"
click at [166, 381] on icon "increase-product-quantity" at bounding box center [172, 387] width 12 height 12
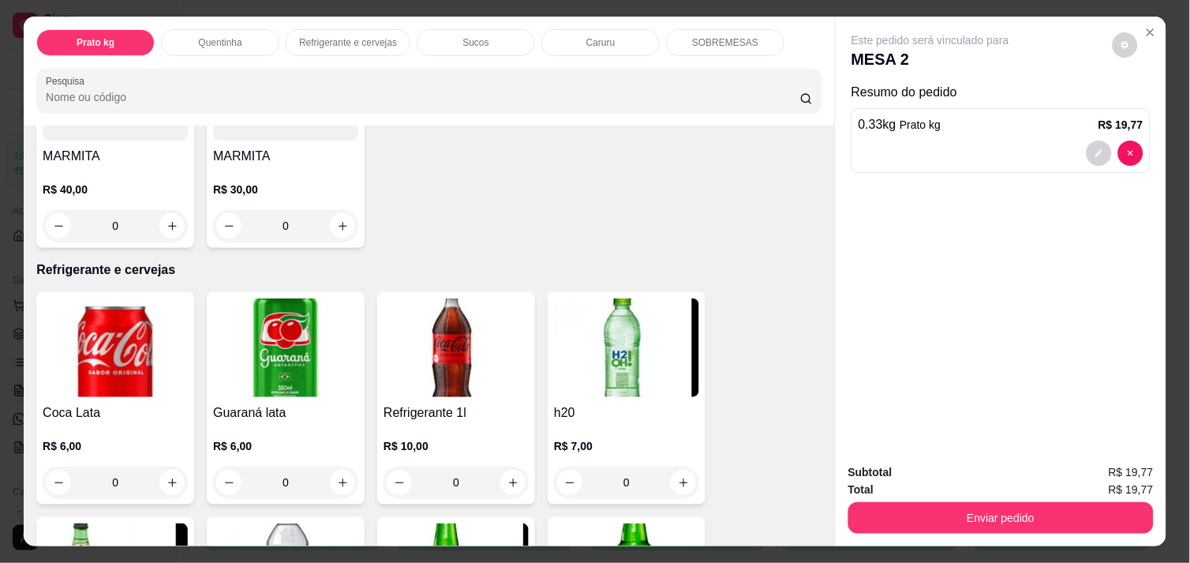
scroll to position [666, 0]
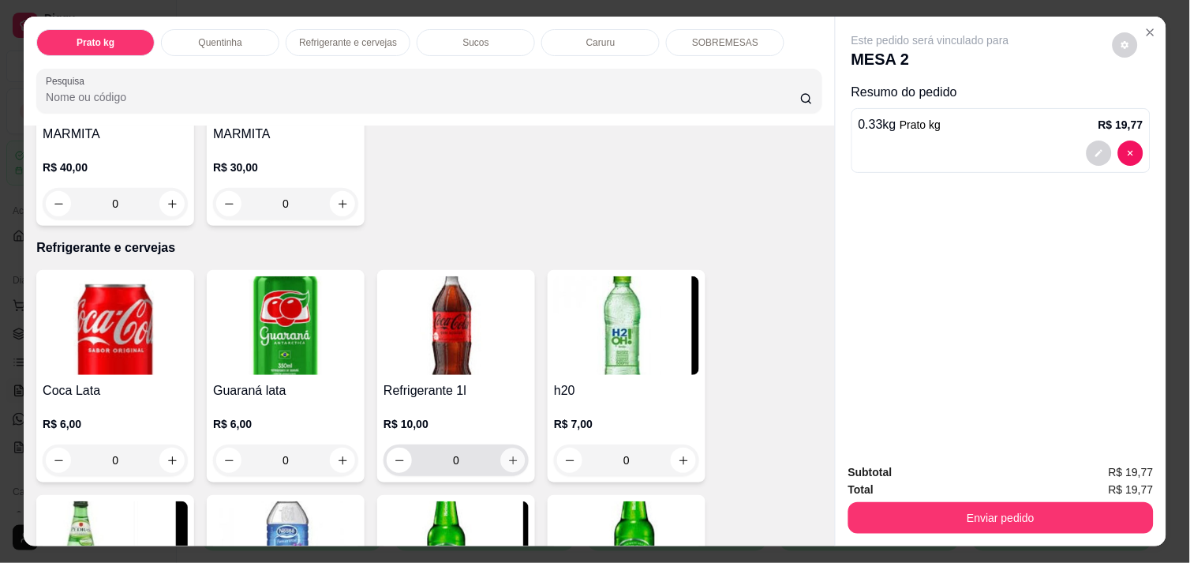
click at [507, 454] on icon "increase-product-quantity" at bounding box center [513, 460] width 12 height 12
type input "1"
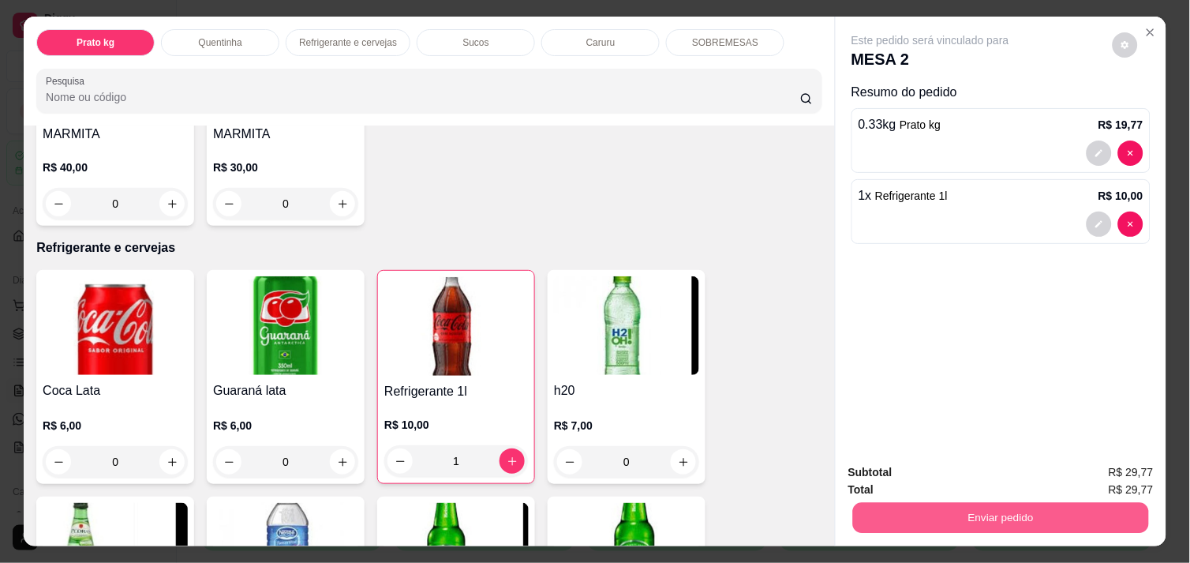
click at [1058, 513] on button "Enviar pedido" at bounding box center [1001, 517] width 296 height 31
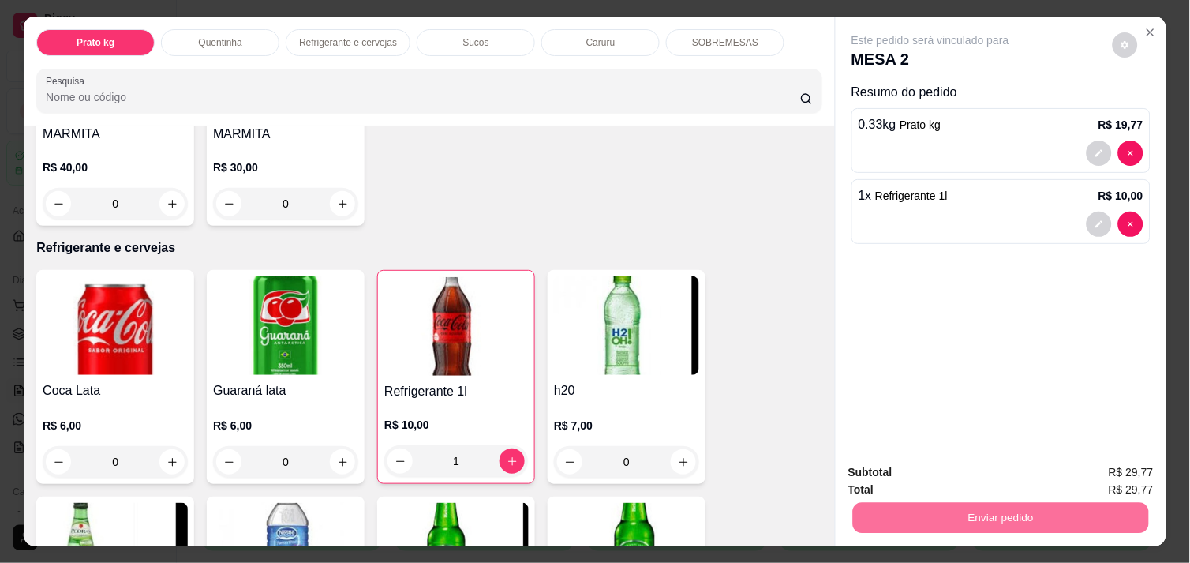
click at [996, 465] on button "Não registrar e enviar pedido" at bounding box center [948, 472] width 159 height 29
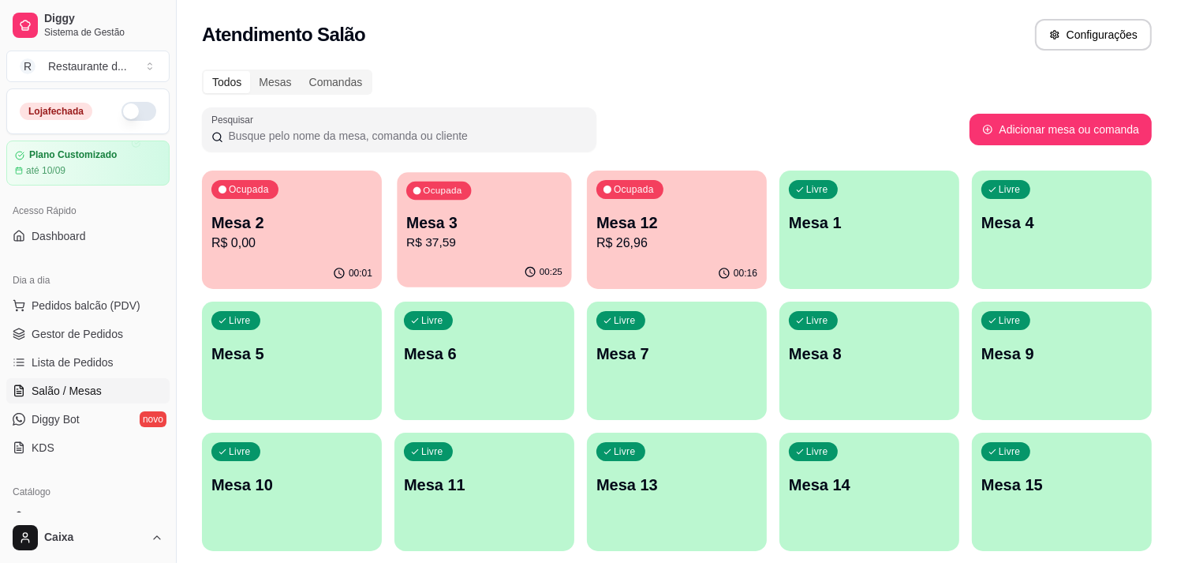
click at [530, 250] on p "R$ 37,59" at bounding box center [484, 243] width 156 height 18
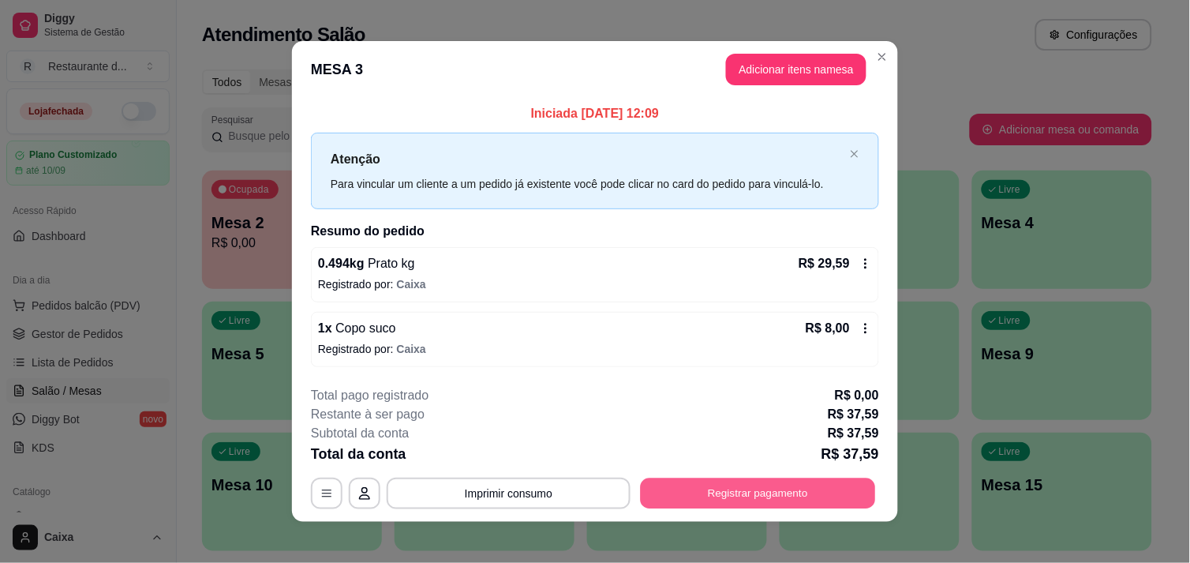
click at [755, 493] on button "Registrar pagamento" at bounding box center [758, 493] width 235 height 31
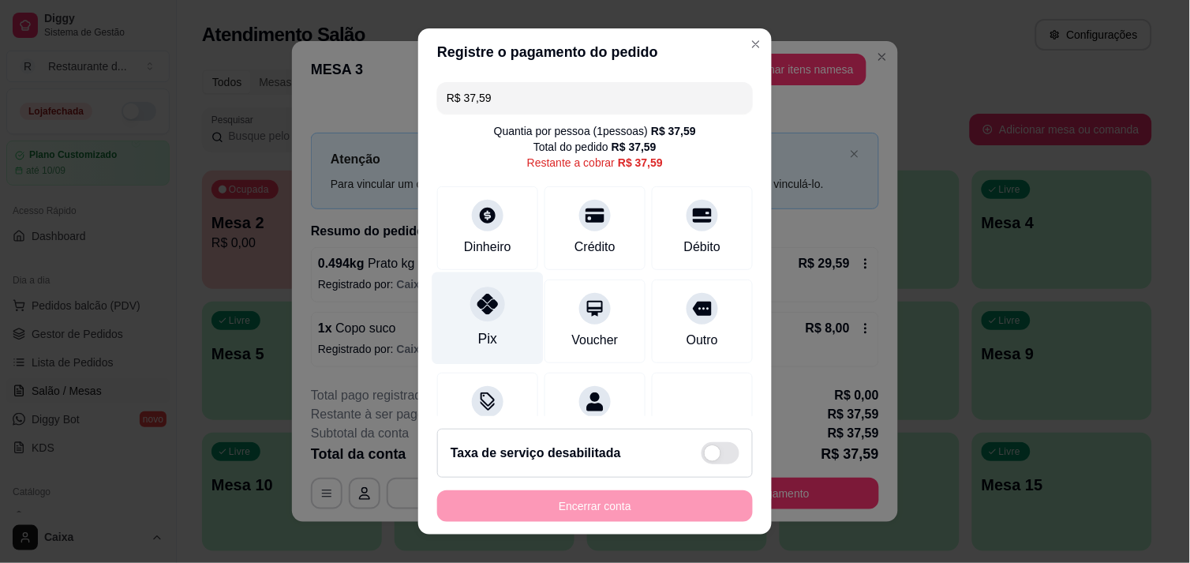
click at [484, 312] on icon at bounding box center [487, 303] width 21 height 21
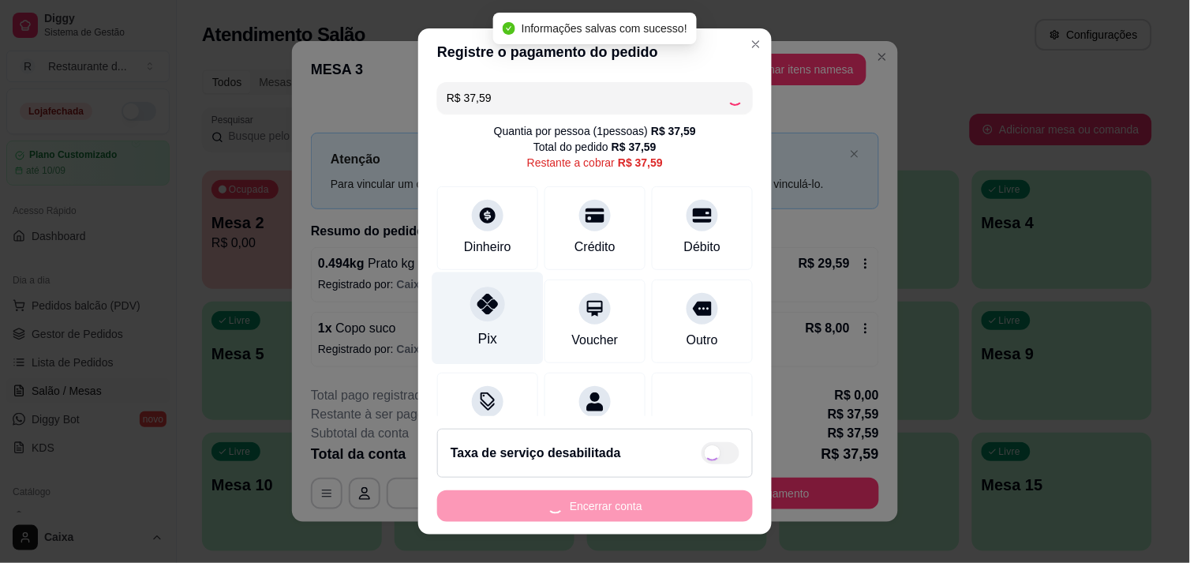
type input "R$ 0,00"
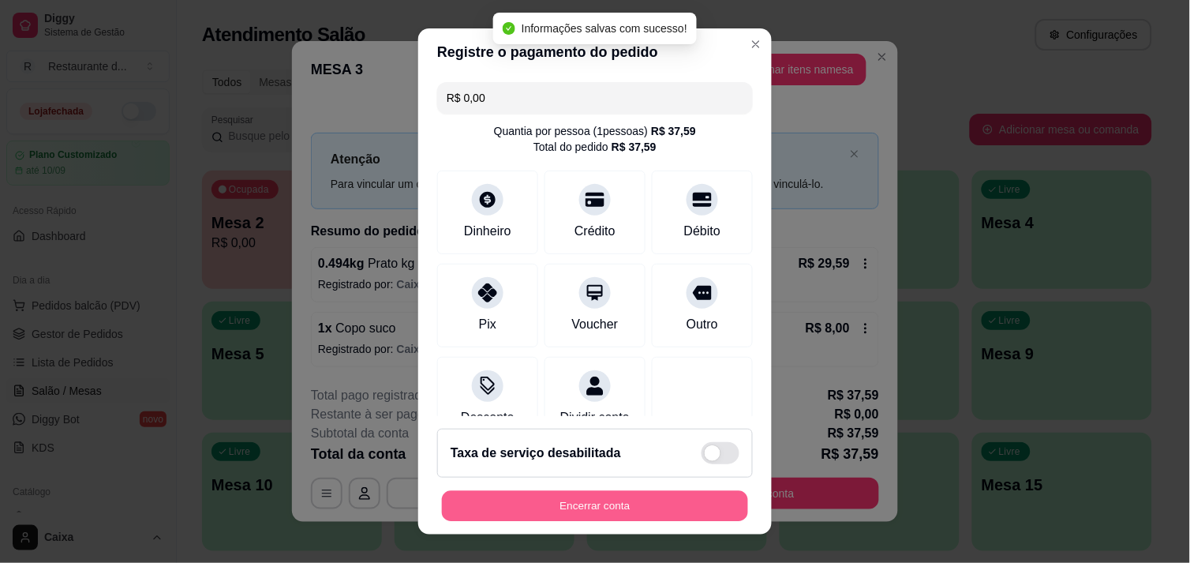
click at [592, 499] on button "Encerrar conta" at bounding box center [595, 506] width 306 height 31
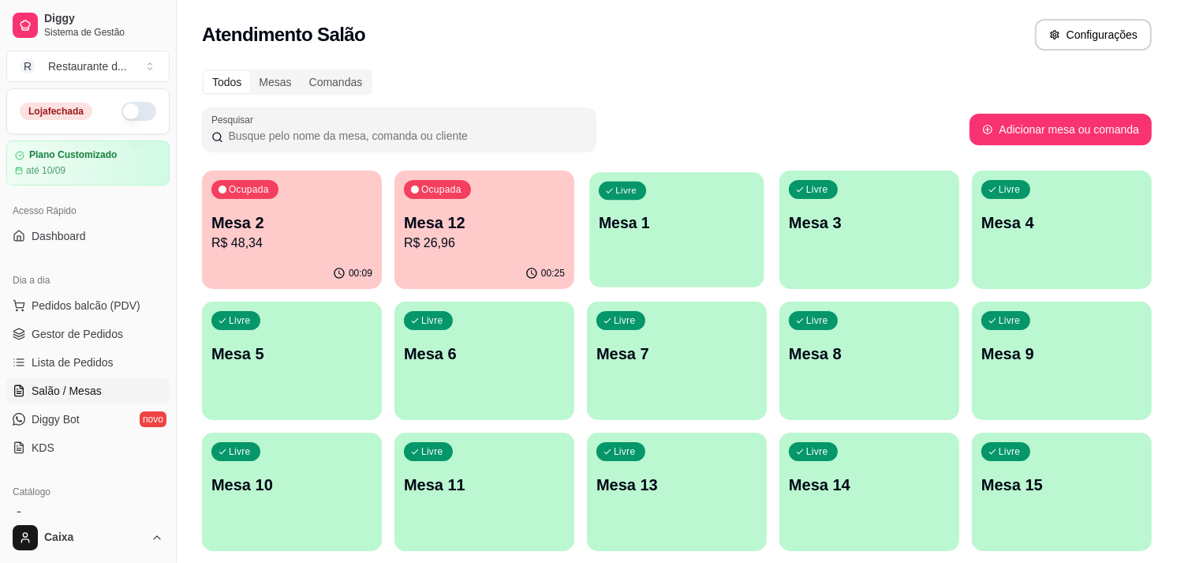
click at [678, 243] on div "Livre Mesa 1" at bounding box center [676, 220] width 174 height 96
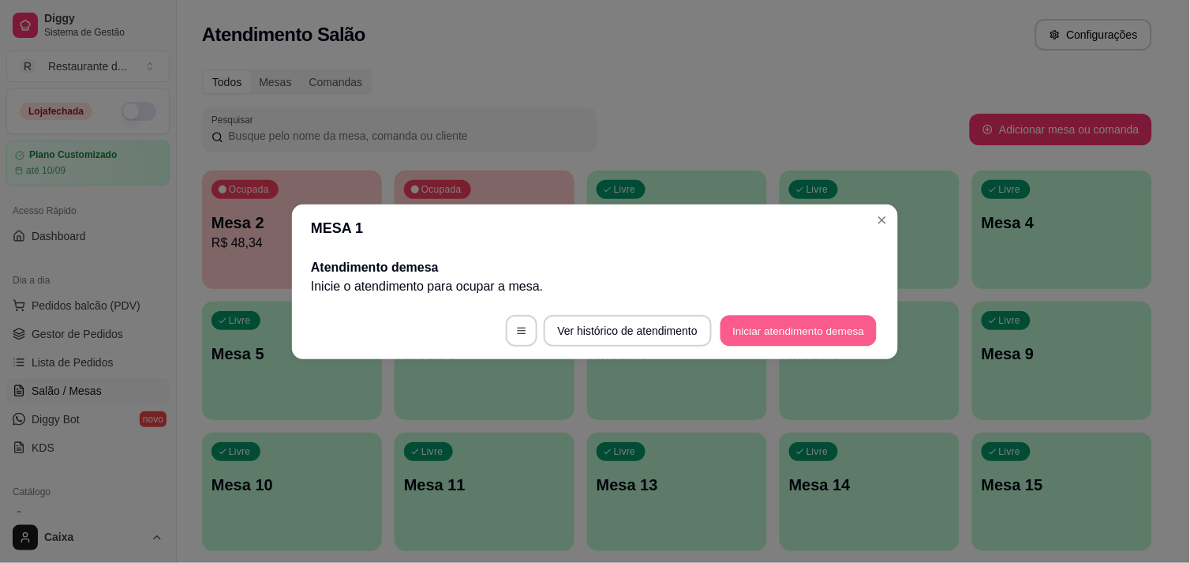
click at [769, 320] on button "Iniciar atendimento de mesa" at bounding box center [798, 330] width 156 height 31
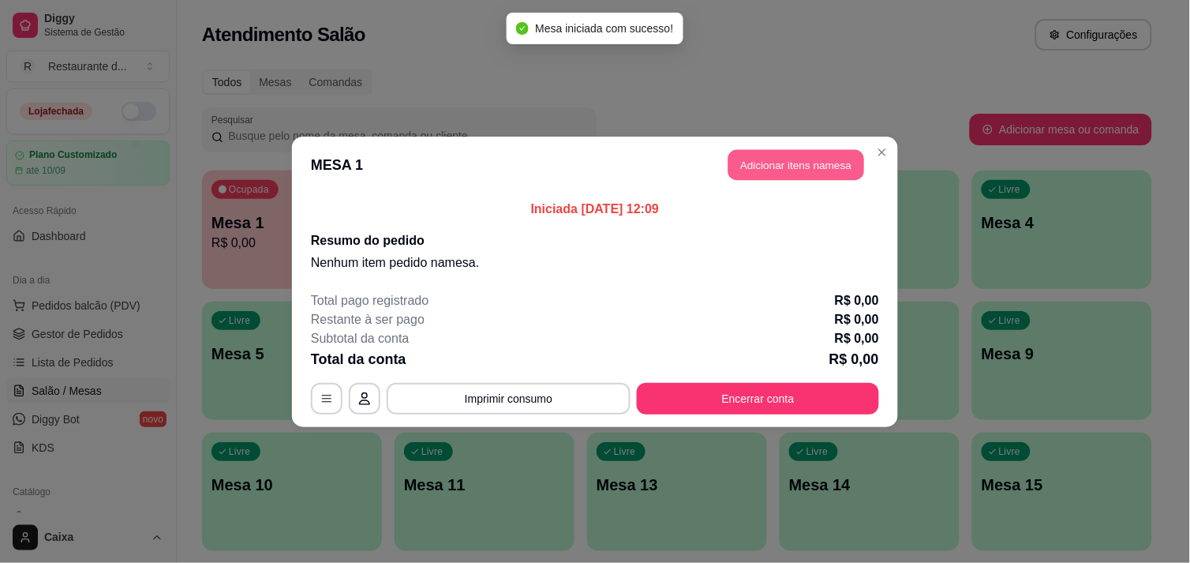
click at [777, 166] on button "Adicionar itens na mesa" at bounding box center [796, 164] width 136 height 31
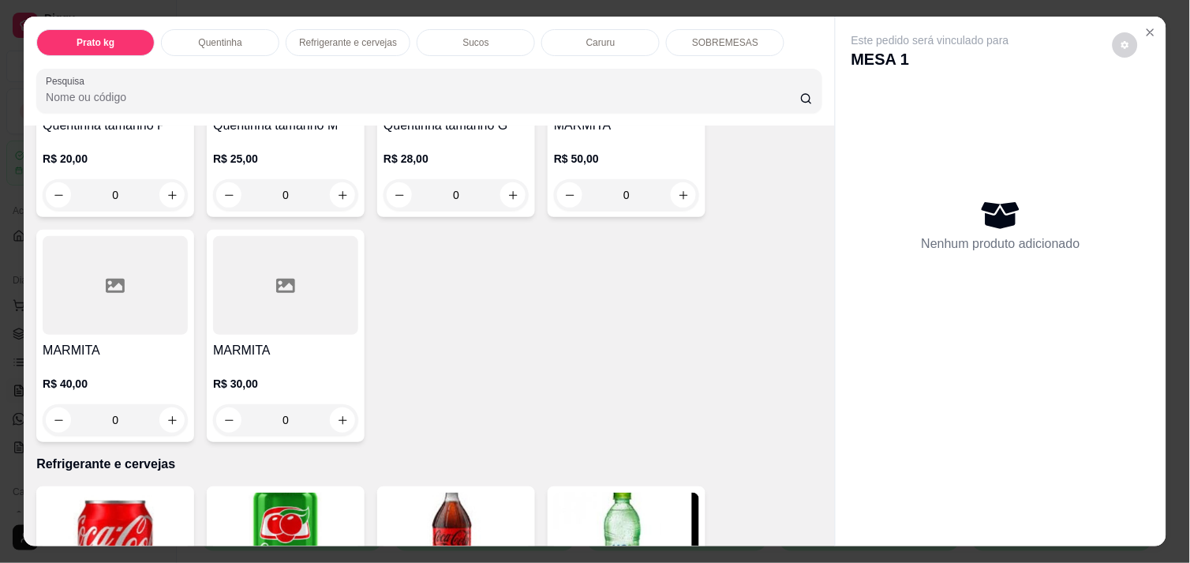
scroll to position [455, 0]
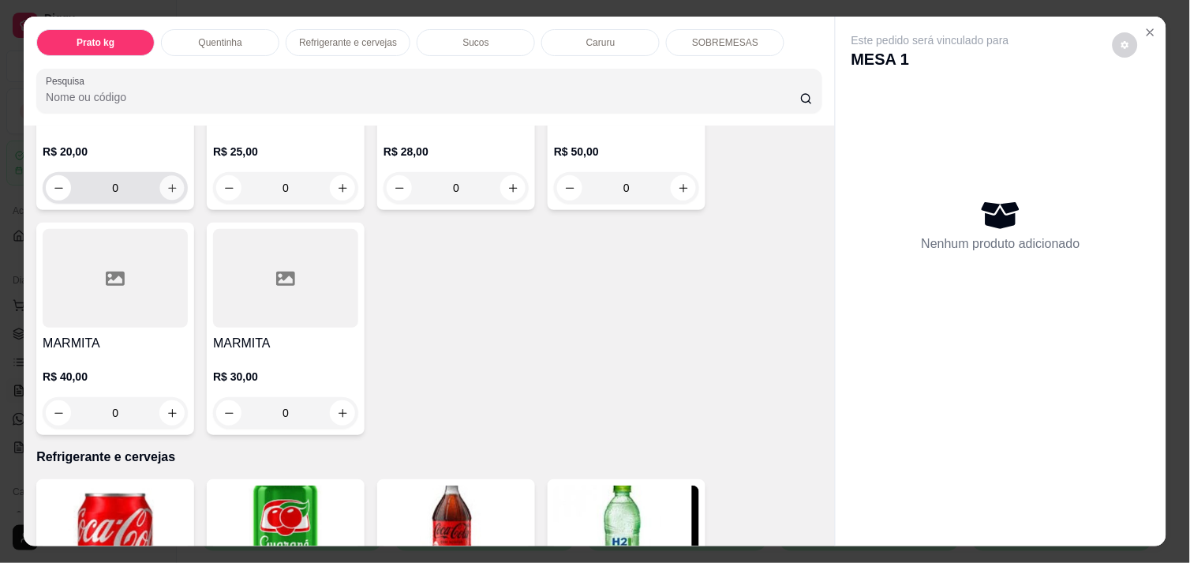
click at [166, 182] on icon "increase-product-quantity" at bounding box center [172, 188] width 12 height 12
type input "1"
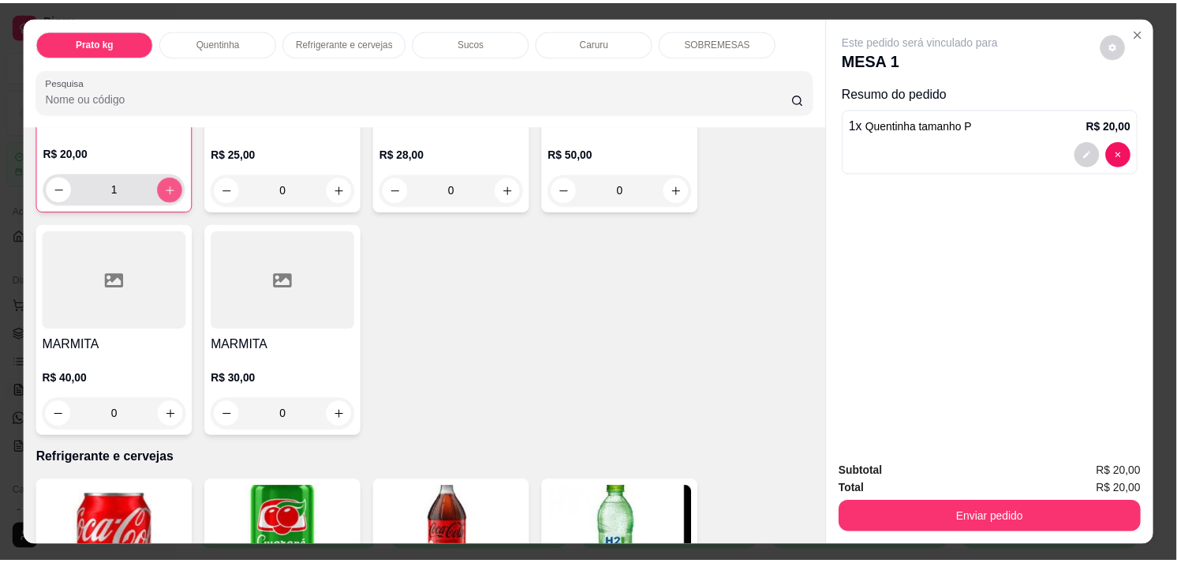
scroll to position [456, 0]
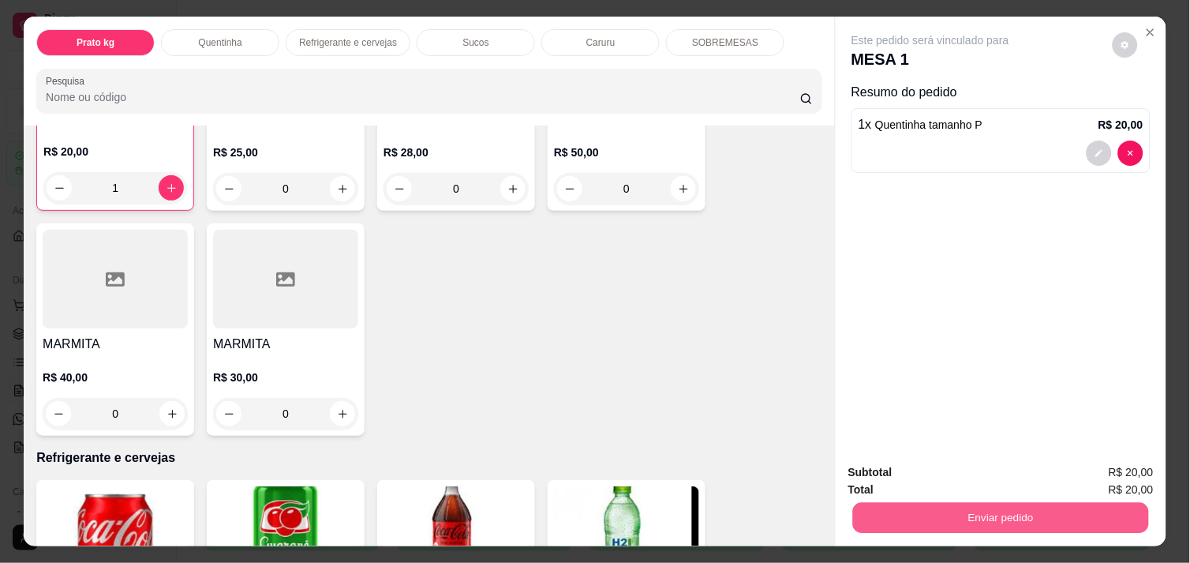
click at [1000, 502] on button "Enviar pedido" at bounding box center [1001, 517] width 296 height 31
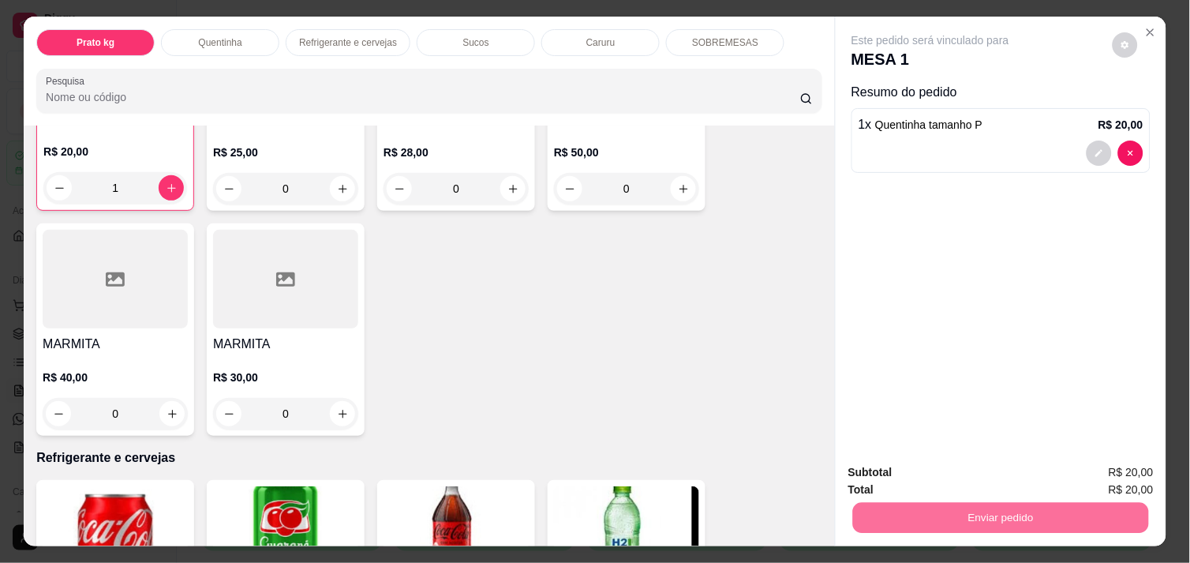
click at [995, 471] on button "Não registrar e enviar pedido" at bounding box center [948, 472] width 159 height 29
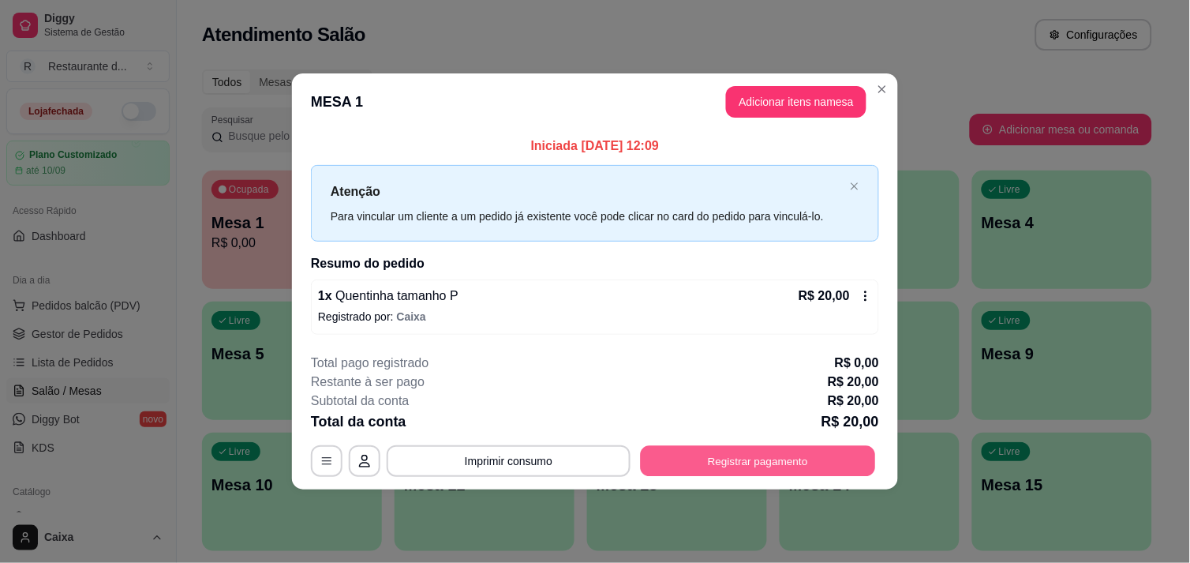
click at [783, 456] on button "Registrar pagamento" at bounding box center [758, 461] width 235 height 31
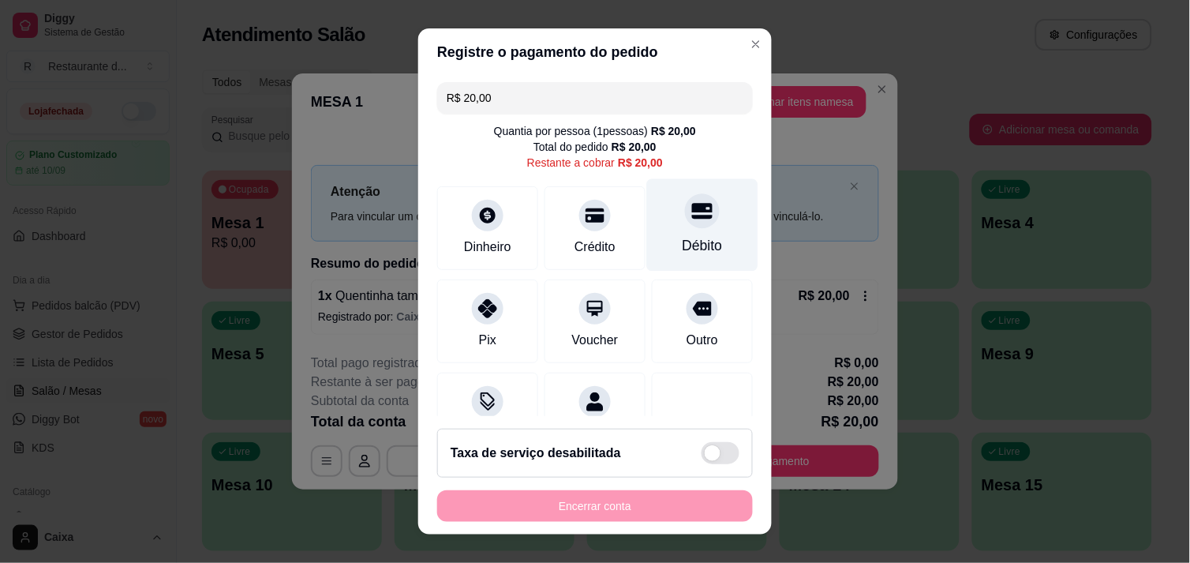
click at [667, 230] on div "Débito" at bounding box center [702, 224] width 111 height 92
type input "R$ 0,00"
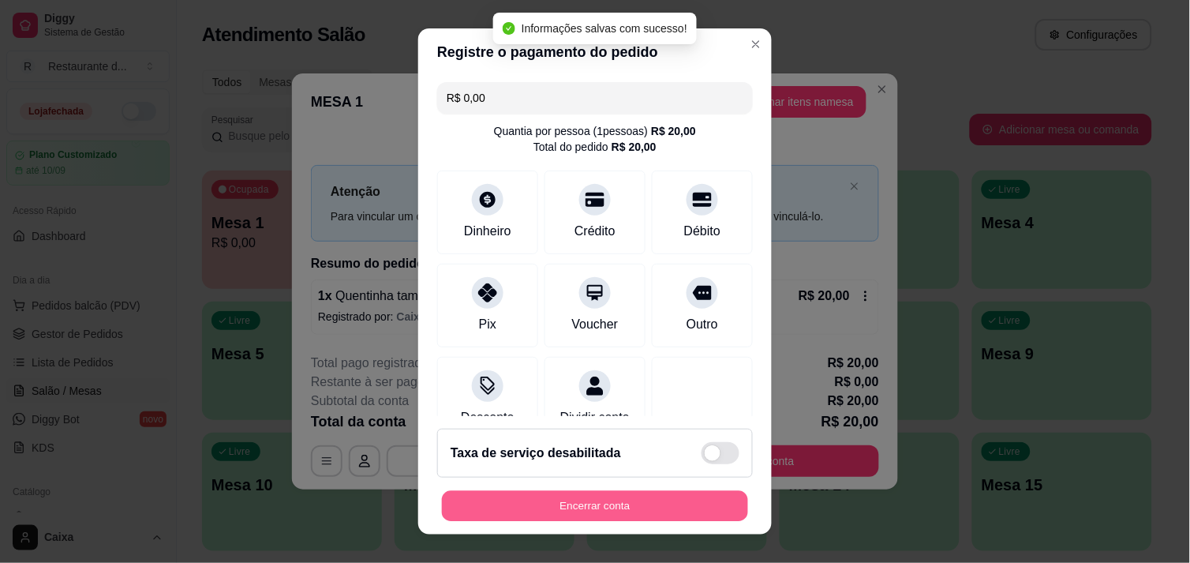
click at [606, 500] on button "Encerrar conta" at bounding box center [595, 506] width 306 height 31
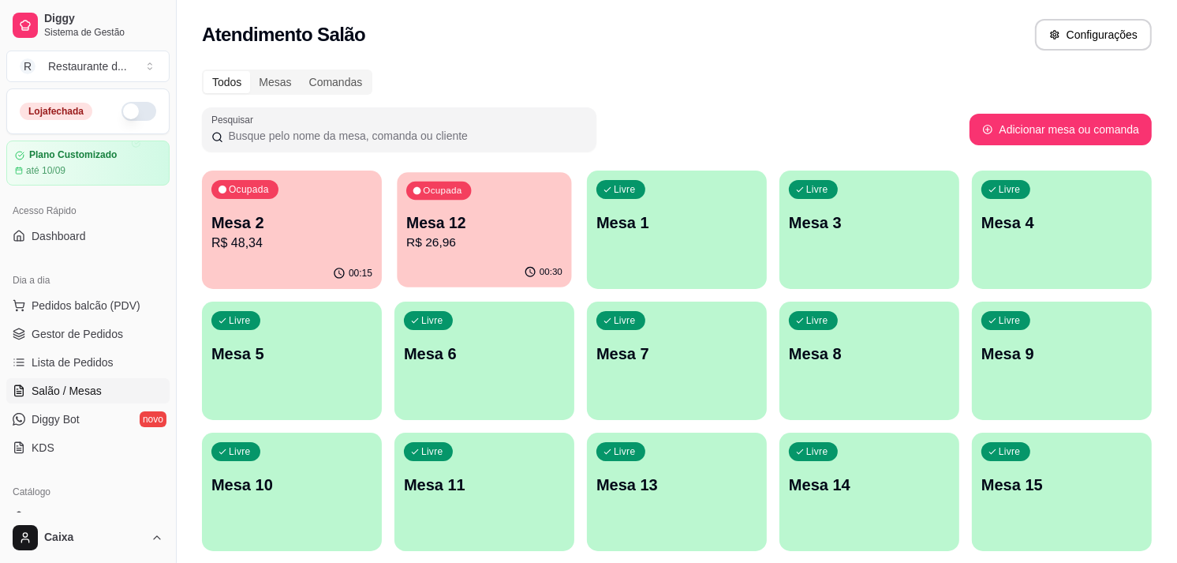
click at [525, 245] on p "R$ 26,96" at bounding box center [484, 243] width 156 height 18
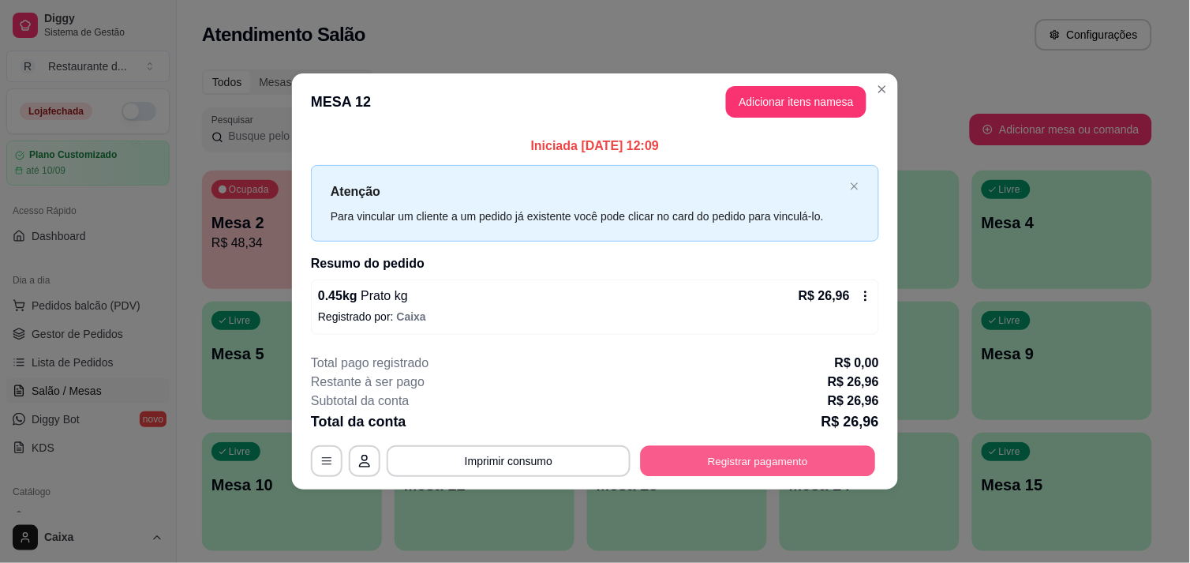
click at [773, 461] on button "Registrar pagamento" at bounding box center [758, 461] width 235 height 31
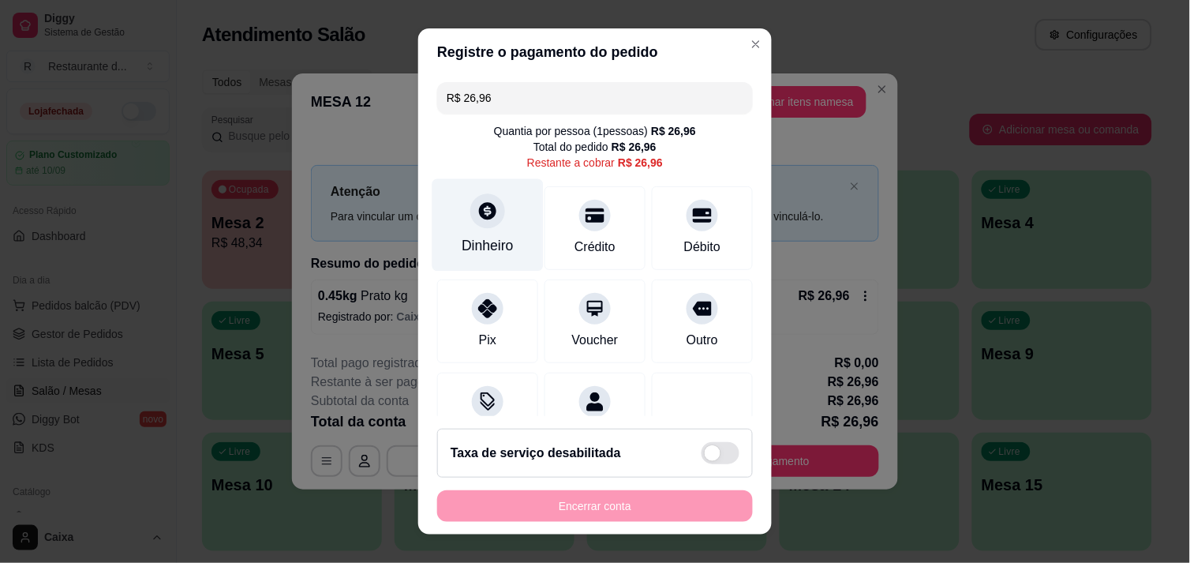
click at [480, 223] on div at bounding box center [487, 210] width 35 height 35
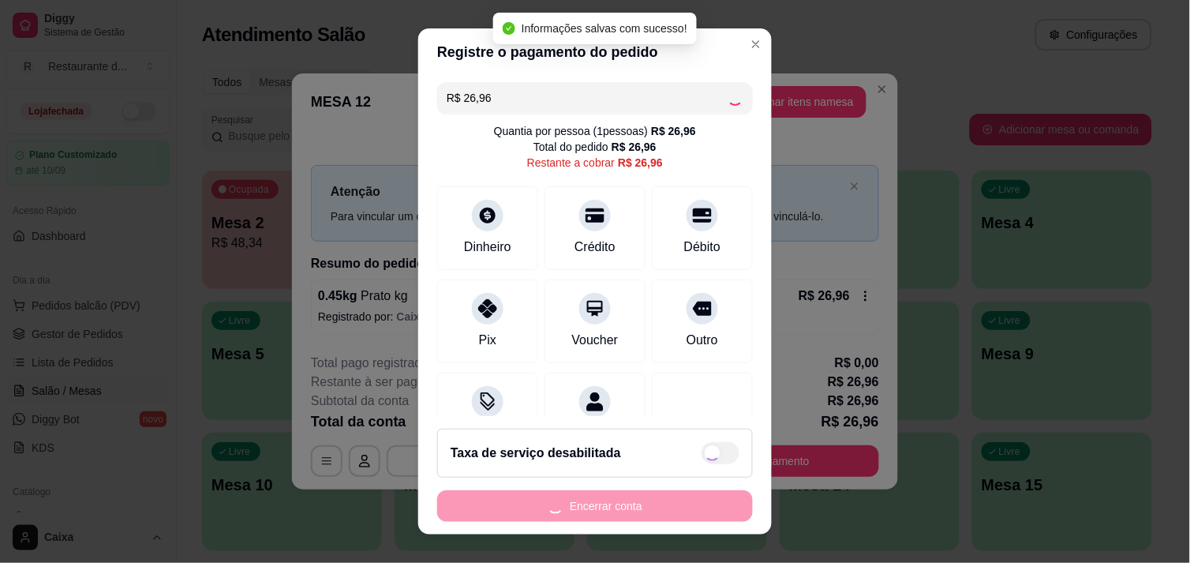
type input "R$ 0,00"
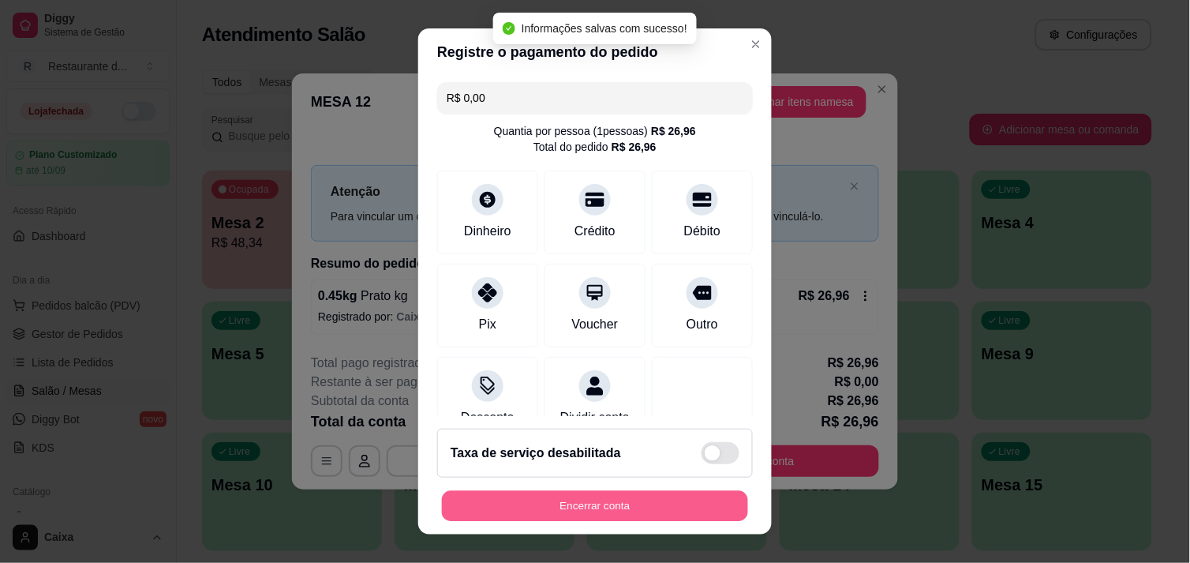
click at [631, 500] on button "Encerrar conta" at bounding box center [595, 506] width 306 height 31
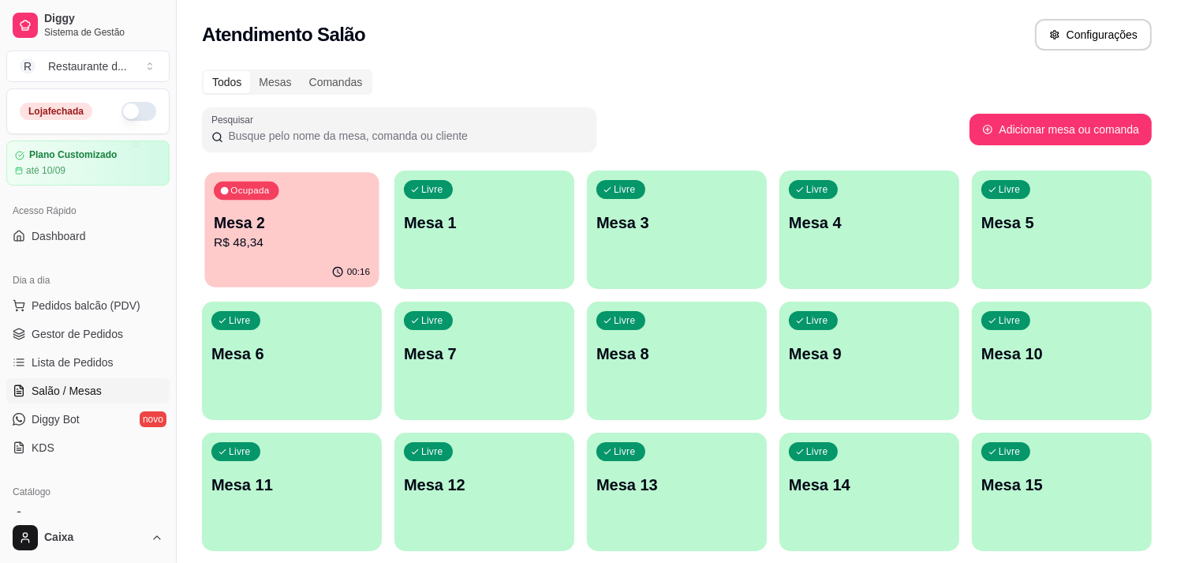
click at [326, 248] on p "R$ 48,34" at bounding box center [292, 243] width 156 height 18
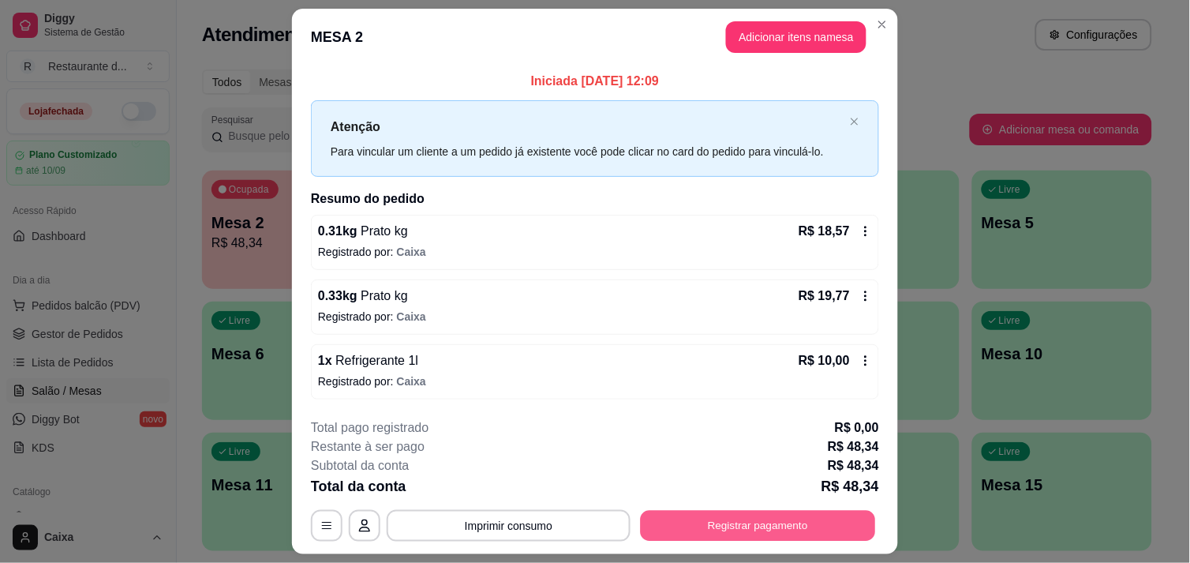
click at [679, 529] on button "Registrar pagamento" at bounding box center [758, 525] width 235 height 31
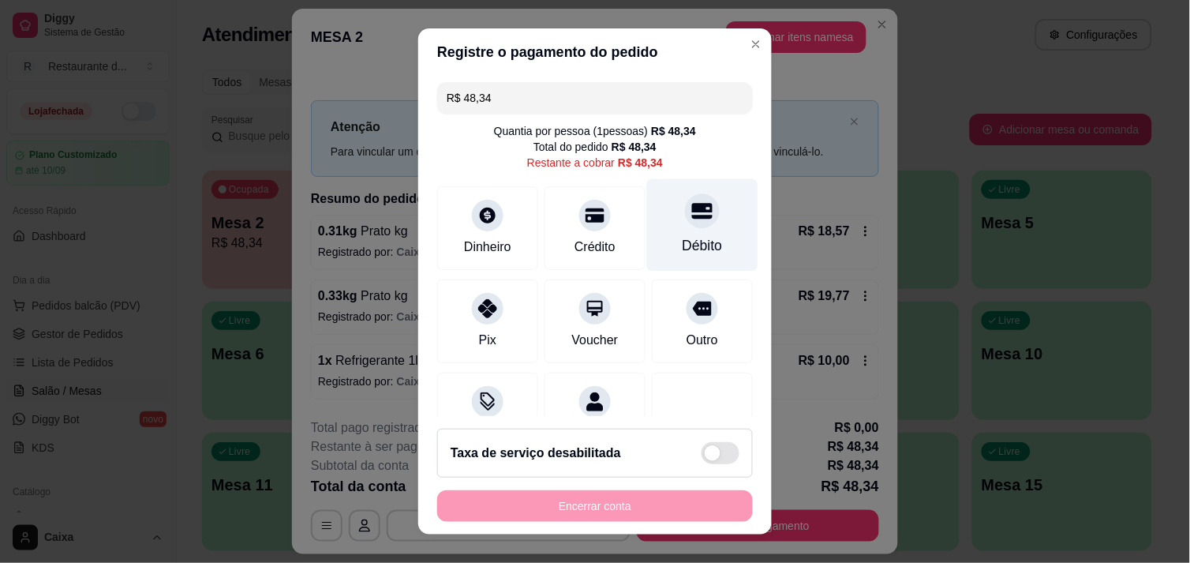
click at [678, 232] on div "Débito" at bounding box center [702, 224] width 111 height 92
type input "R$ 0,00"
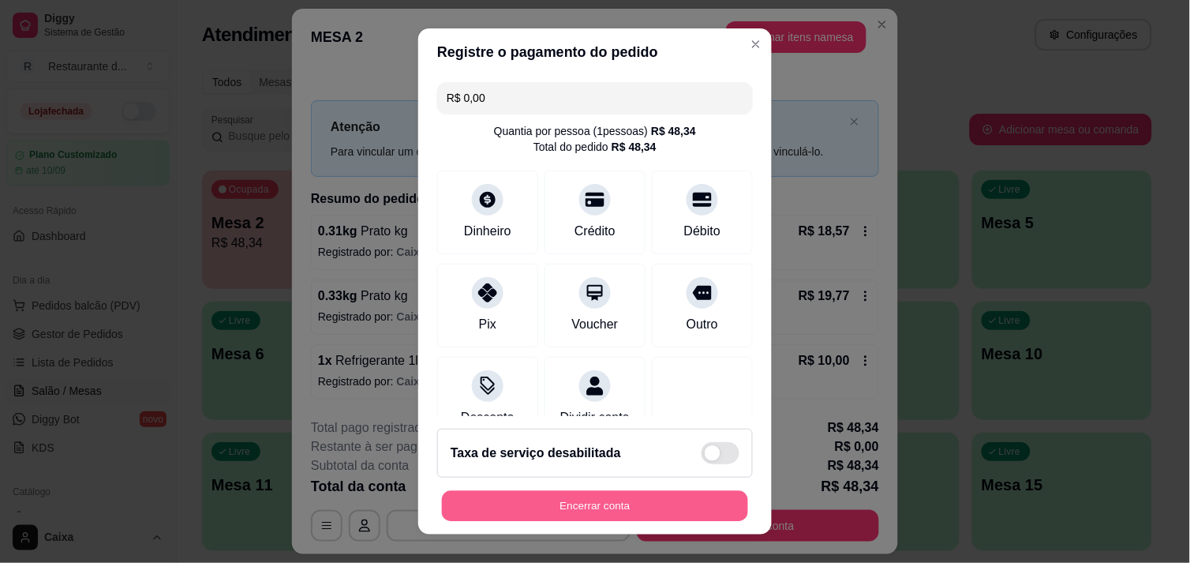
click at [564, 509] on button "Encerrar conta" at bounding box center [595, 506] width 306 height 31
